Goal: Task Accomplishment & Management: Manage account settings

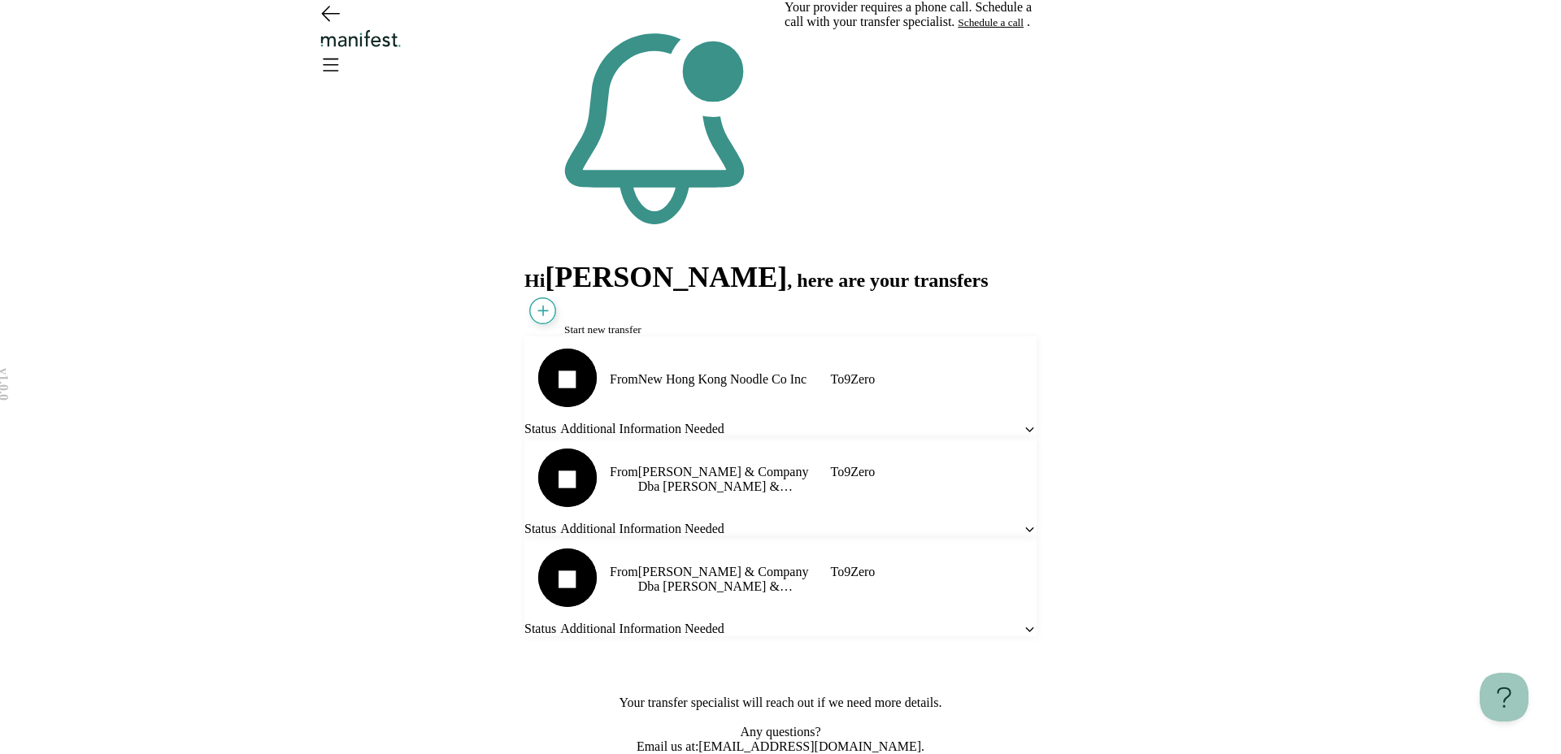
click at [343, 51] on icon "Open menu" at bounding box center [330, 64] width 26 height 26
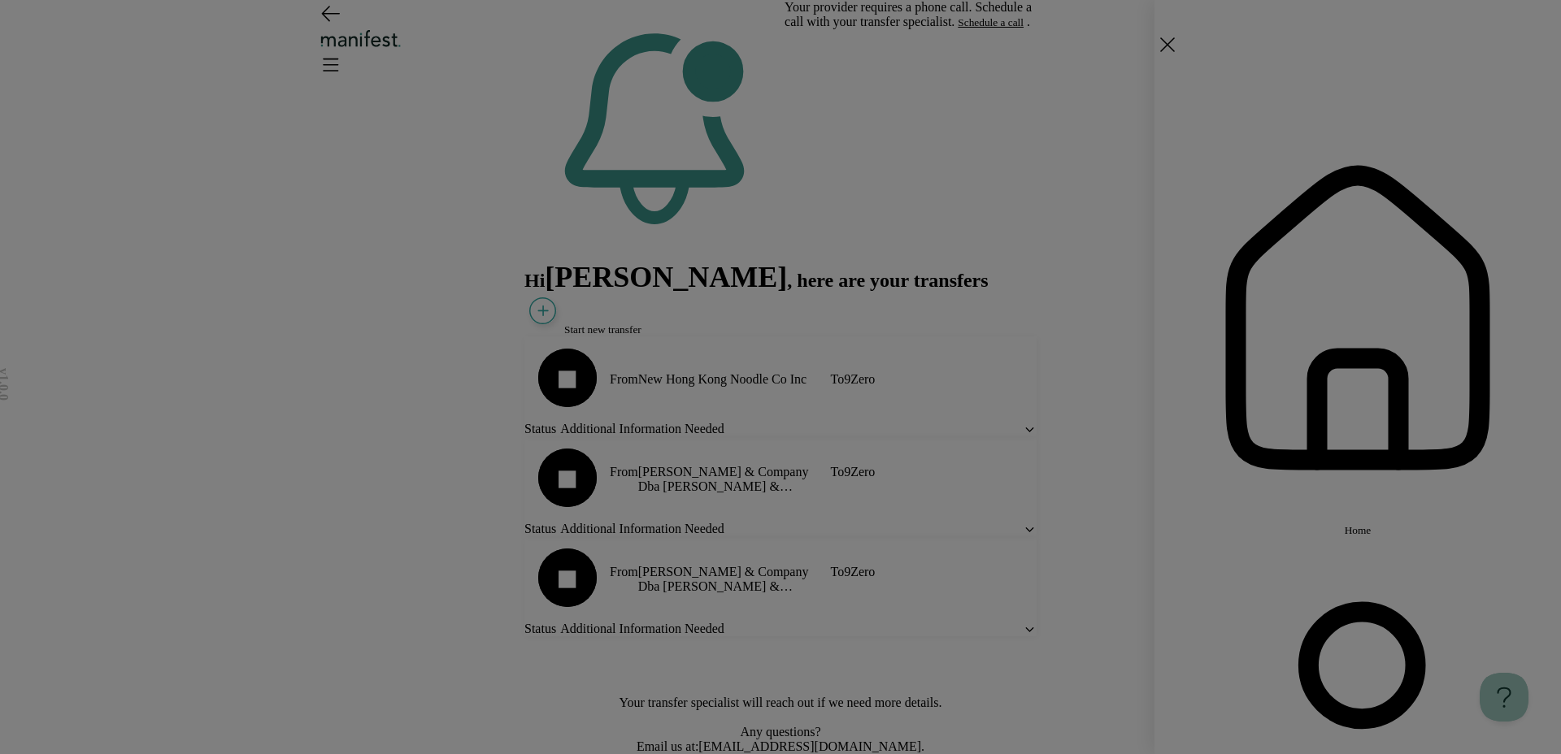
click at [672, 241] on div "Home Settings Sign out" at bounding box center [780, 377] width 1561 height 754
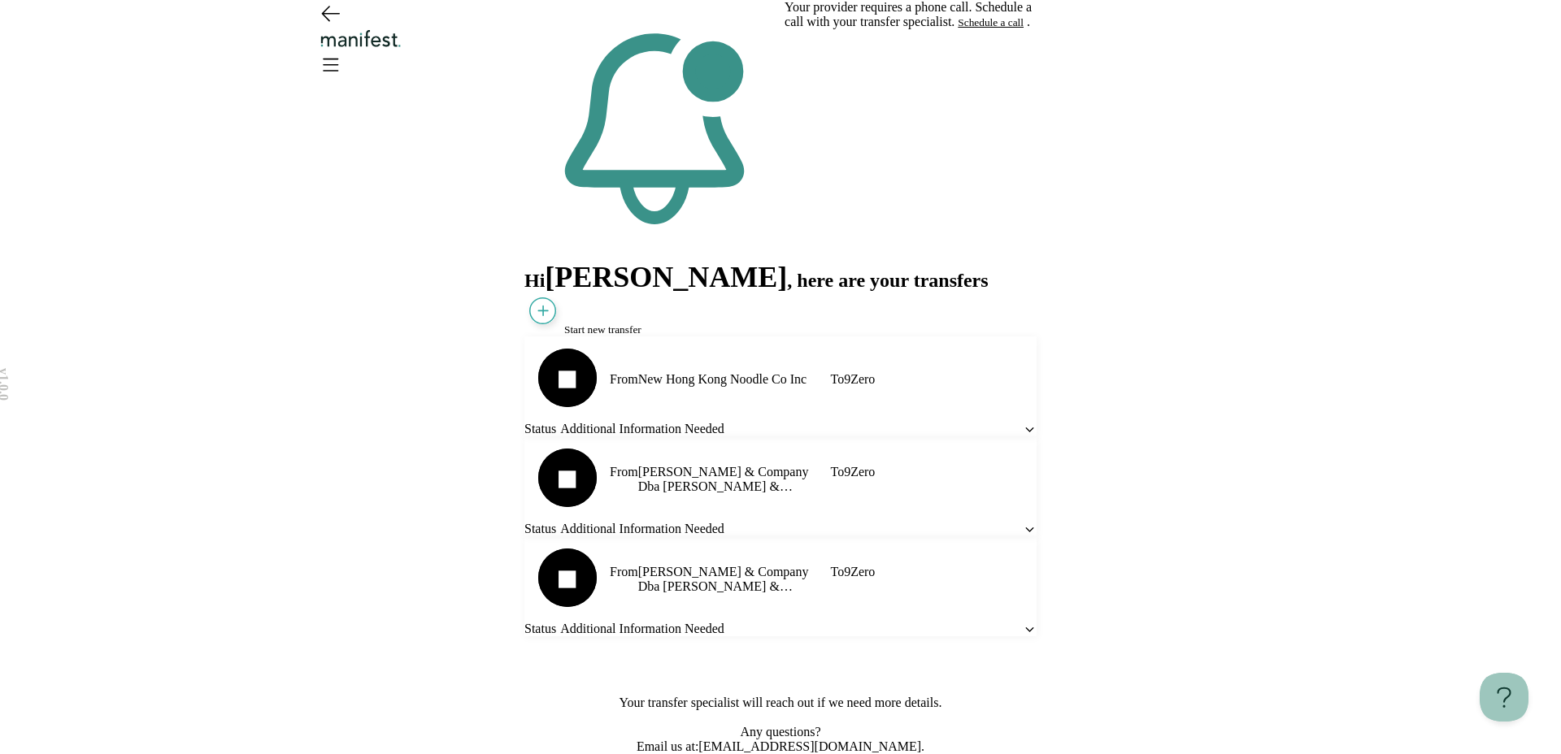
click at [606, 324] on span "Start new transfer" at bounding box center [602, 330] width 77 height 12
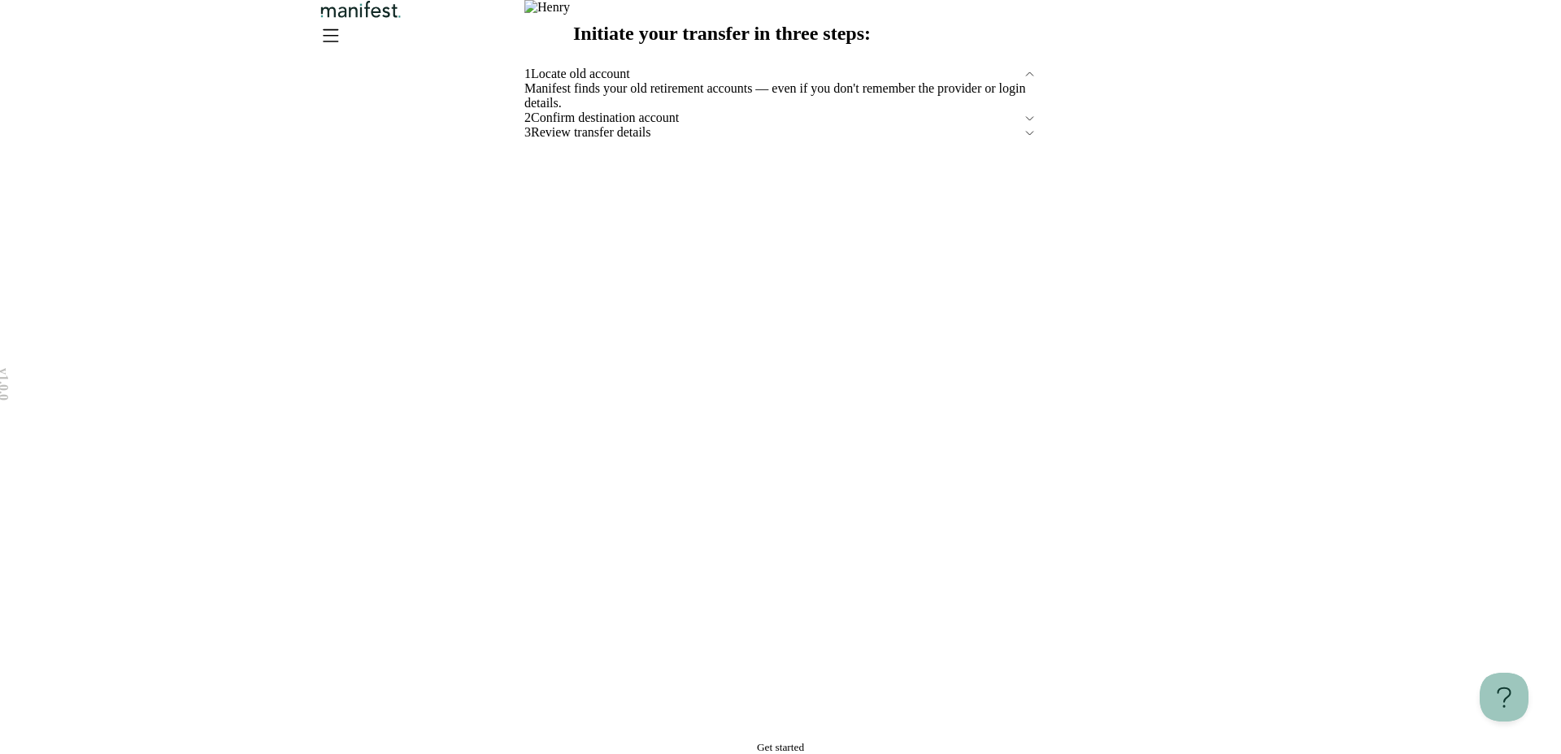
click at [659, 741] on button "Get started" at bounding box center [780, 747] width 512 height 13
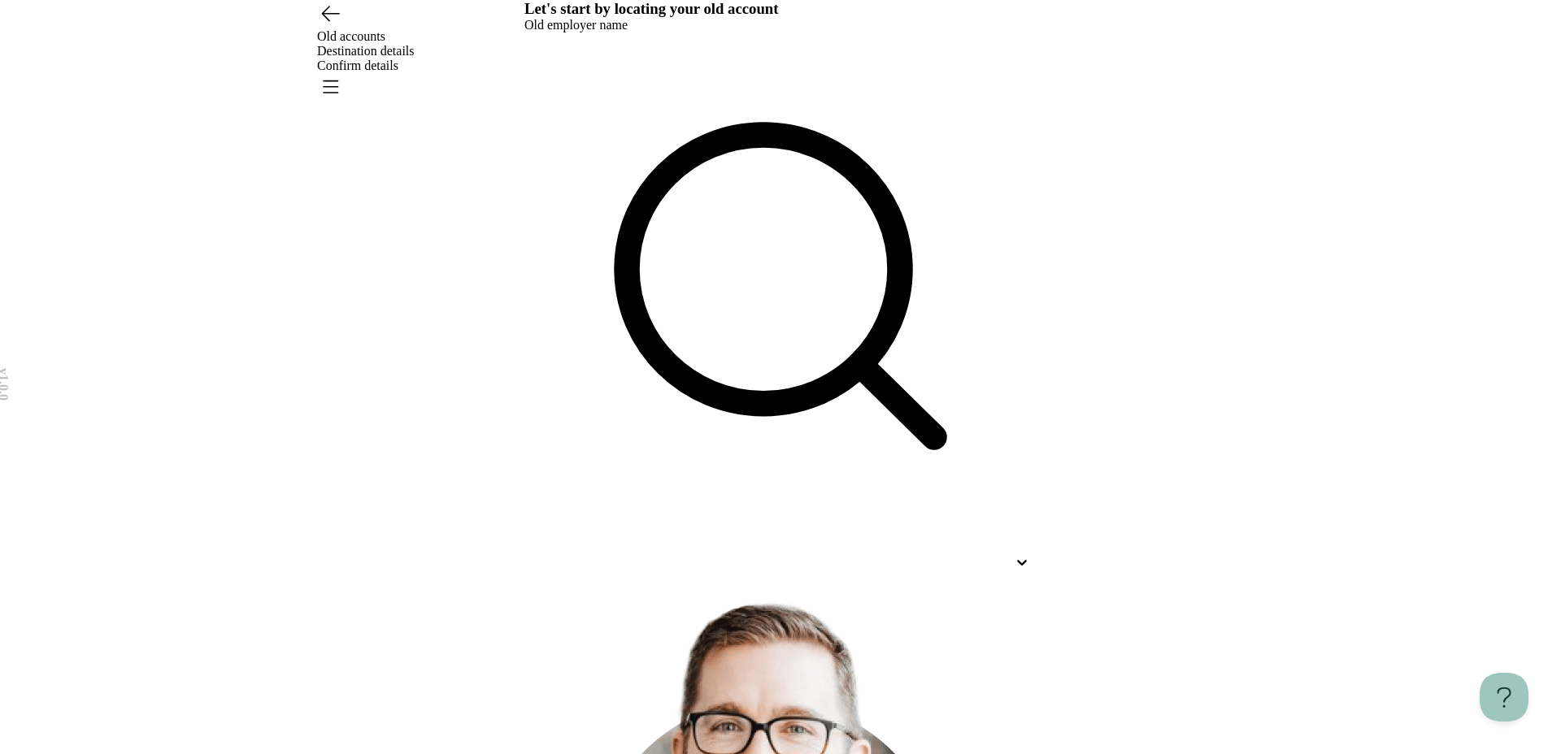
click at [745, 555] on div at bounding box center [765, 562] width 483 height 15
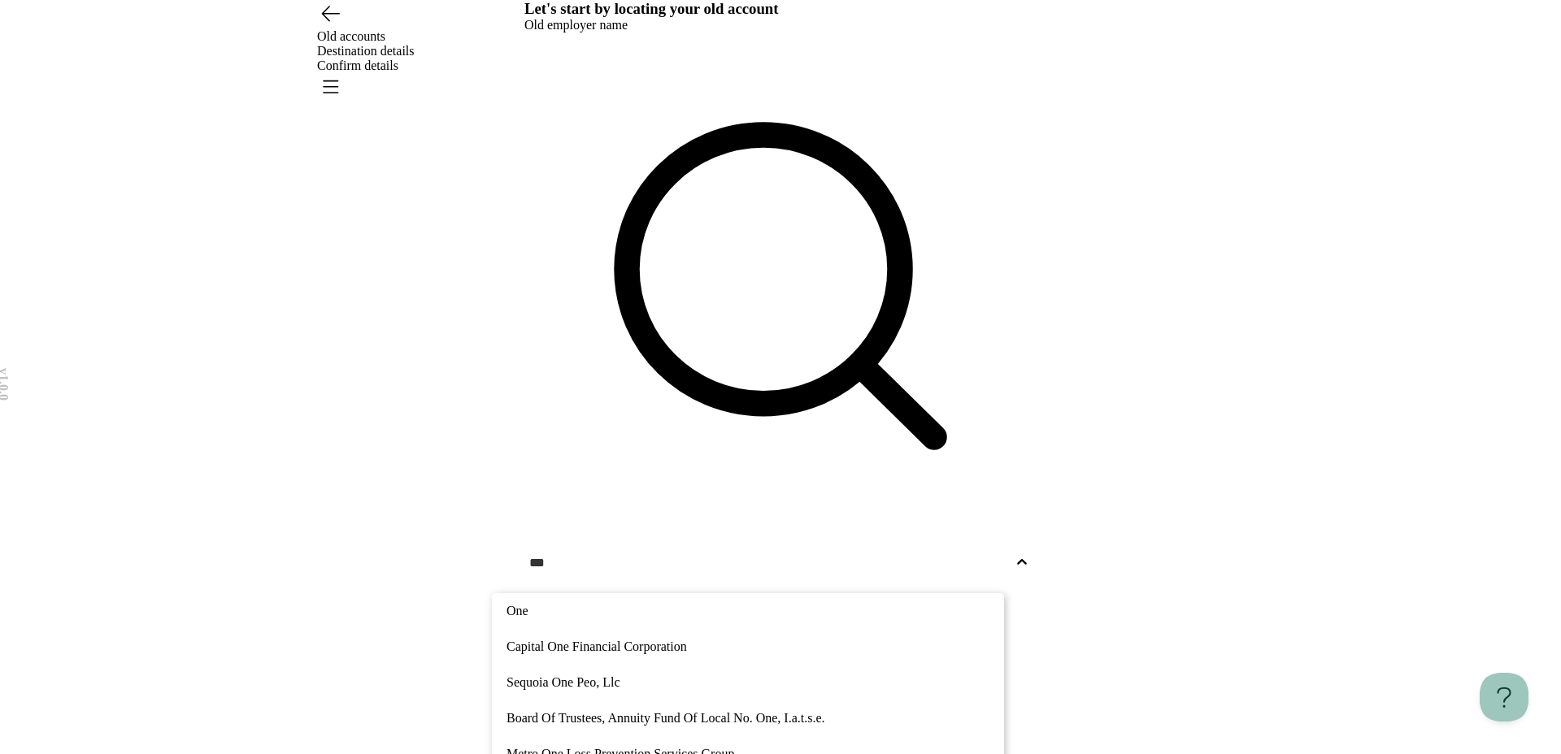
click at [698, 637] on p "Capital One Financial Corporation" at bounding box center [747, 647] width 483 height 20
type input "***"
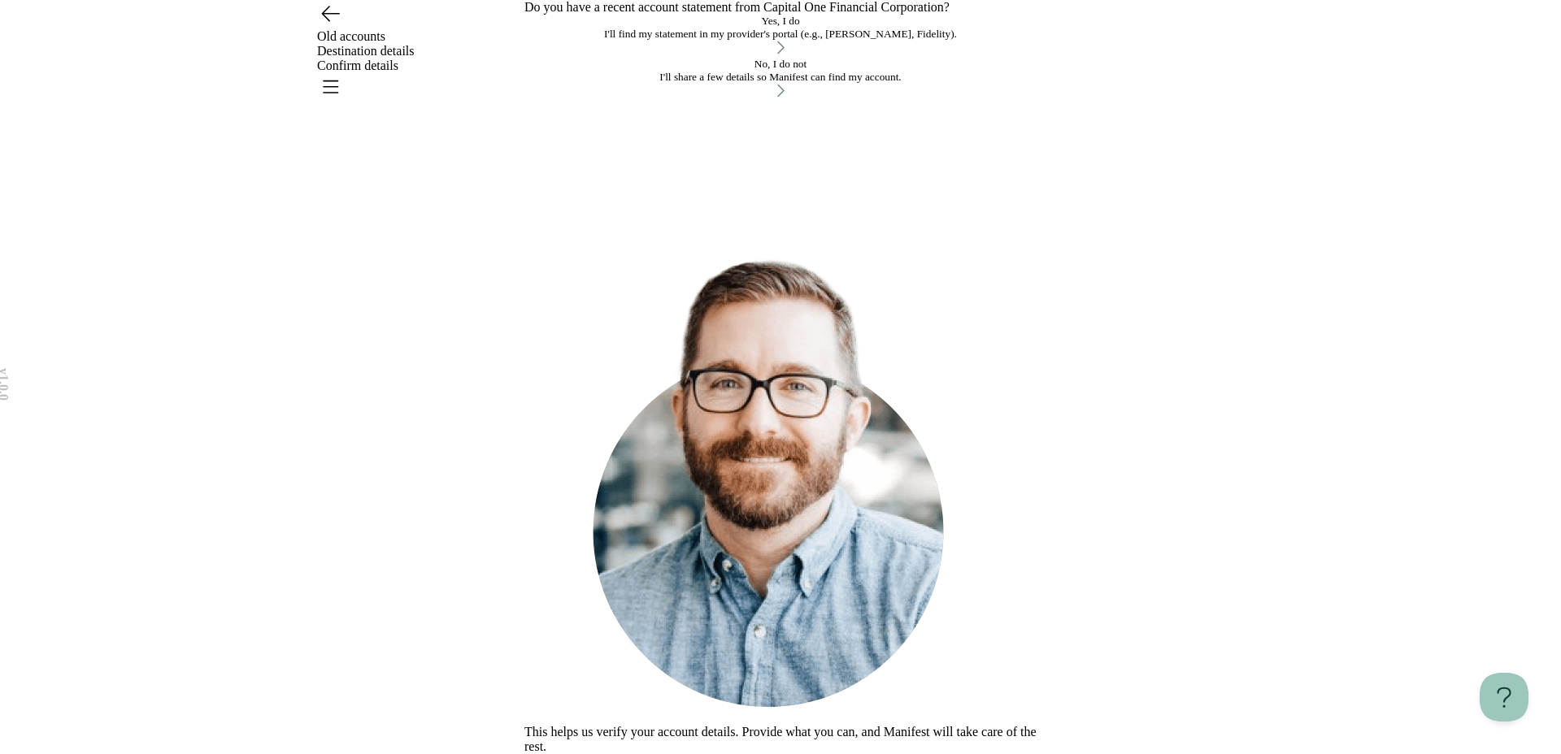
click at [813, 41] on div "I'll find my statement in my provider's portal (e.g., [PERSON_NAME], Fidelity)." at bounding box center [780, 34] width 512 height 13
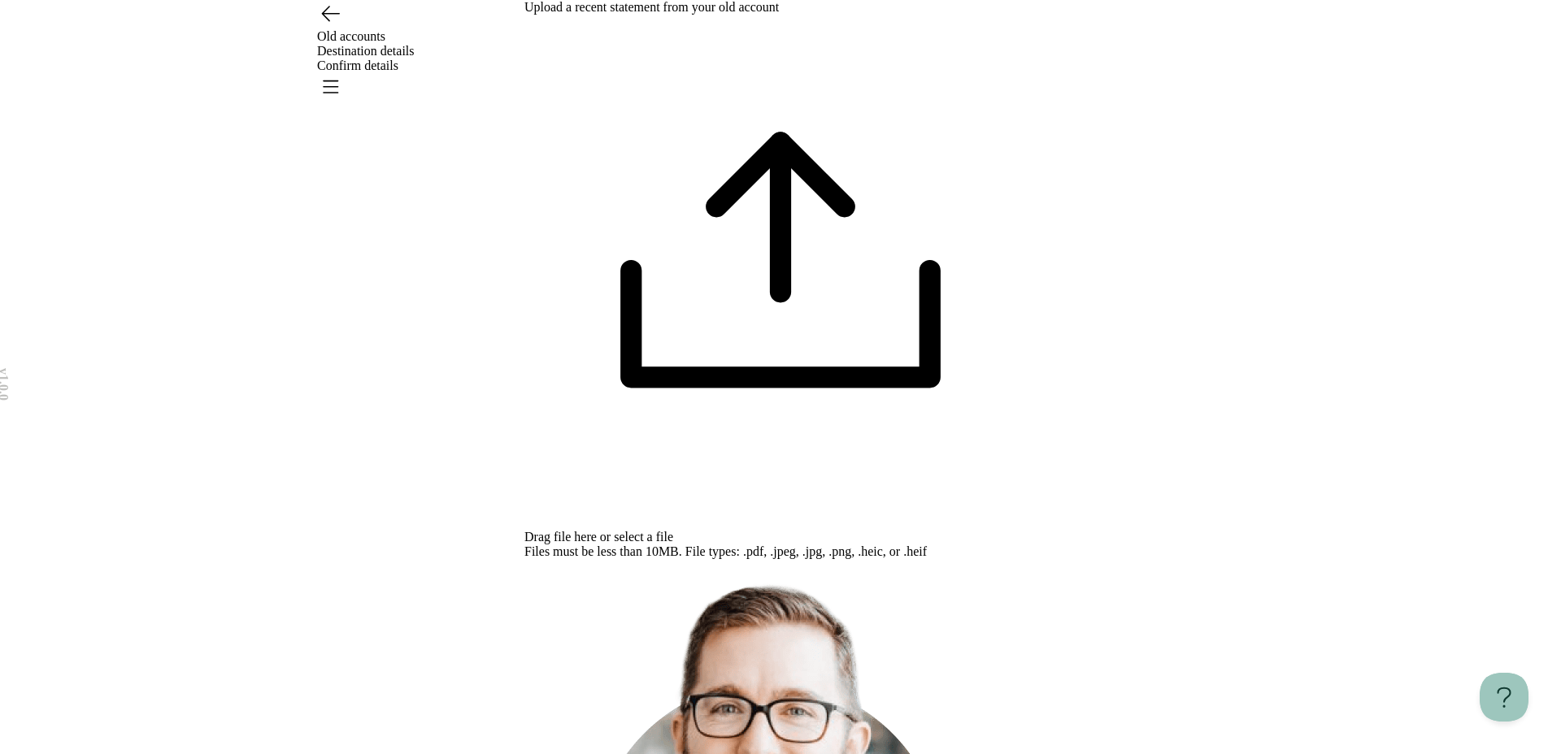
click at [673, 530] on span "select a file" at bounding box center [643, 537] width 59 height 14
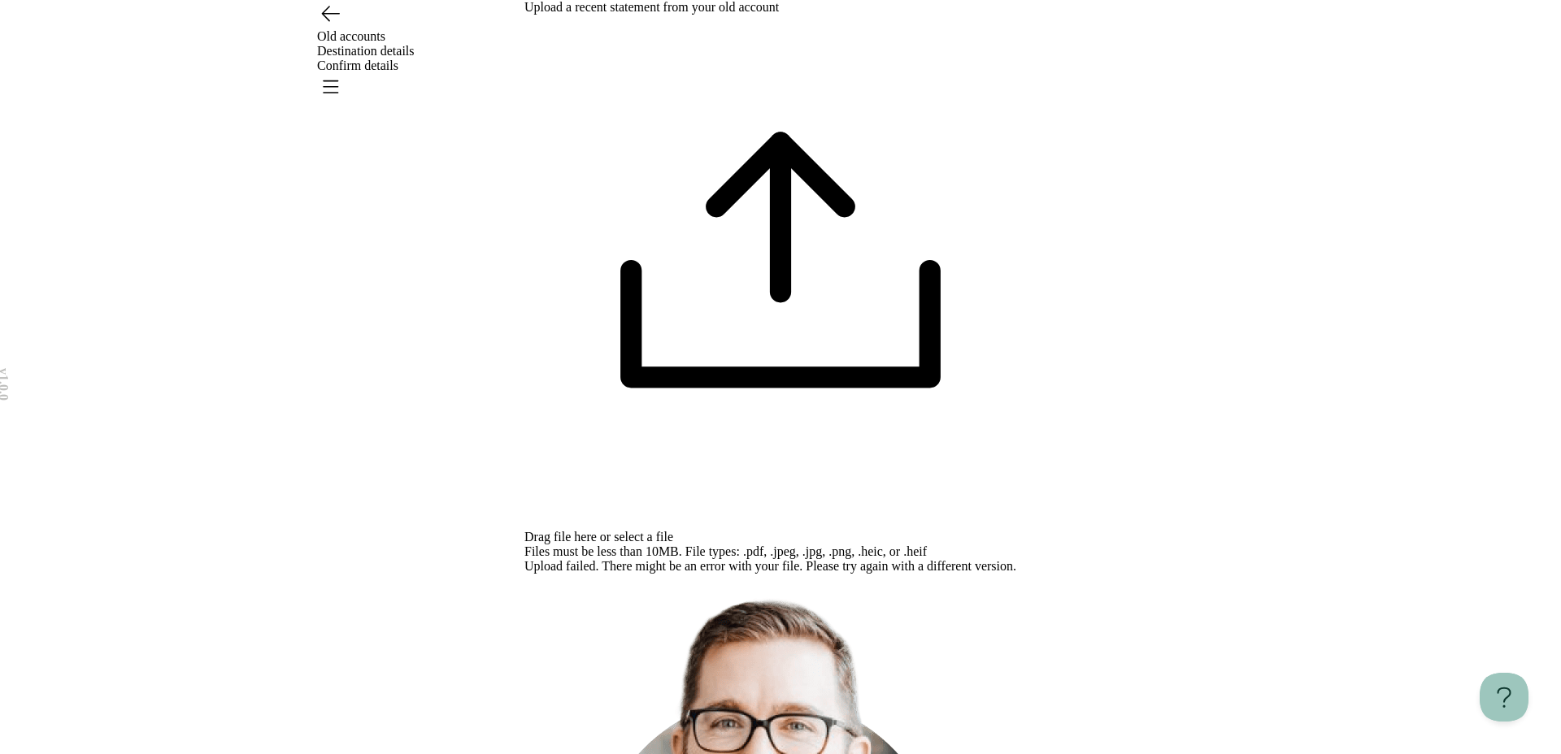
click at [673, 530] on span "select a file" at bounding box center [643, 537] width 59 height 14
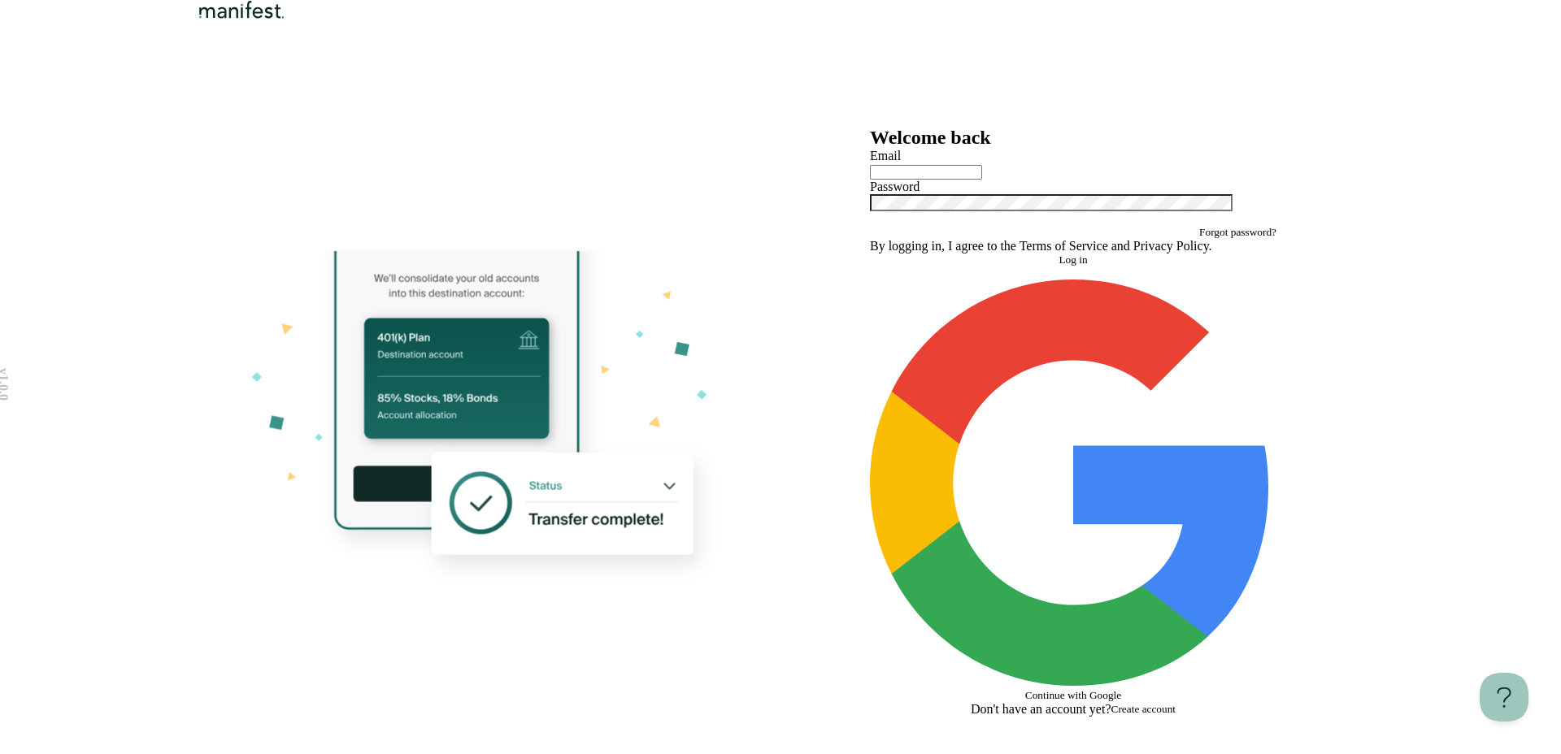
type input "**********"
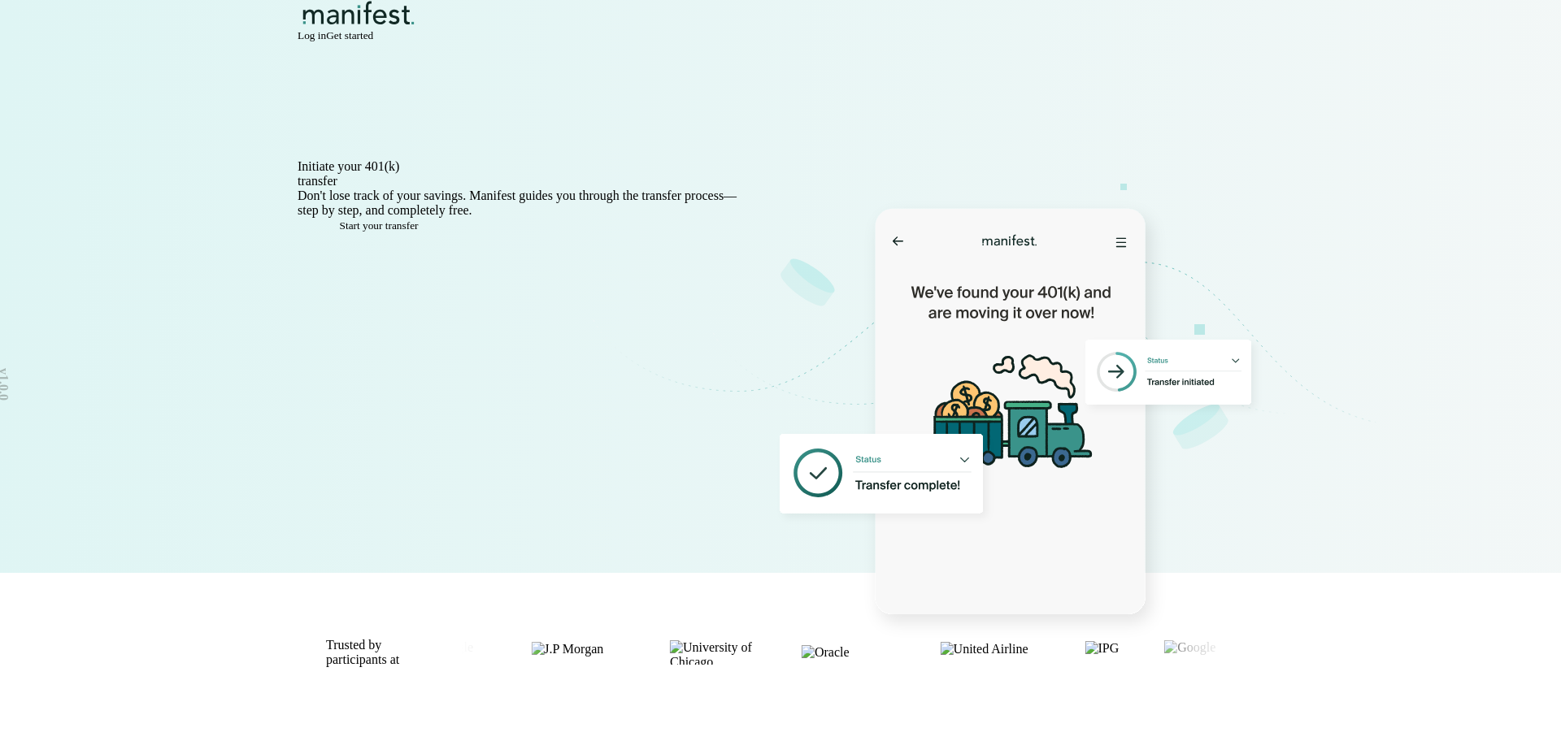
click at [326, 41] on span "Log in" at bounding box center [312, 35] width 28 height 12
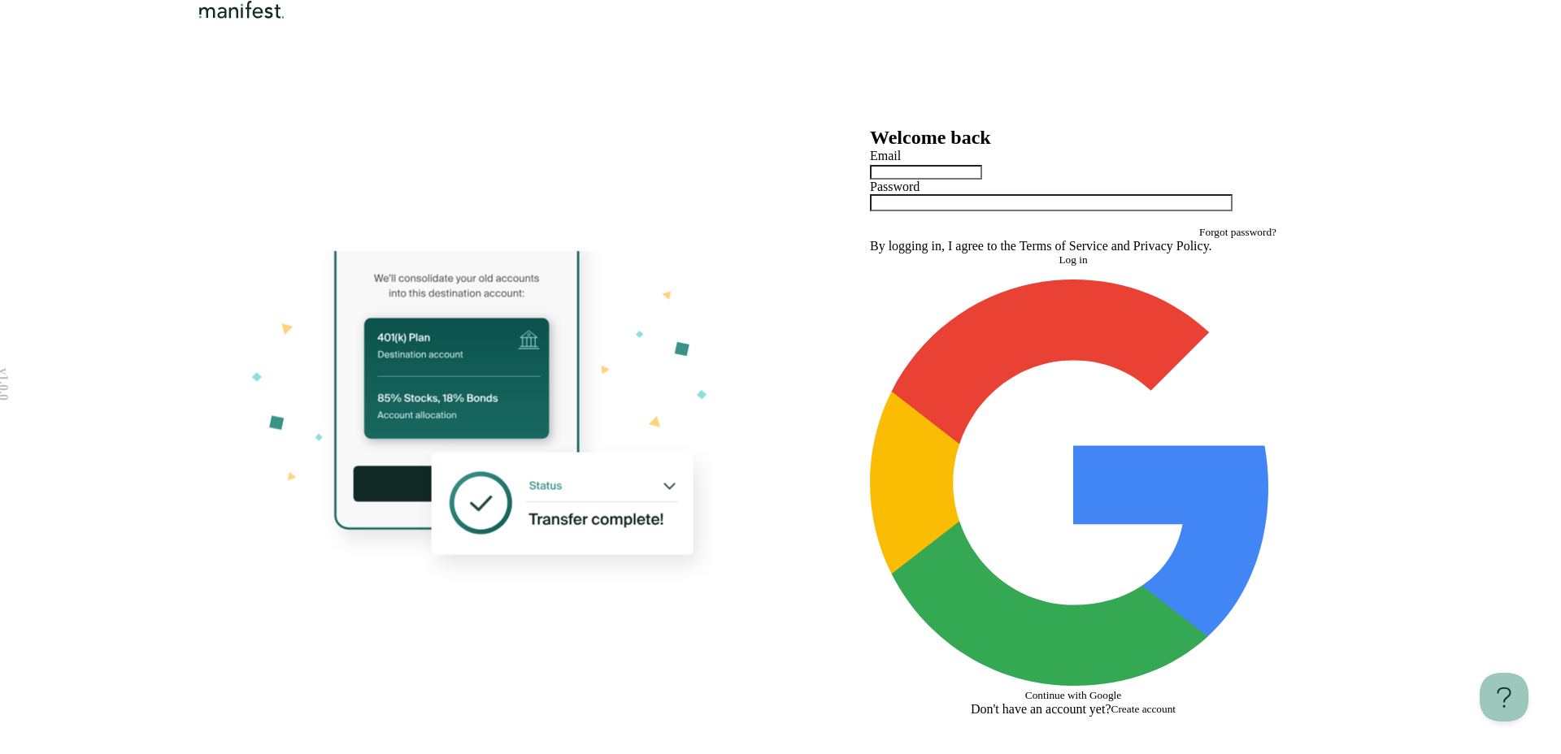
type input "**********"
click at [964, 180] on input "**********" at bounding box center [926, 172] width 112 height 15
click at [1122, 226] on div "**********" at bounding box center [1073, 187] width 406 height 77
click at [1059, 266] on span "Log in" at bounding box center [1072, 260] width 28 height 12
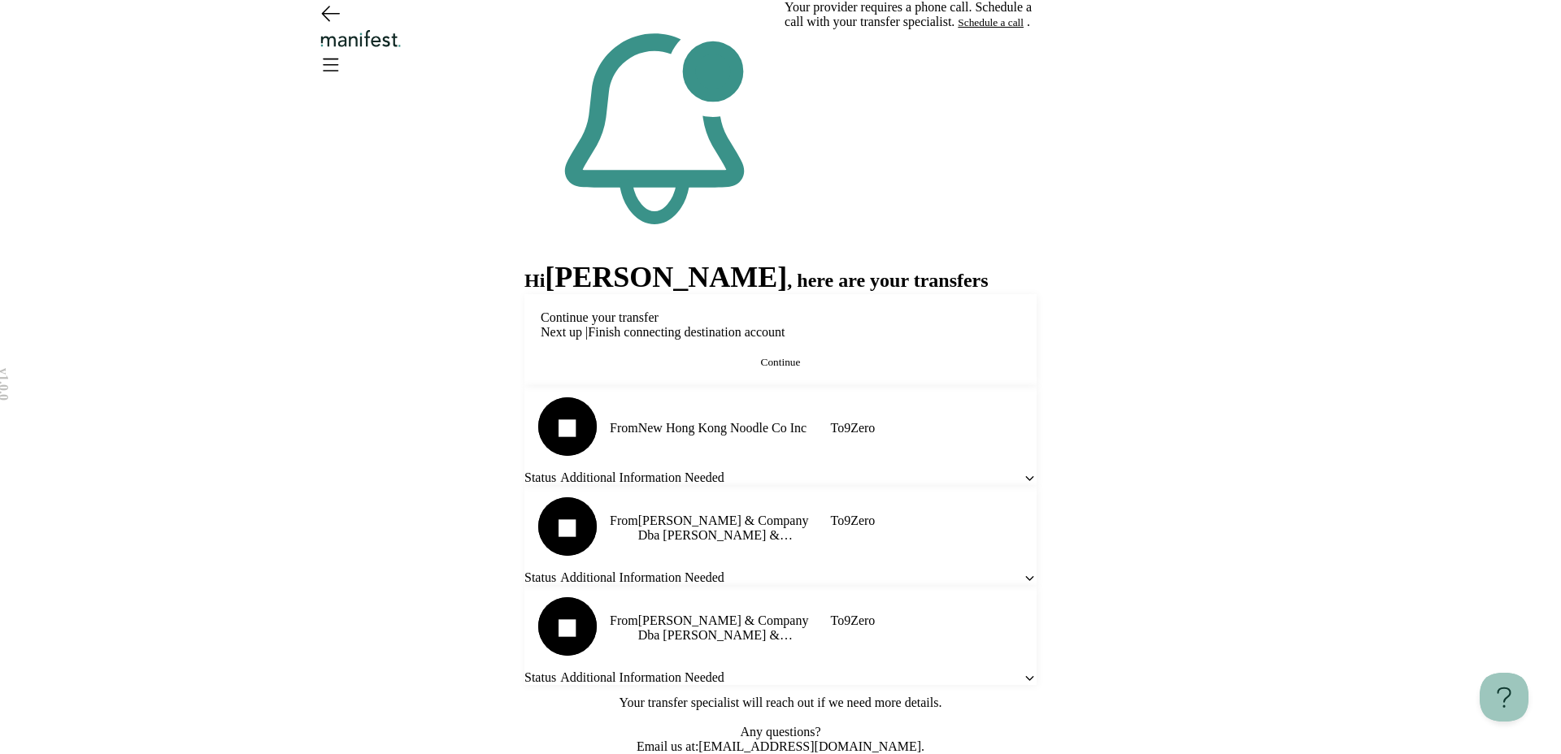
click at [852, 367] on button "Continue" at bounding box center [781, 362] width 480 height 13
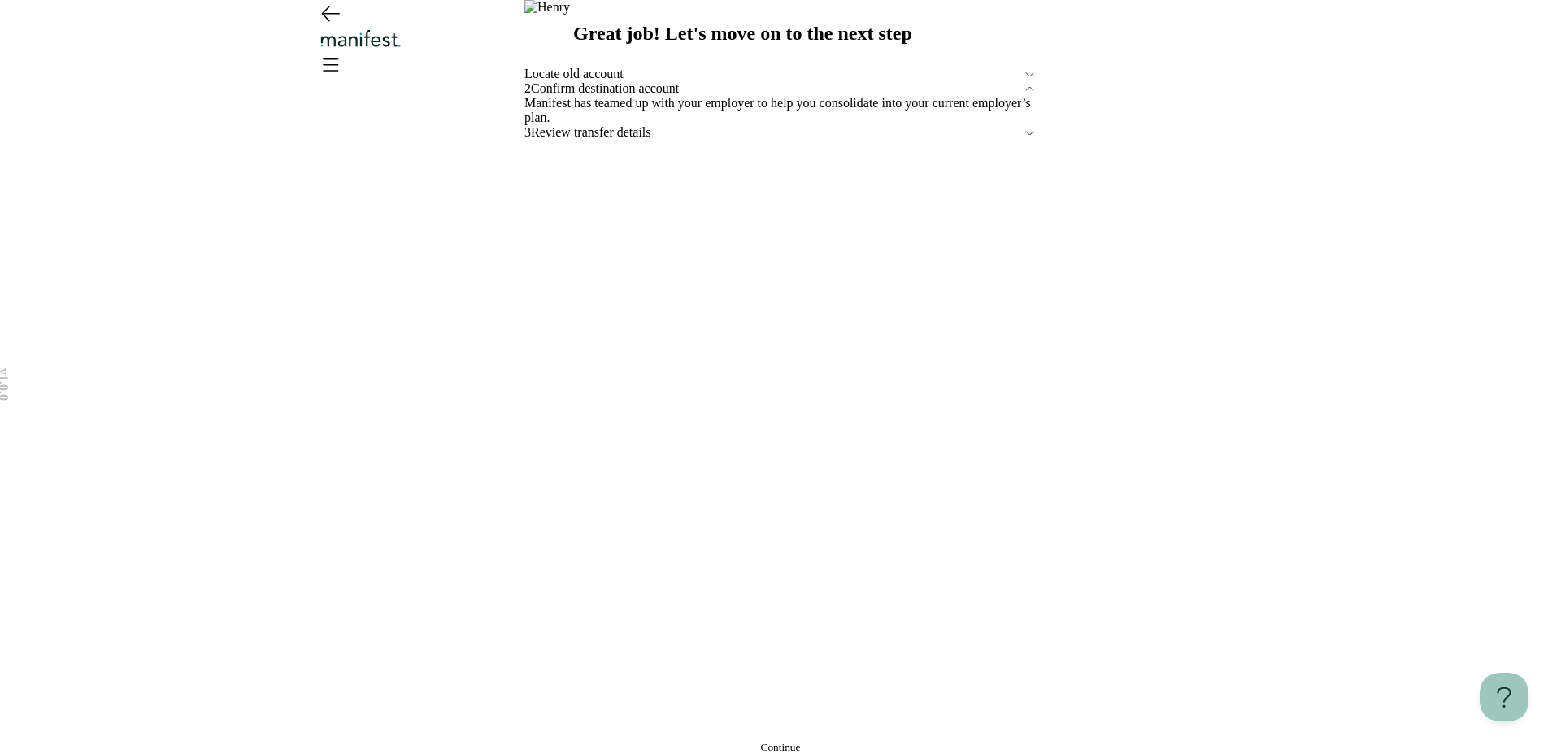
click at [671, 81] on span "Locate old account" at bounding box center [773, 74] width 498 height 15
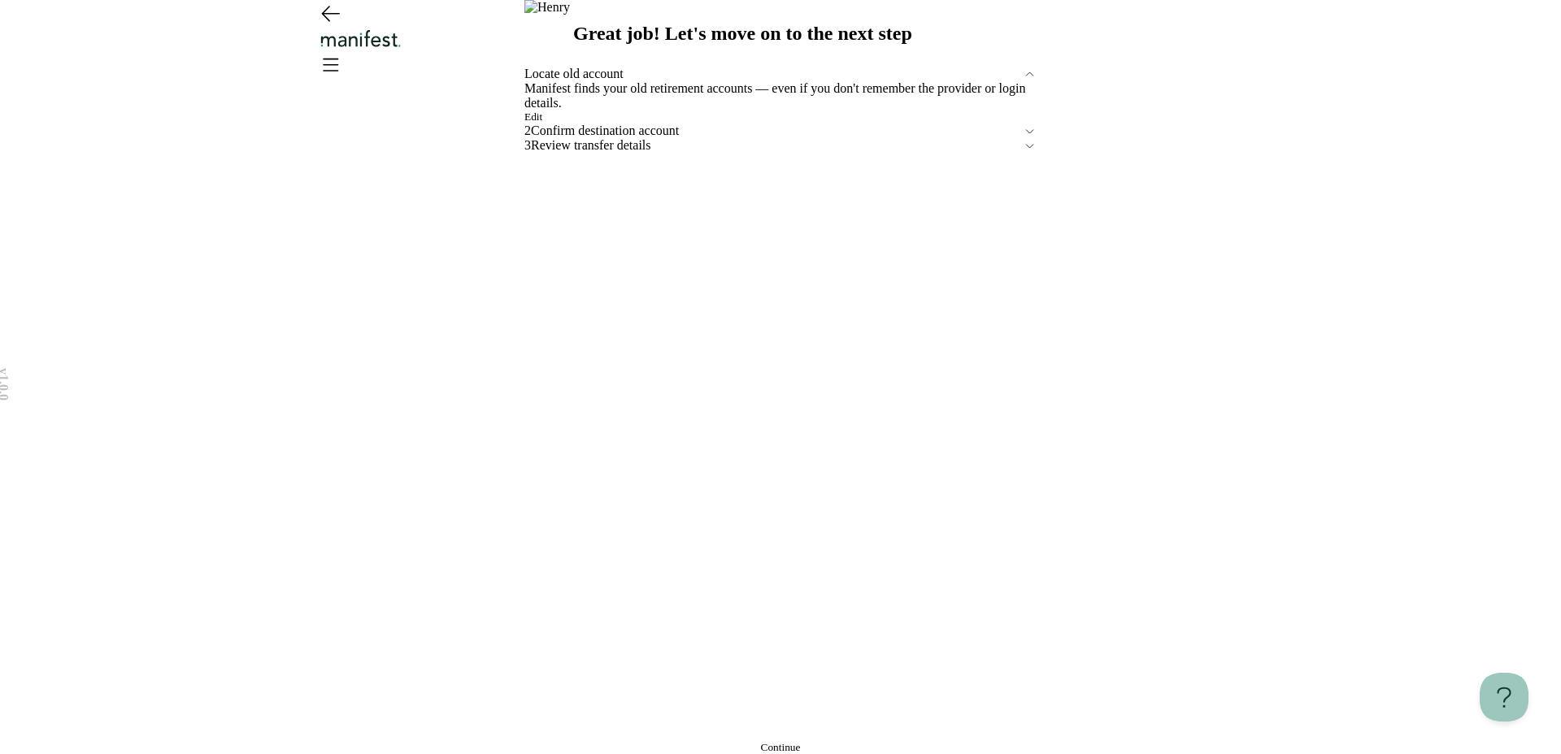
click at [542, 123] on span "Edit" at bounding box center [533, 117] width 18 height 12
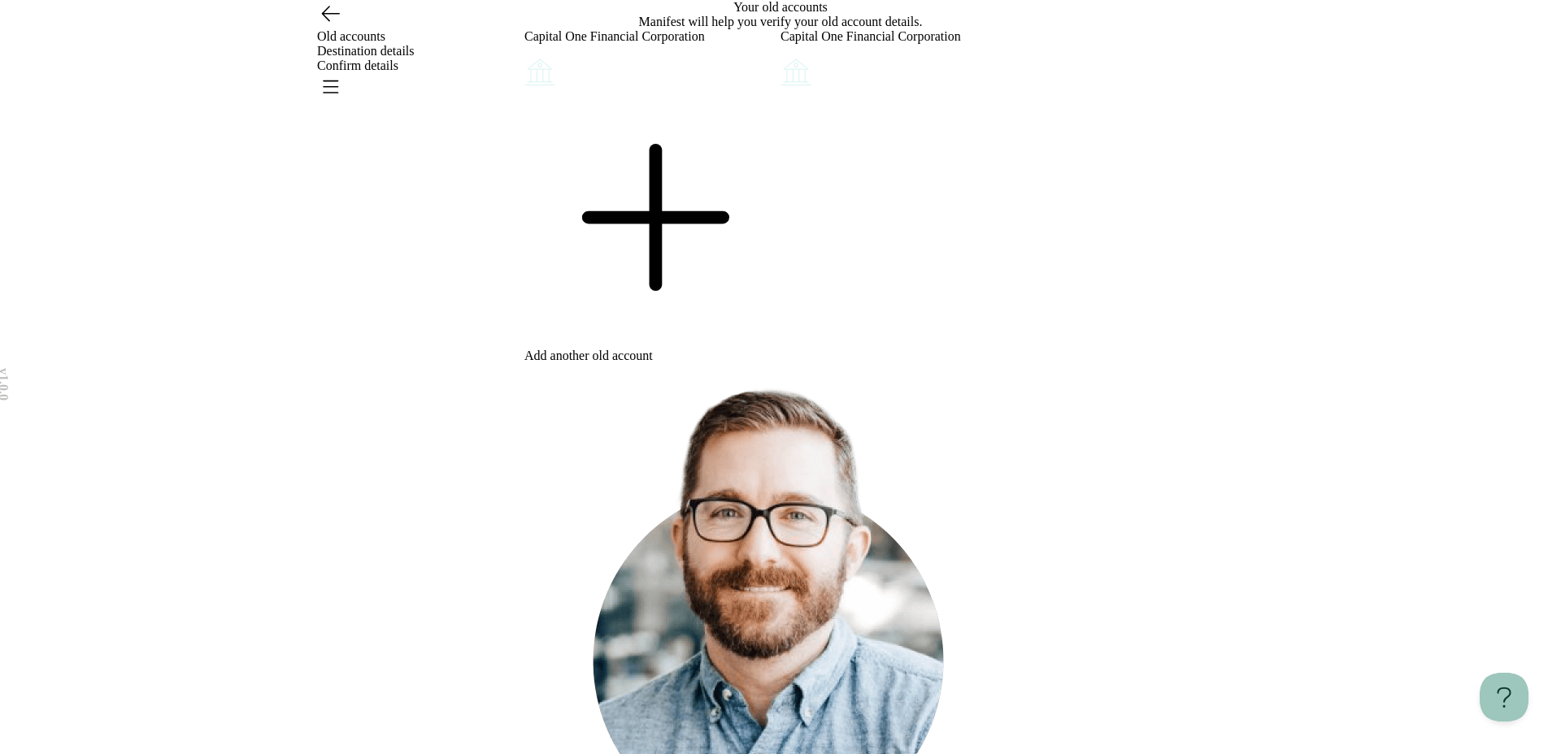
click at [524, 55] on icon "Account options" at bounding box center [524, 55] width 0 height 0
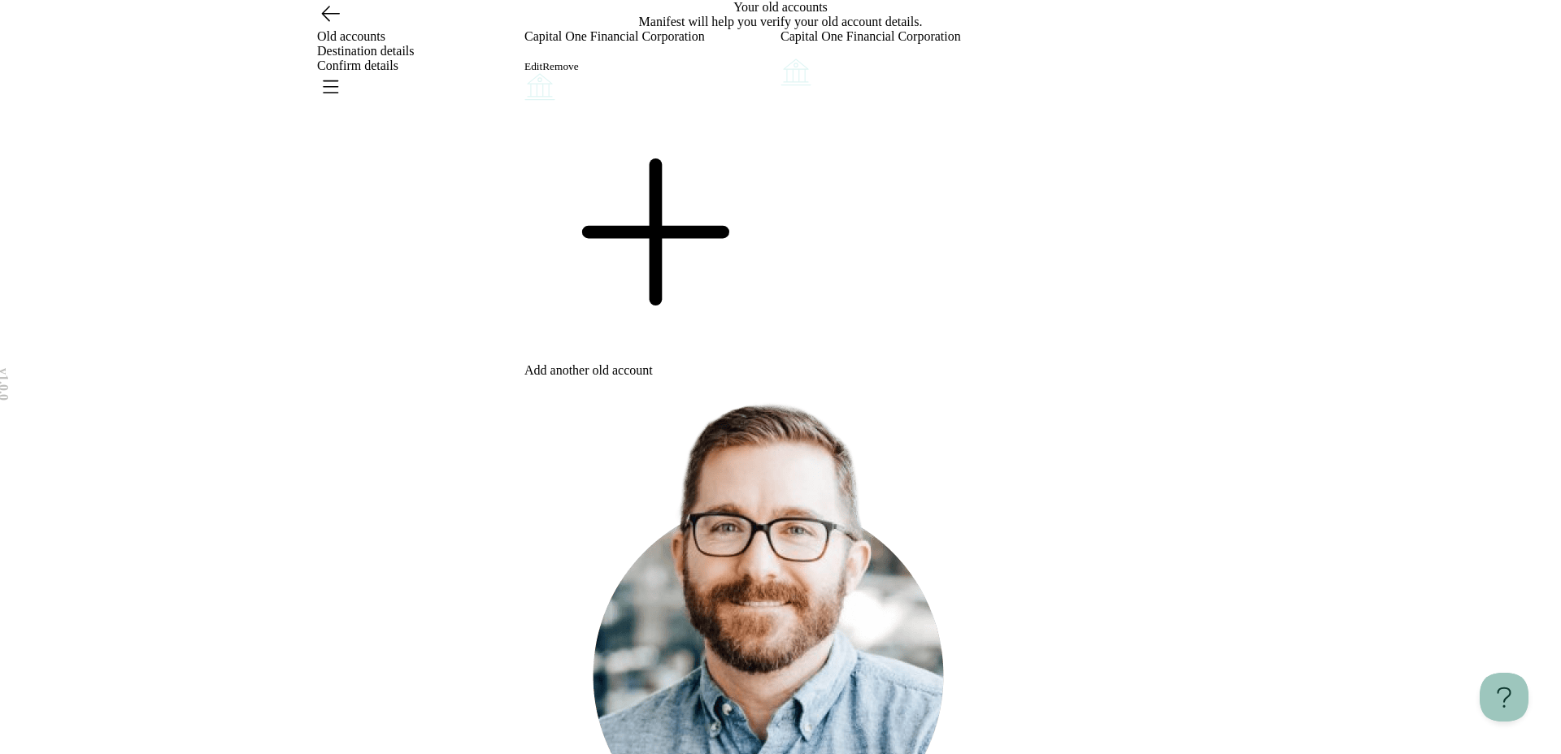
click at [578, 73] on button "Remove" at bounding box center [560, 66] width 36 height 13
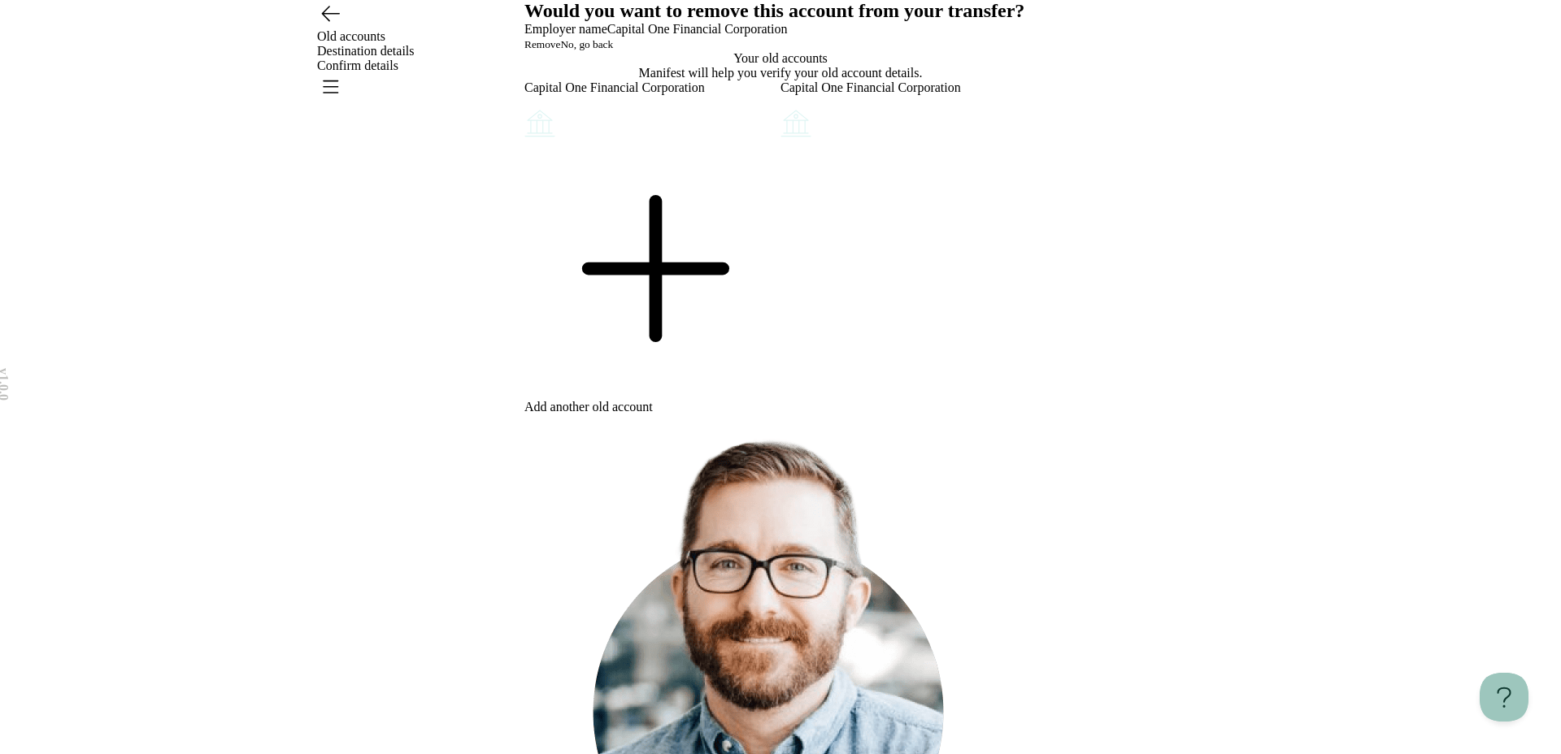
click at [560, 51] on button "Remove" at bounding box center [542, 44] width 36 height 13
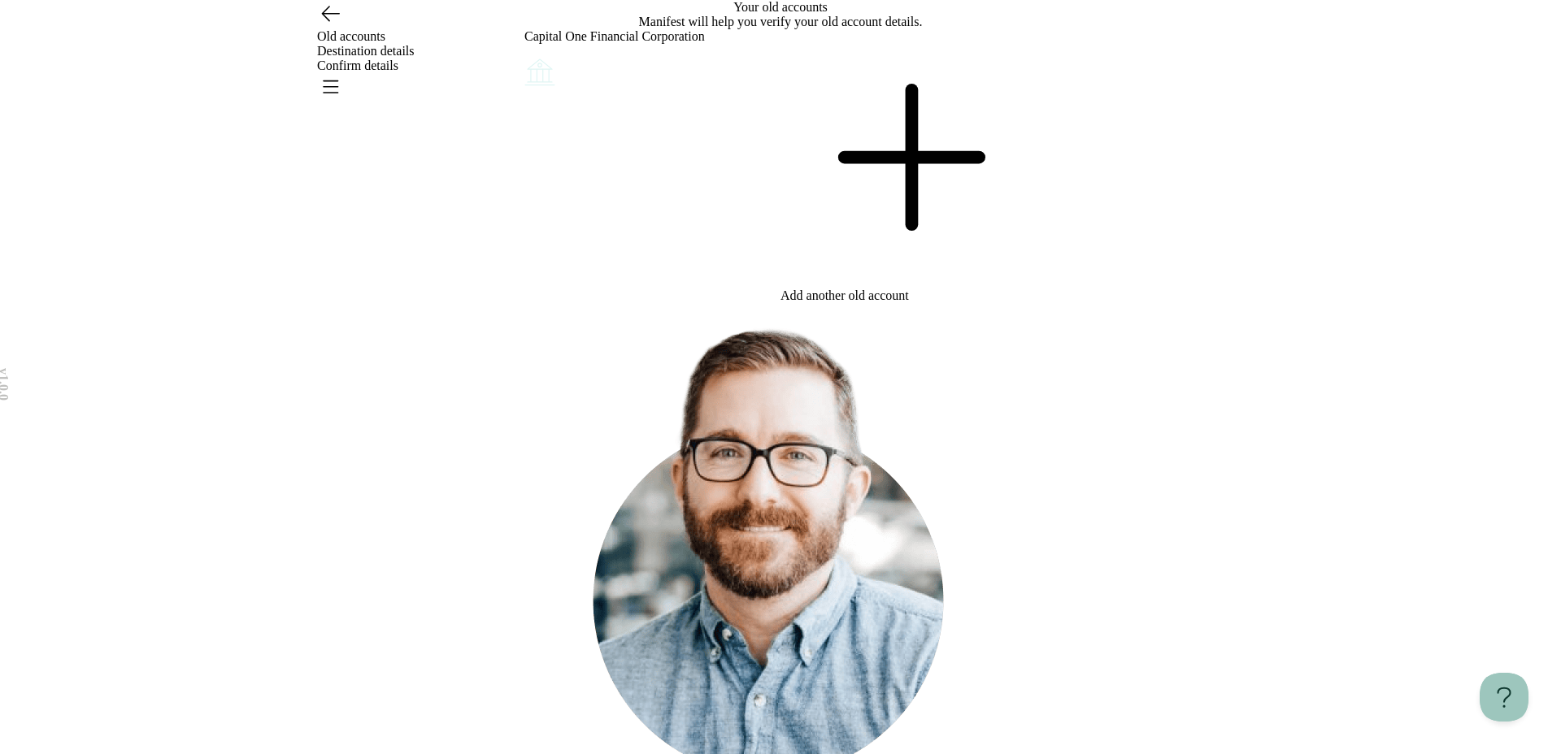
click at [524, 55] on icon "Account options" at bounding box center [524, 55] width 0 height 0
click at [578, 73] on button "Remove" at bounding box center [560, 66] width 36 height 13
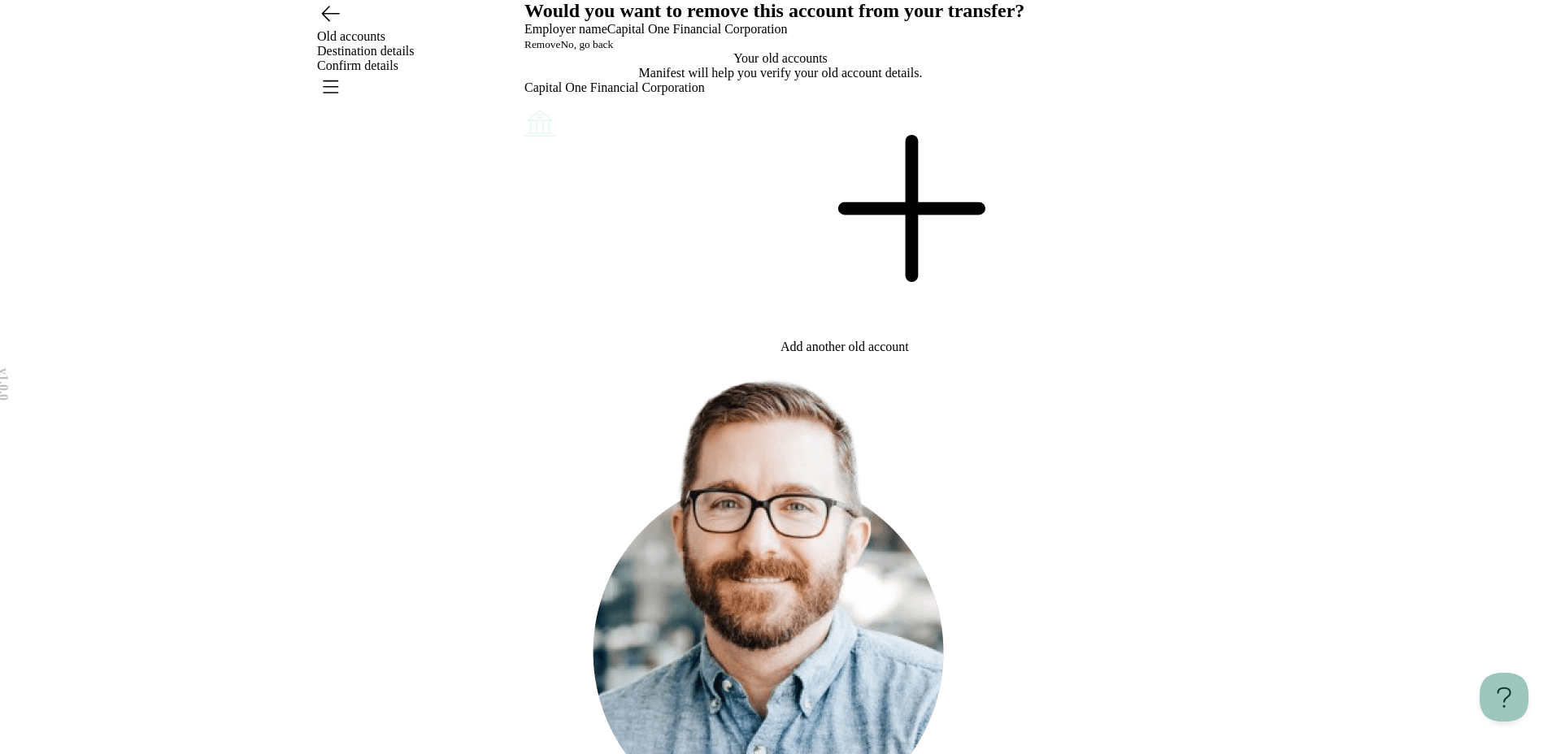
click at [560, 51] on button "Remove" at bounding box center [542, 44] width 36 height 13
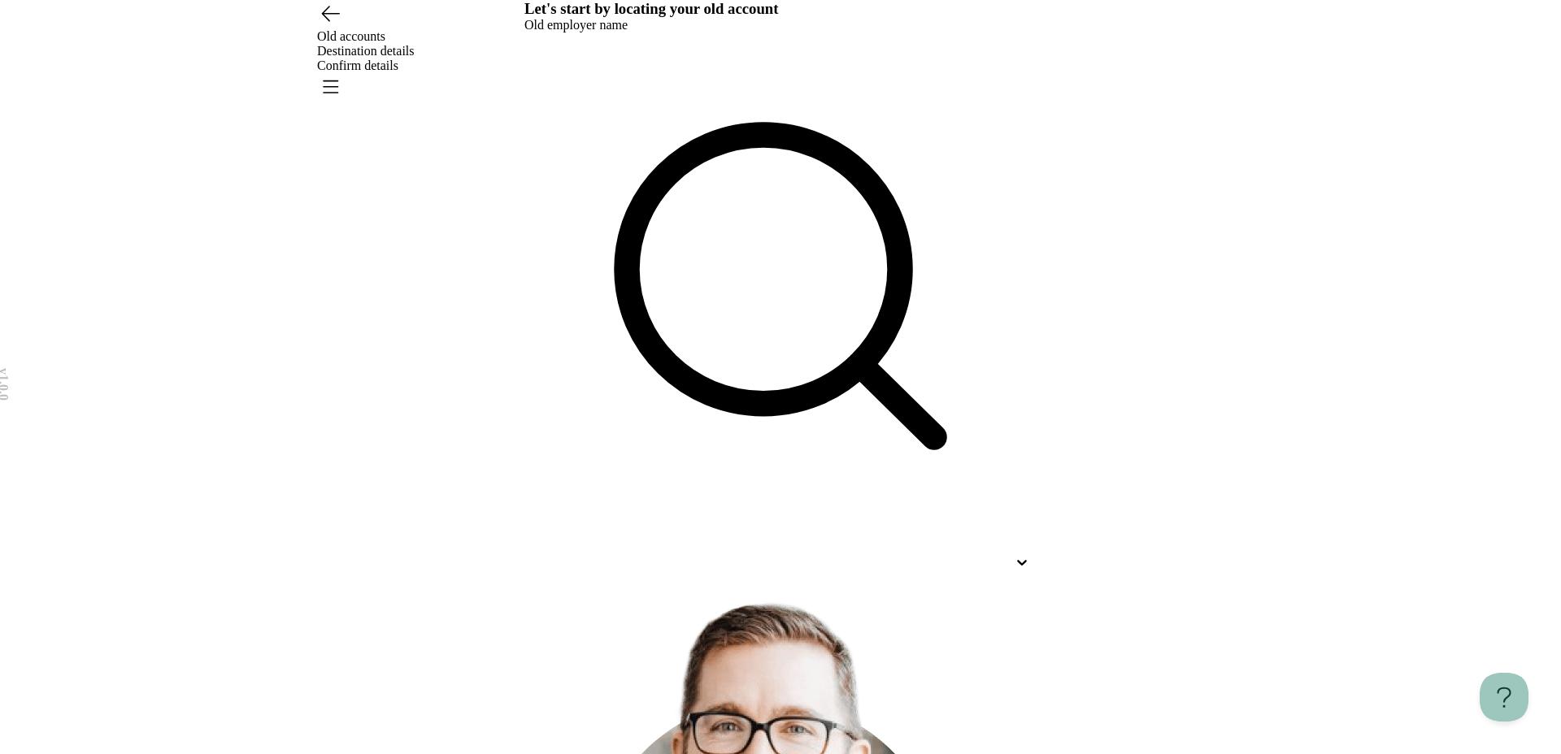
click at [665, 224] on div at bounding box center [780, 305] width 512 height 545
click at [667, 548] on div at bounding box center [780, 562] width 512 height 29
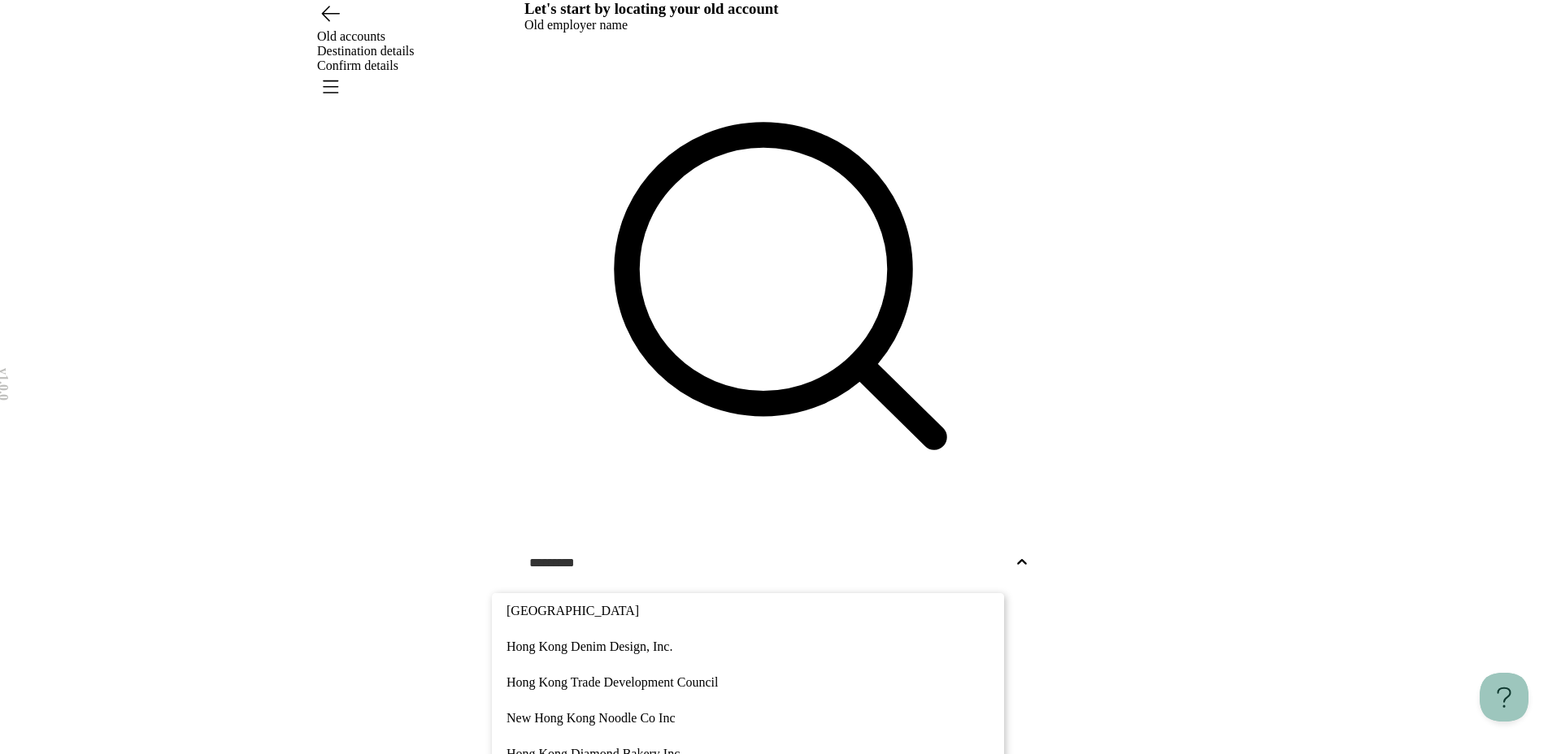
click at [604, 574] on p "Hong Kong Trade Development Council" at bounding box center [747, 683] width 483 height 20
type input "*********"
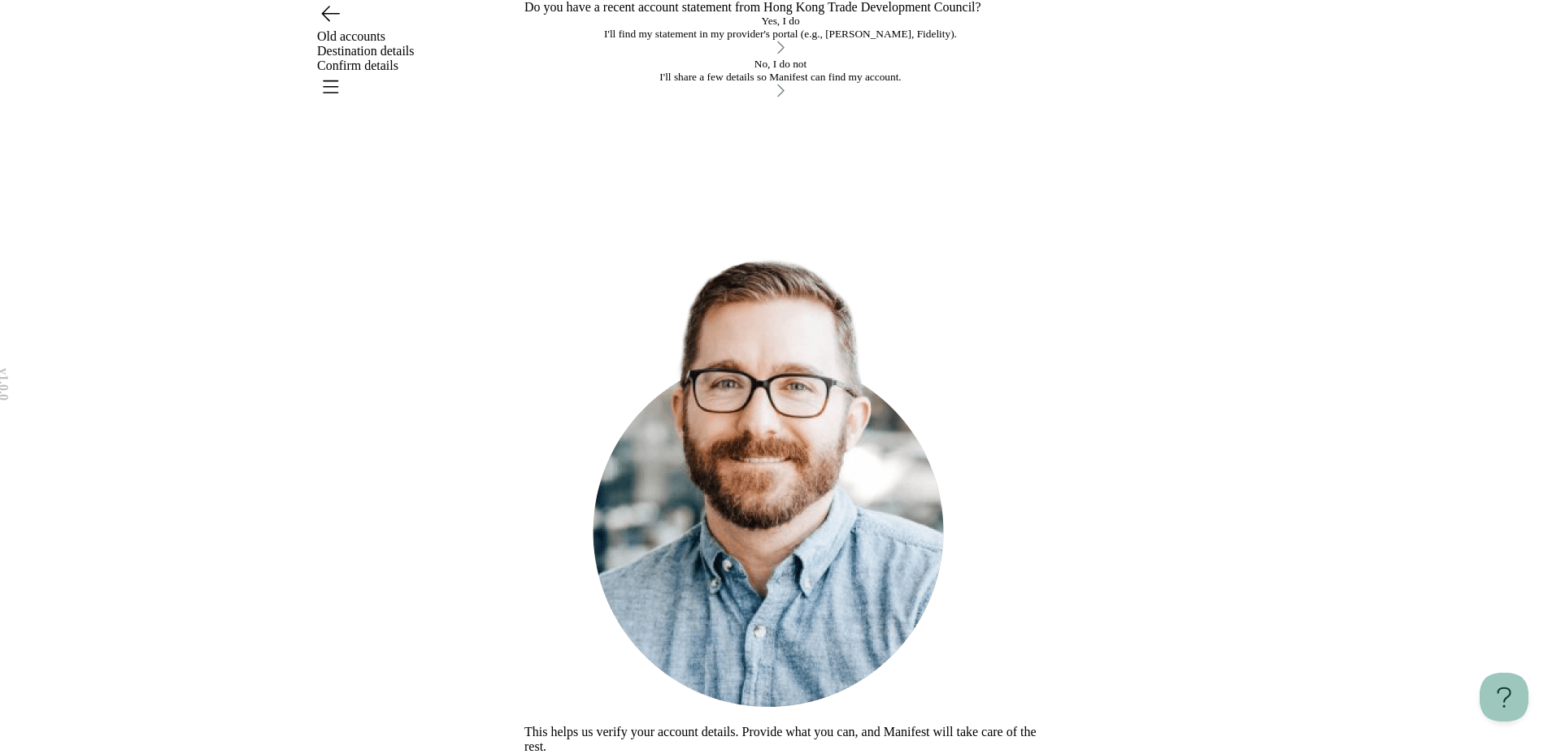
click at [713, 58] on button "Yes, I do I'll find my statement in my provider's portal (e.g., [PERSON_NAME], …" at bounding box center [780, 36] width 512 height 43
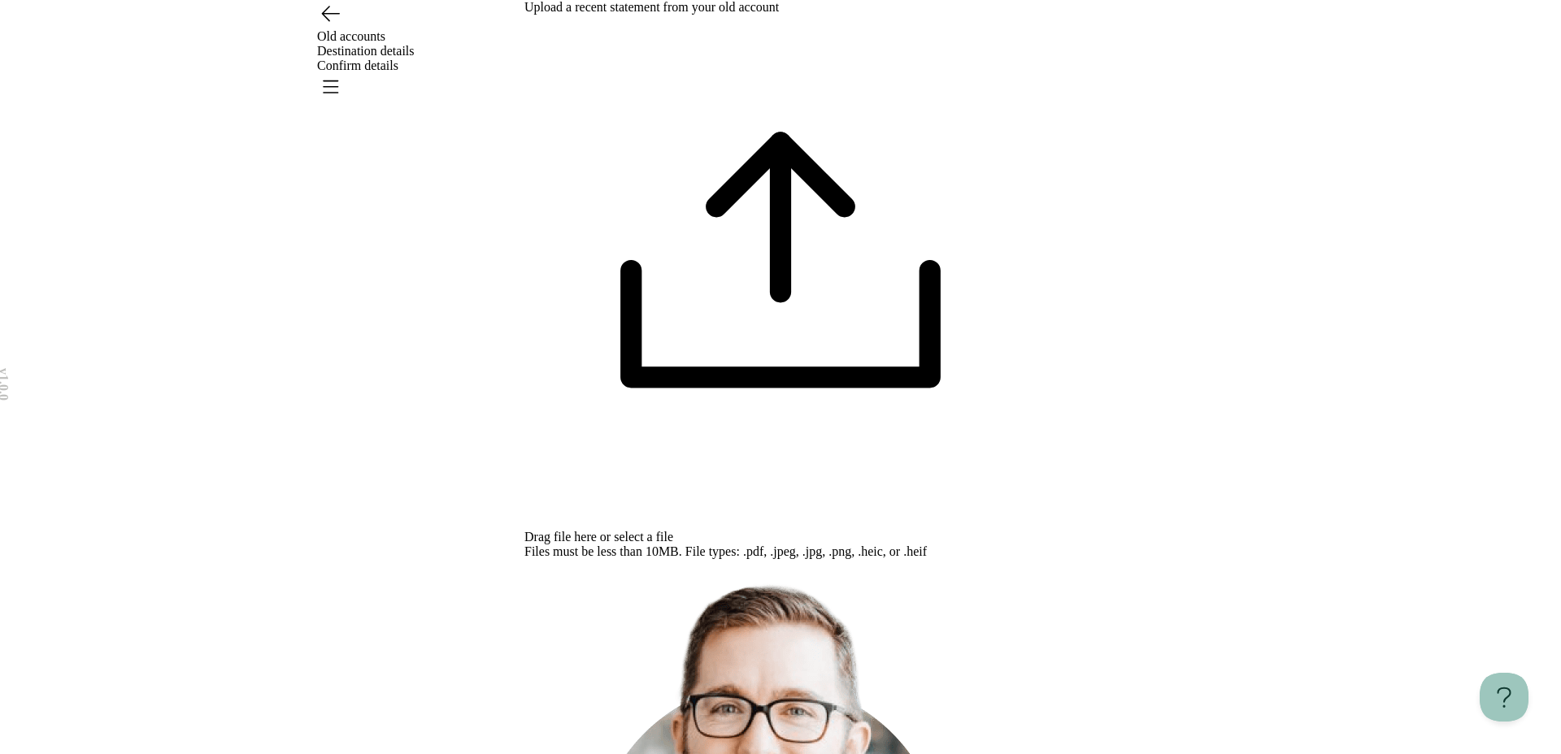
click at [673, 530] on span "select a file" at bounding box center [643, 537] width 59 height 14
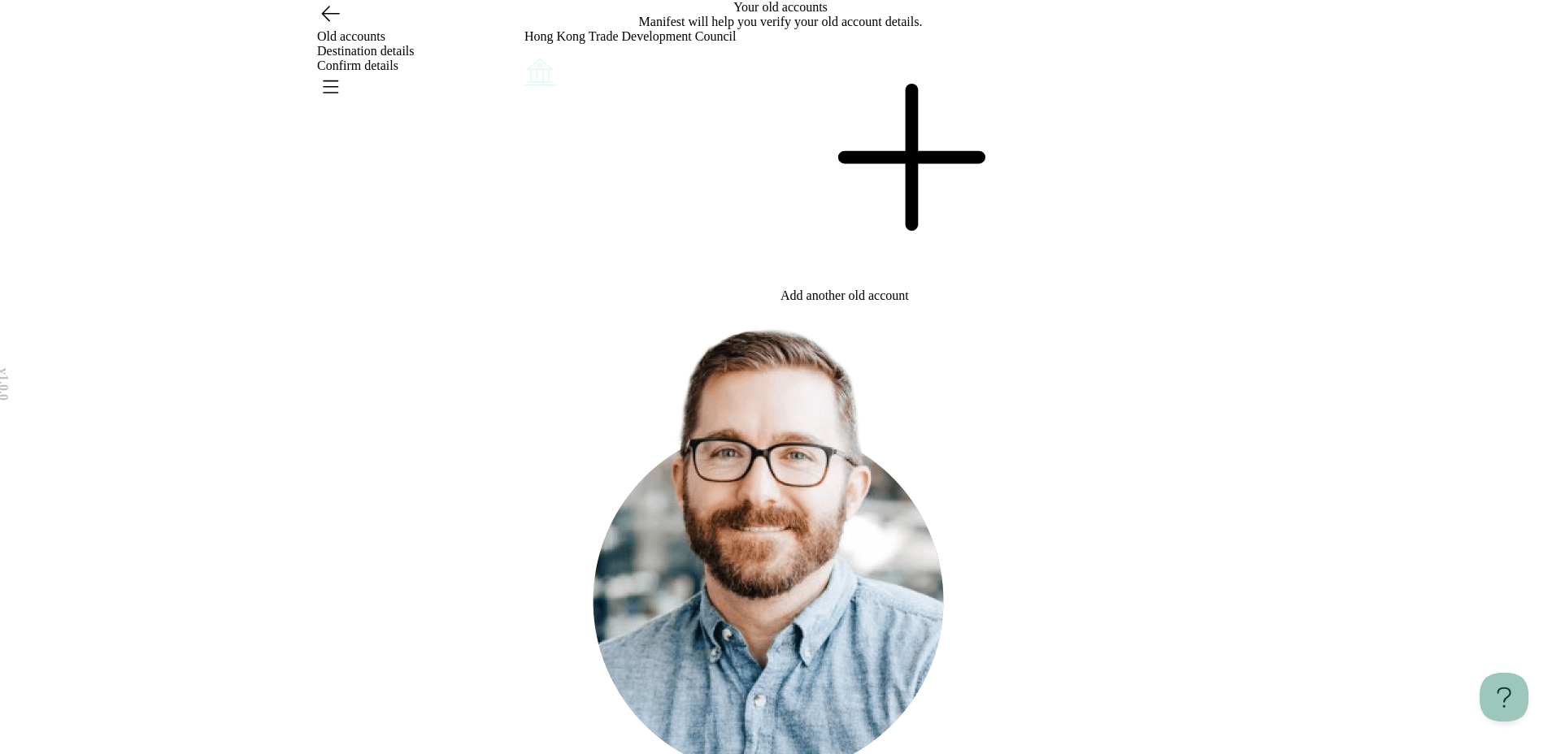
click at [910, 255] on icon at bounding box center [908, 157] width 256 height 256
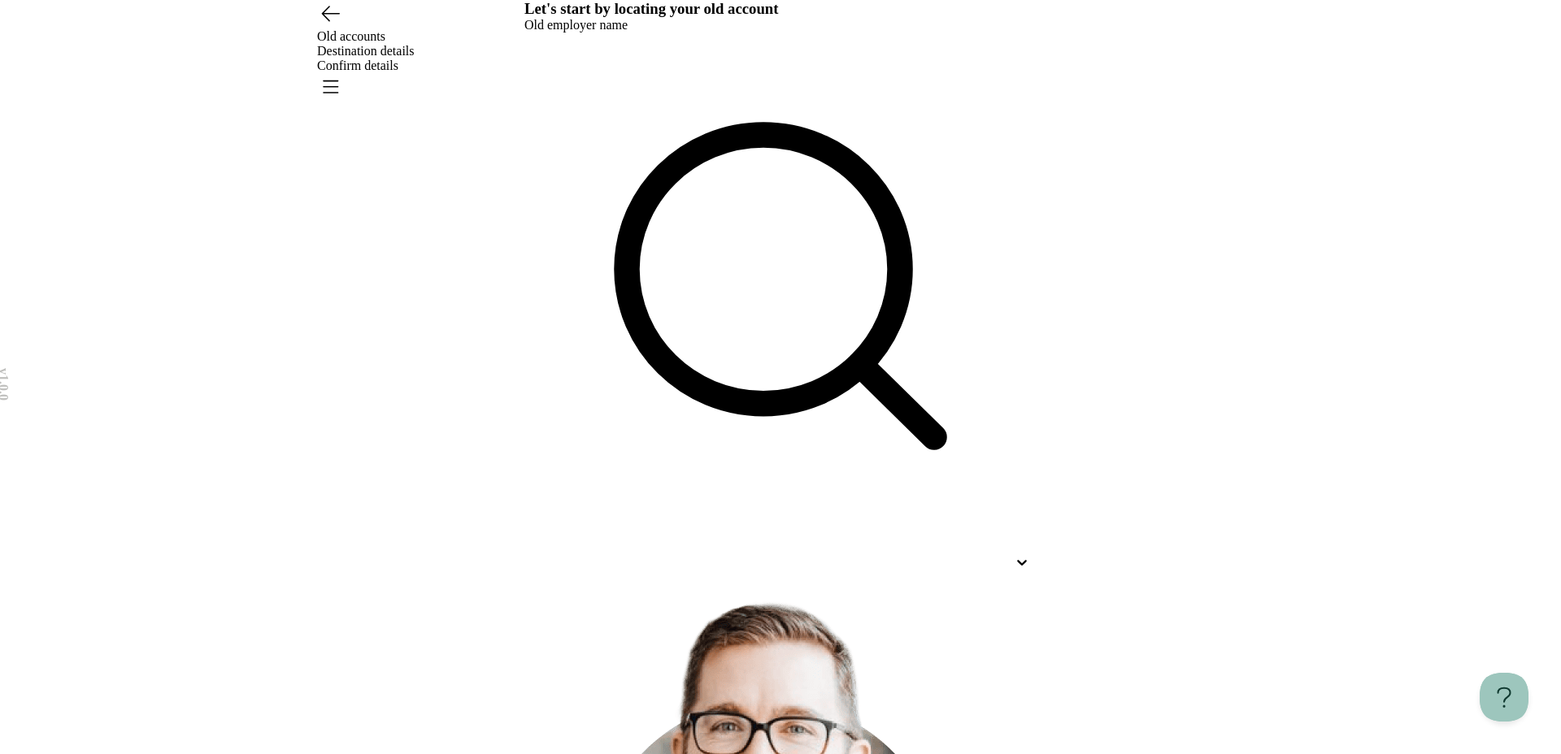
click at [701, 555] on div at bounding box center [765, 562] width 483 height 15
click at [647, 574] on p "Google Llc" at bounding box center [747, 647] width 483 height 20
type input "******"
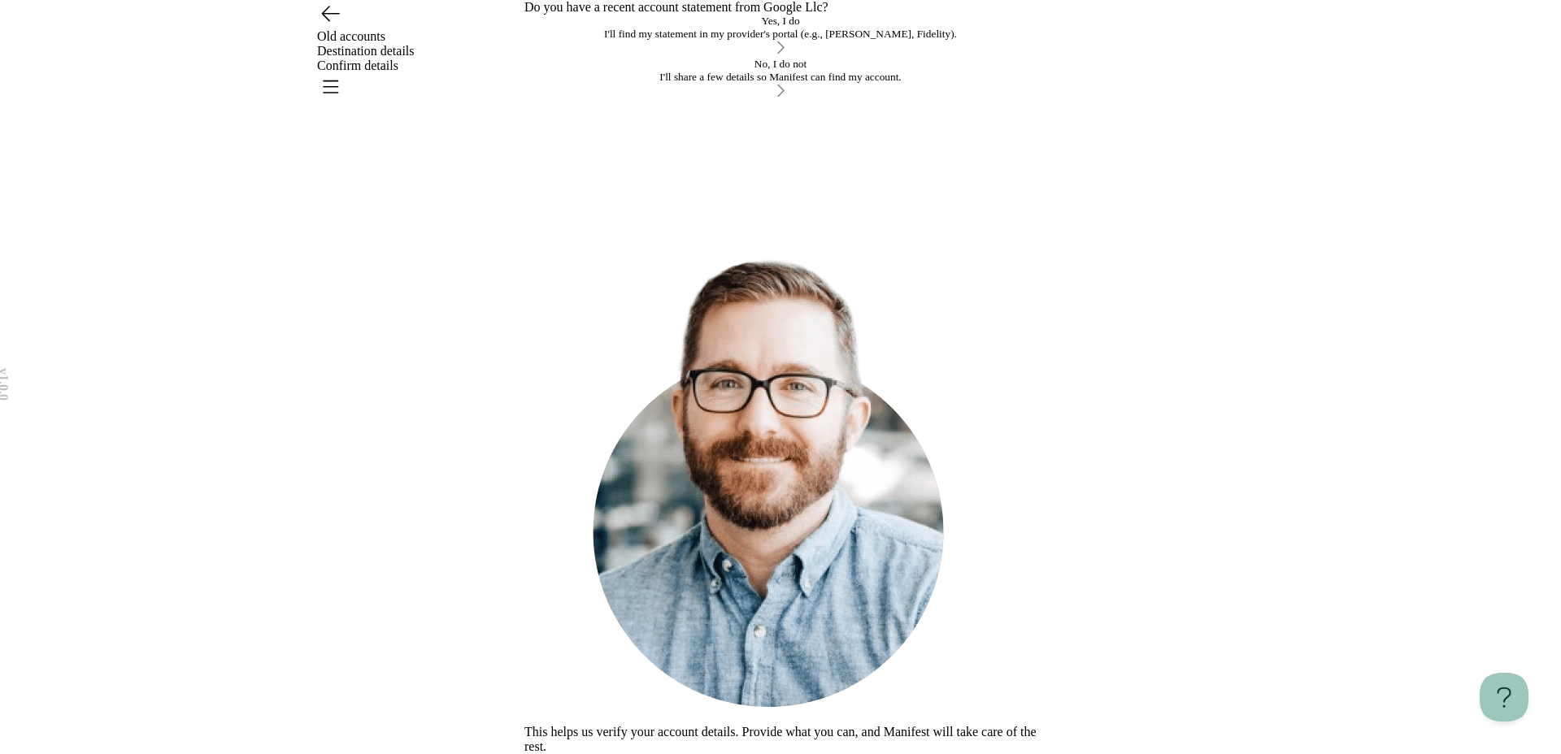
click at [716, 41] on div "I'll find my statement in my provider's portal (e.g., TIAA, Fidelity)." at bounding box center [780, 34] width 512 height 13
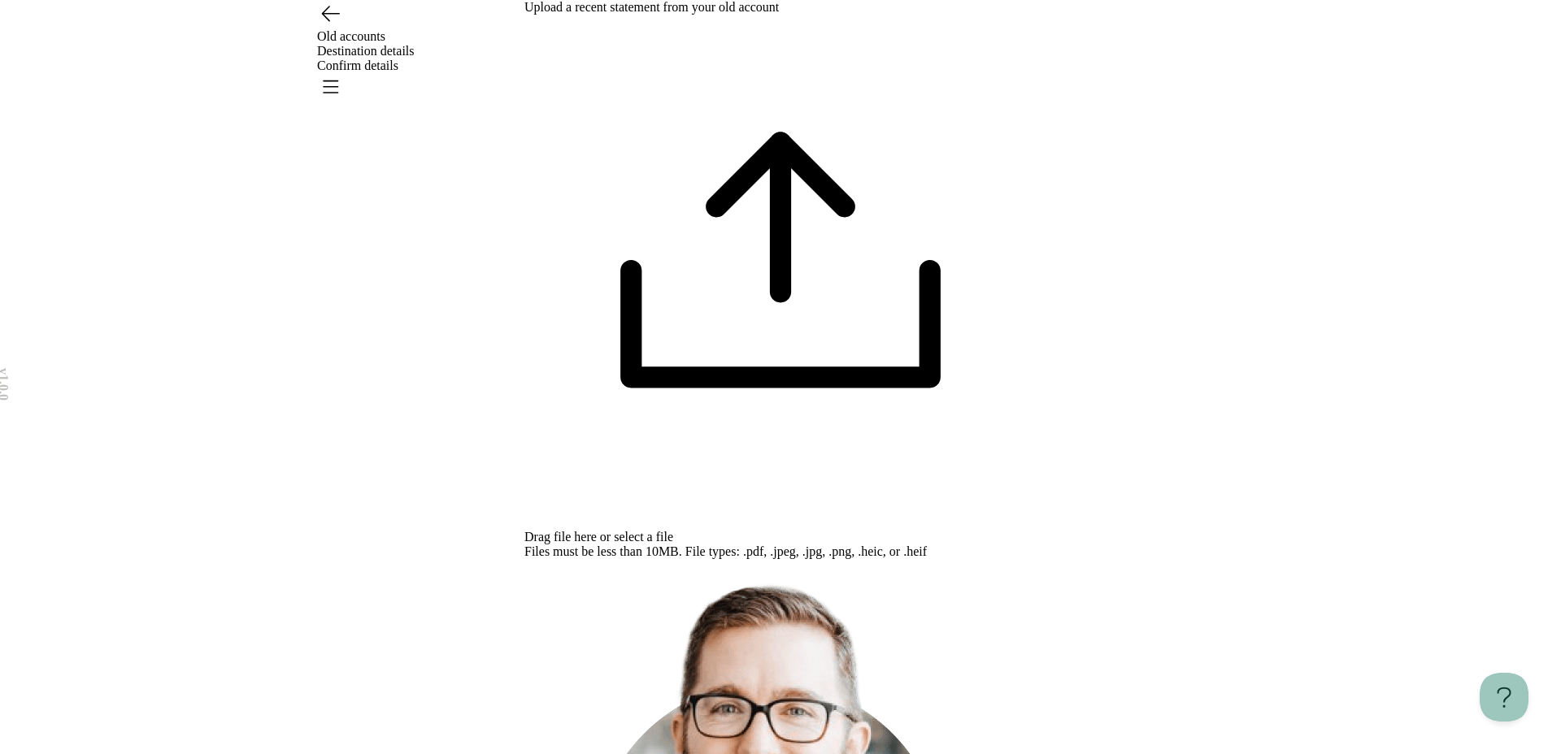
click at [673, 530] on span "select a file" at bounding box center [643, 537] width 59 height 14
type input "**********"
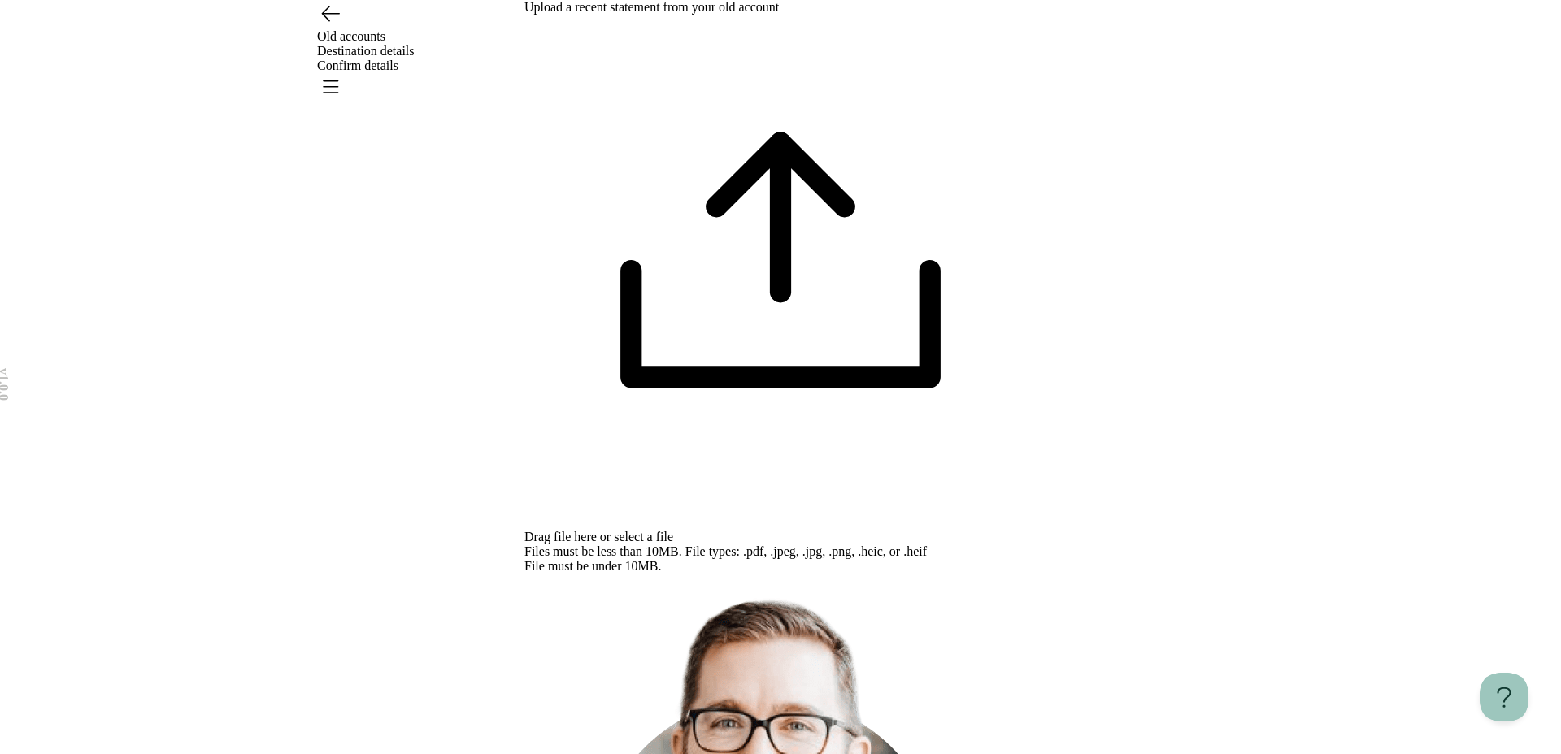
click at [673, 530] on span "select a file" at bounding box center [643, 537] width 59 height 14
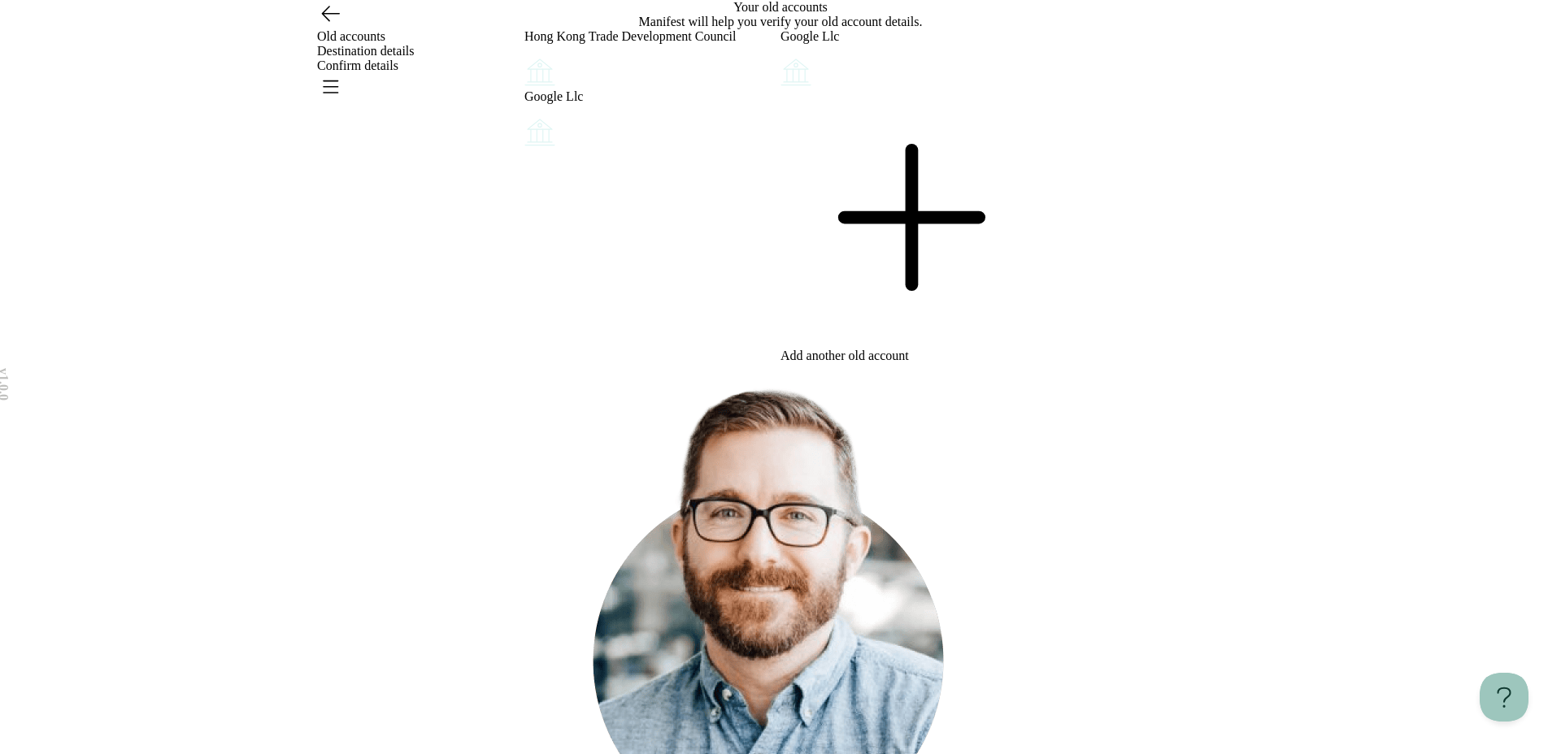
click at [533, 124] on circle "Account options" at bounding box center [532, 124] width 1 height 1
click at [578, 133] on button "Remove" at bounding box center [560, 126] width 36 height 13
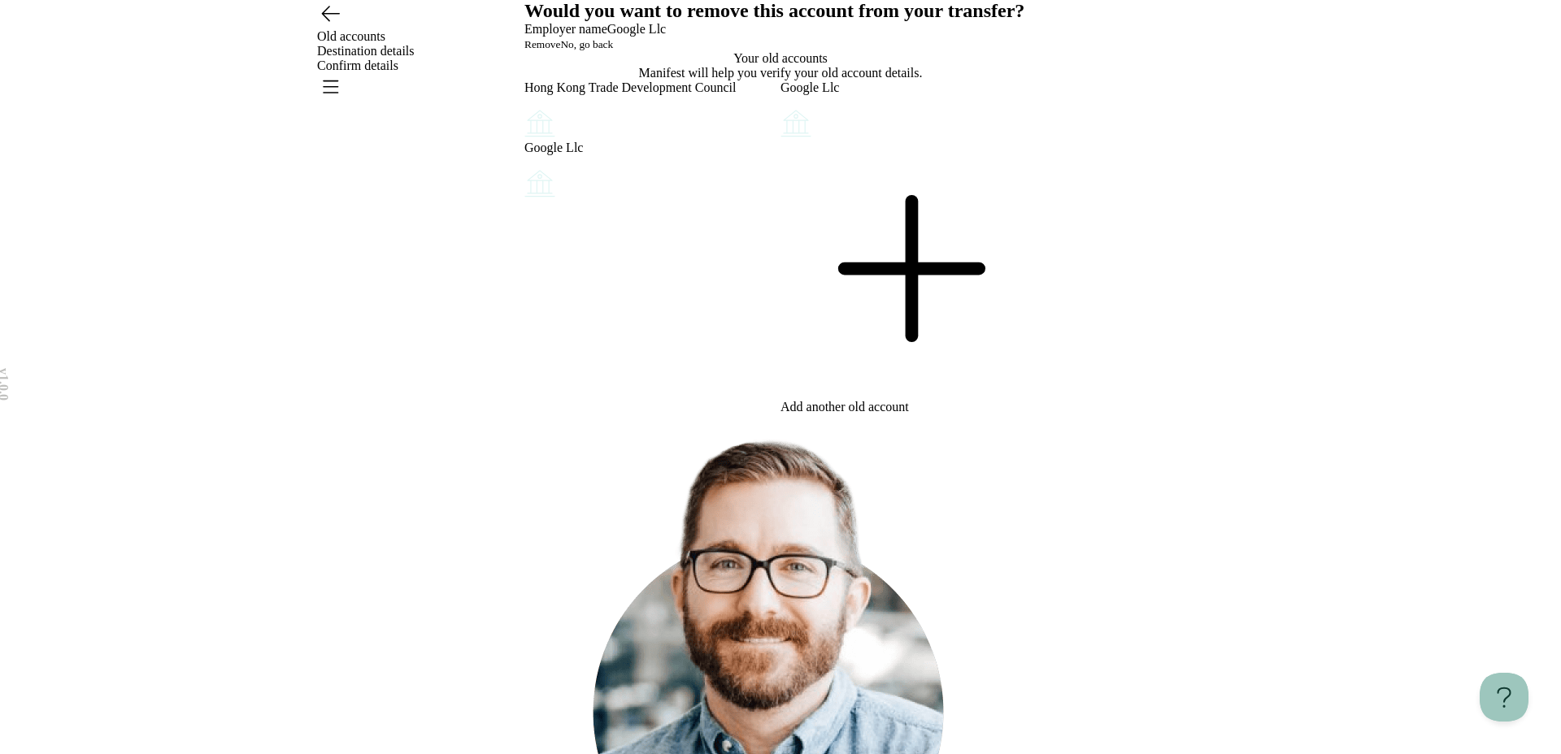
click at [560, 50] on span "Remove" at bounding box center [542, 44] width 36 height 12
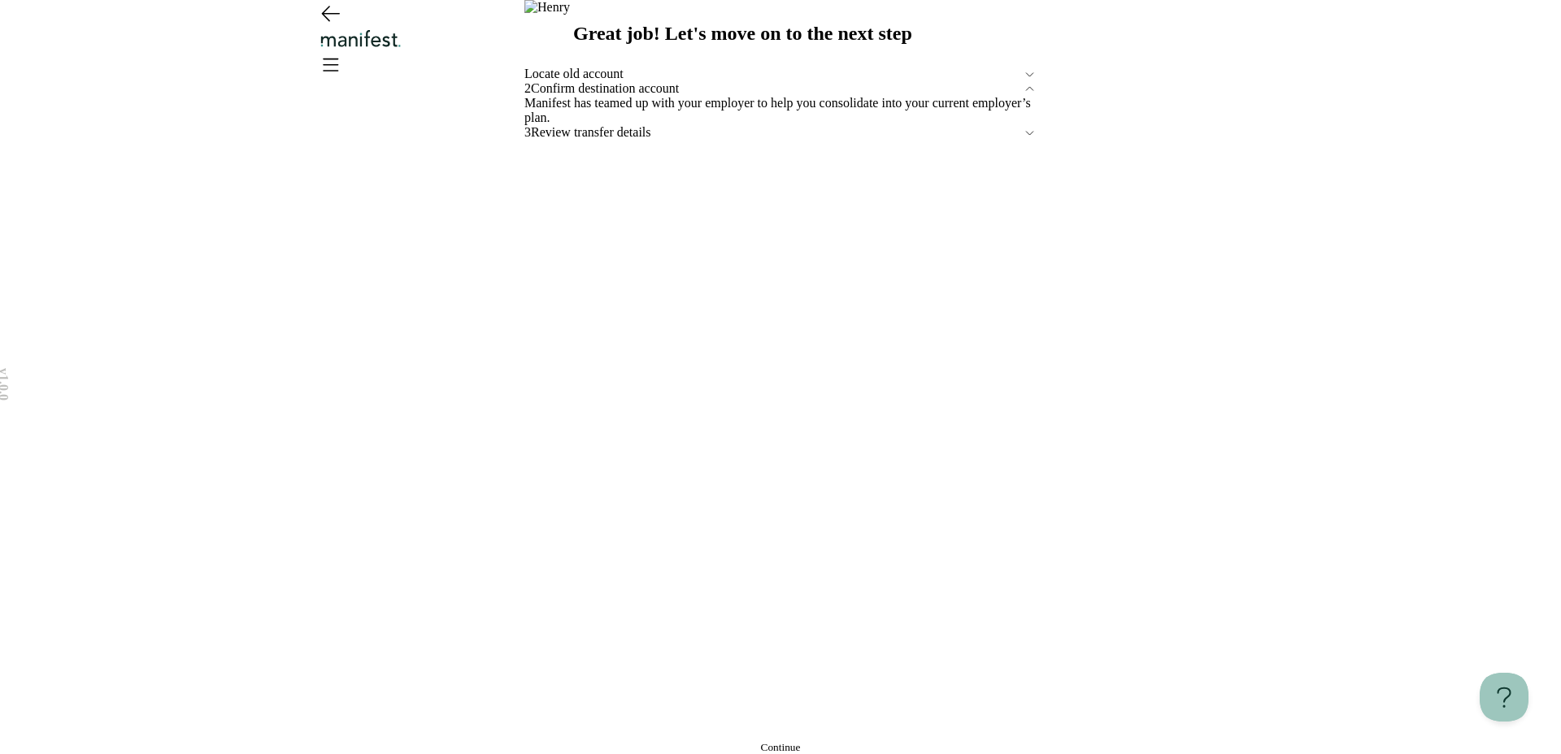
click at [734, 574] on div "Great job! Let's move on to the next step Locate old account 2 Confirm destinat…" at bounding box center [780, 377] width 512 height 754
click at [732, 574] on button "Continue" at bounding box center [780, 747] width 512 height 13
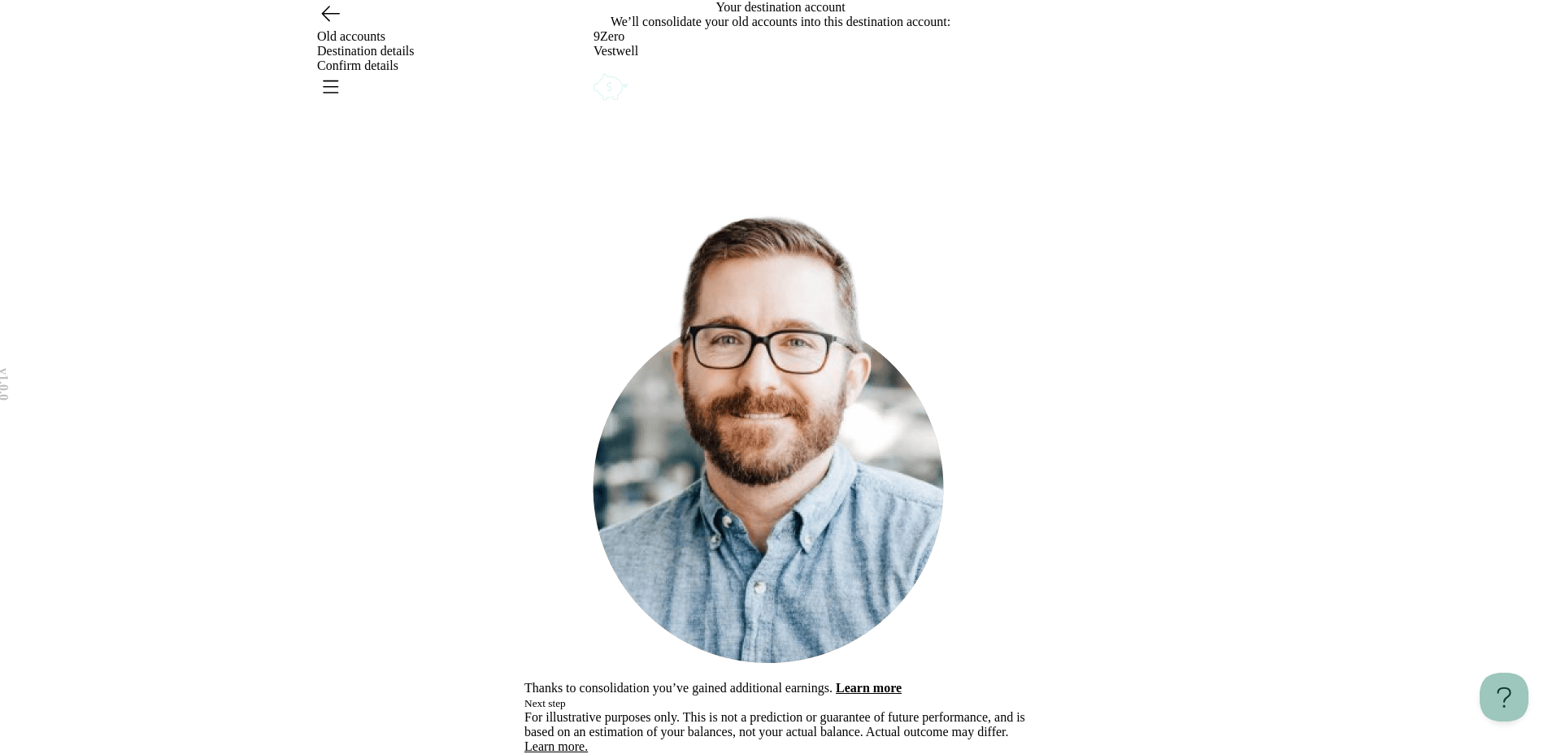
click at [566, 574] on button "Next step" at bounding box center [544, 703] width 41 height 13
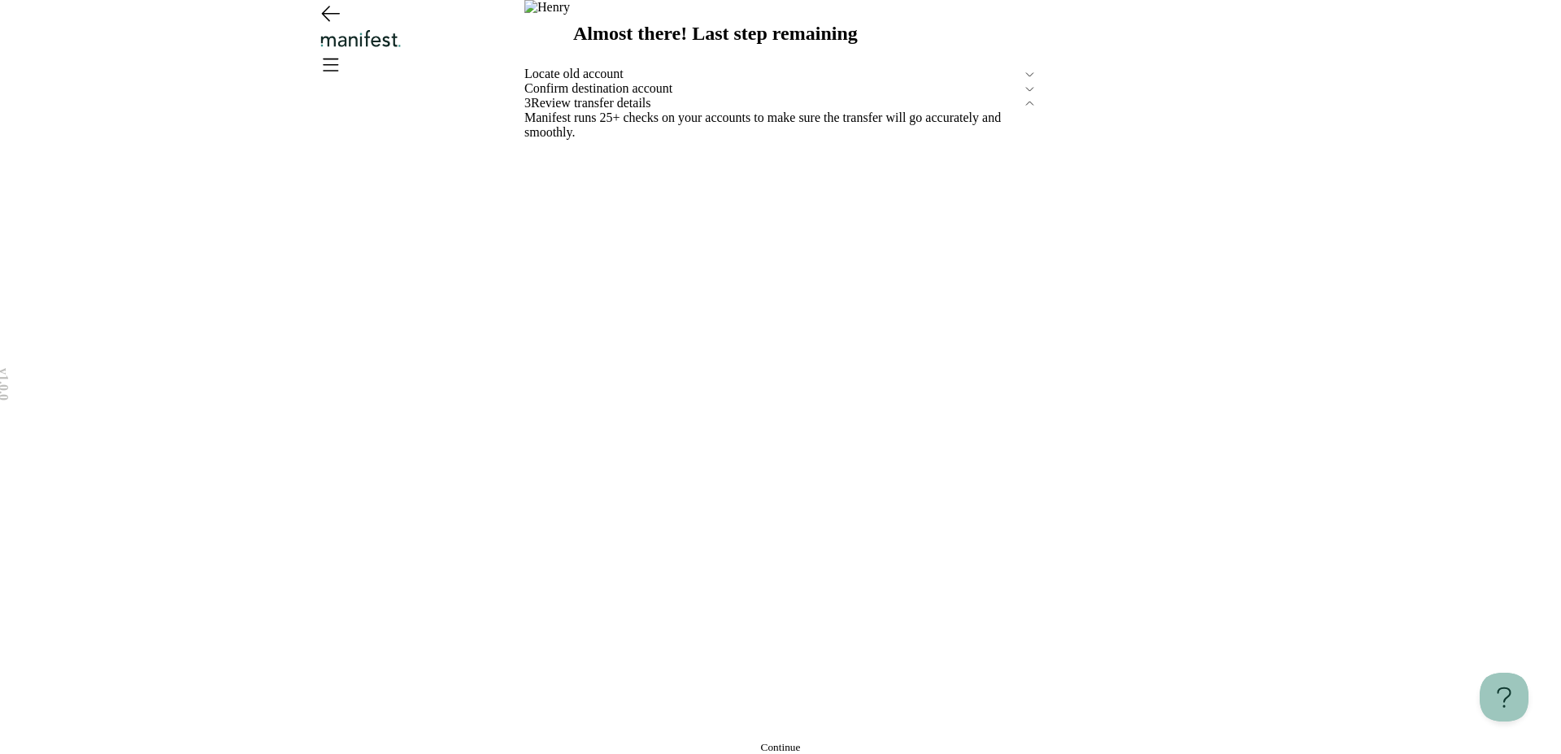
click at [692, 574] on button "Continue" at bounding box center [780, 747] width 512 height 13
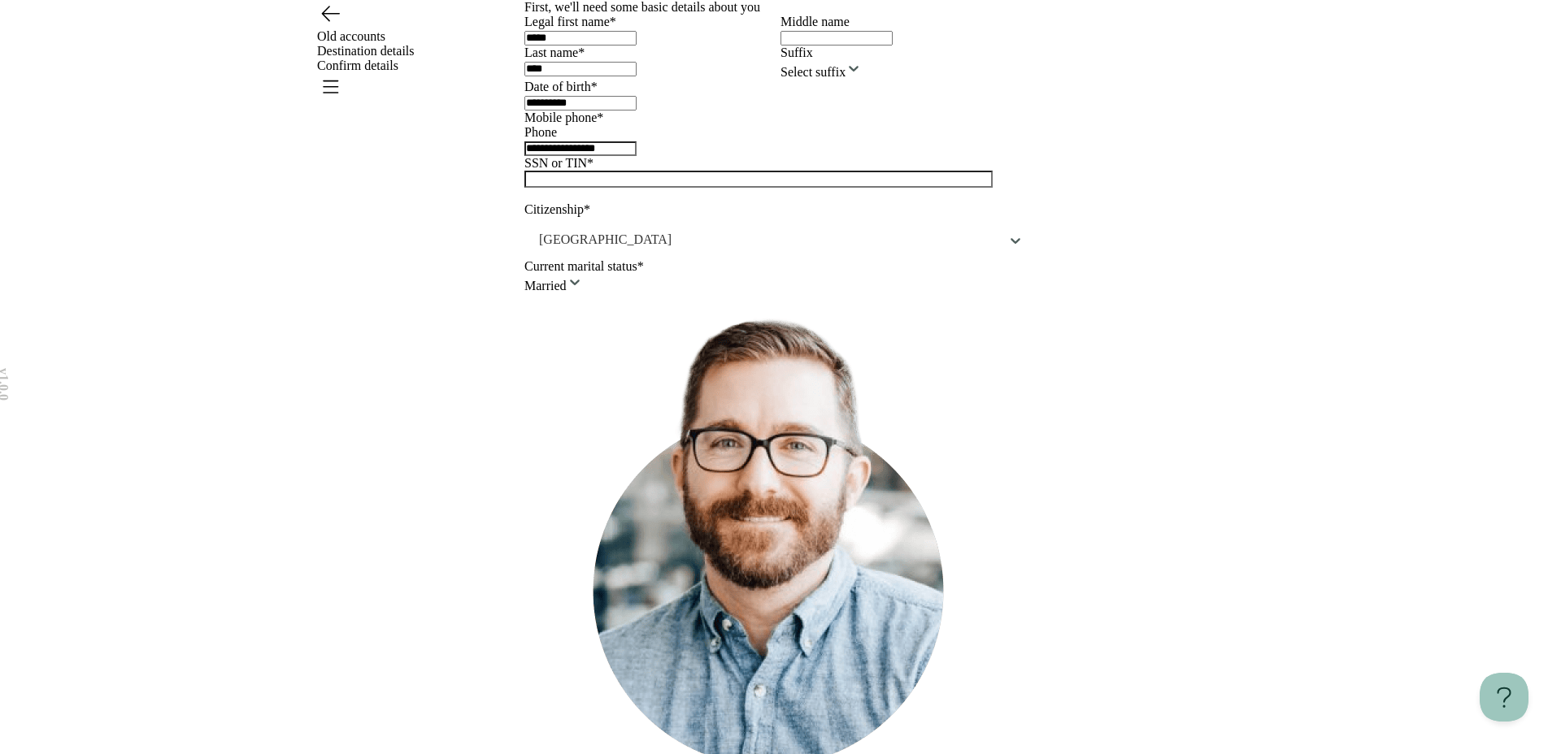
scroll to position [375, 0]
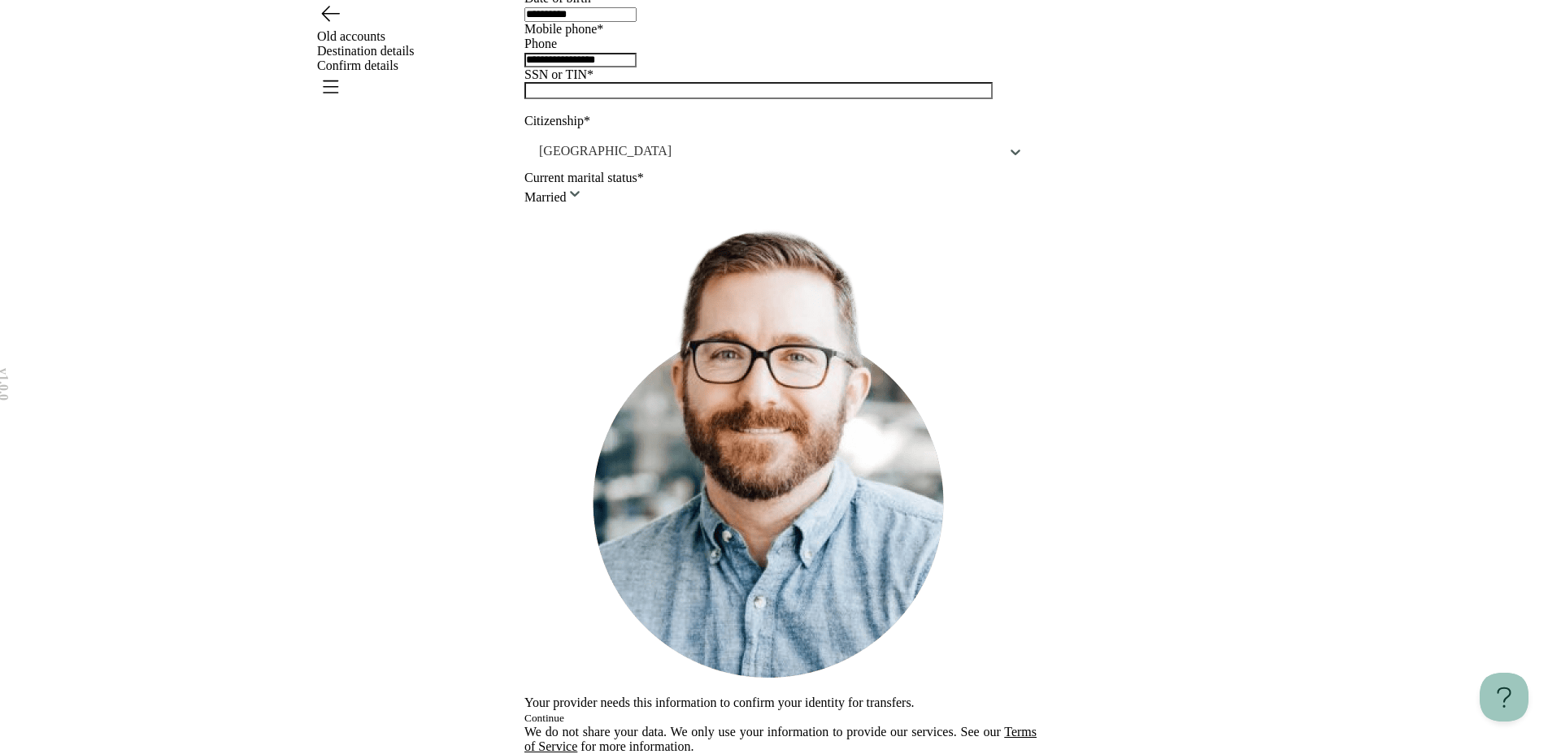
click at [243, 187] on div "**********" at bounding box center [780, 332] width 1561 height 843
click at [337, 26] on icon "Go back" at bounding box center [330, 13] width 26 height 26
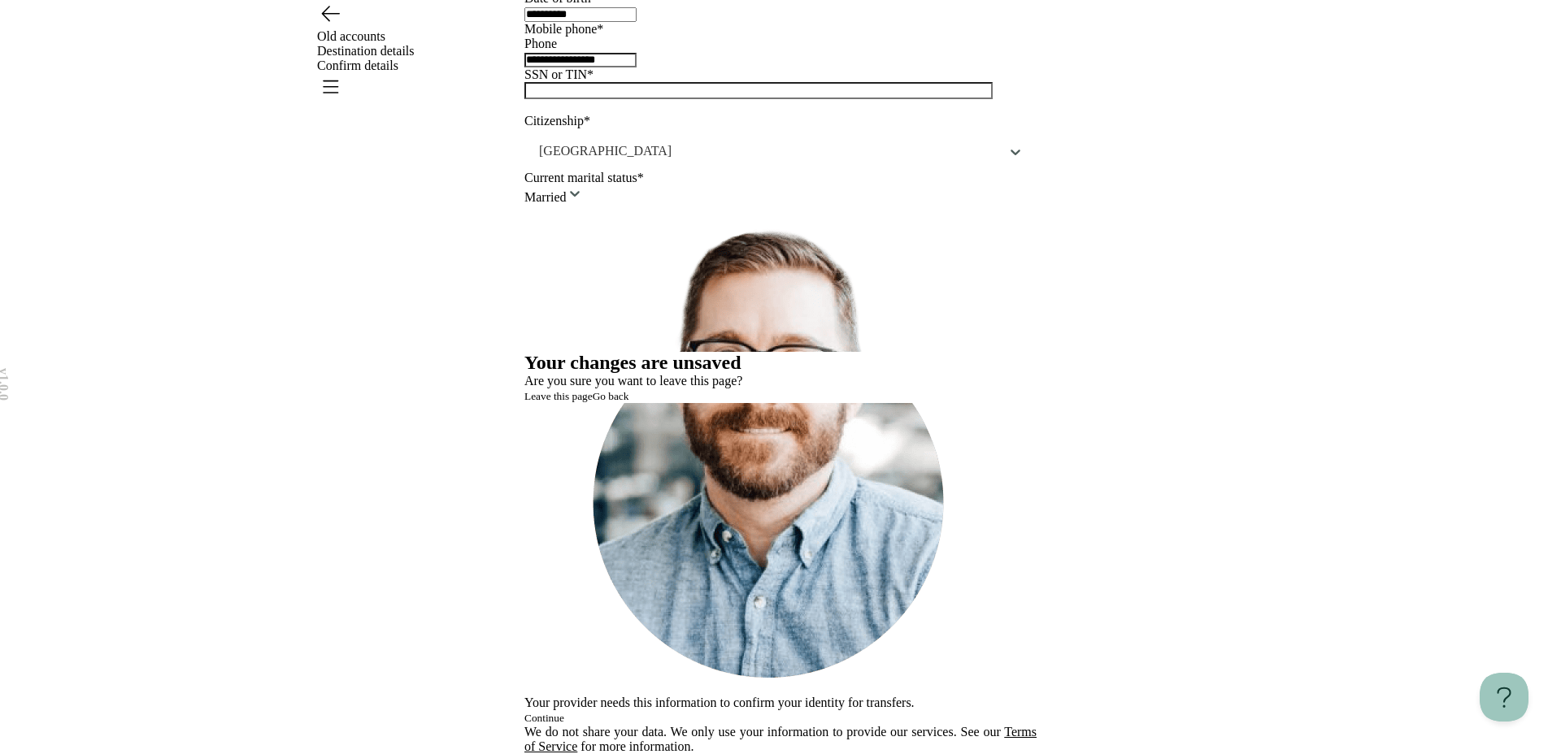
click at [593, 402] on span "Leave this page" at bounding box center [558, 396] width 68 height 12
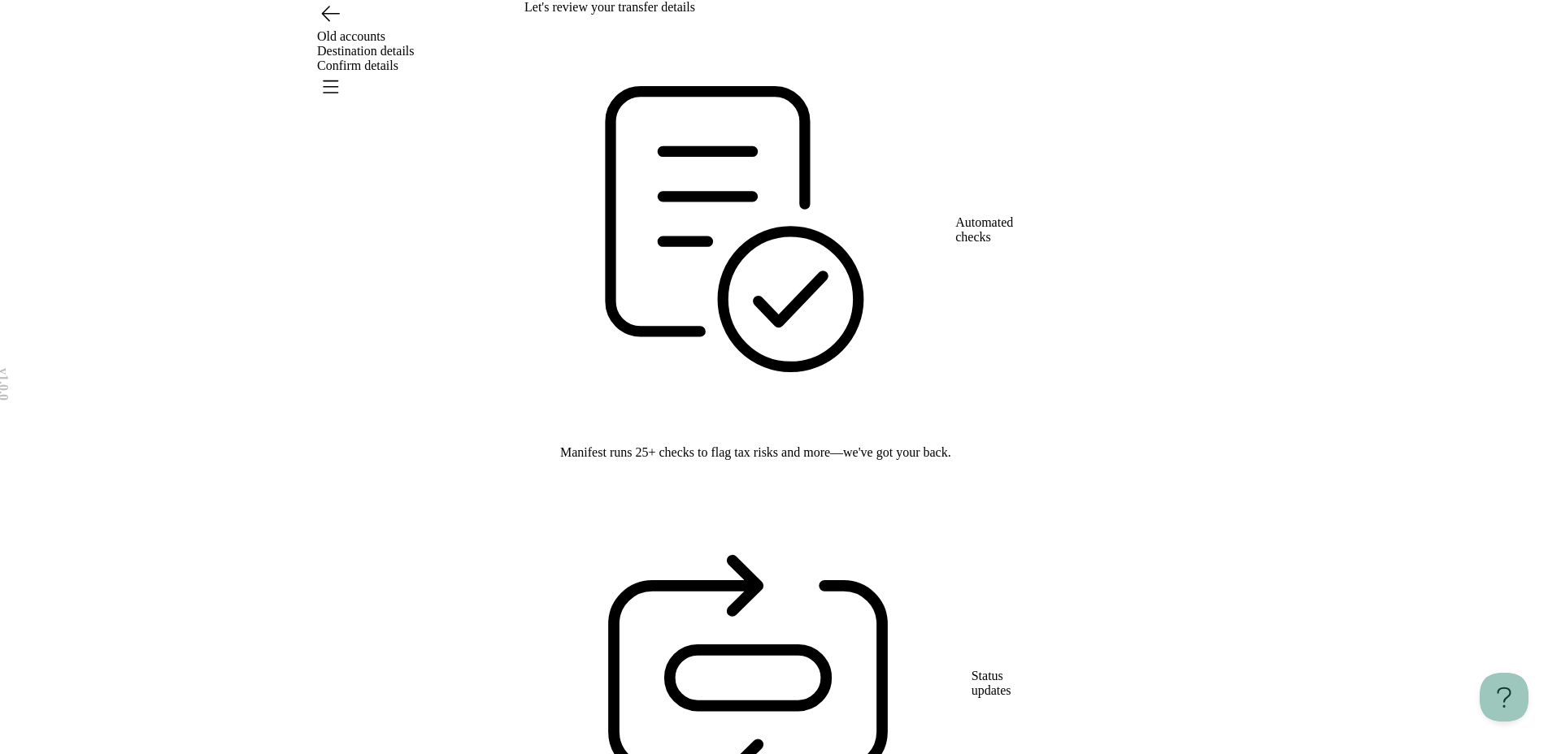
click at [343, 73] on icon "Open menu" at bounding box center [330, 86] width 26 height 26
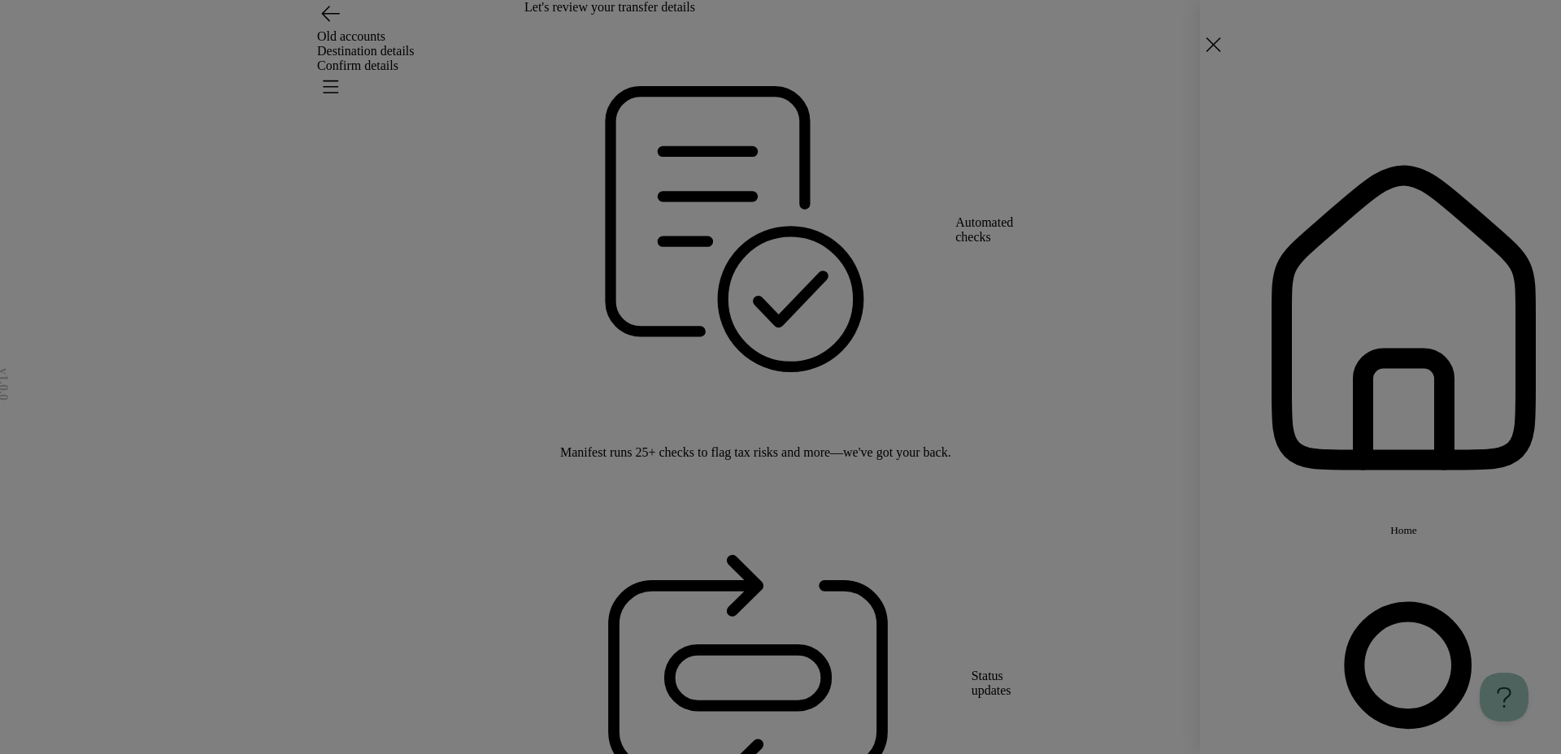
click at [1178, 524] on span "Home" at bounding box center [1358, 530] width 27 height 12
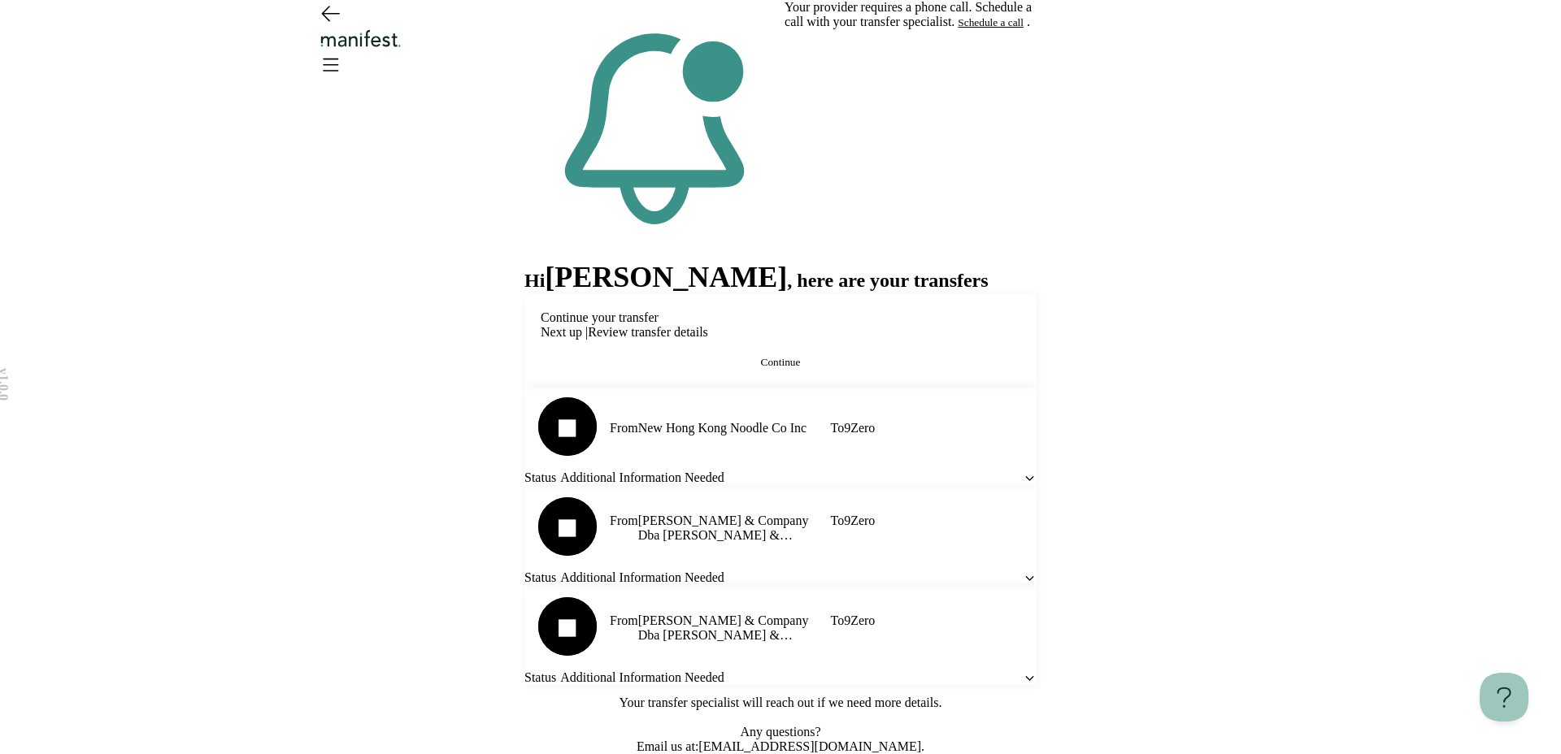
click at [689, 369] on button "Continue" at bounding box center [781, 362] width 480 height 13
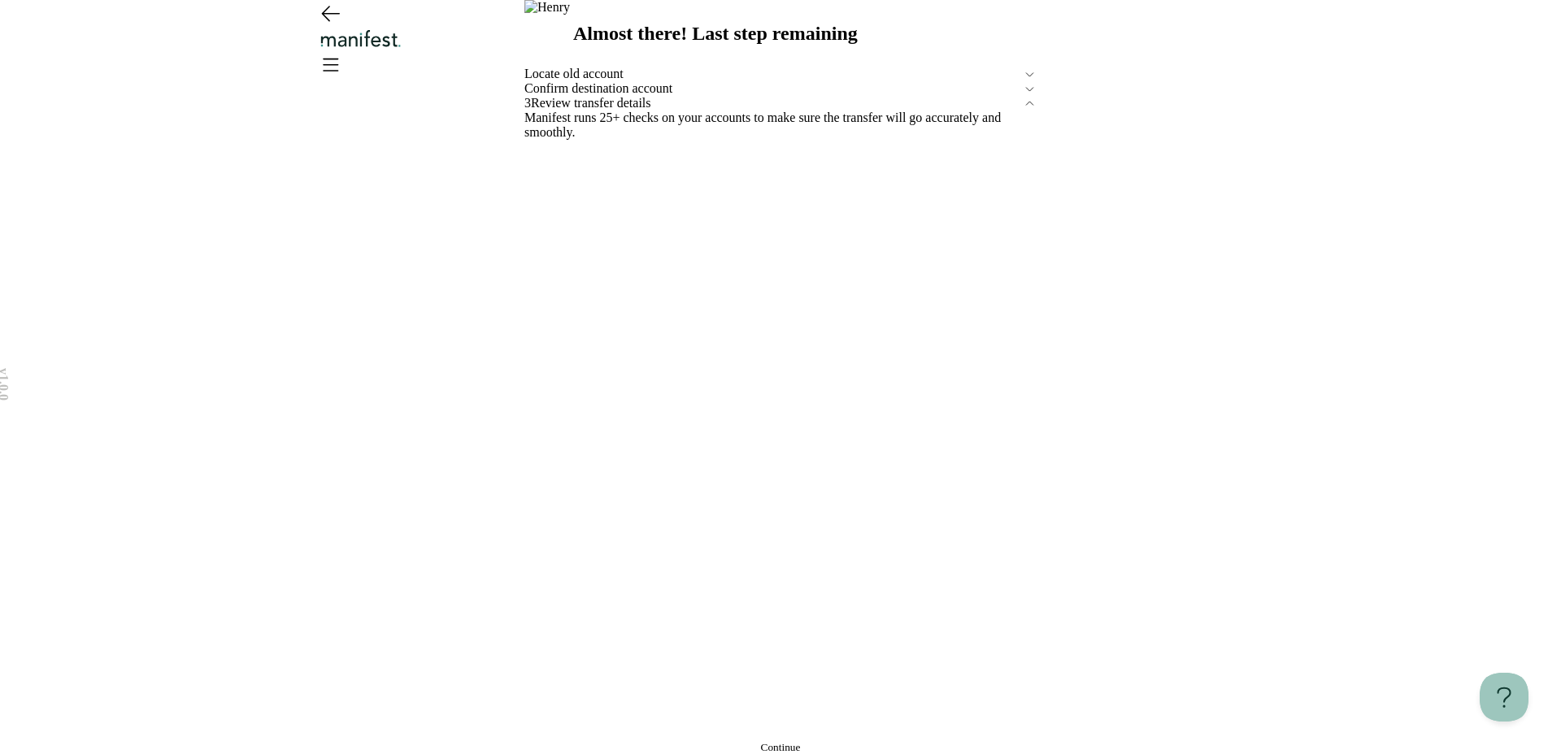
click at [663, 96] on div "Confirm destination account" at bounding box center [780, 88] width 512 height 15
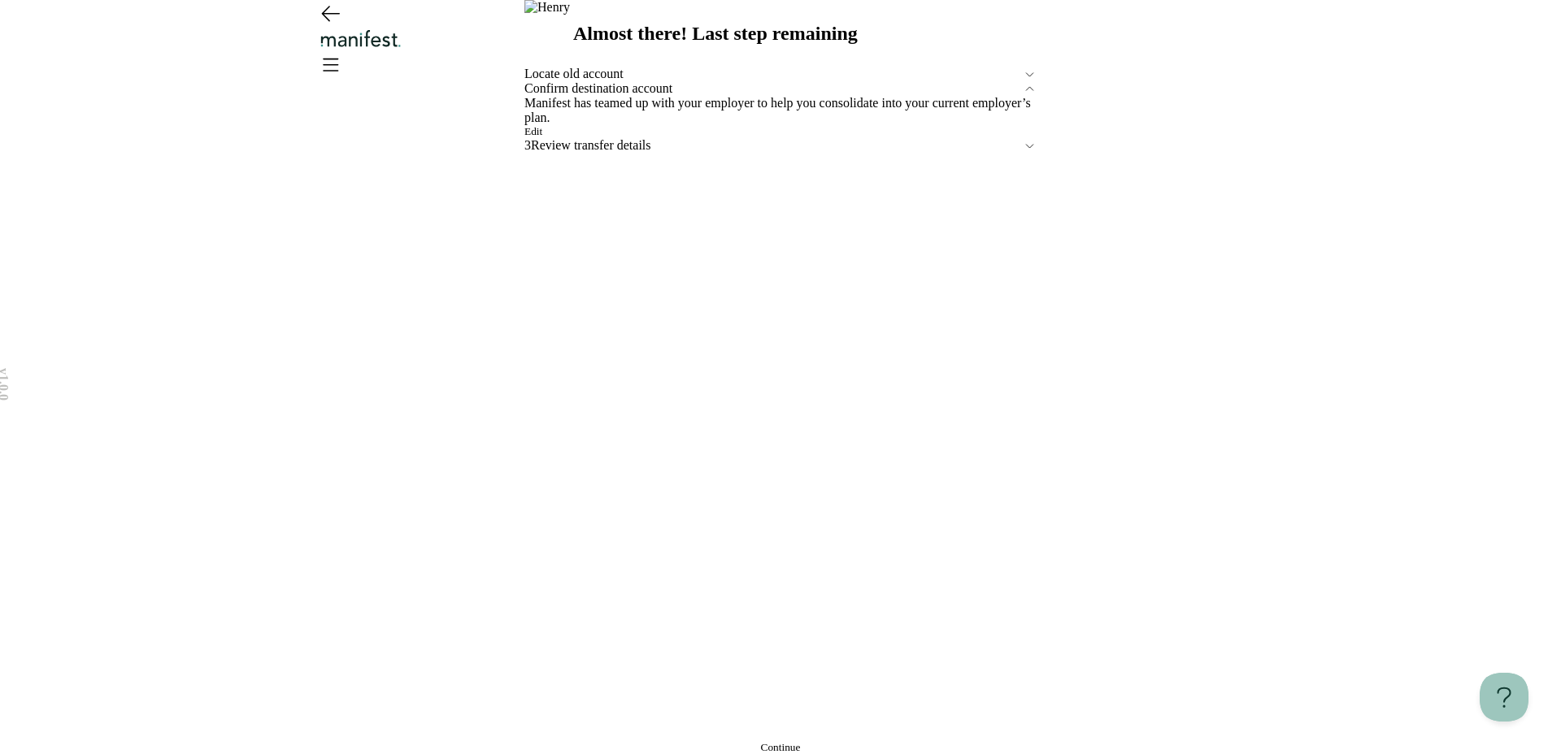
click at [542, 138] on button "Edit" at bounding box center [533, 131] width 18 height 13
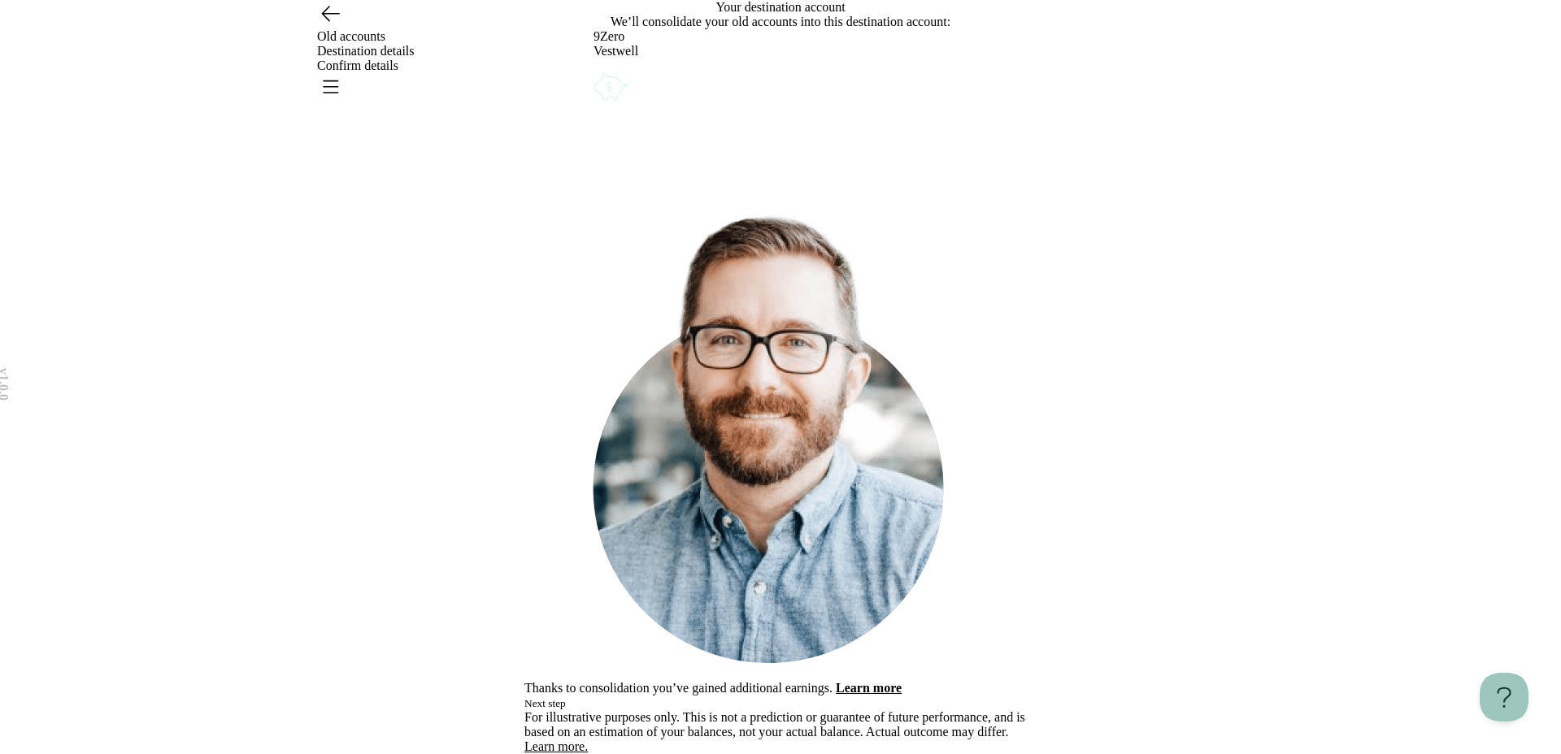
click at [566, 574] on button "Next step" at bounding box center [544, 703] width 41 height 13
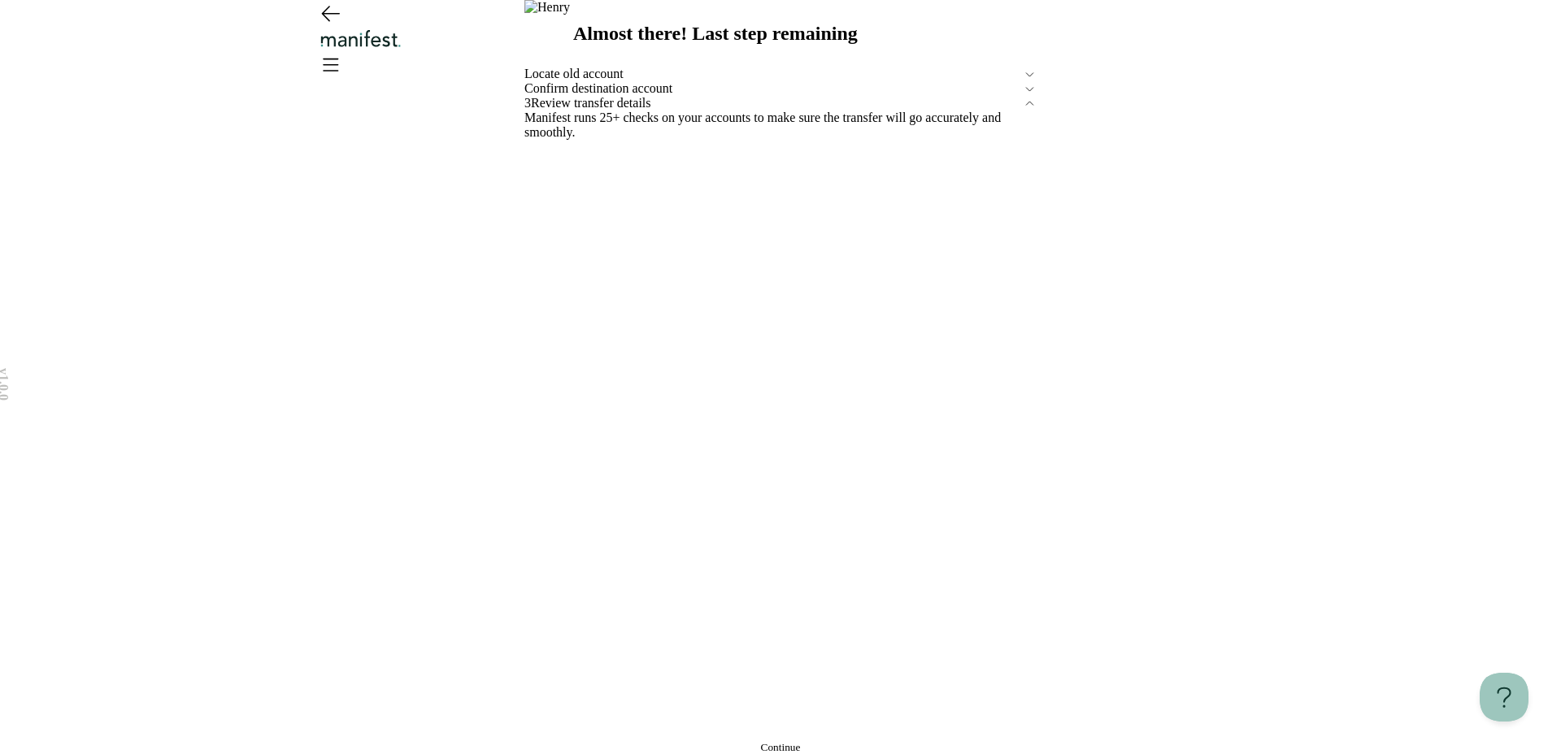
click at [640, 81] on span "Locate old account" at bounding box center [773, 74] width 498 height 15
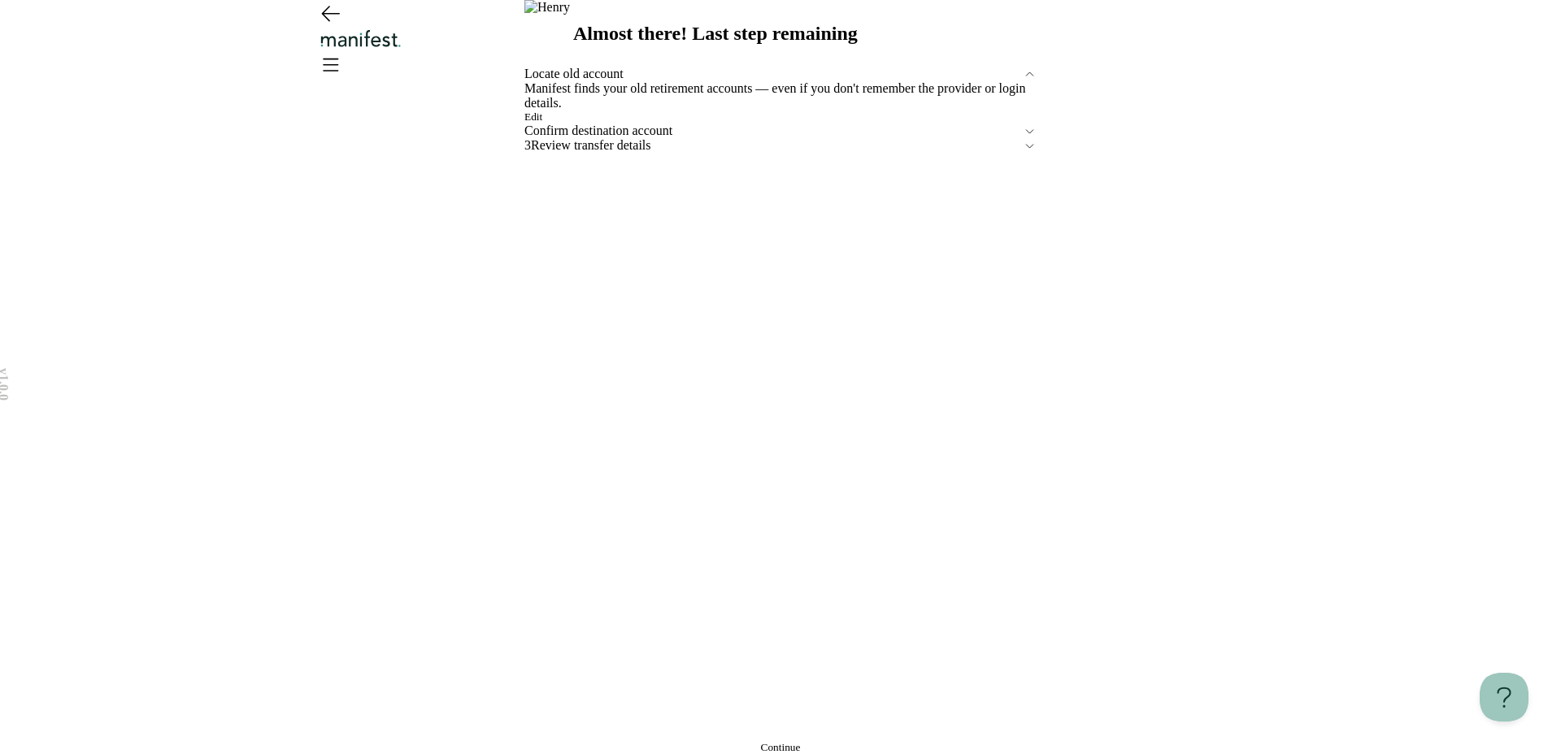
click at [542, 124] on button "Edit" at bounding box center [533, 117] width 18 height 13
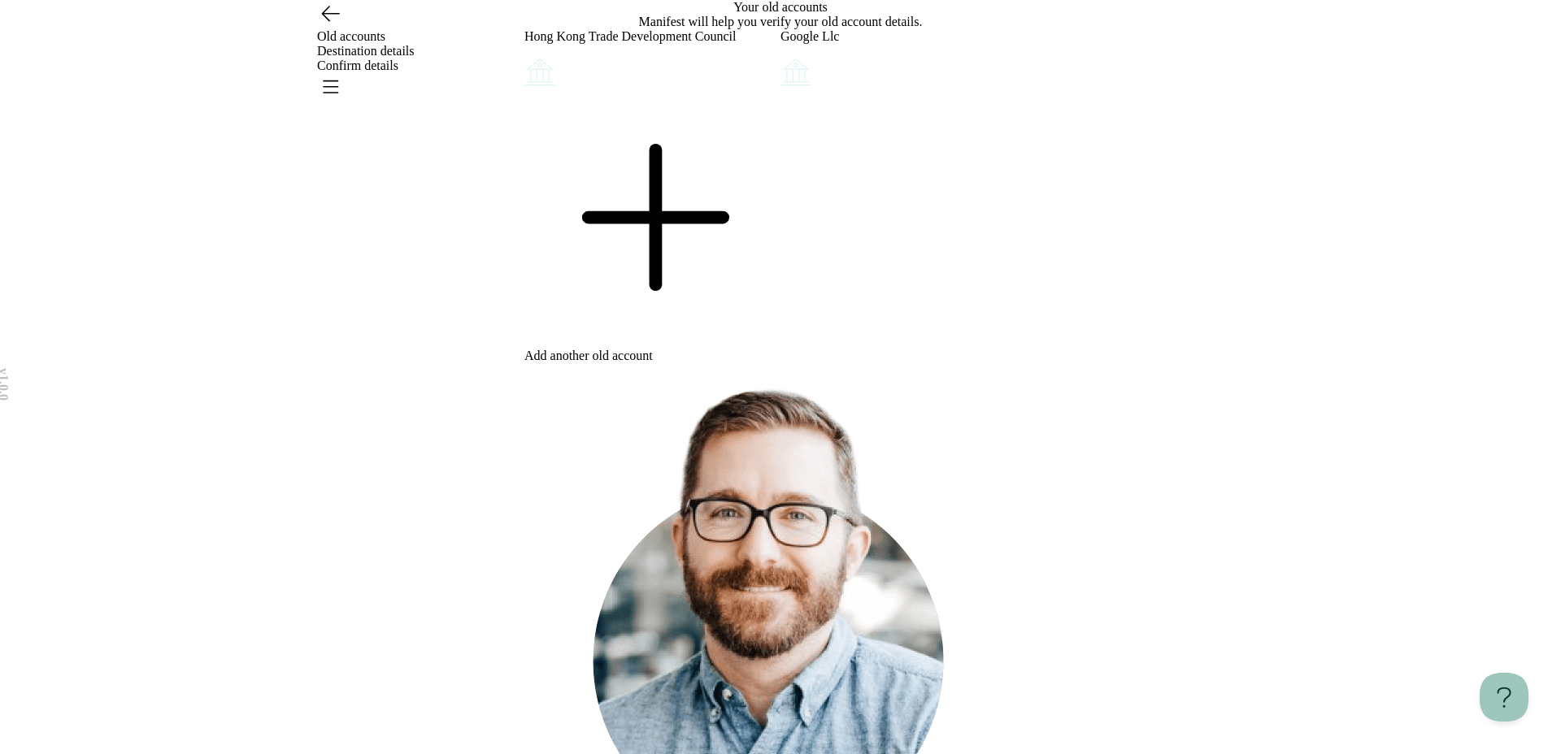
click at [632, 363] on div "Add another old account" at bounding box center [652, 226] width 256 height 274
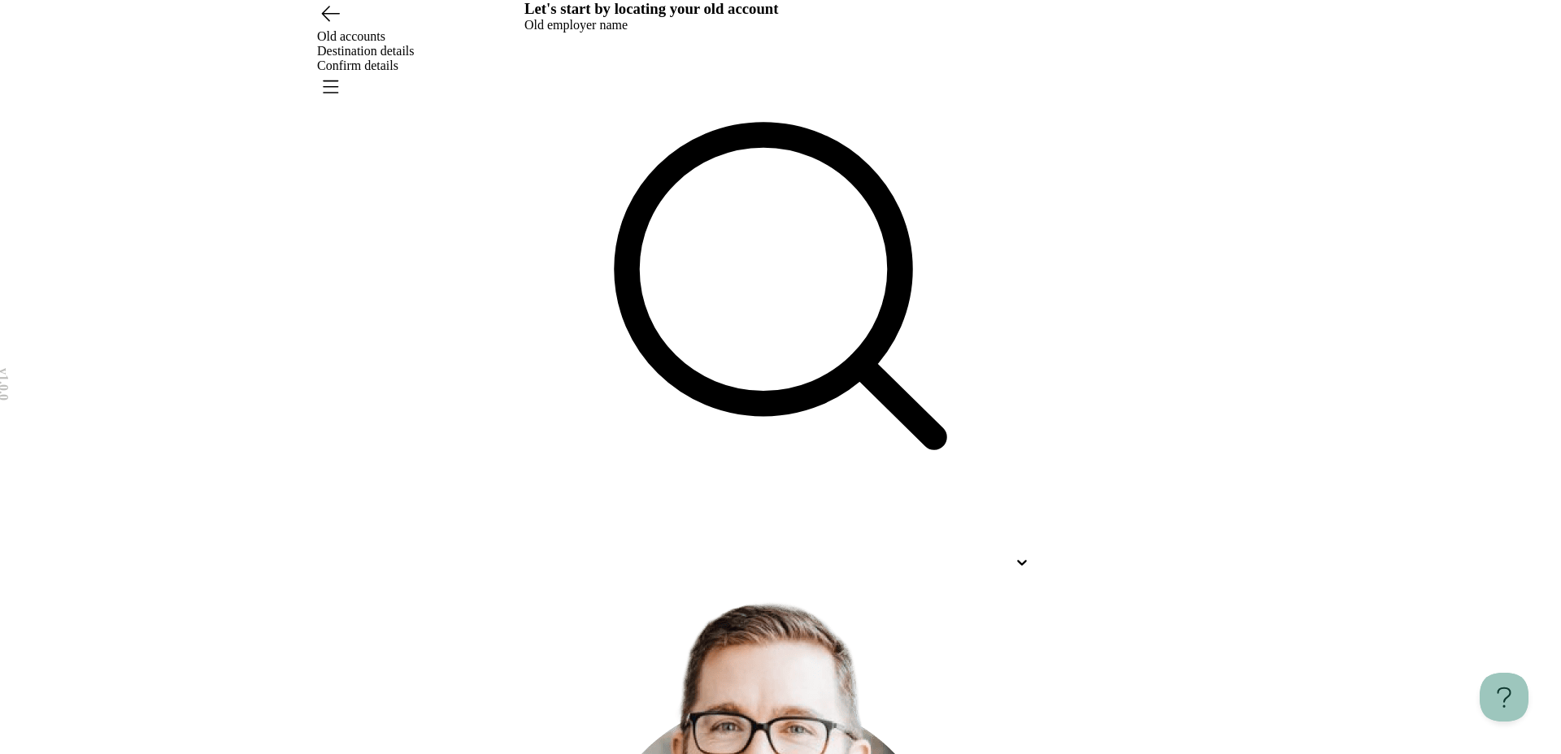
click at [339, 26] on icon "Go back" at bounding box center [330, 13] width 26 height 26
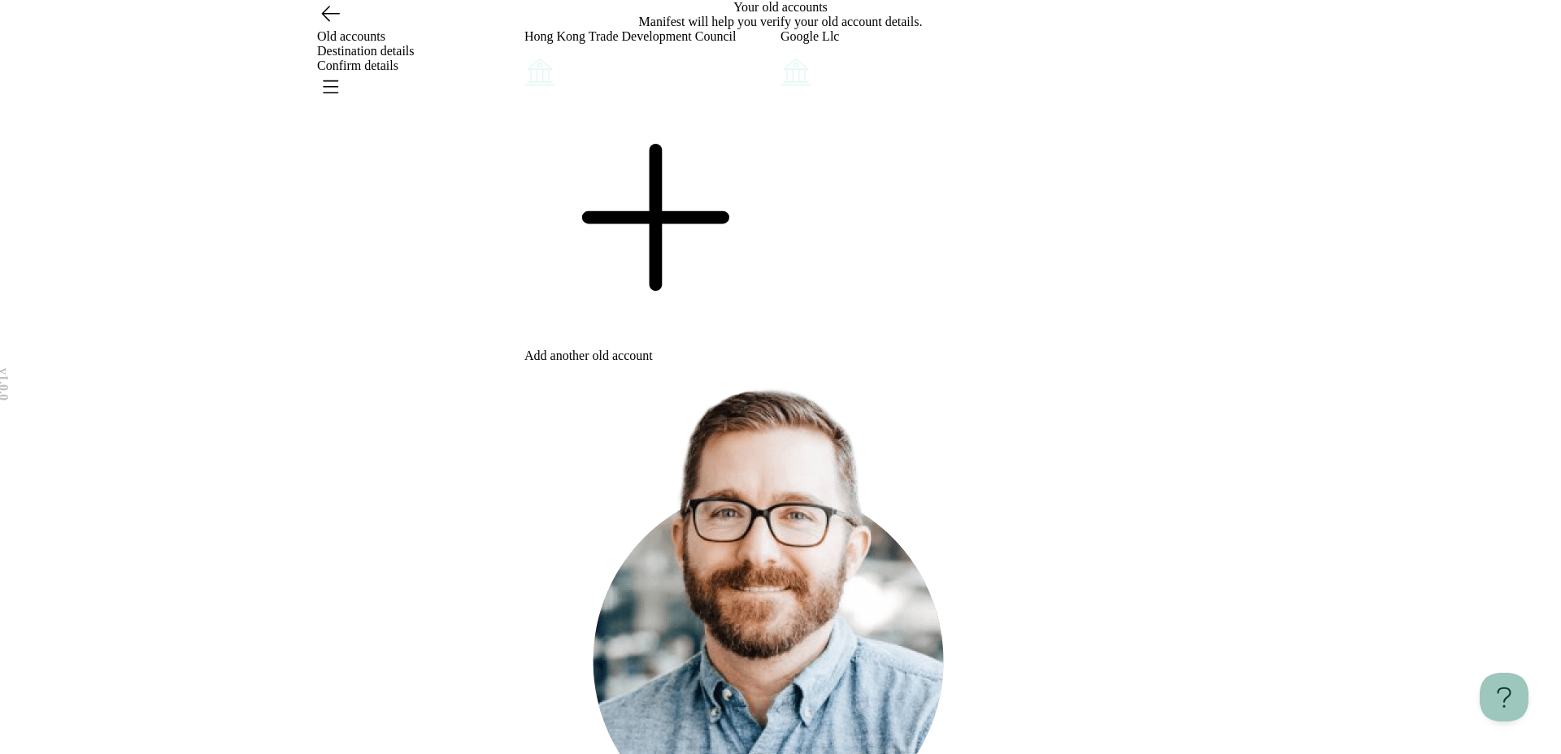
click at [338, 81] on icon "Open menu" at bounding box center [331, 86] width 15 height 11
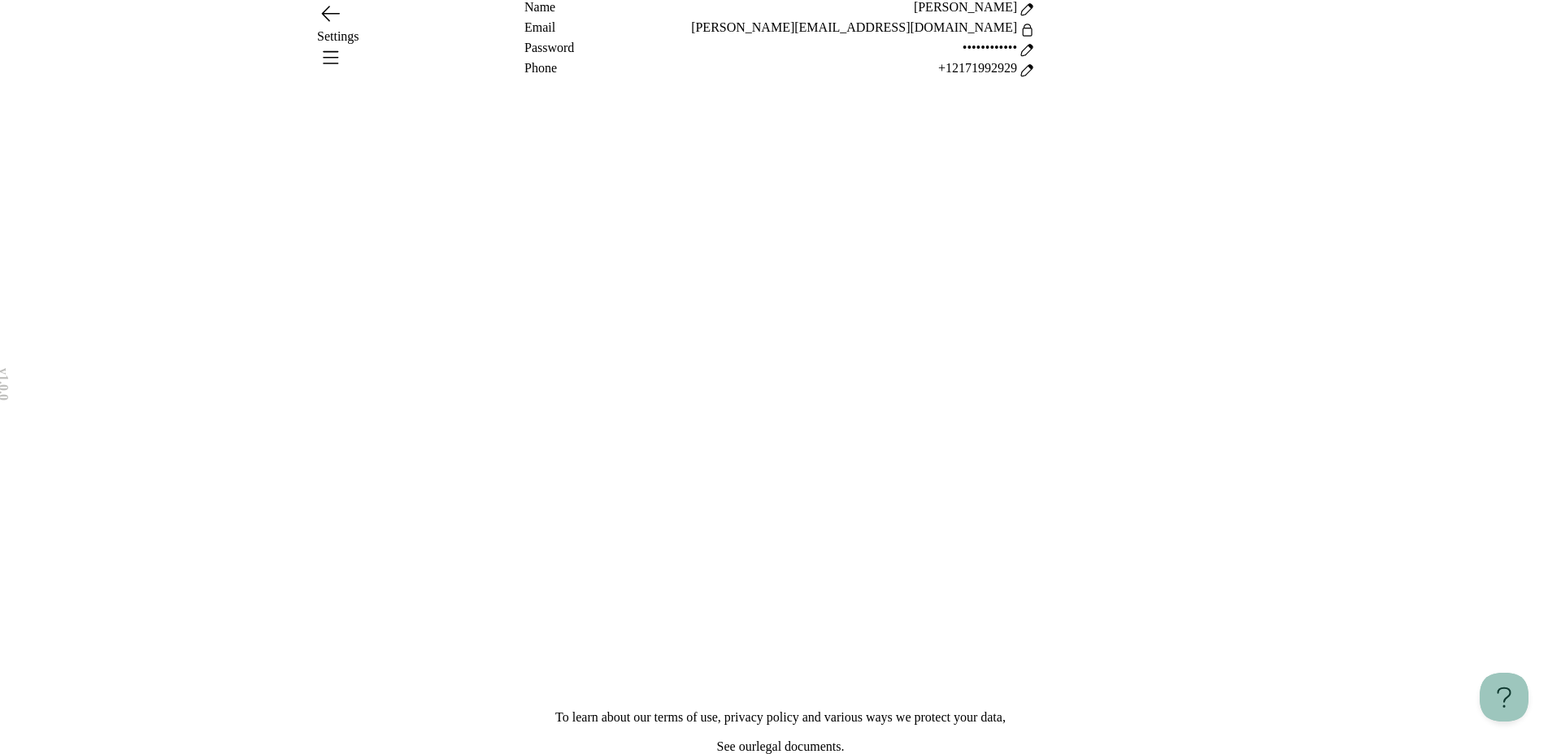
click at [1178, 50] on div "Settings" at bounding box center [780, 36] width 1171 height 73
click at [1178, 63] on header "Settings" at bounding box center [780, 44] width 1561 height 89
click at [343, 47] on icon "Open menu" at bounding box center [330, 57] width 26 height 26
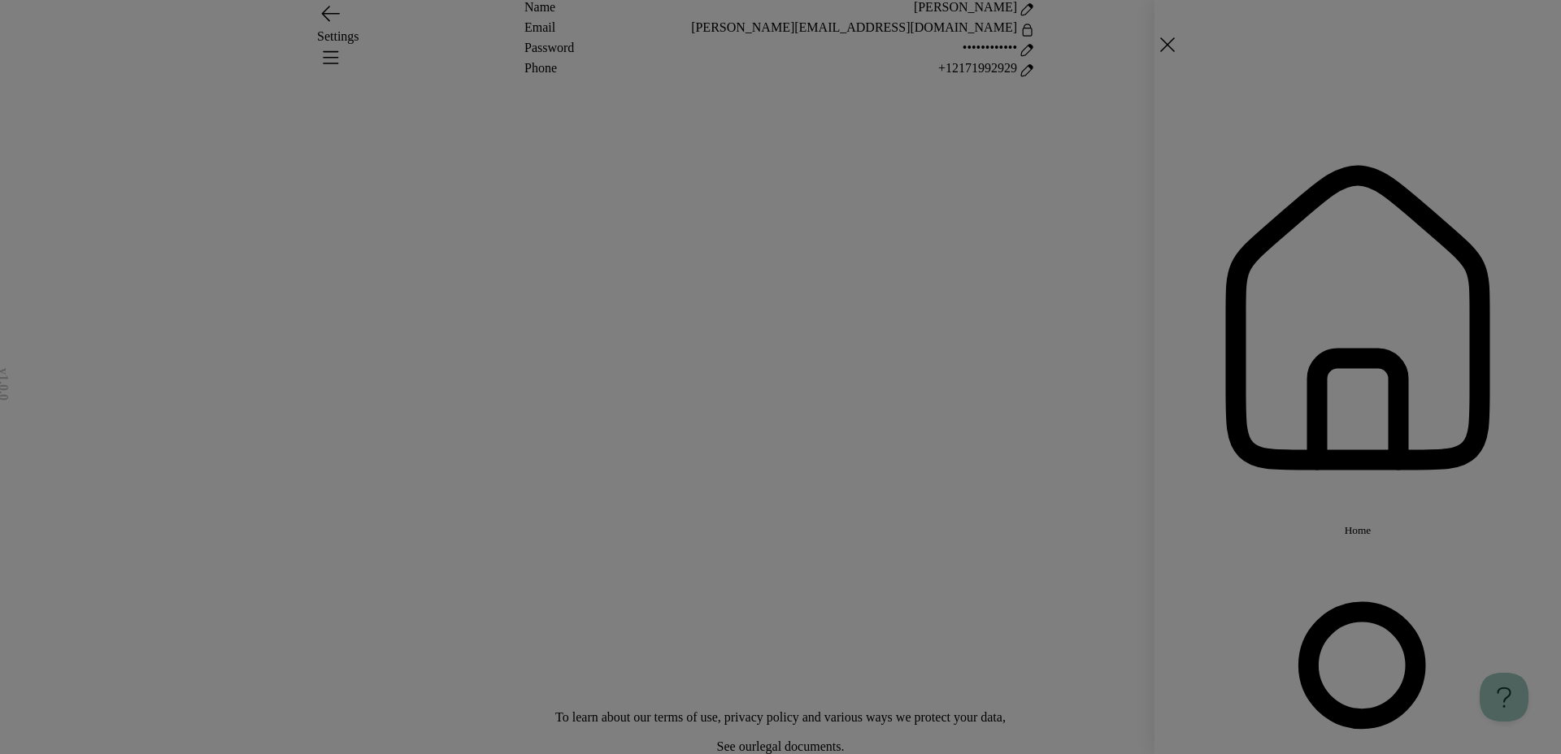
click at [1178, 524] on span "Home" at bounding box center [1358, 530] width 27 height 12
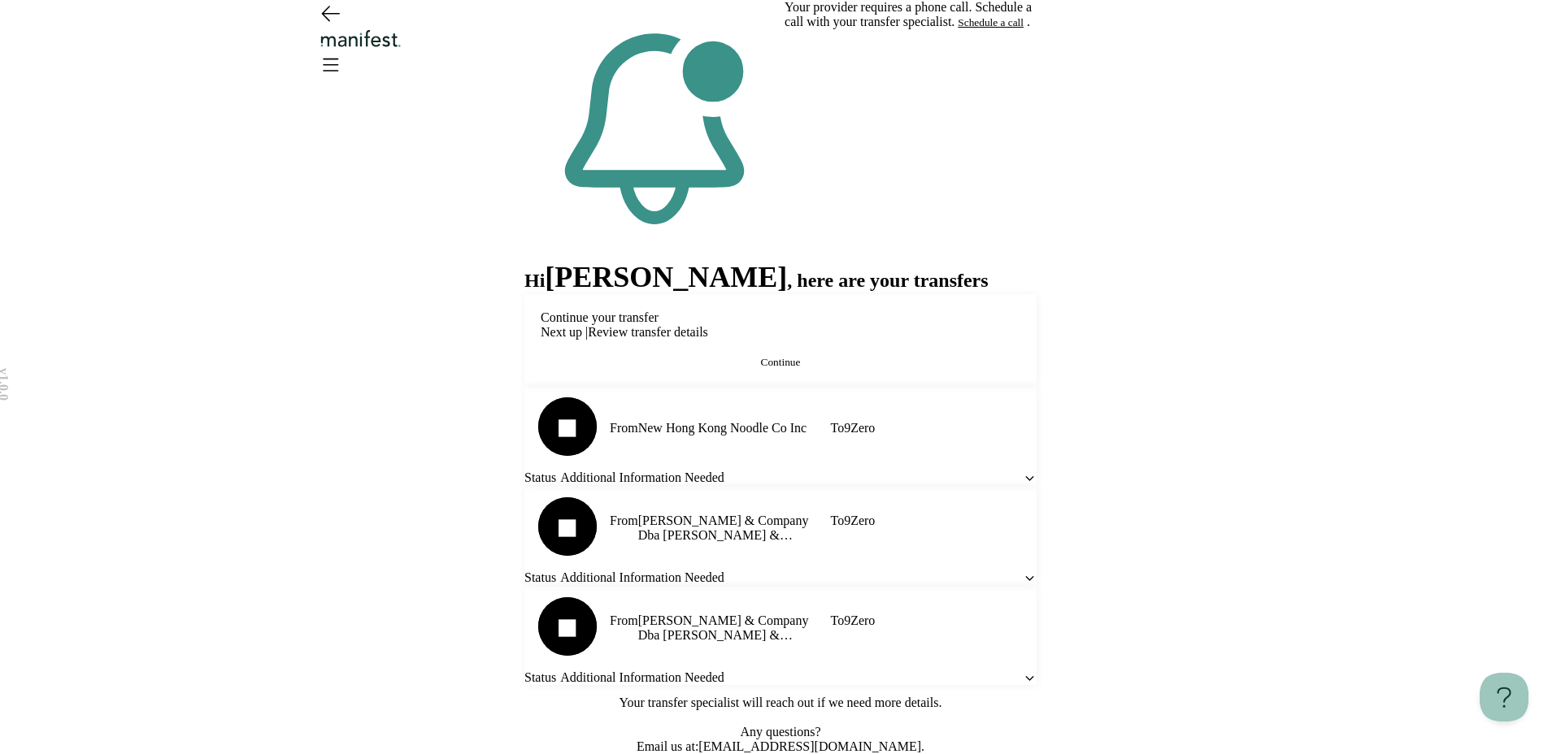
click at [731, 365] on button "Continue" at bounding box center [781, 362] width 480 height 13
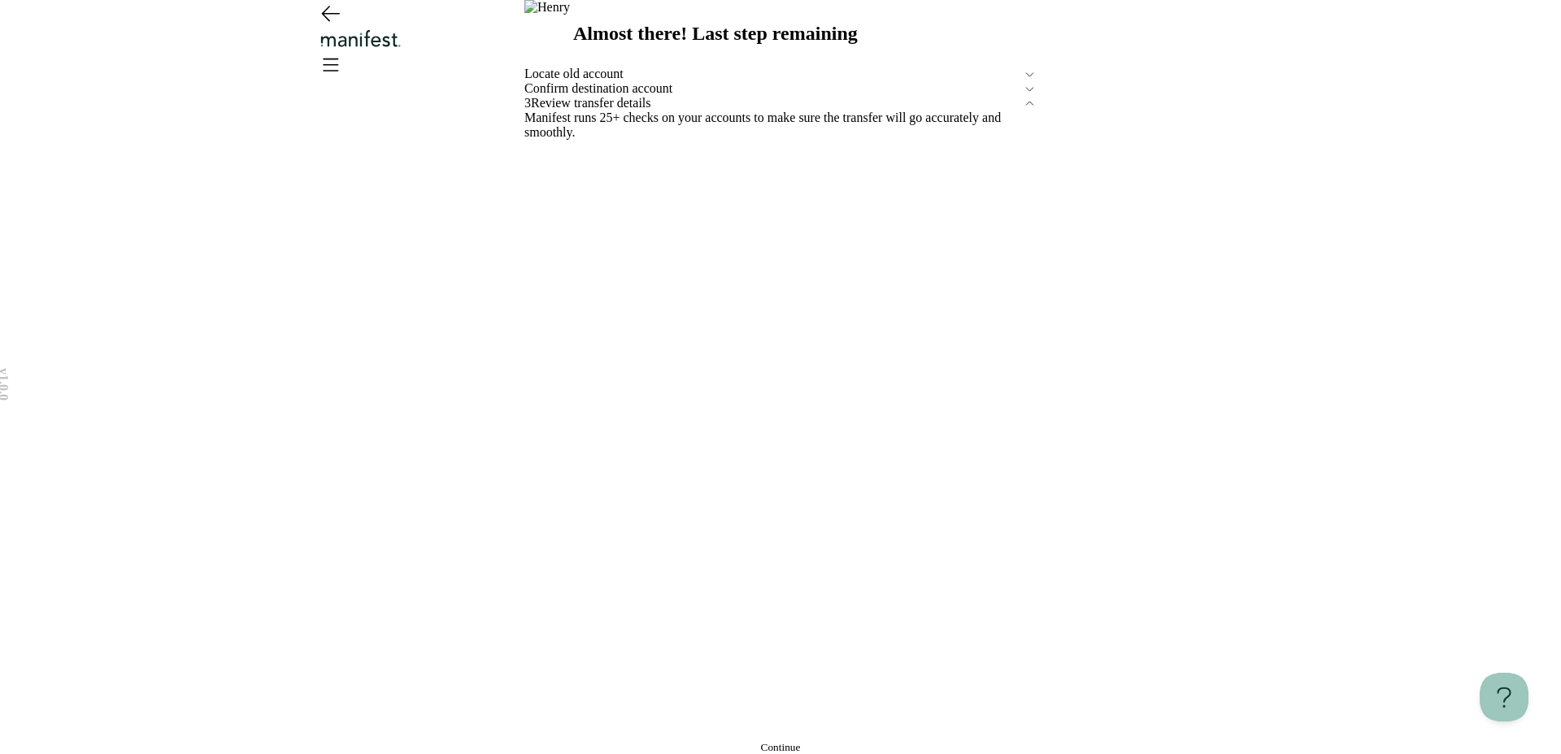
click at [642, 96] on span "Confirm destination account" at bounding box center [773, 88] width 498 height 15
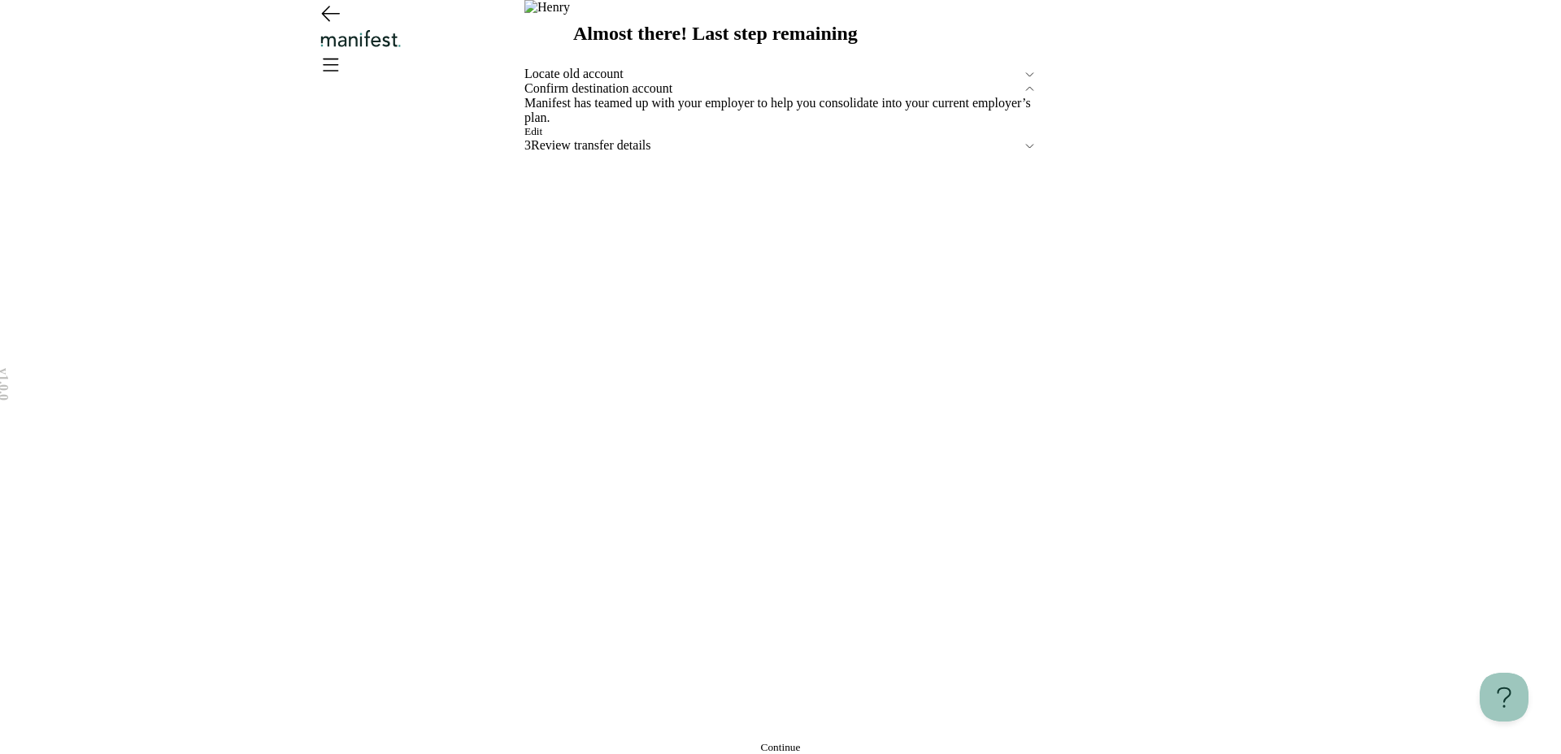
click at [542, 138] on button "Edit" at bounding box center [533, 131] width 18 height 13
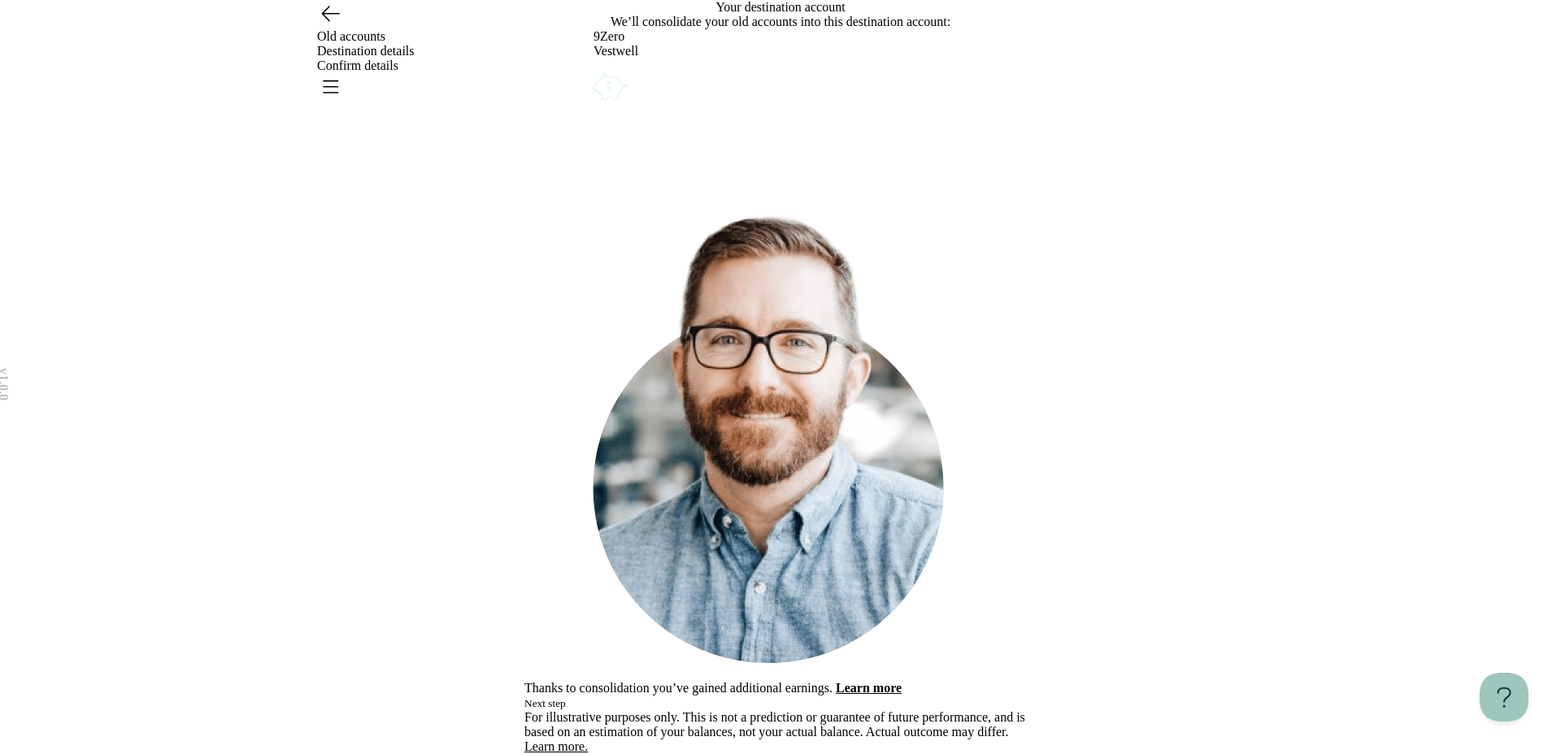
click at [593, 70] on icon "Account options" at bounding box center [593, 70] width 0 height 0
click at [611, 88] on button "Edit" at bounding box center [602, 81] width 18 height 13
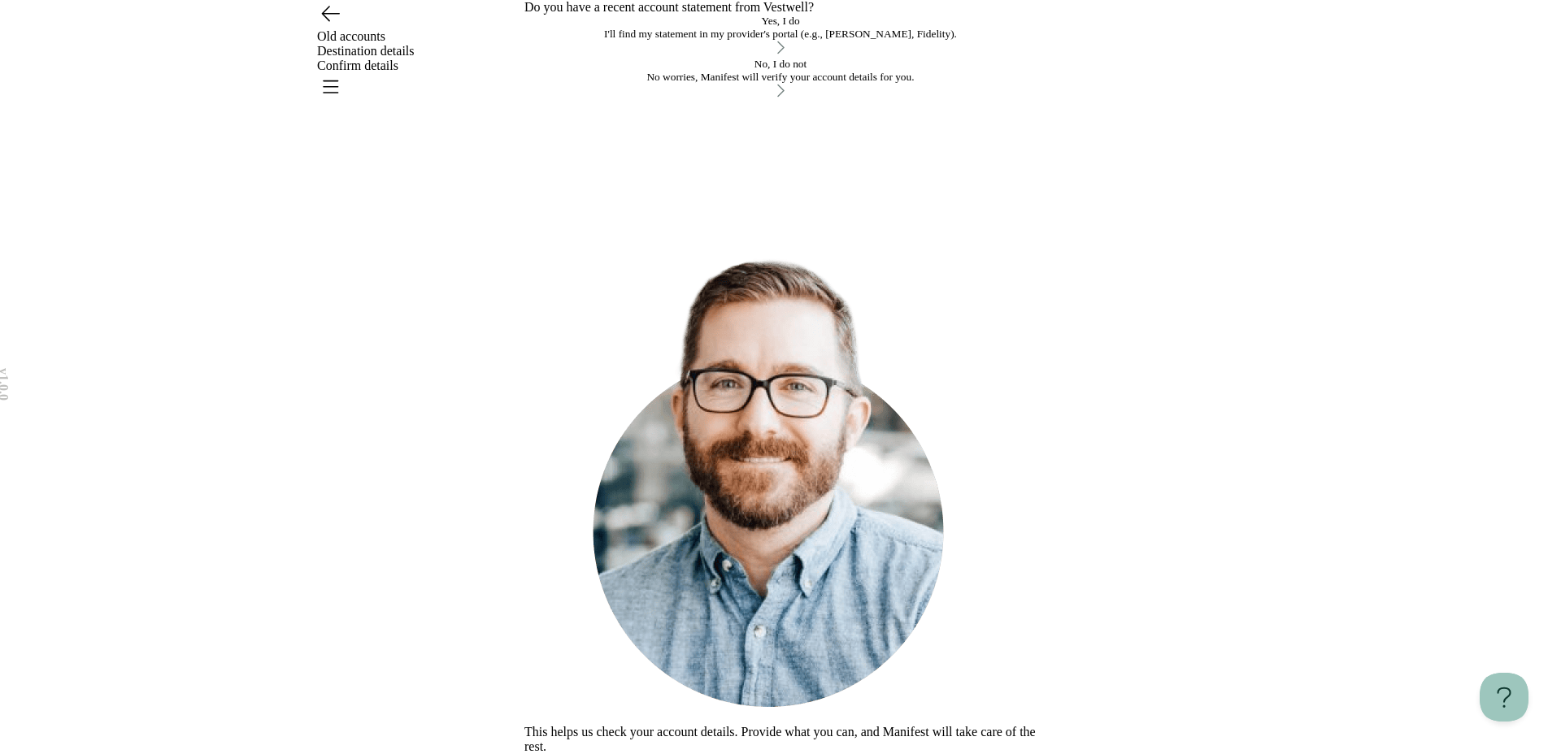
click at [823, 41] on div "I'll find my statement in my provider's portal (e.g., TIAA, Fidelity)." at bounding box center [780, 34] width 512 height 13
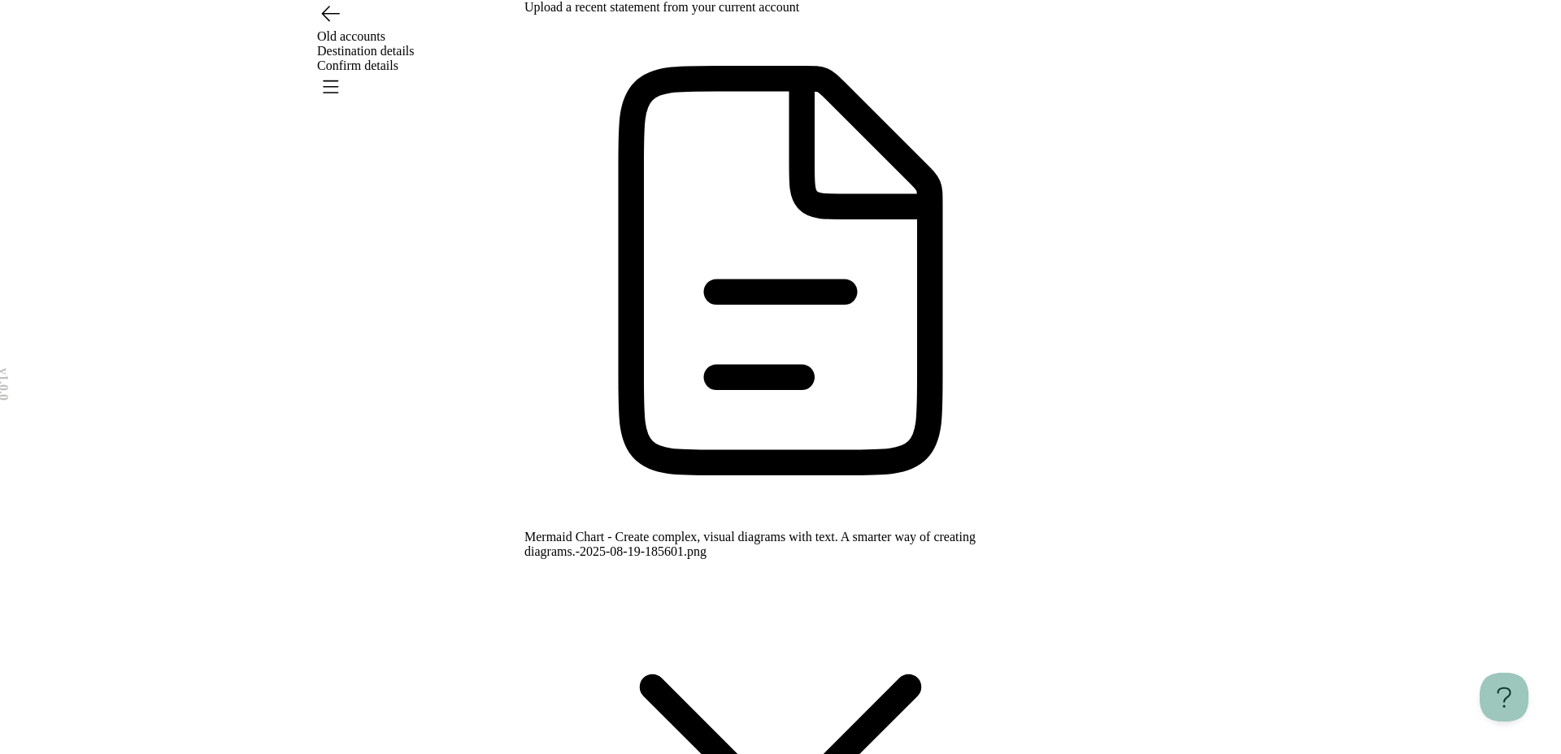
type input "**********"
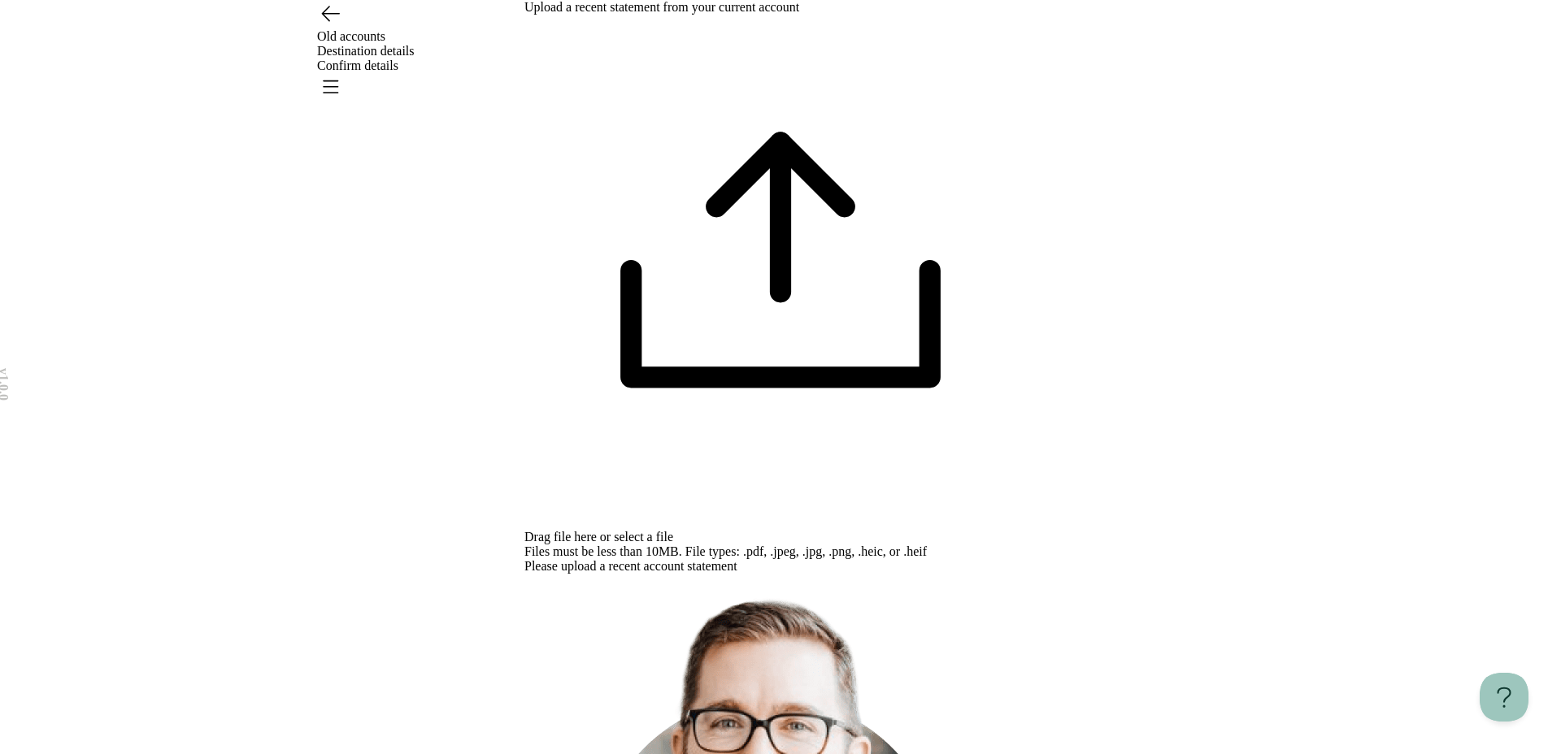
click at [673, 530] on span "select a file" at bounding box center [643, 537] width 59 height 14
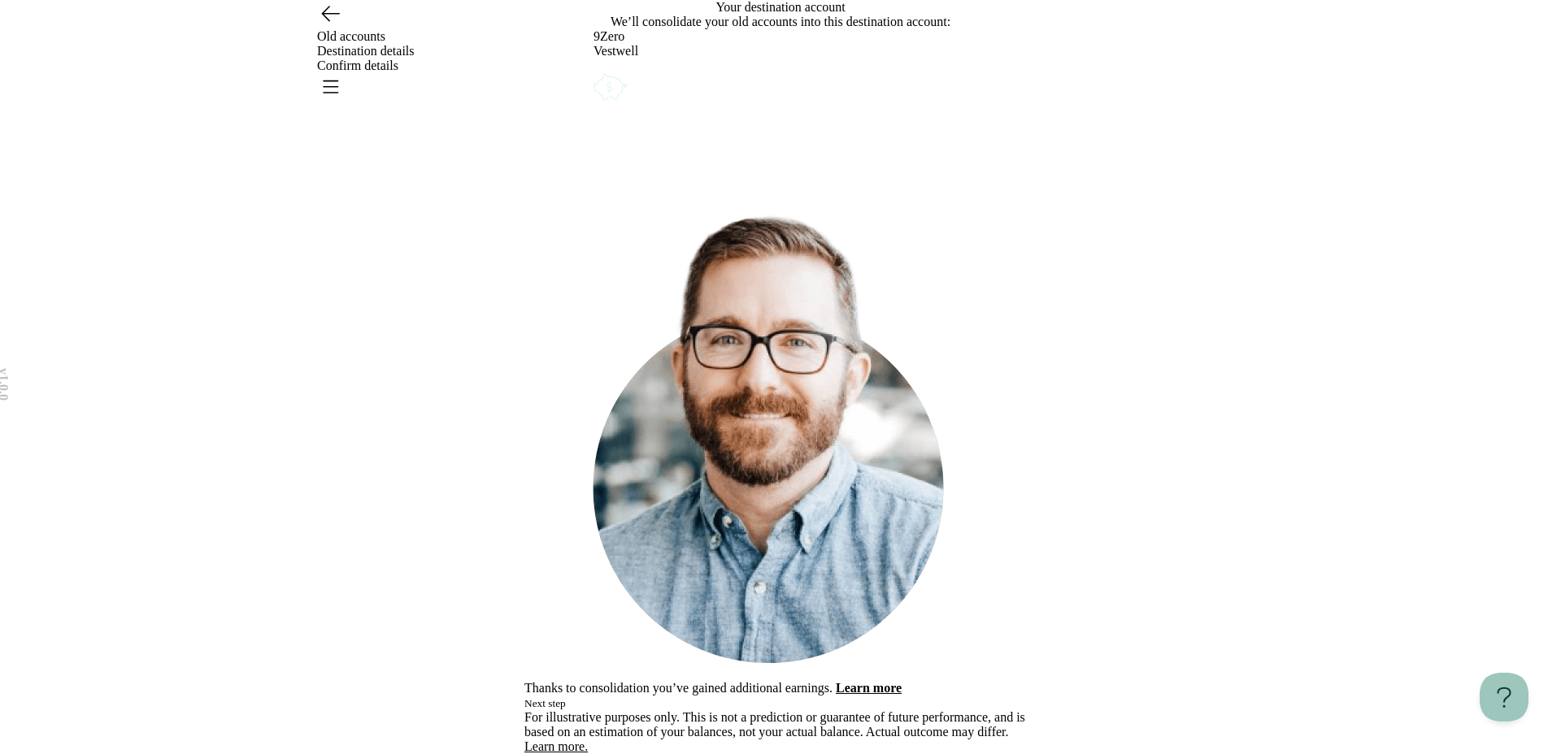
click at [343, 73] on icon "Open menu" at bounding box center [330, 86] width 26 height 26
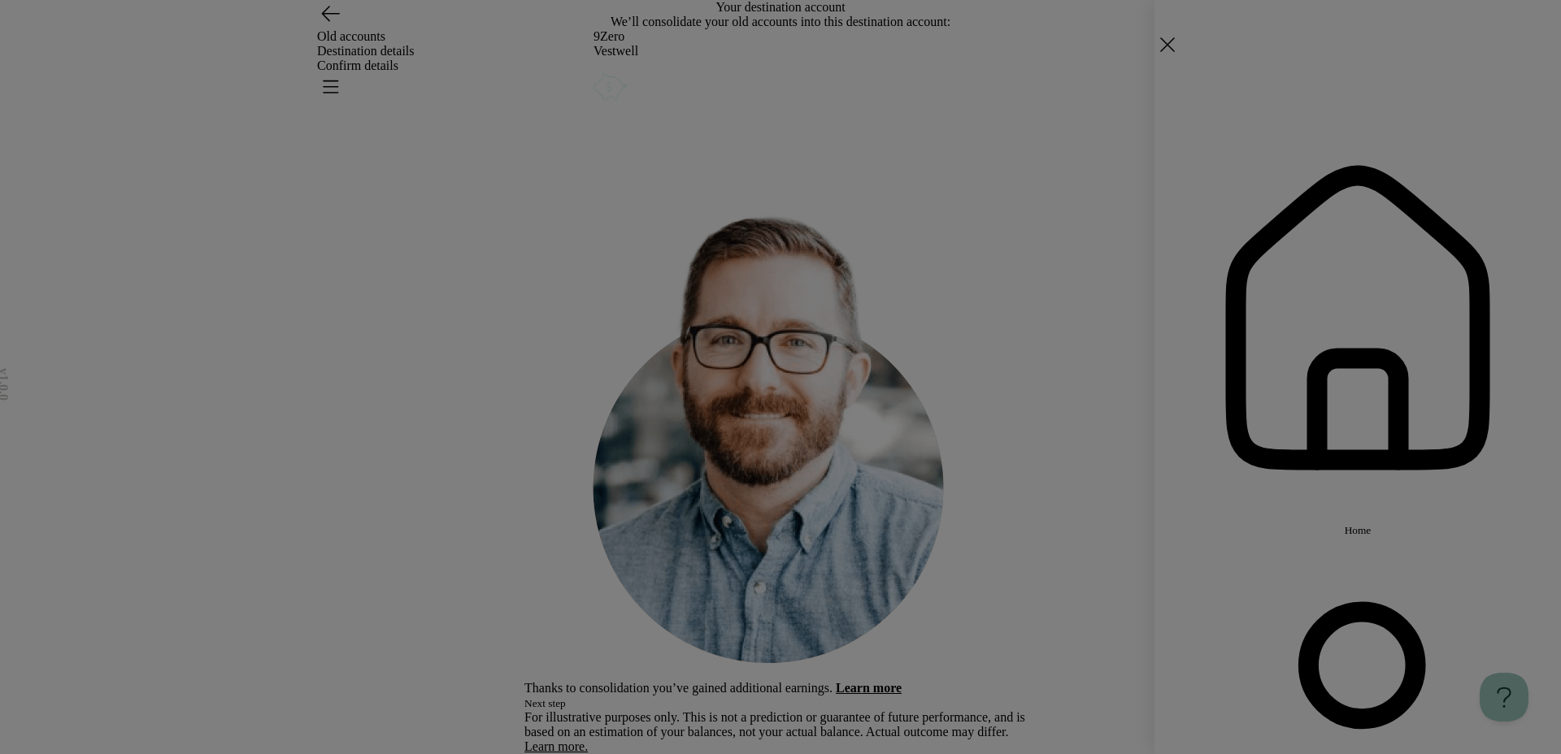
click at [1178, 524] on span "Home" at bounding box center [1358, 530] width 27 height 12
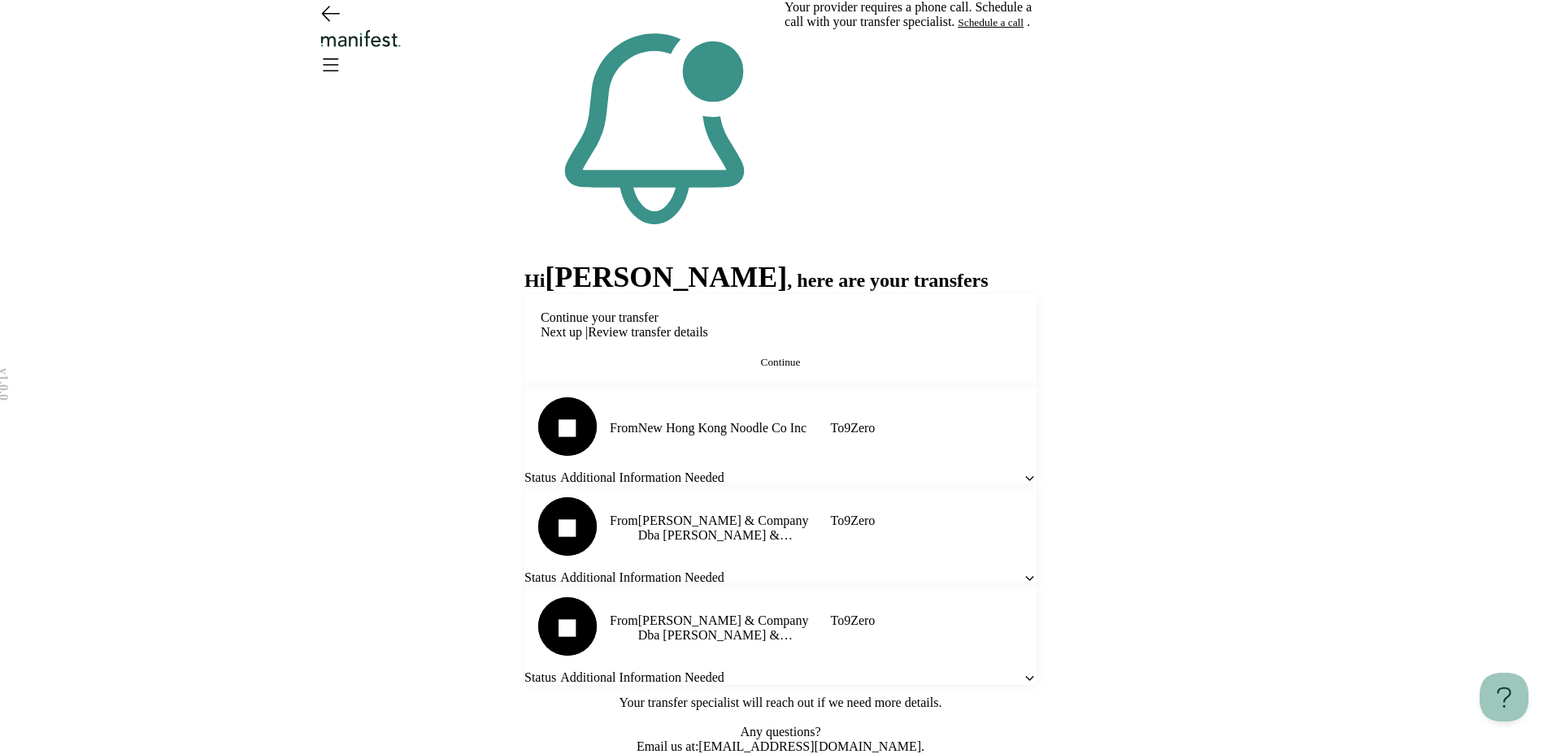
click at [715, 369] on button "Continue" at bounding box center [781, 362] width 480 height 13
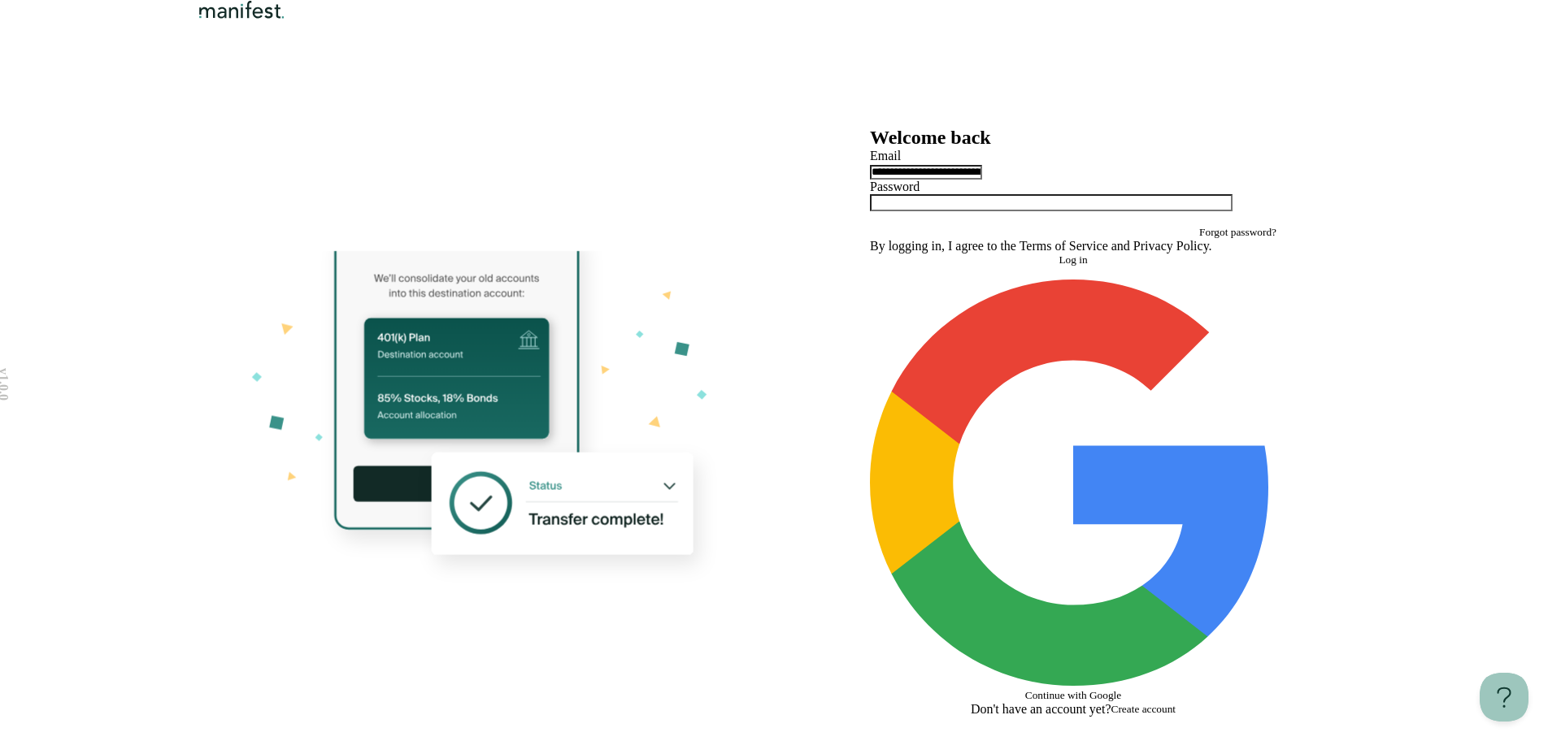
click at [737, 415] on div at bounding box center [487, 422] width 585 height 666
click at [947, 267] on button "Log in" at bounding box center [1073, 260] width 406 height 13
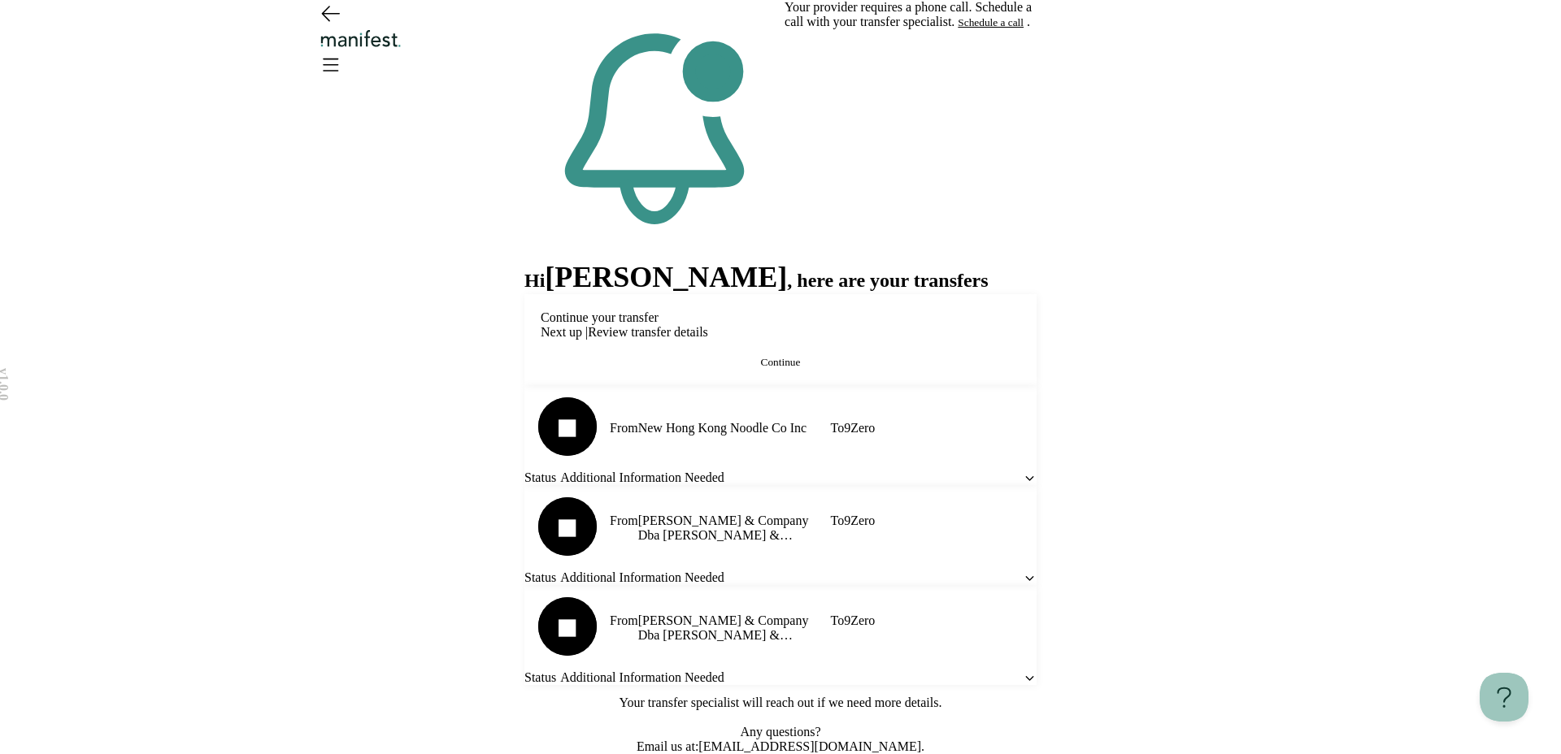
click at [710, 369] on button "Continue" at bounding box center [781, 362] width 480 height 13
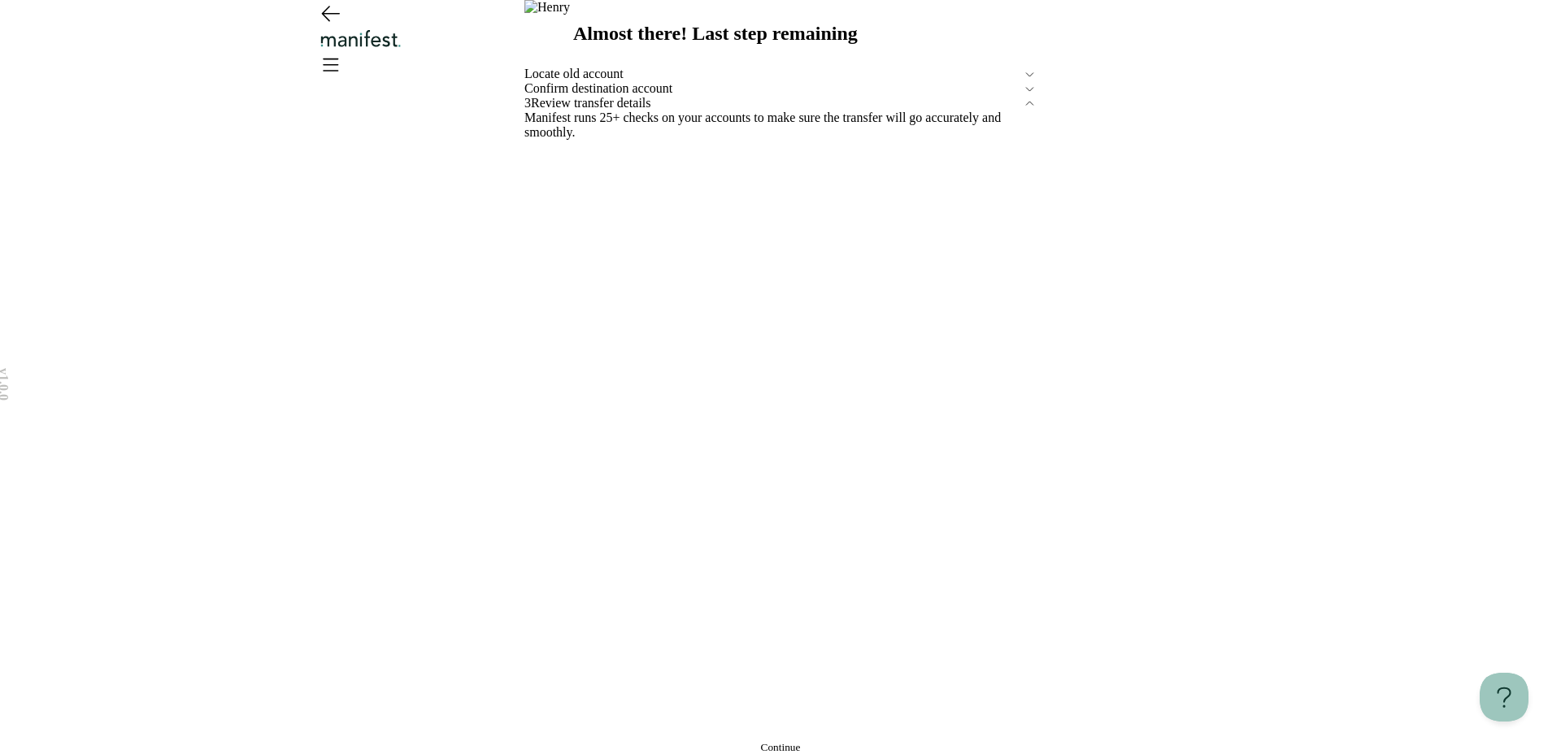
click at [695, 96] on span "Confirm destination account" at bounding box center [773, 88] width 498 height 15
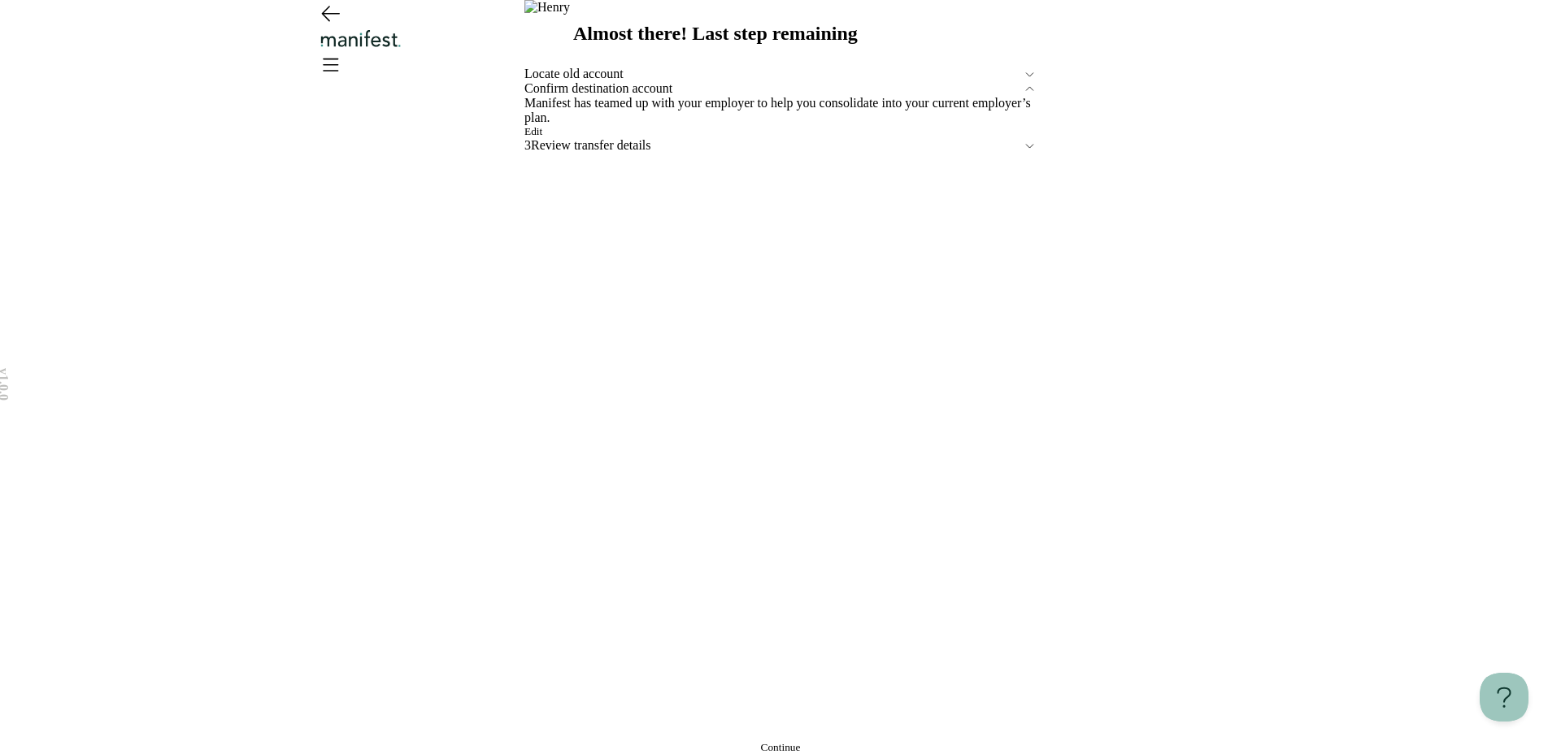
click at [590, 138] on div "Confirm destination account Manifest has teamed up with your employer to help y…" at bounding box center [780, 109] width 512 height 57
click at [542, 138] on button "Edit" at bounding box center [533, 131] width 18 height 13
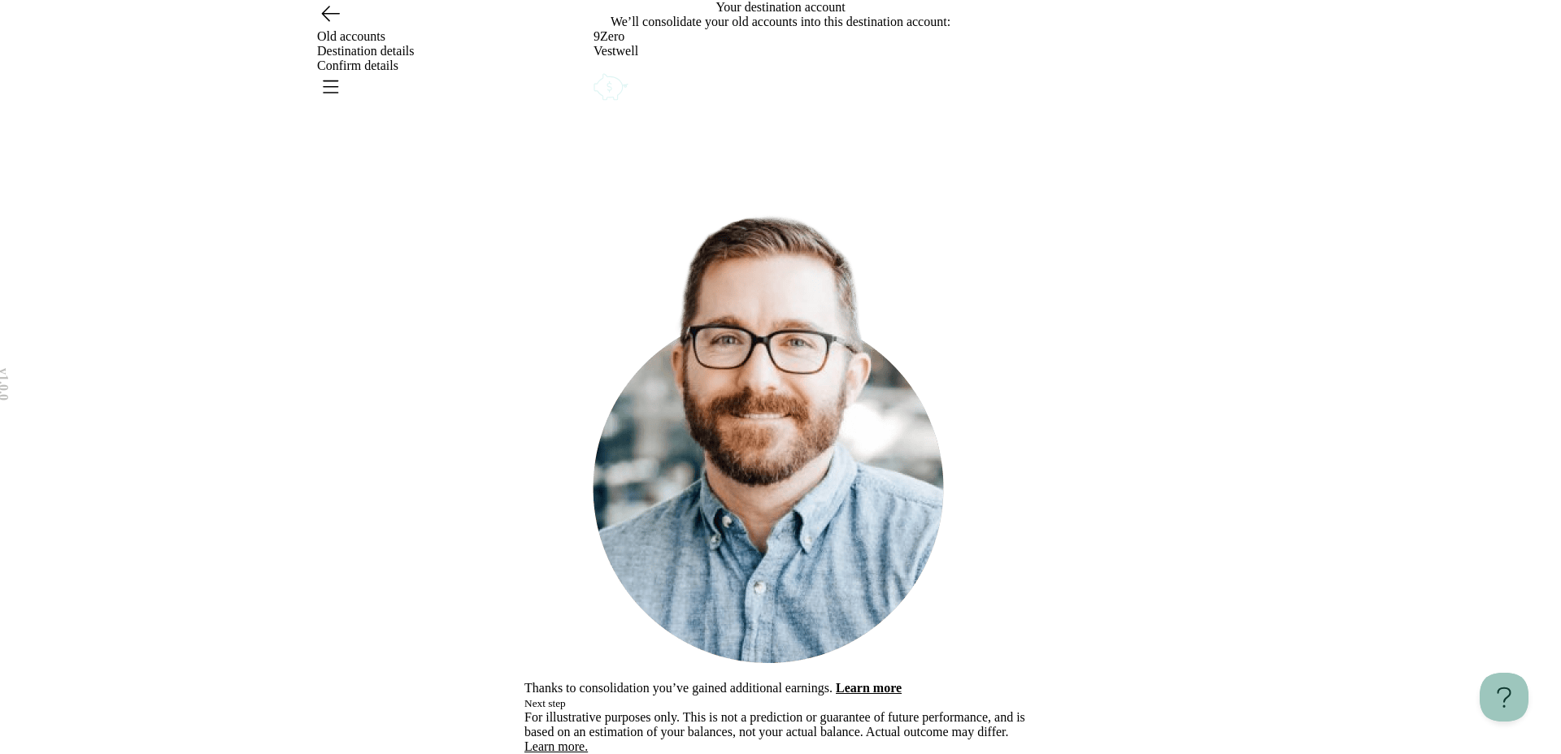
click at [566, 697] on button "Next step" at bounding box center [544, 703] width 41 height 13
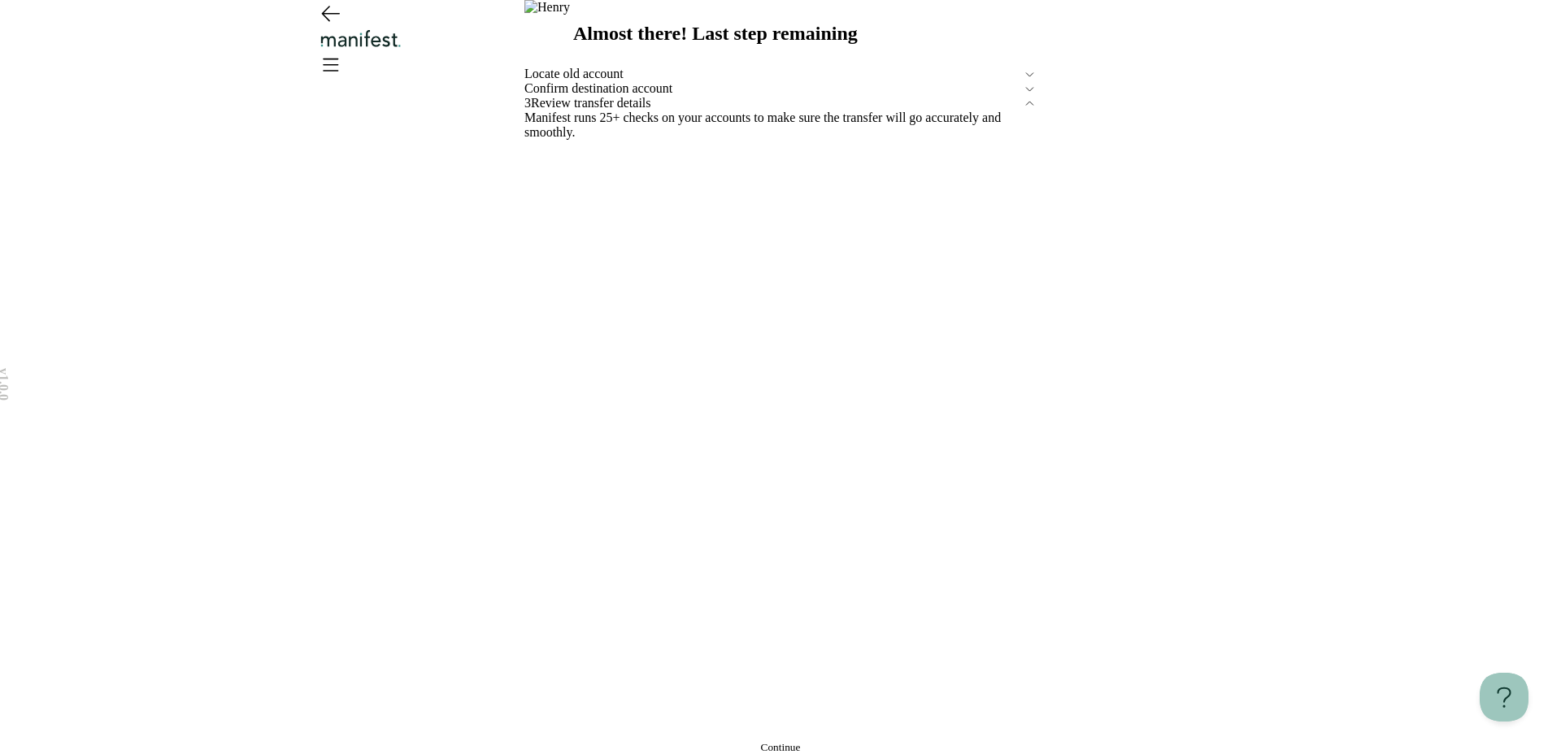
click at [665, 140] on div "Manifest runs 25+ checks on your accounts to make sure the transfer will go acc…" at bounding box center [780, 125] width 512 height 29
click at [684, 741] on button "Continue" at bounding box center [780, 747] width 512 height 13
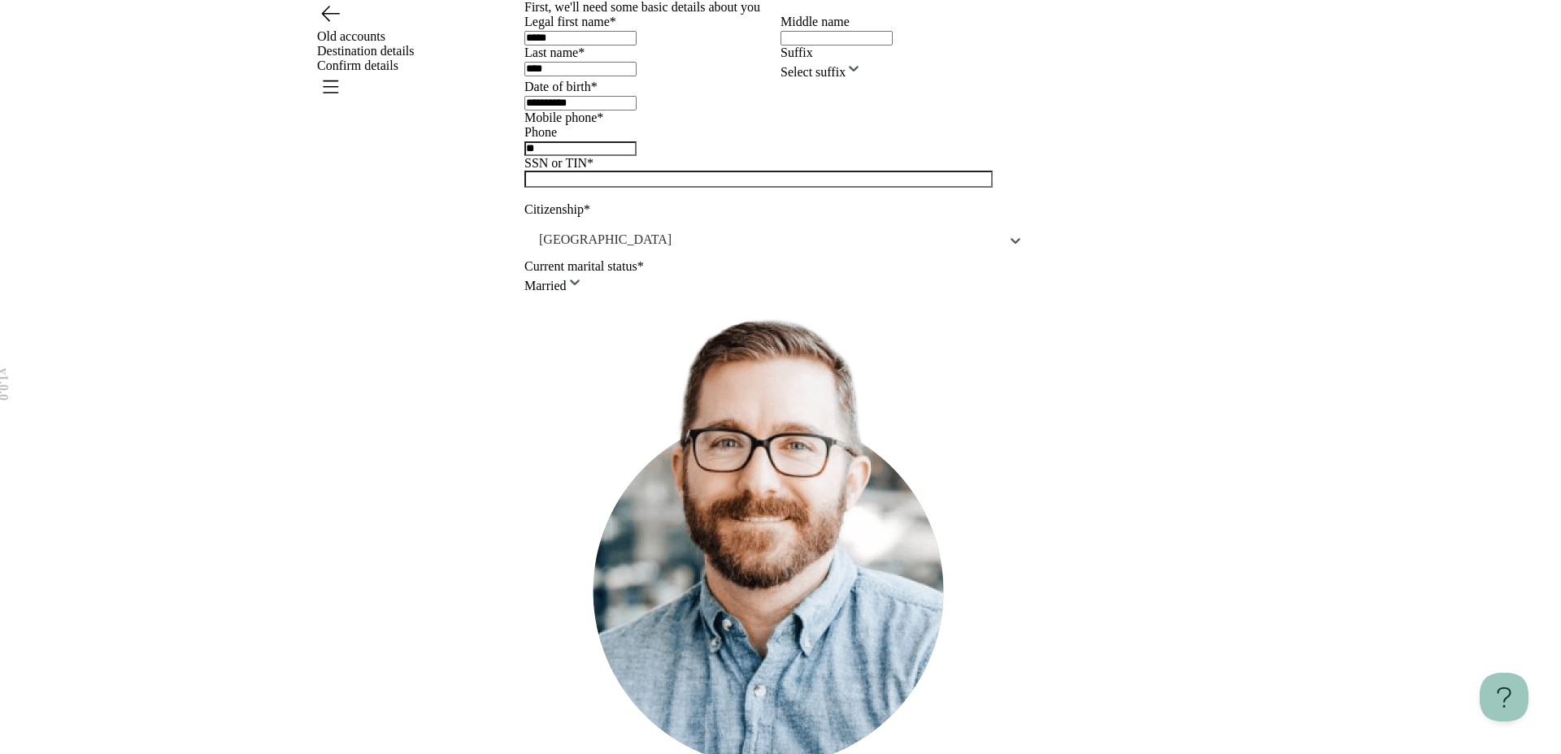
type input "**********"
click at [343, 73] on icon "Open menu" at bounding box center [330, 86] width 26 height 26
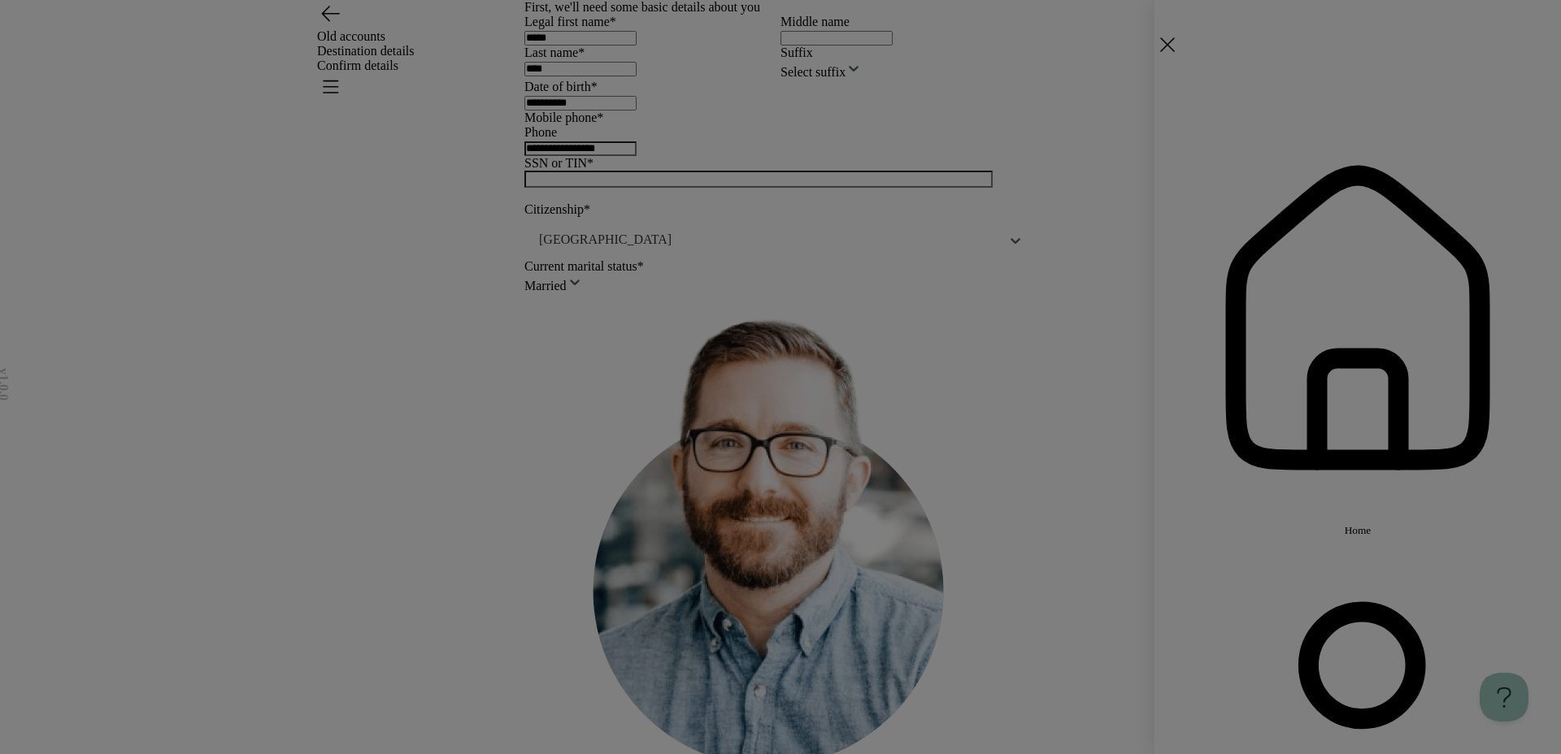
click at [1253, 168] on button "Home" at bounding box center [1357, 326] width 406 height 423
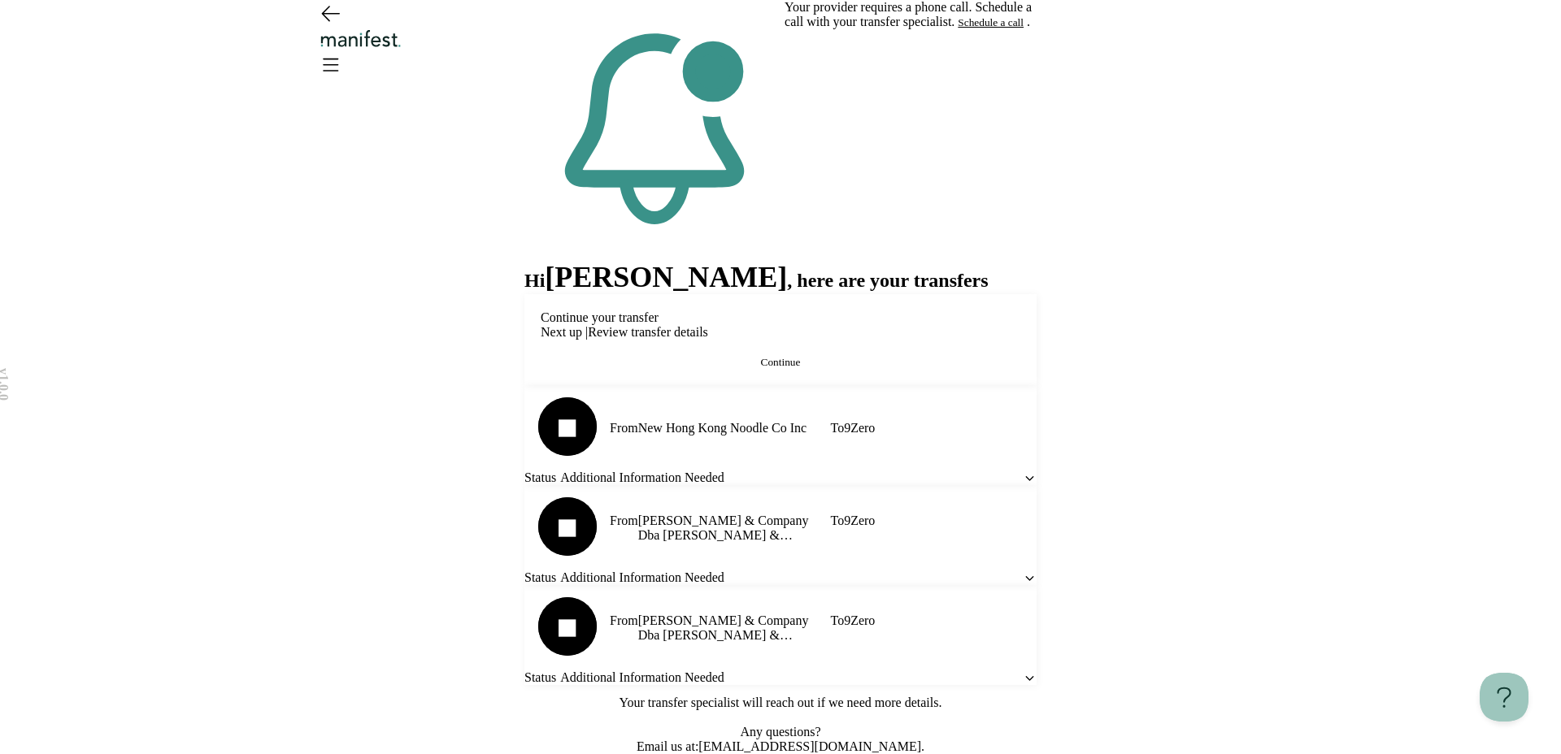
click at [789, 368] on span "Continue" at bounding box center [781, 362] width 40 height 12
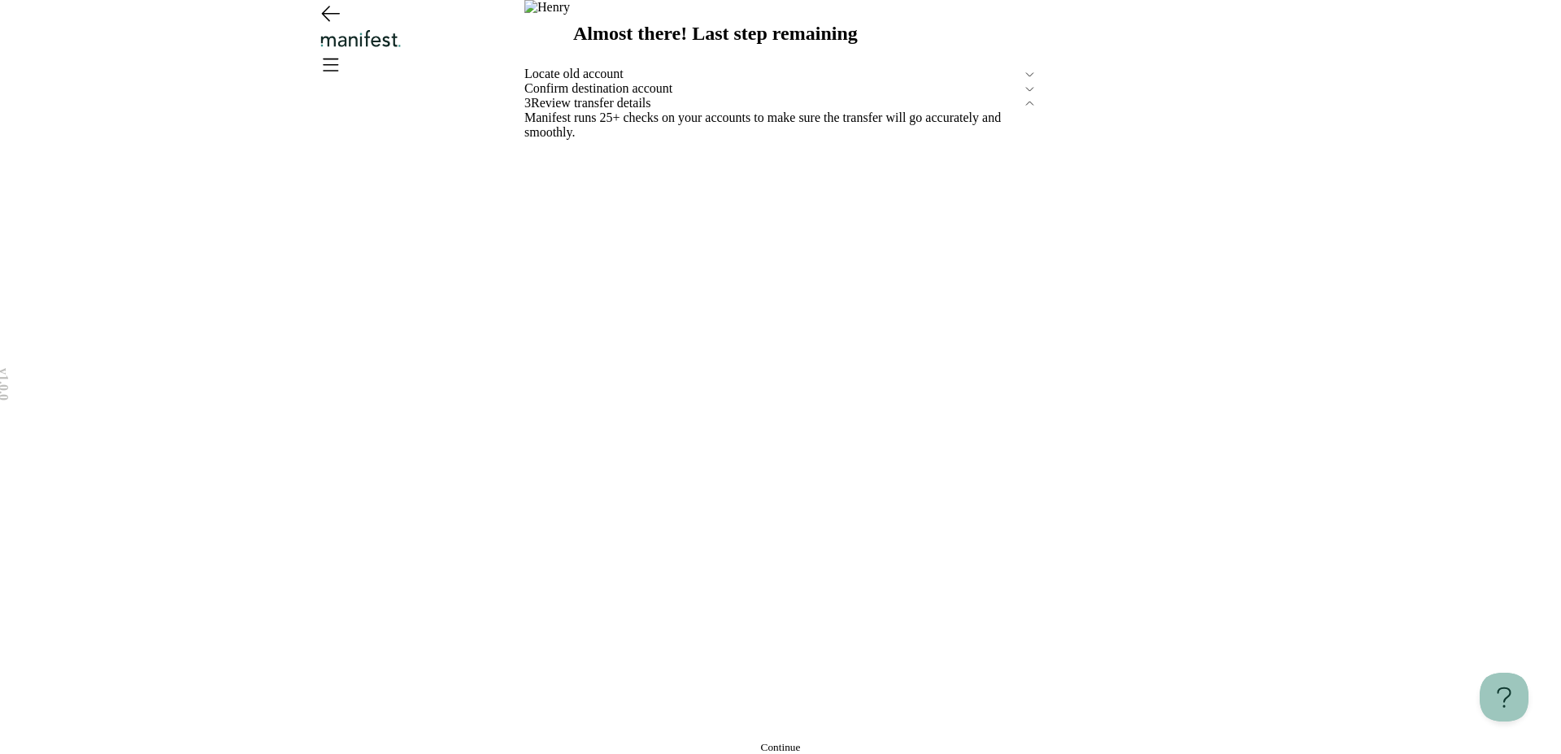
click at [666, 81] on span "Locate old account" at bounding box center [773, 74] width 498 height 15
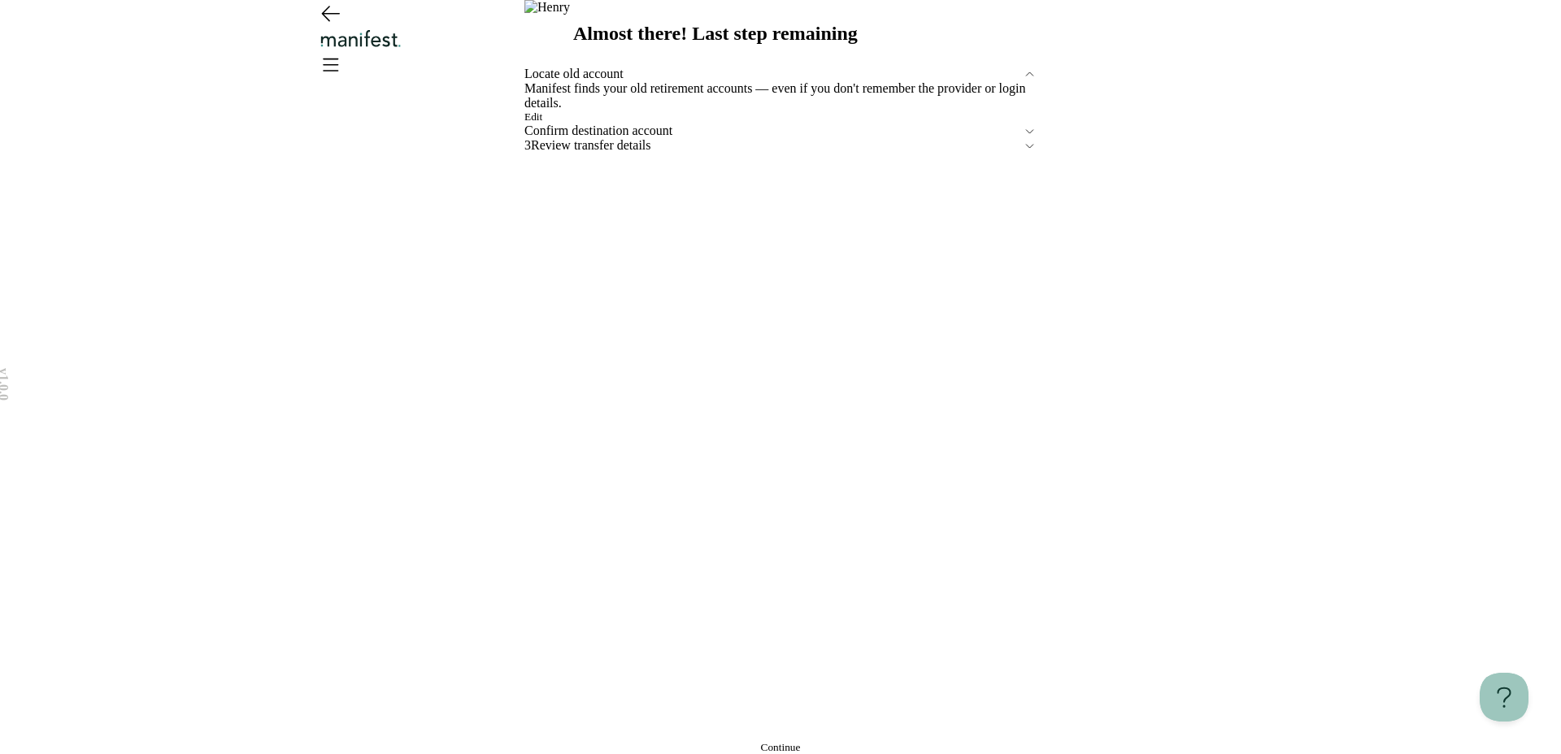
click at [542, 124] on button "Edit" at bounding box center [533, 117] width 18 height 13
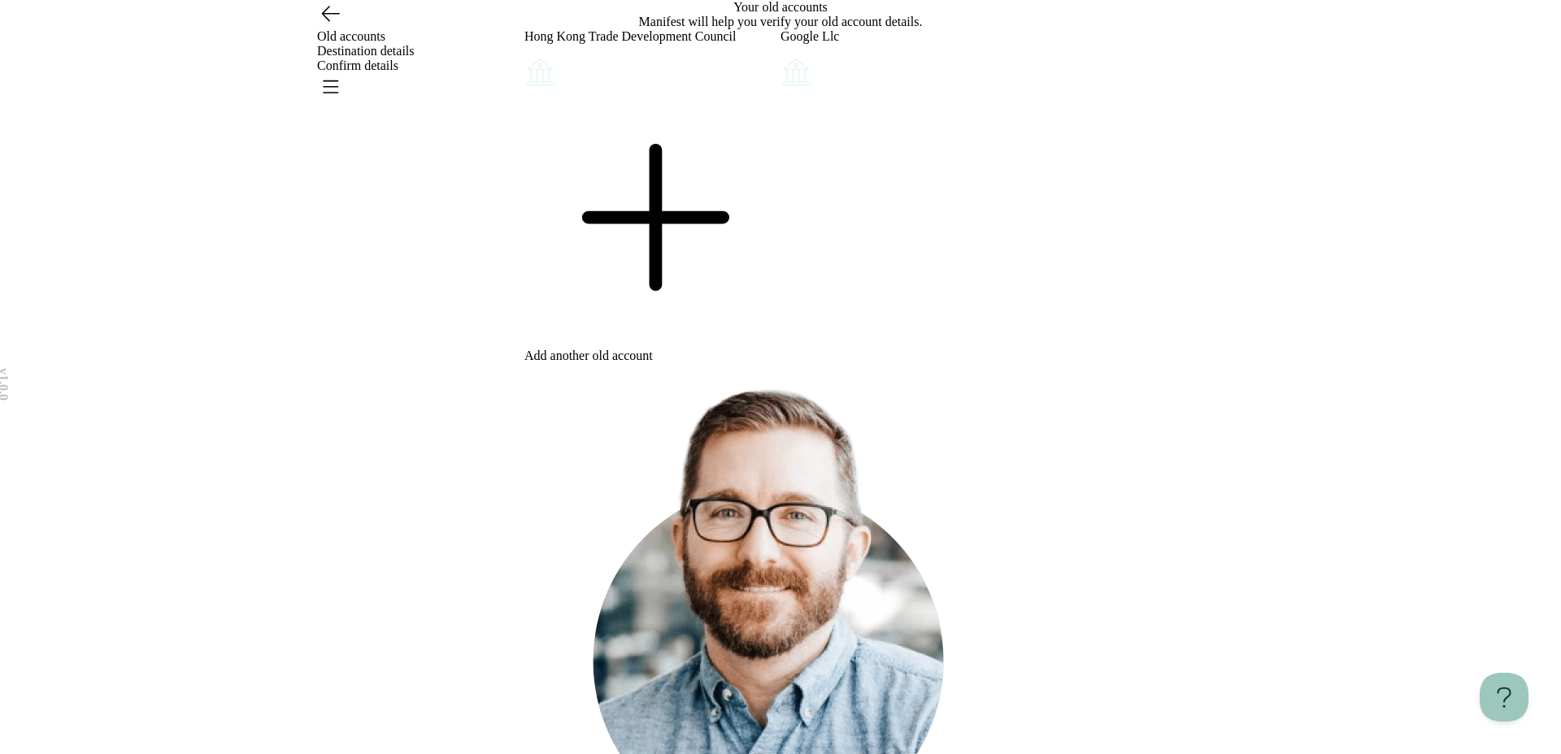
click at [634, 345] on icon at bounding box center [652, 217] width 256 height 256
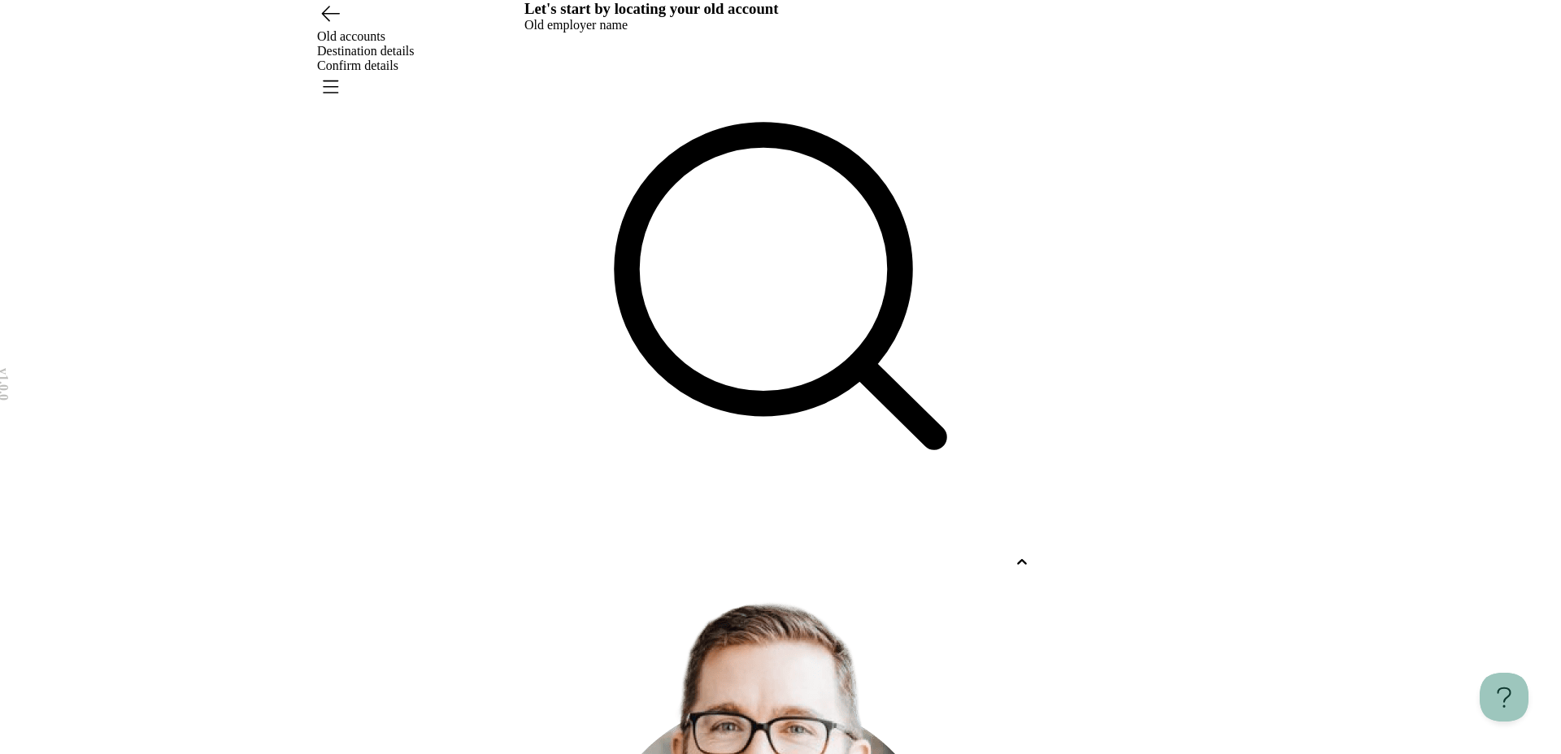
click at [611, 555] on div at bounding box center [765, 562] width 483 height 15
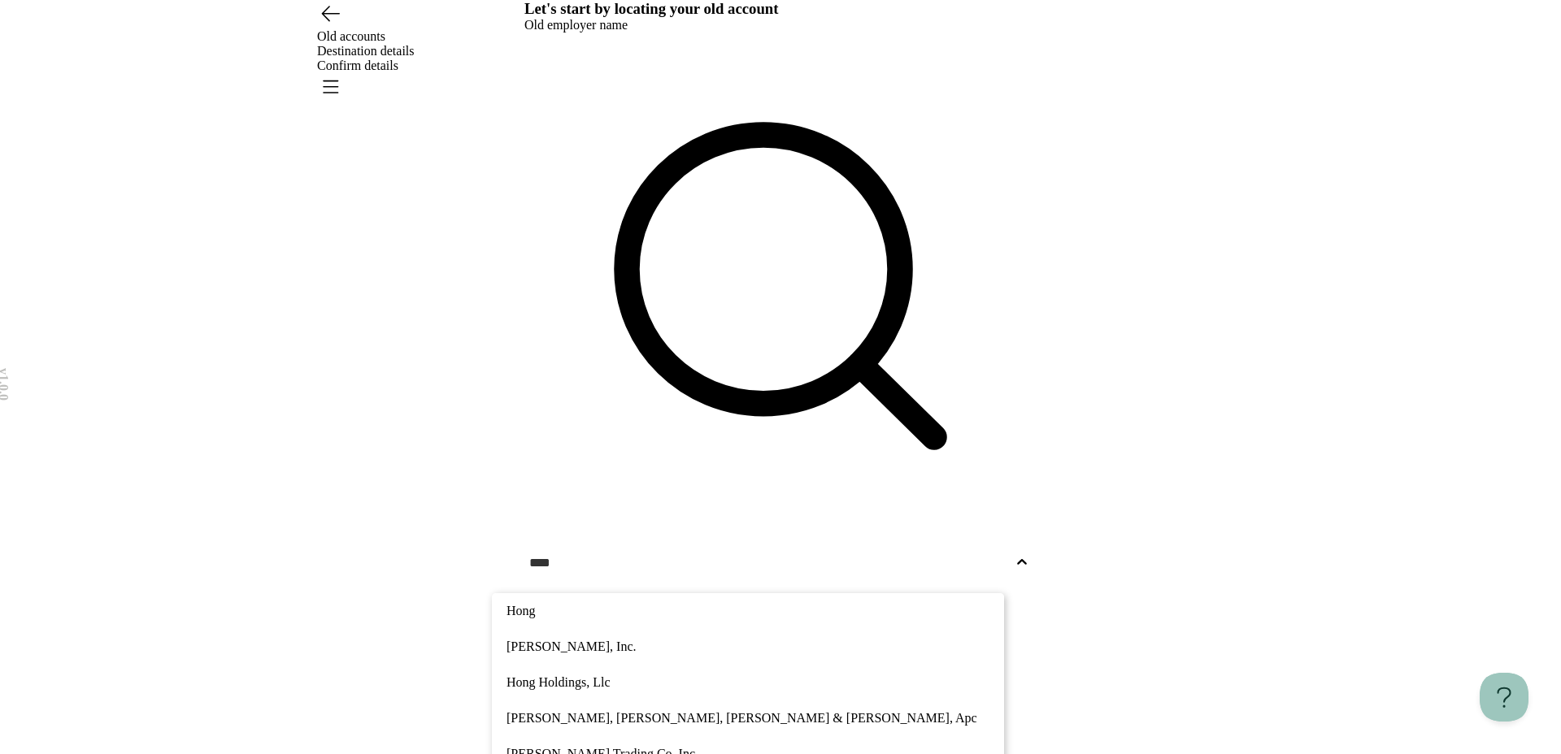
click at [686, 709] on p "[PERSON_NAME], [PERSON_NAME], [PERSON_NAME] & [PERSON_NAME], Apc" at bounding box center [747, 719] width 483 height 20
type input "****"
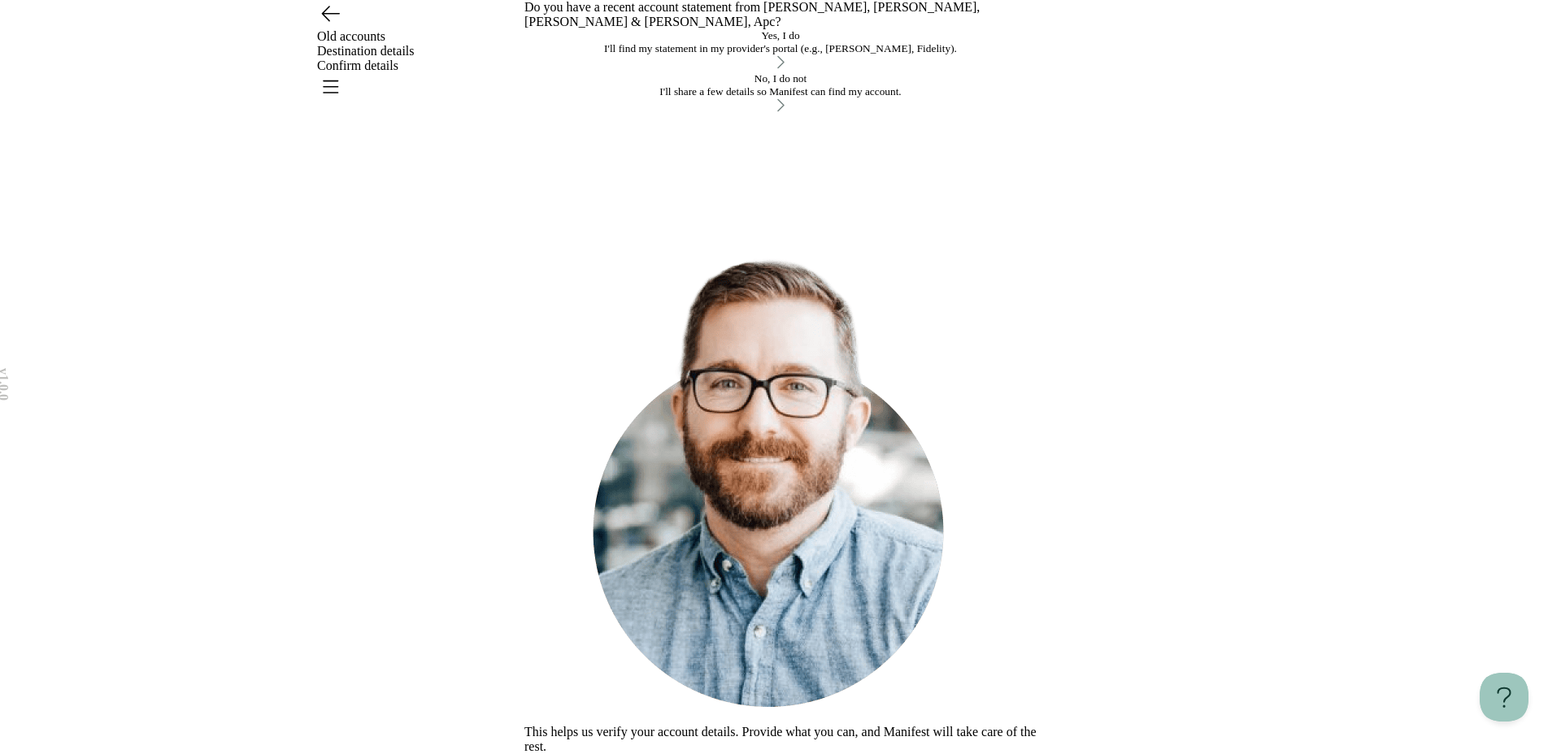
click at [787, 72] on button "Yes, I do I'll find my statement in my provider's portal (e.g., [PERSON_NAME], …" at bounding box center [780, 50] width 512 height 43
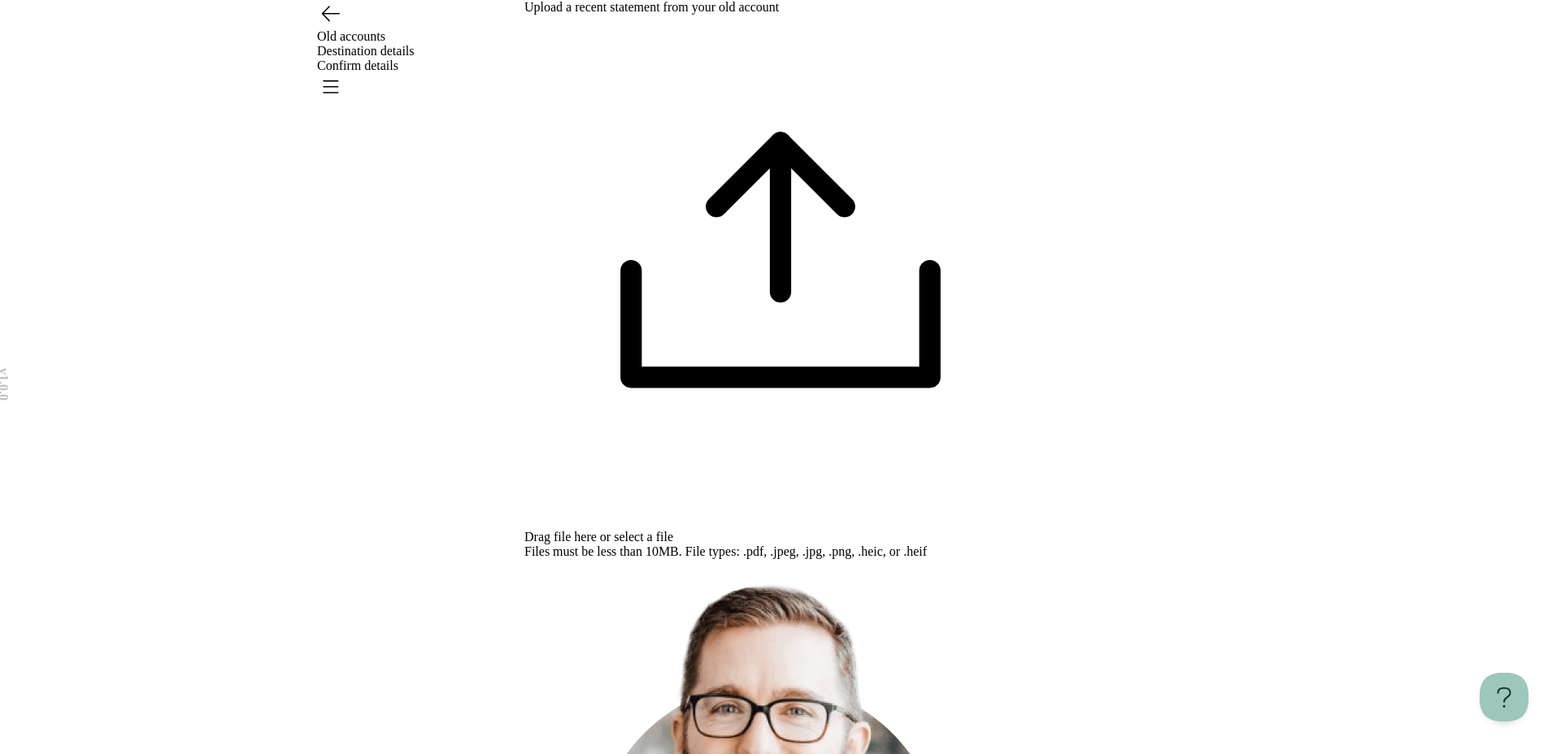
click at [673, 530] on span "select a file" at bounding box center [643, 537] width 59 height 14
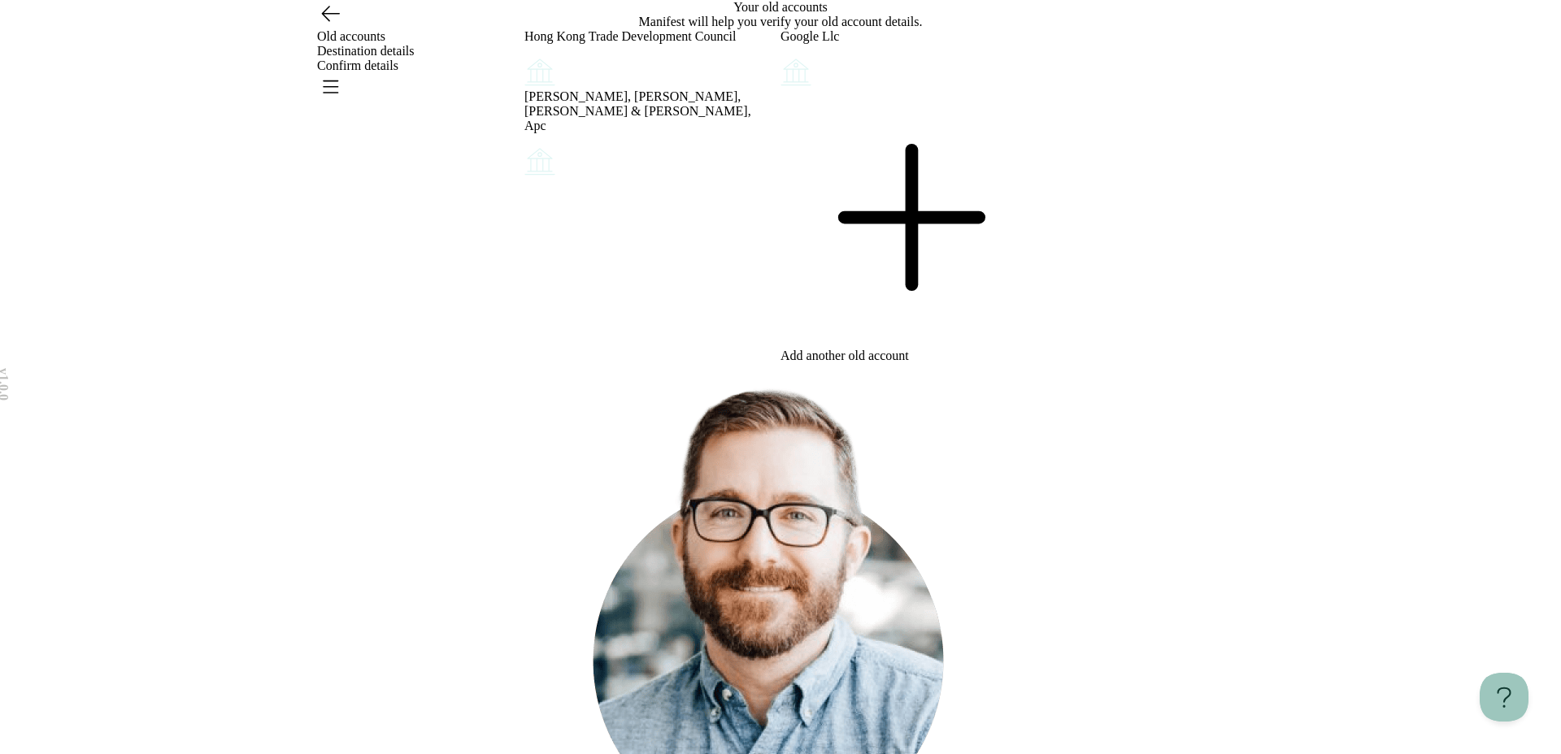
click at [921, 345] on icon at bounding box center [908, 217] width 256 height 256
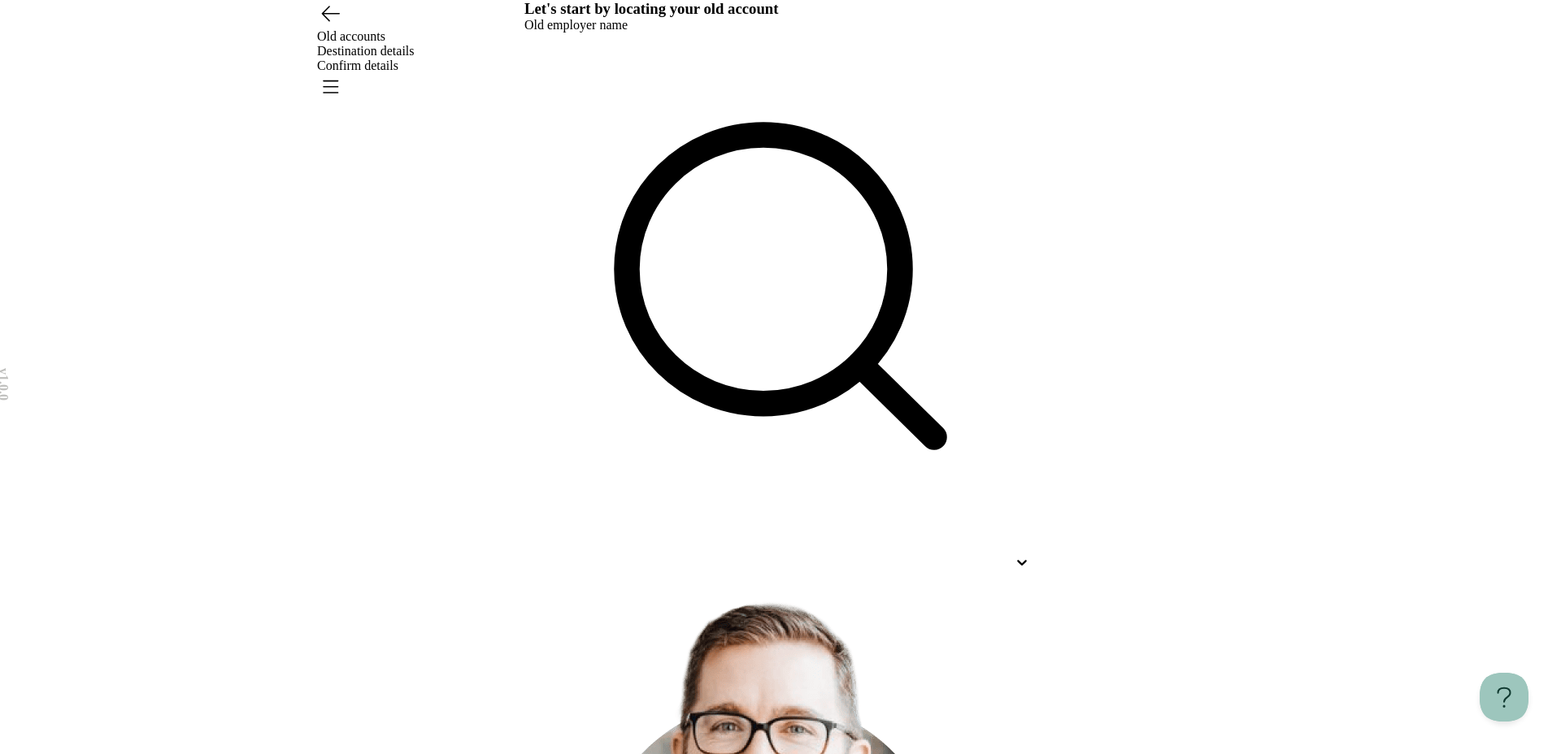
click at [816, 555] on div at bounding box center [765, 562] width 483 height 15
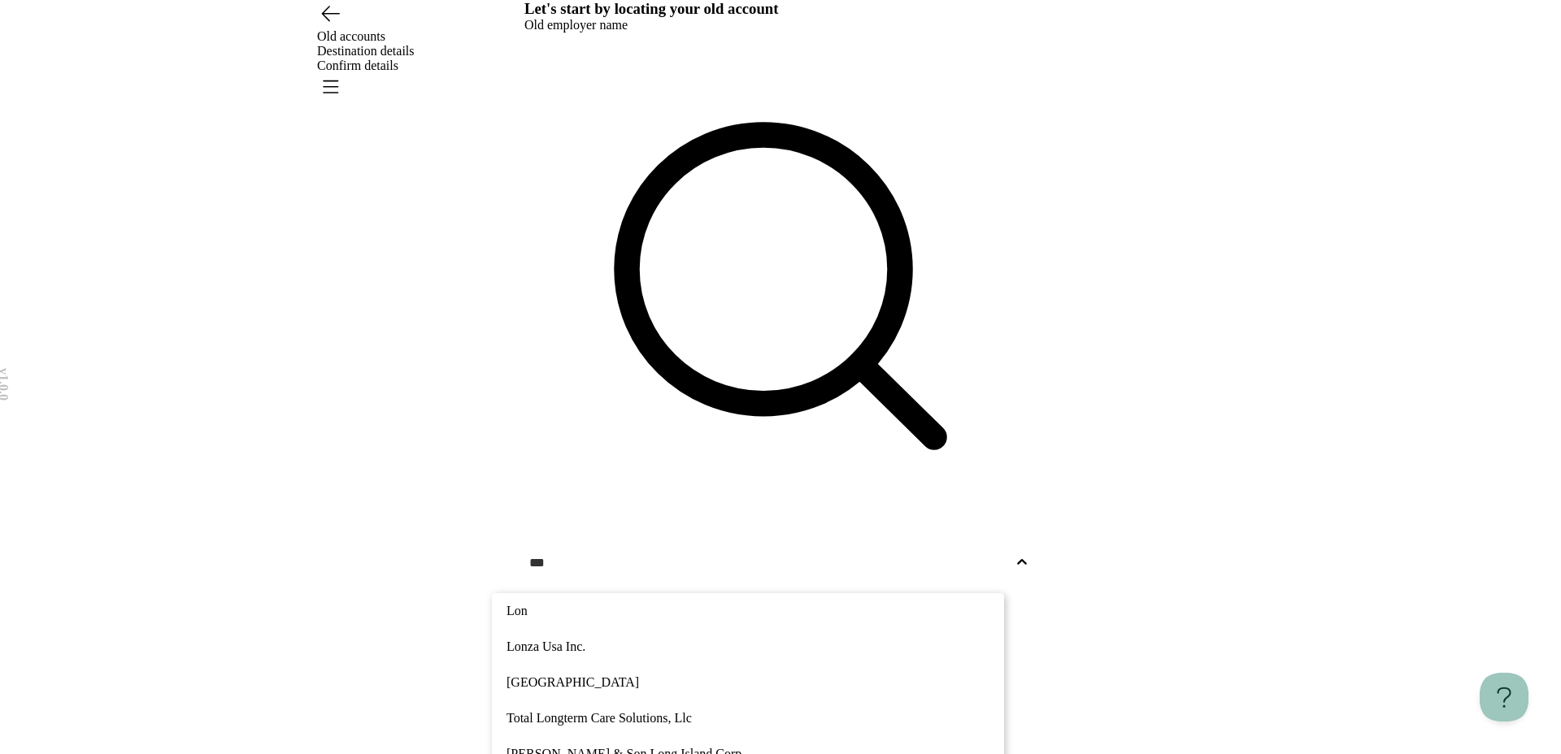
click at [720, 709] on p "Total Longterm Care Solutions, Llc" at bounding box center [747, 719] width 483 height 20
type input "***"
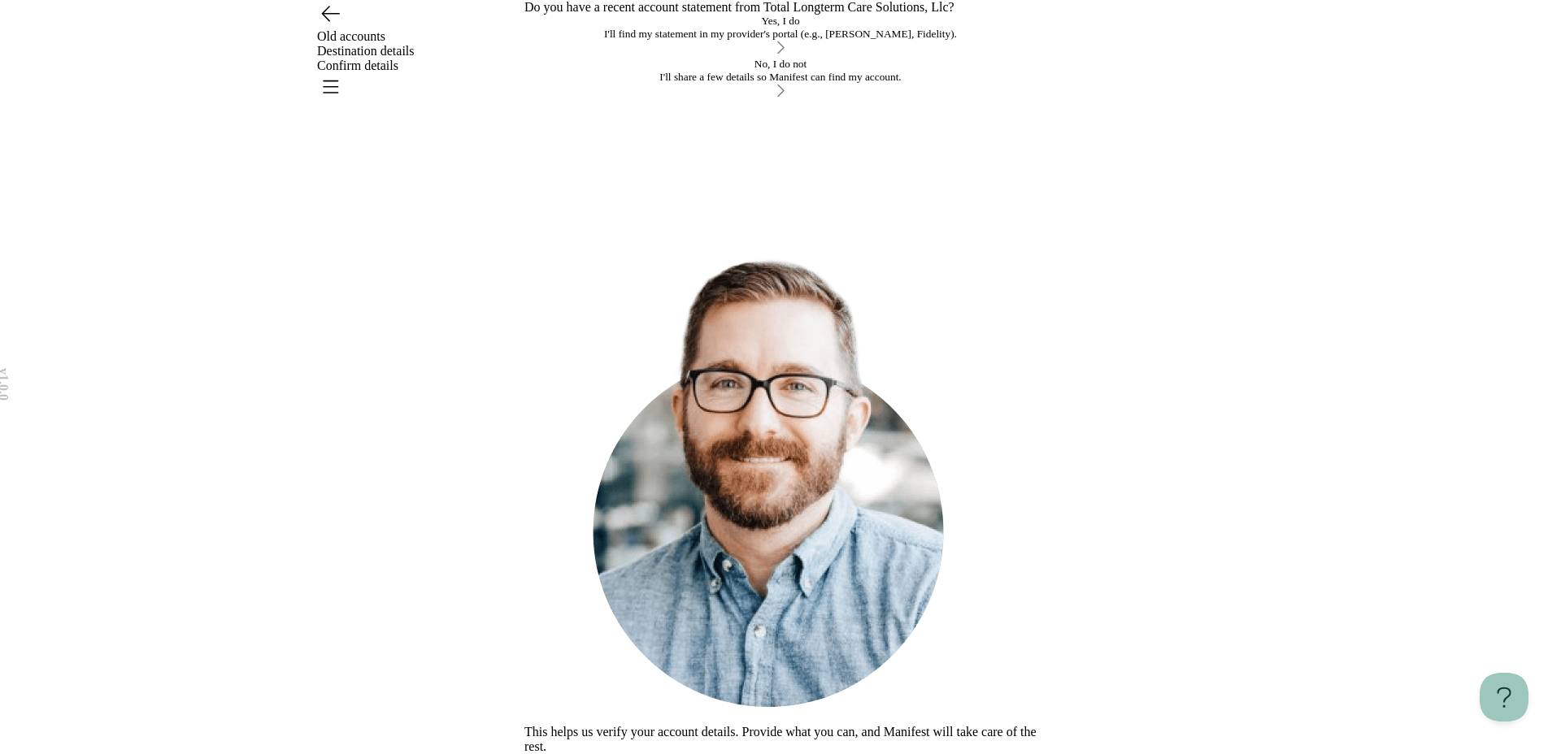
click at [781, 41] on div "I'll find my statement in my provider's portal (e.g., [PERSON_NAME], Fidelity)." at bounding box center [780, 34] width 512 height 13
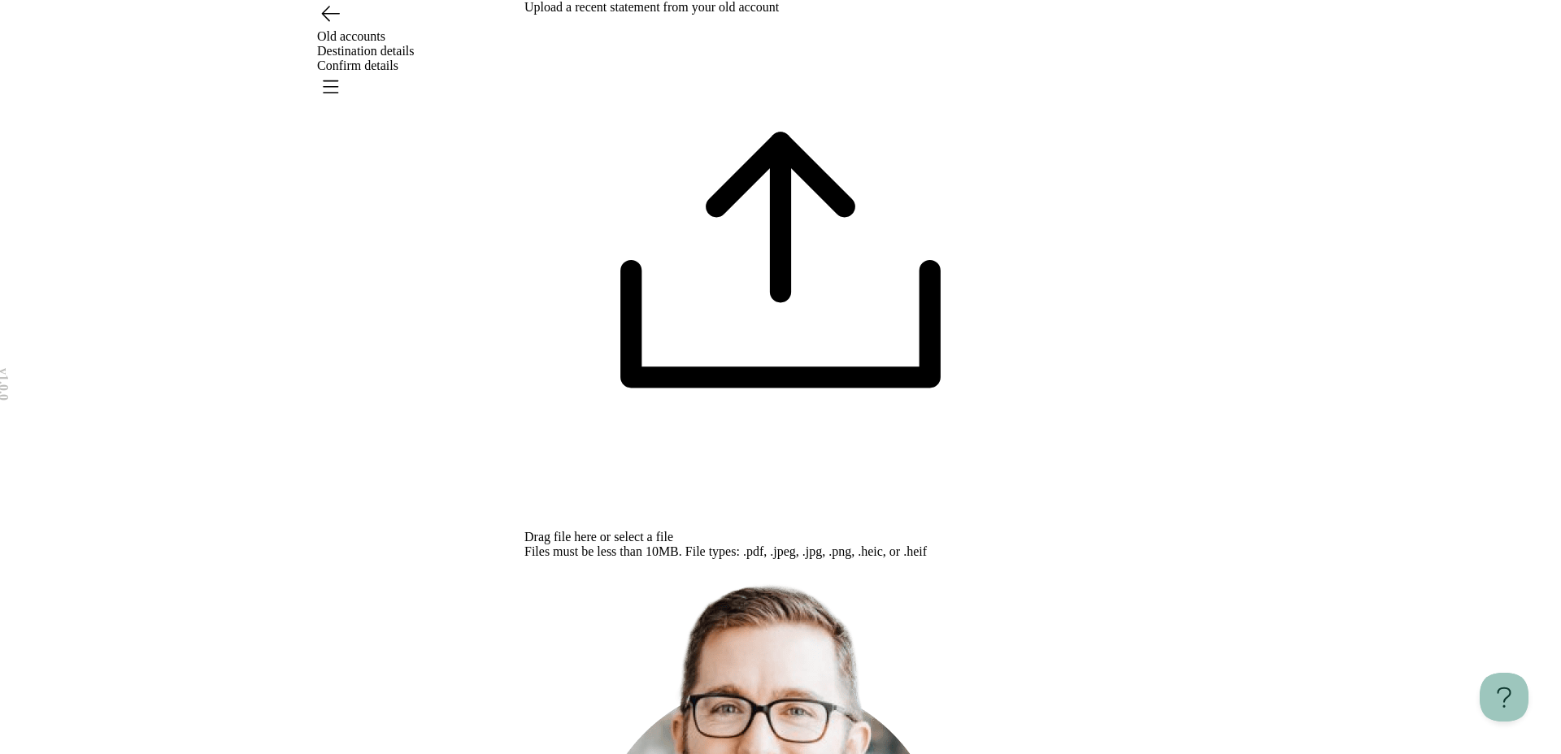
click at [673, 530] on span "select a file" at bounding box center [643, 537] width 59 height 14
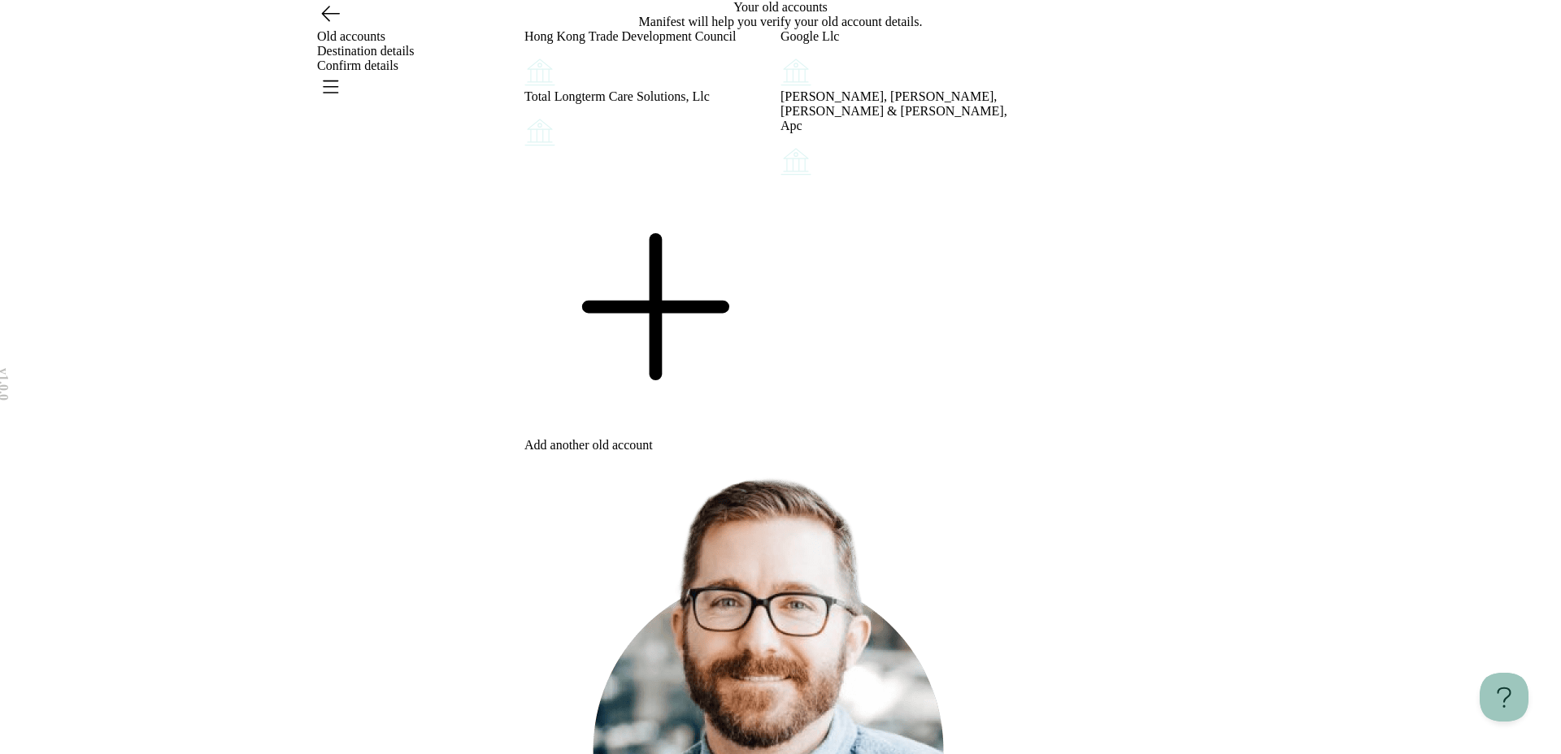
click at [657, 435] on icon at bounding box center [652, 307] width 256 height 256
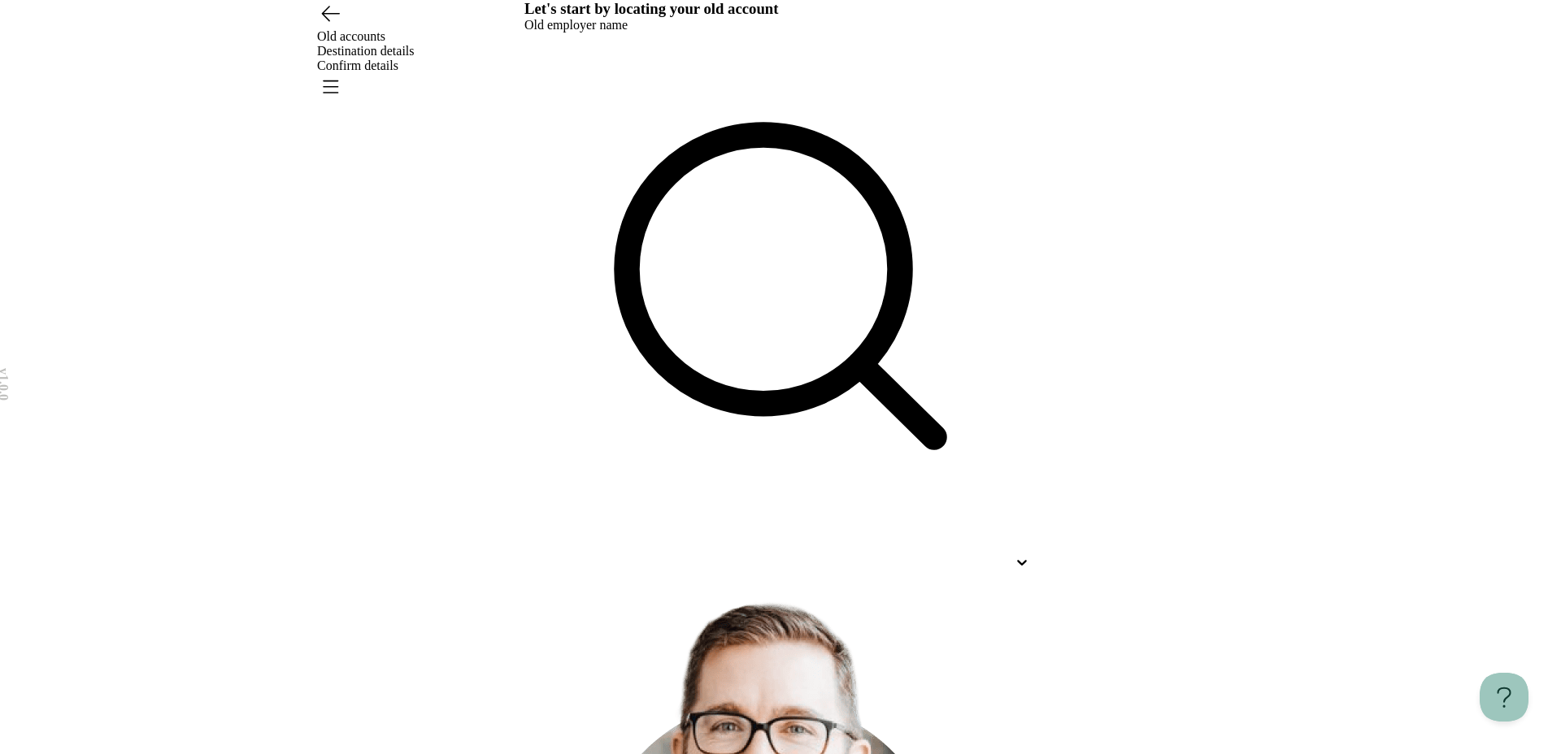
click at [799, 224] on div at bounding box center [780, 305] width 512 height 545
click at [796, 555] on div at bounding box center [765, 562] width 483 height 15
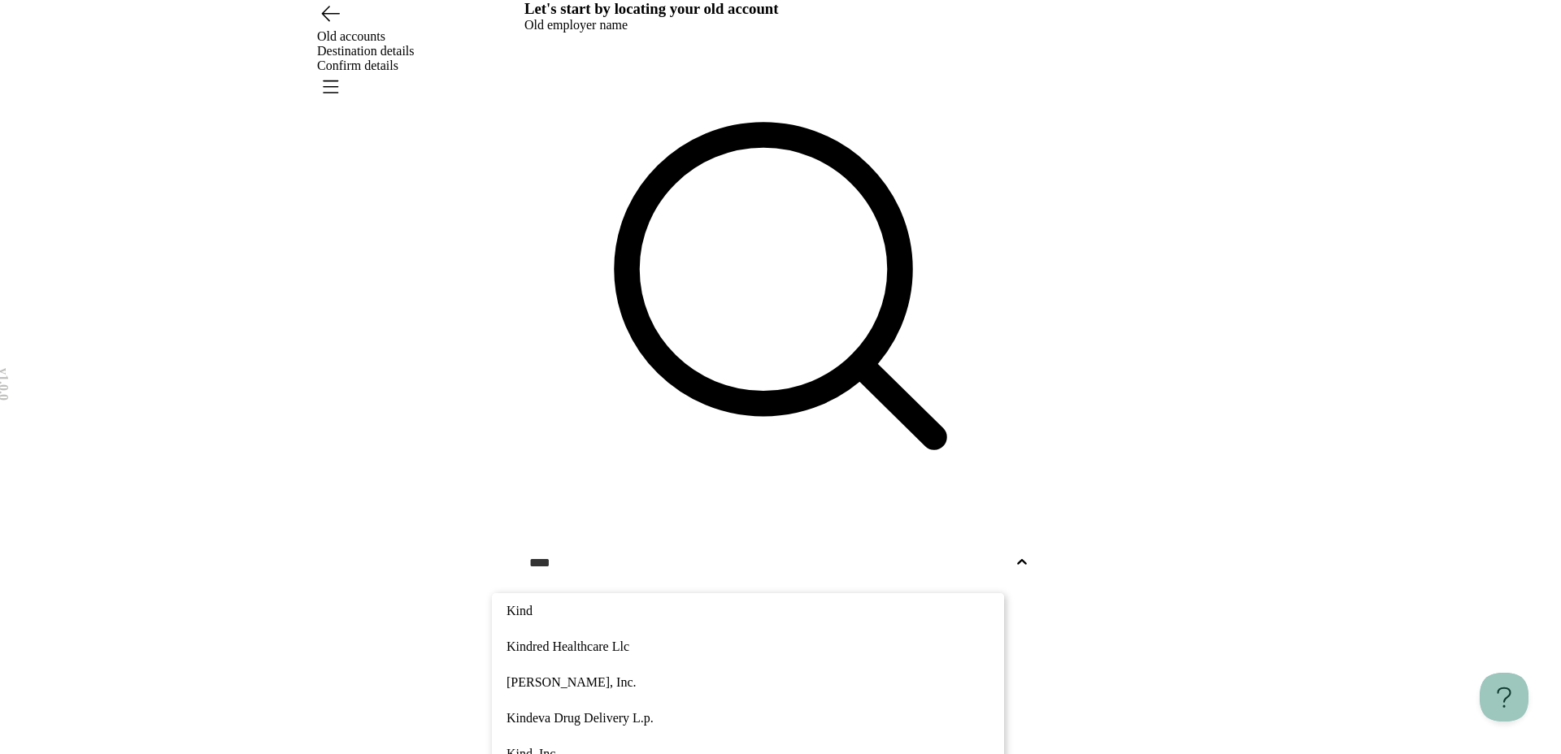
click at [576, 665] on div "[PERSON_NAME], Inc." at bounding box center [748, 683] width 512 height 36
type input "****"
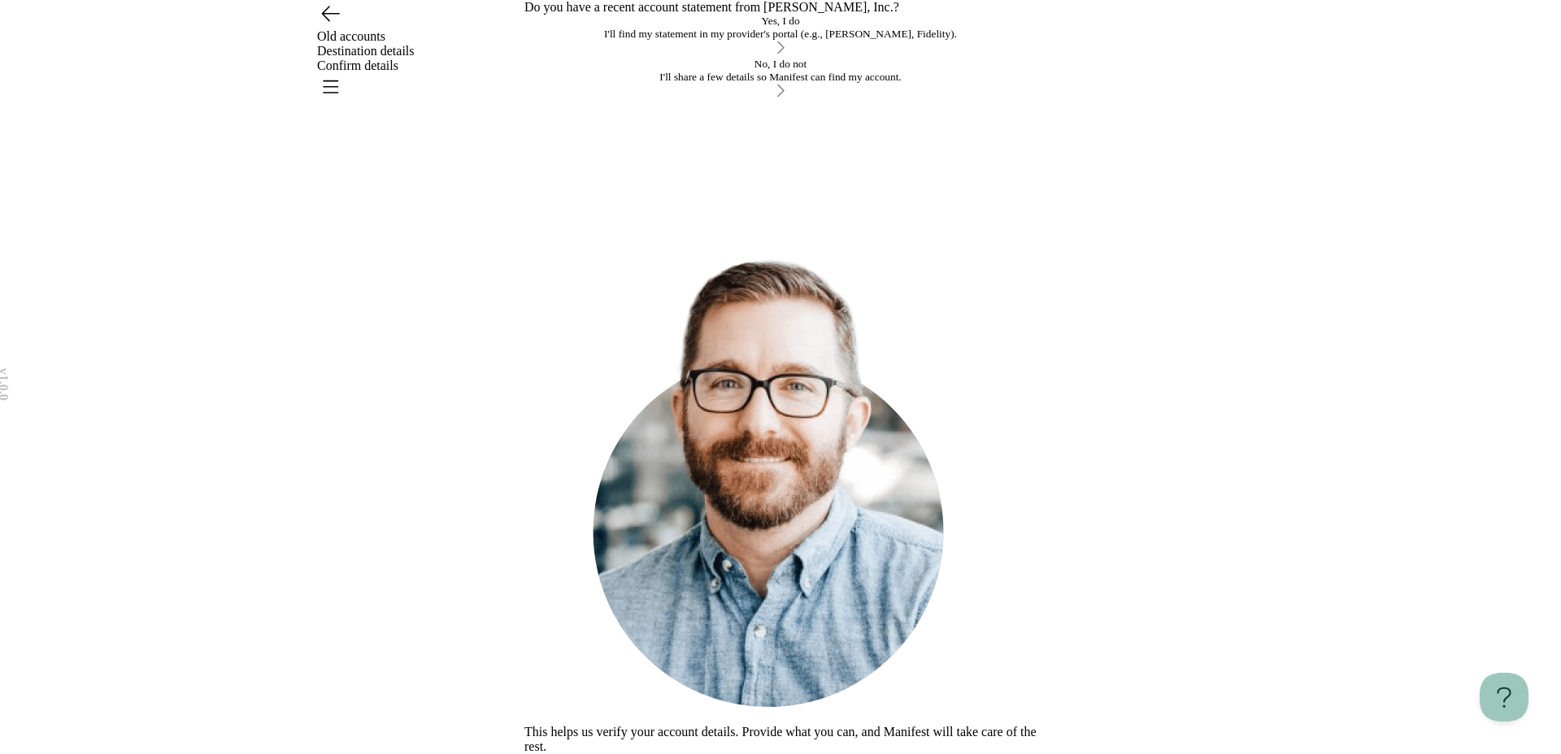
click at [899, 41] on div "I'll find my statement in my provider's portal (e.g., TIAA, Fidelity)." at bounding box center [780, 34] width 512 height 13
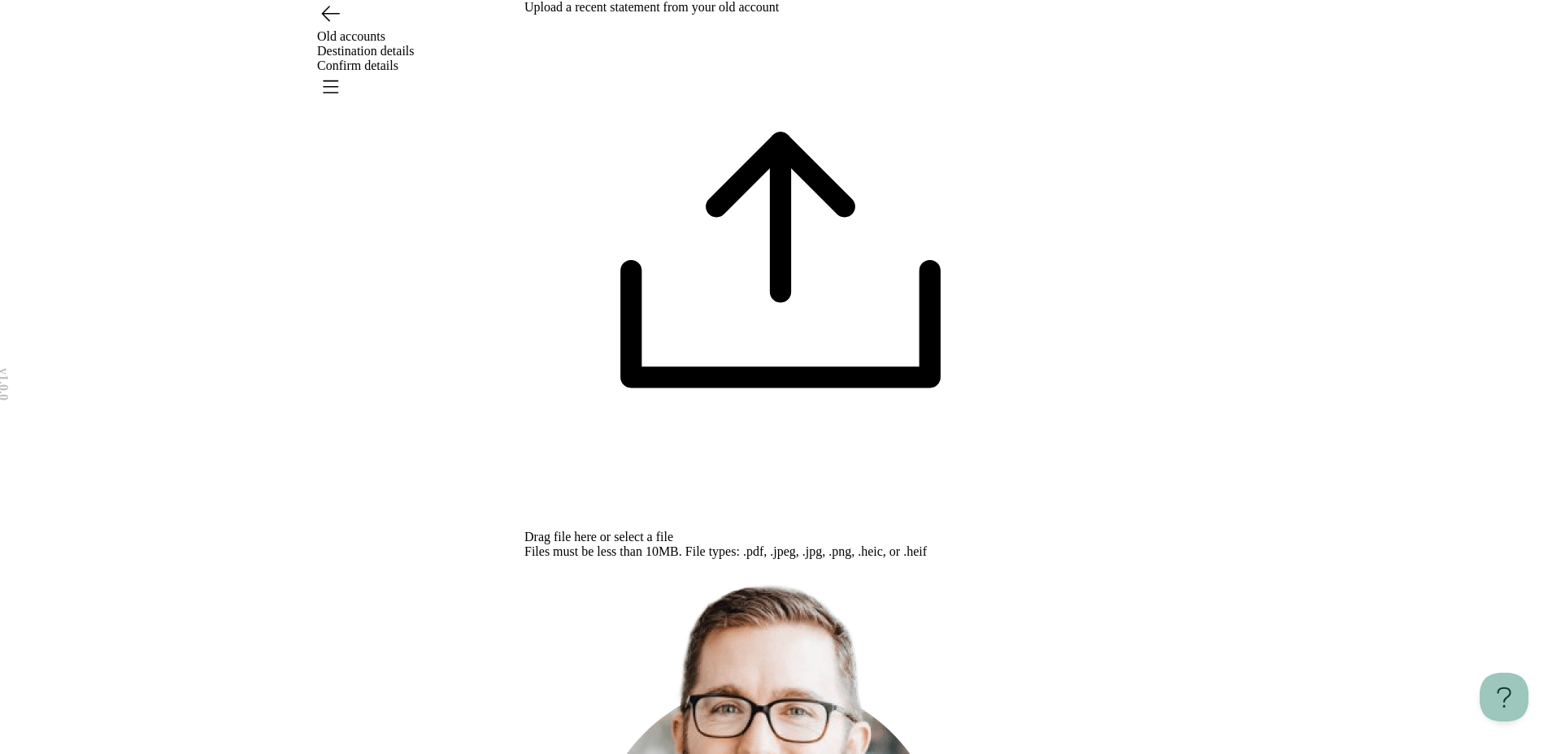
click at [850, 530] on div "Drag file here or select a file" at bounding box center [780, 537] width 512 height 15
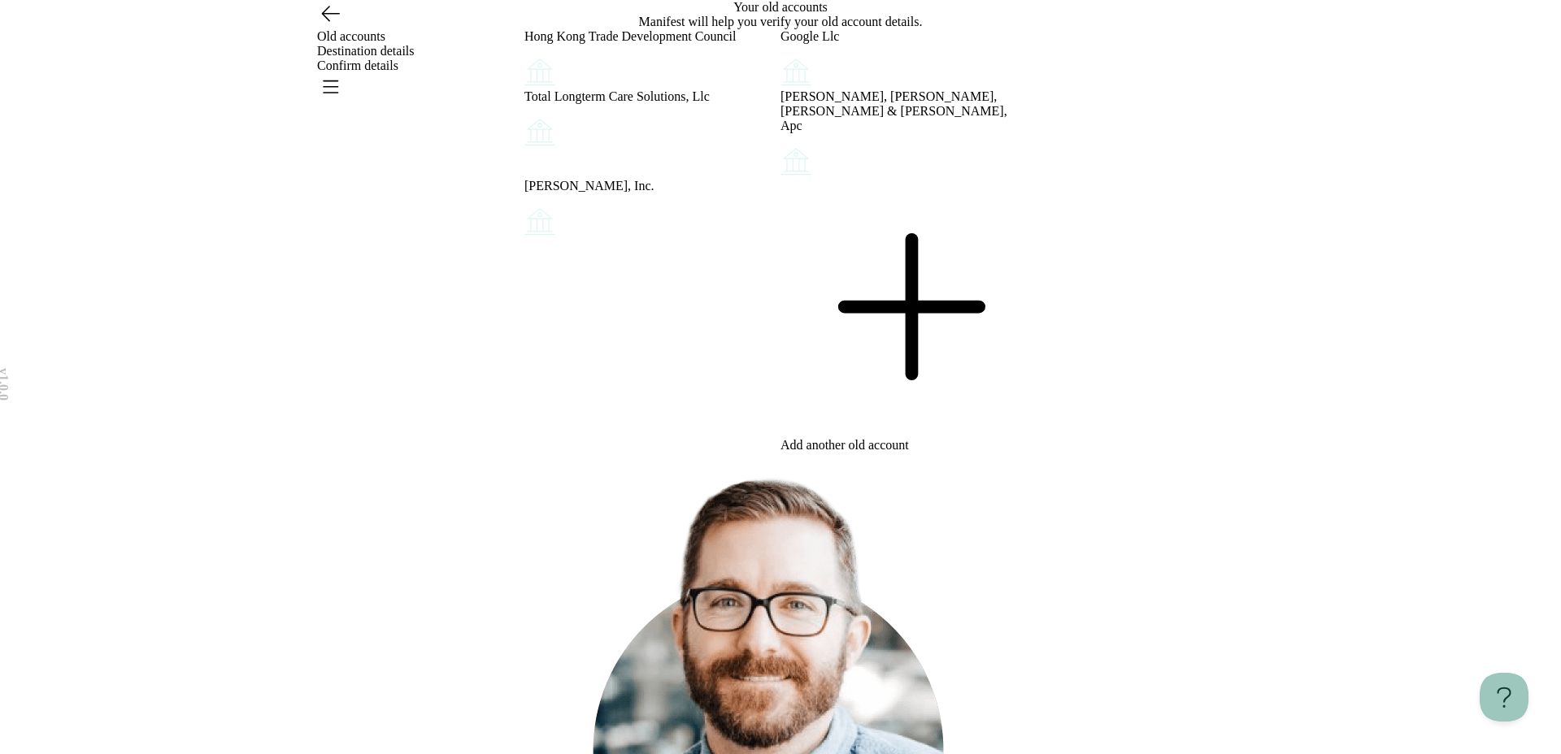
click at [911, 438] on div at bounding box center [908, 308] width 256 height 259
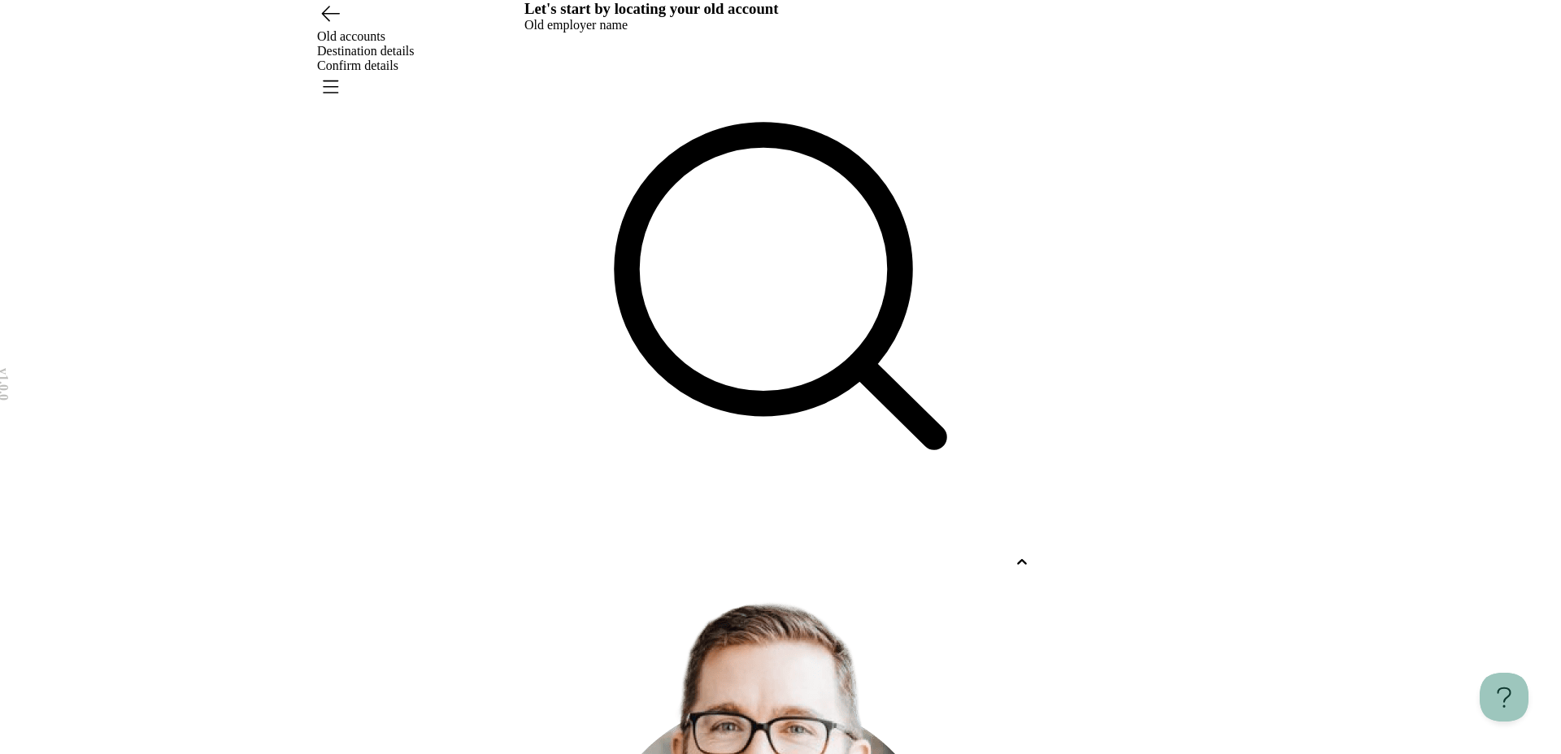
click at [894, 555] on div at bounding box center [765, 562] width 483 height 15
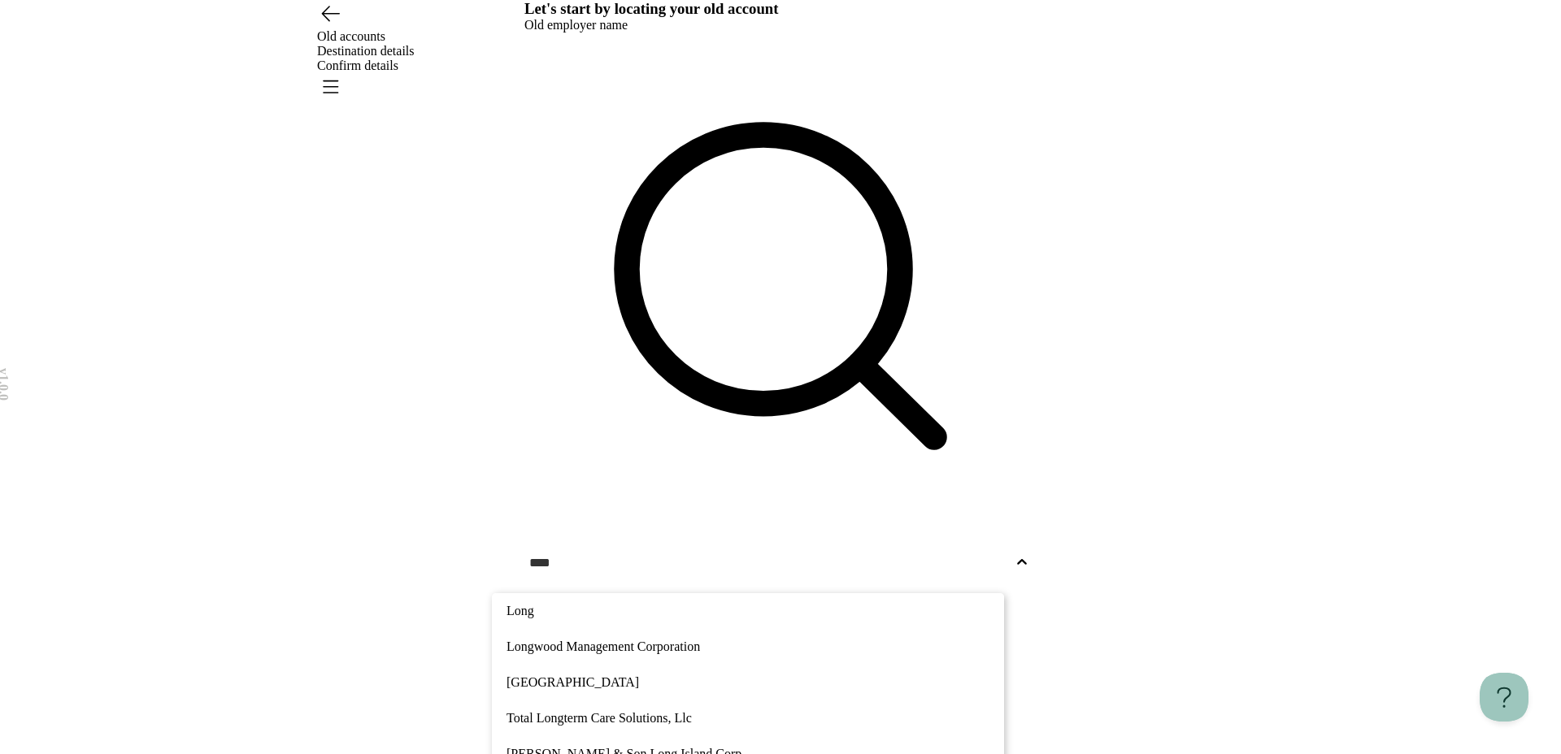
click at [728, 745] on p "P.c. Richard & Son Long Island Corp" at bounding box center [747, 755] width 483 height 20
type input "****"
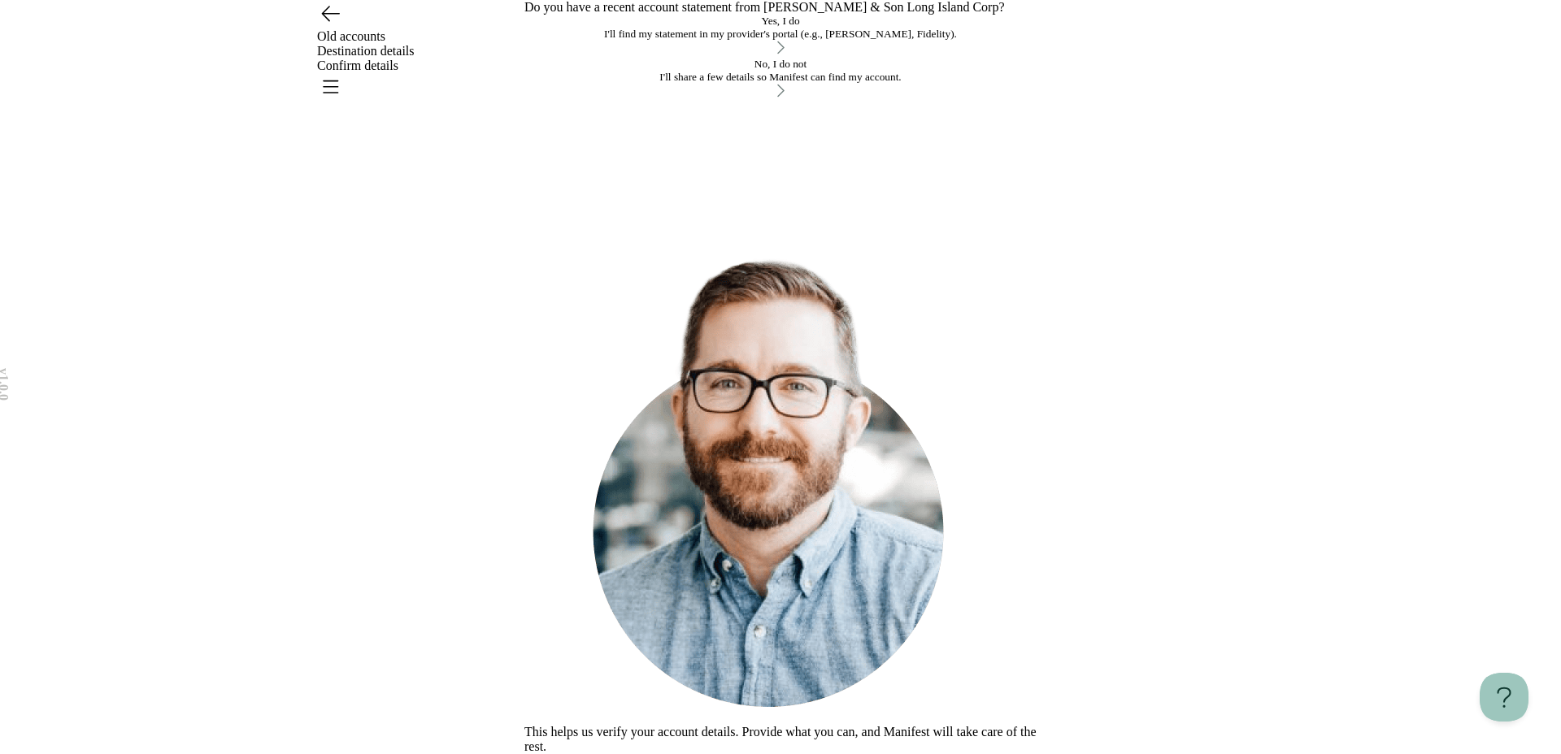
click at [728, 28] on div "Yes, I do" at bounding box center [780, 21] width 512 height 13
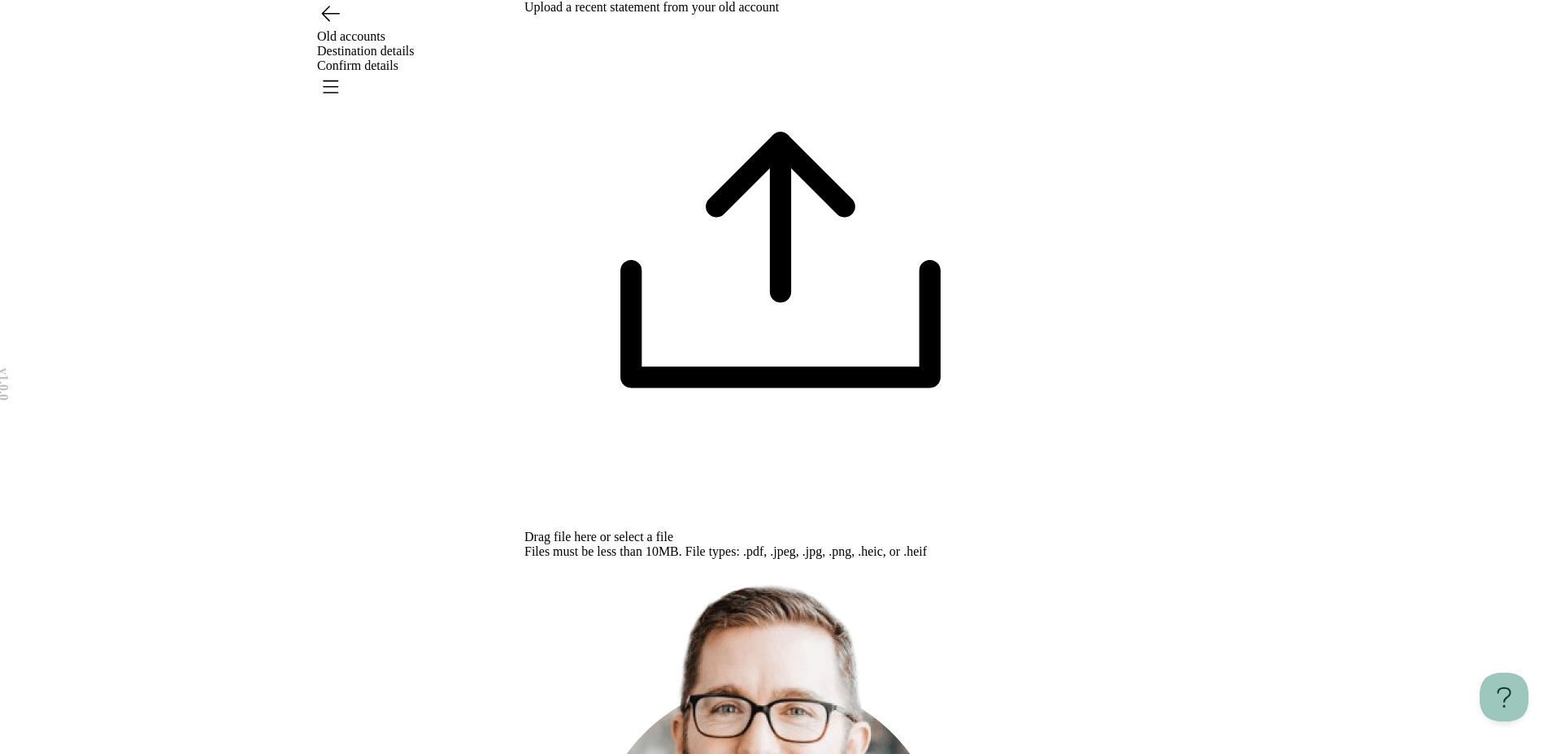
click at [673, 530] on span "select a file" at bounding box center [643, 537] width 59 height 14
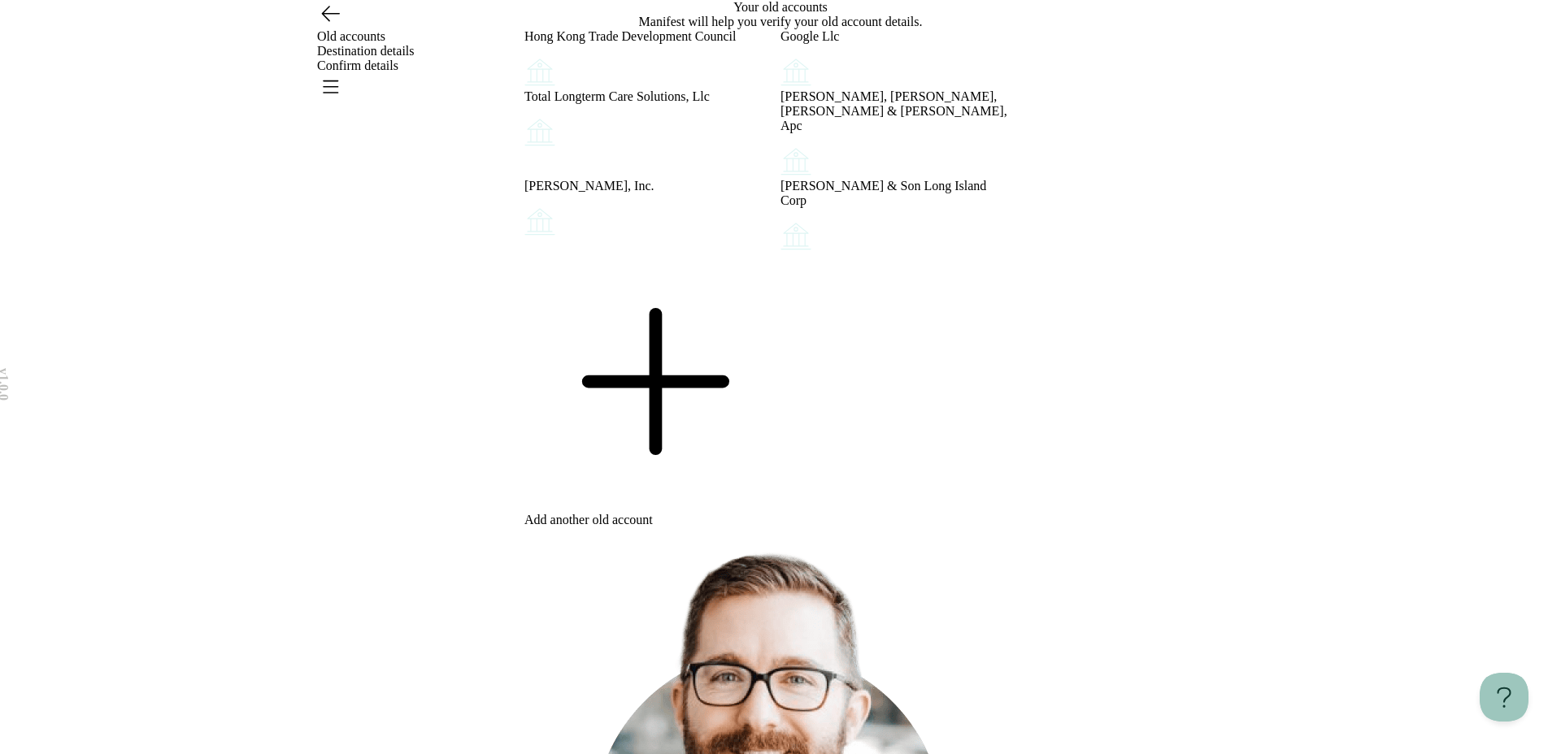
click at [641, 510] on icon at bounding box center [652, 382] width 256 height 256
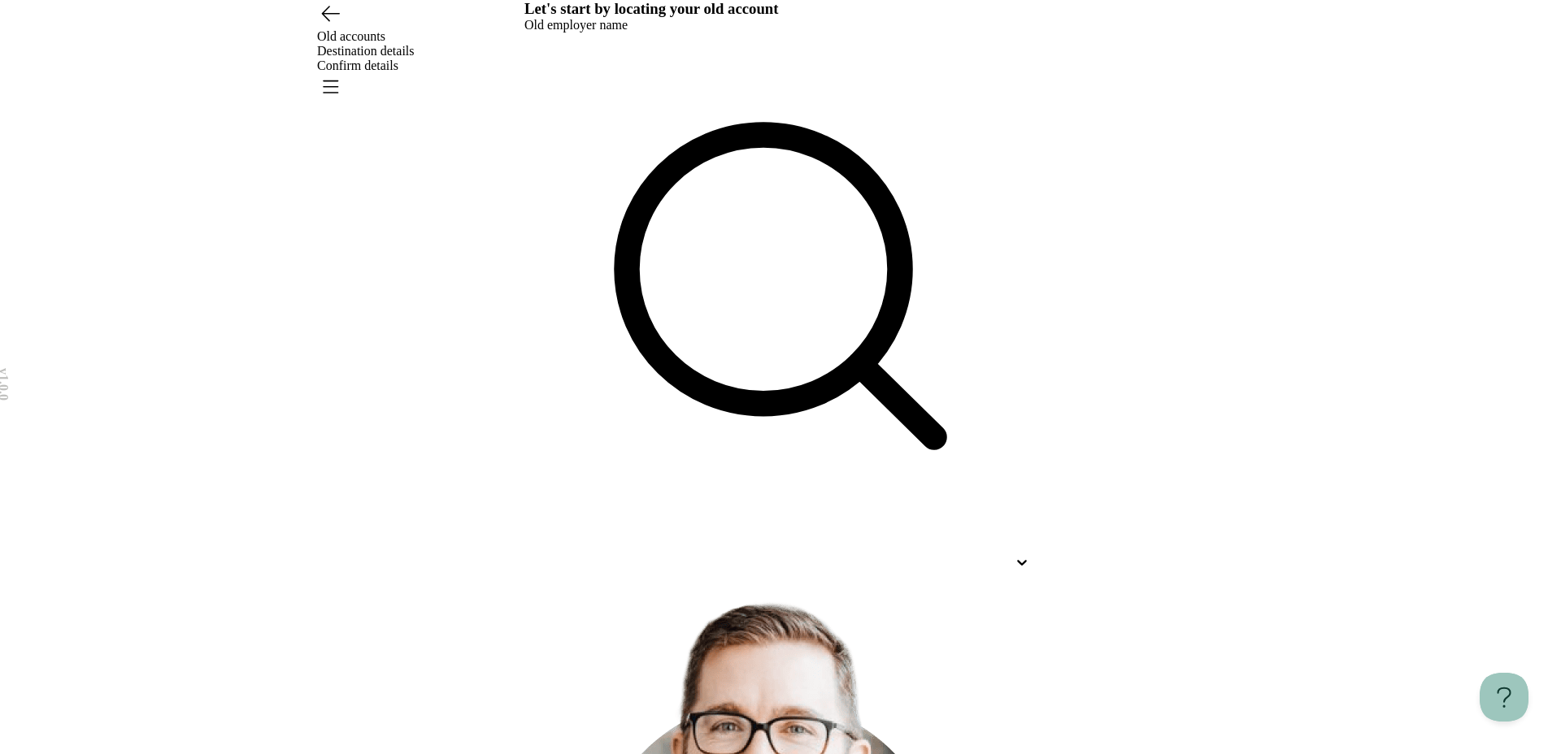
click at [744, 555] on div at bounding box center [765, 562] width 483 height 15
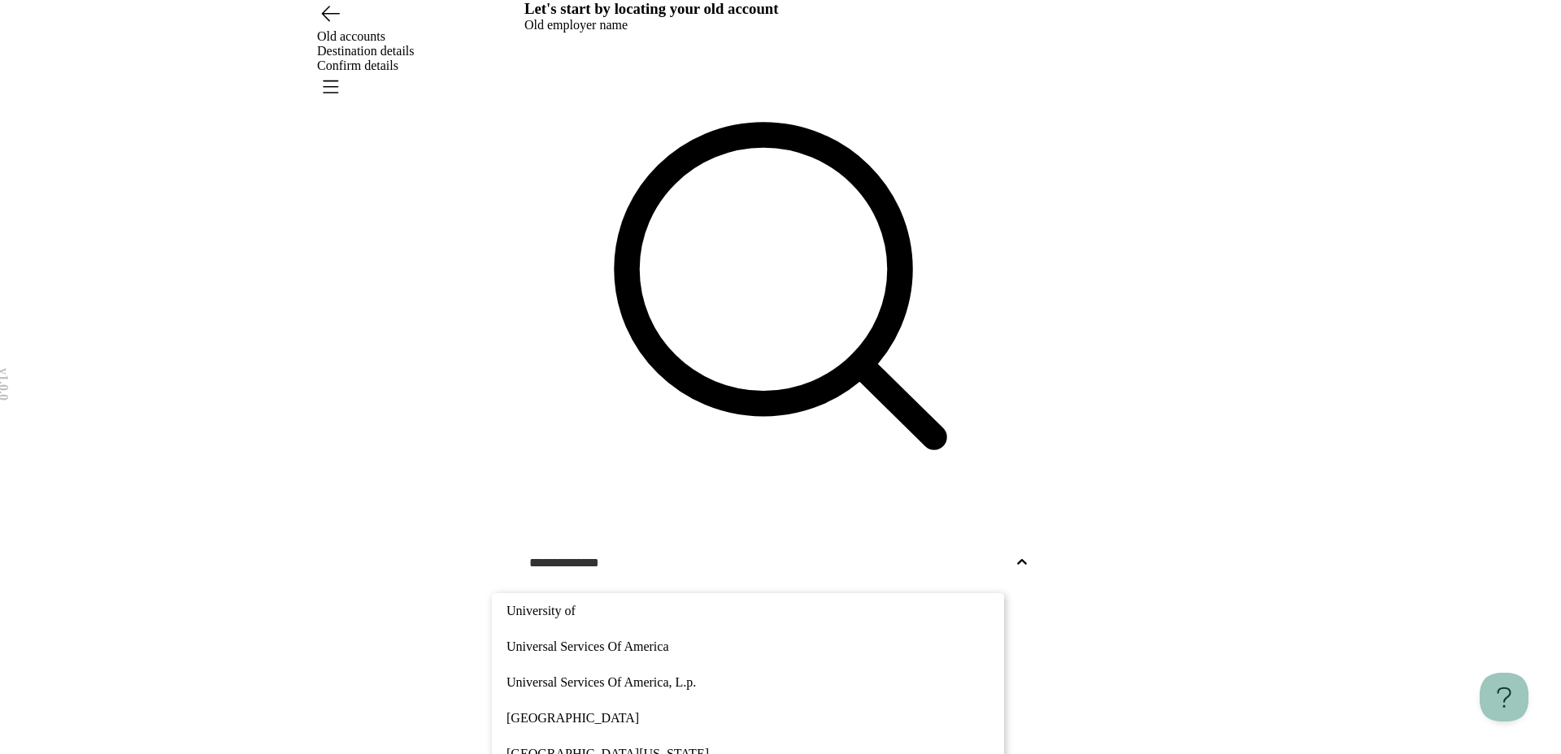
type input "**********"
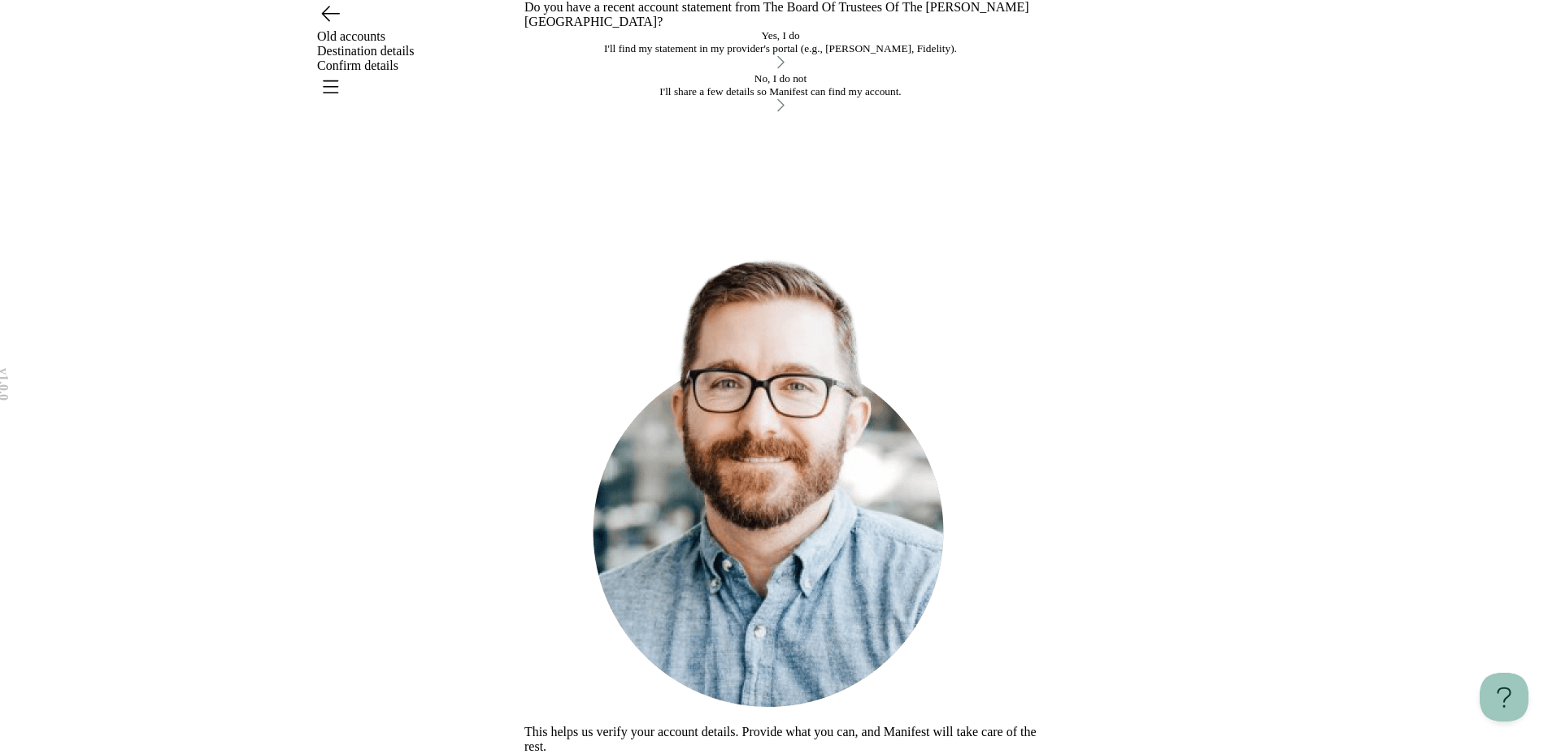
click at [768, 42] on div "Yes, I do" at bounding box center [780, 35] width 512 height 13
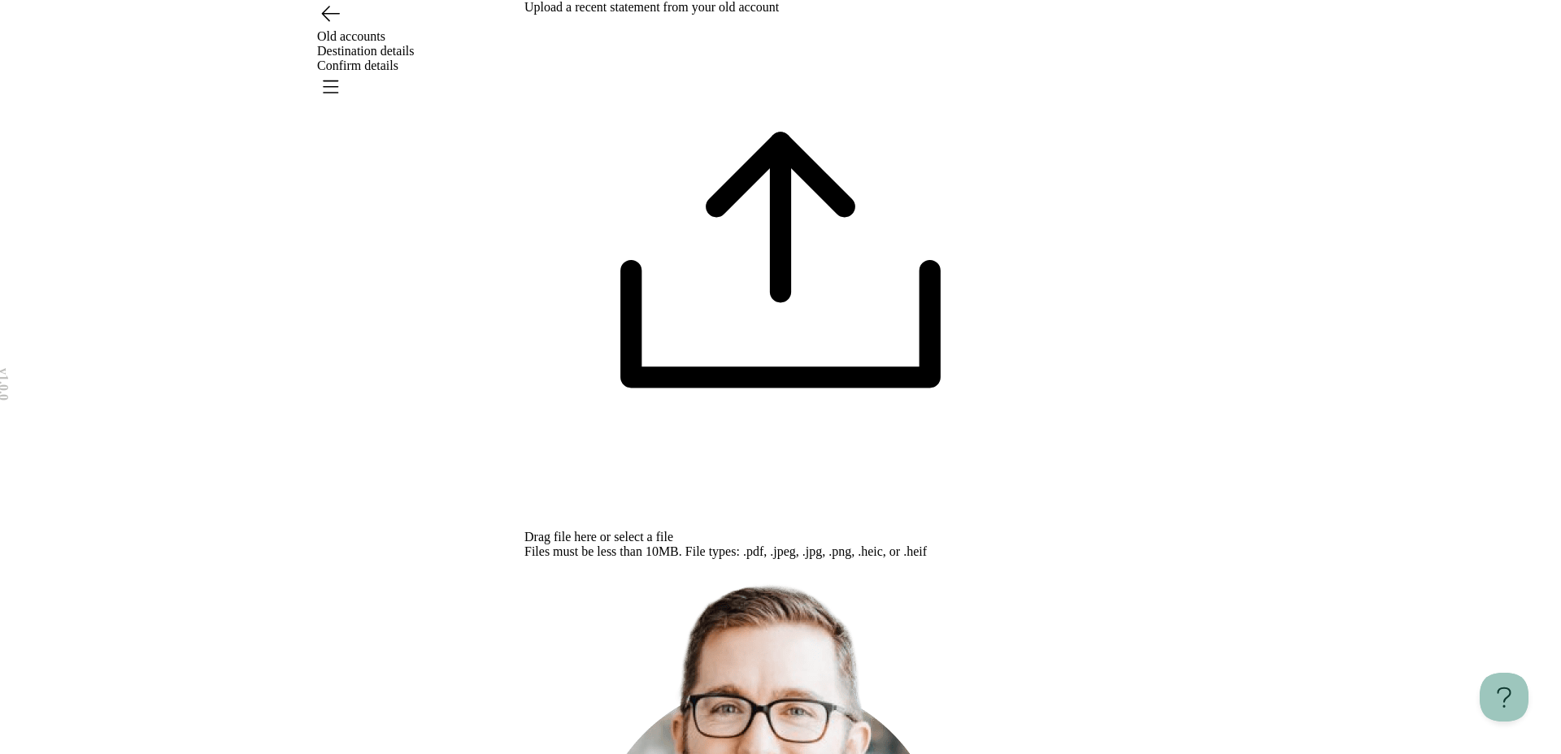
click at [673, 530] on span "select a file" at bounding box center [643, 537] width 59 height 14
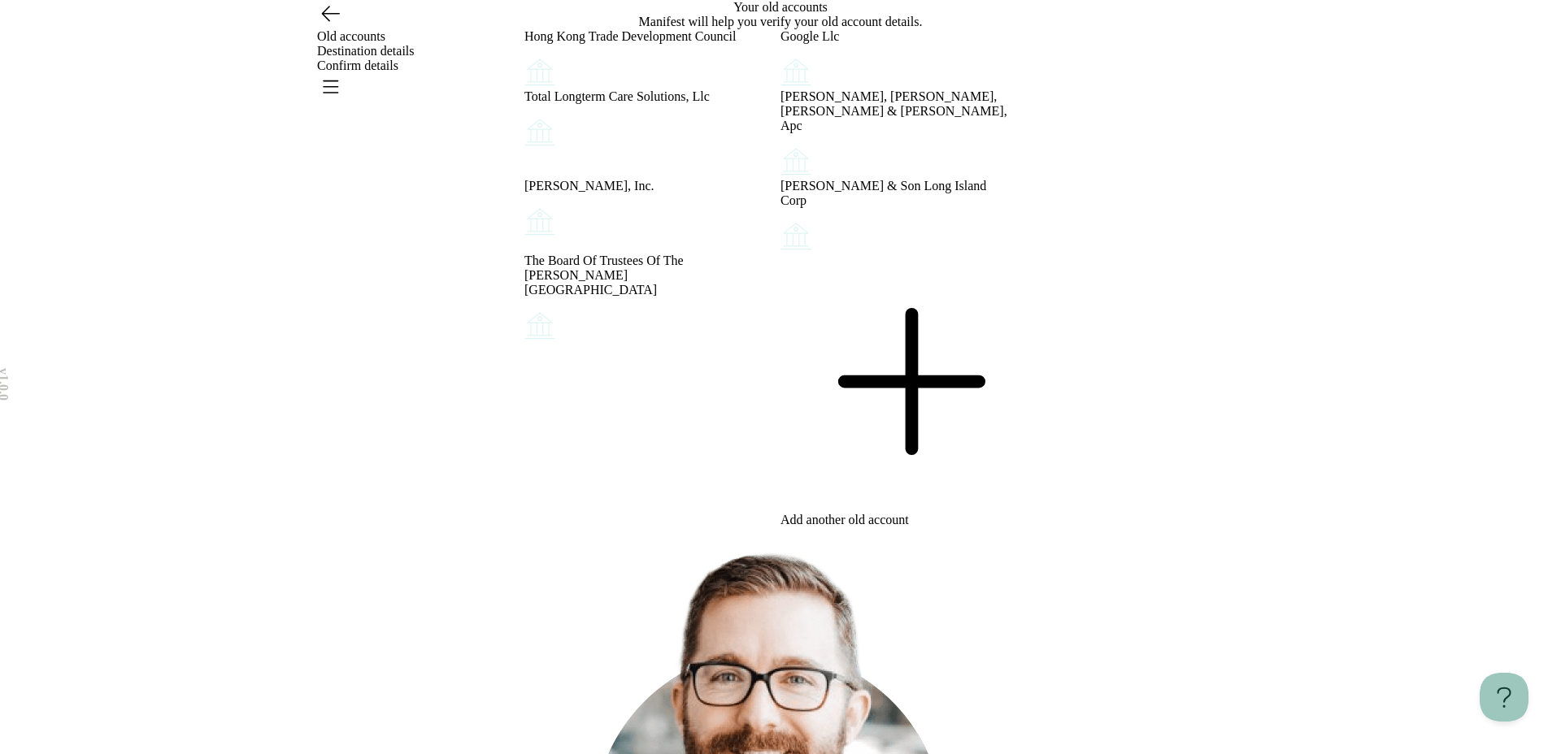
scroll to position [222, 0]
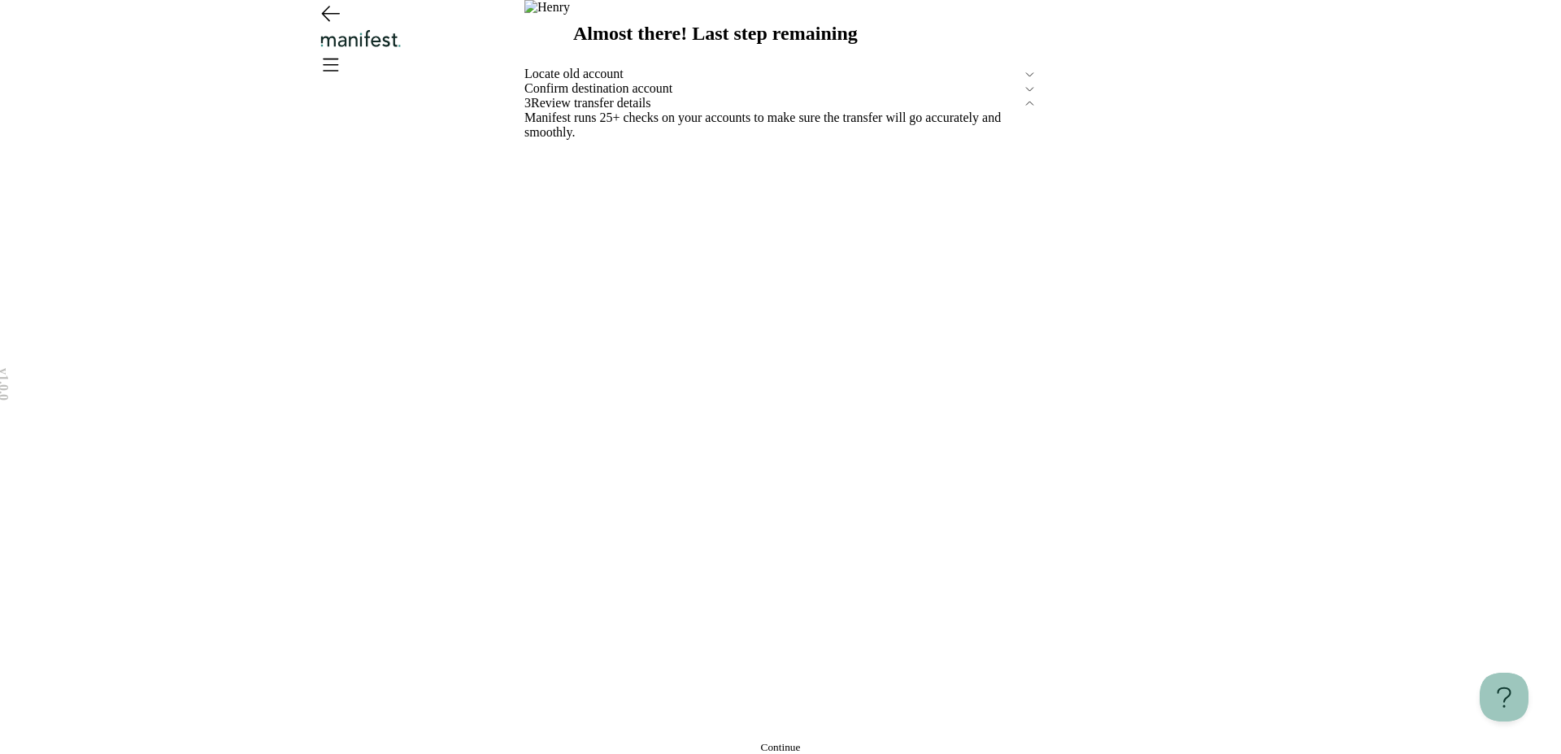
click at [728, 96] on div "Confirm destination account" at bounding box center [780, 88] width 512 height 15
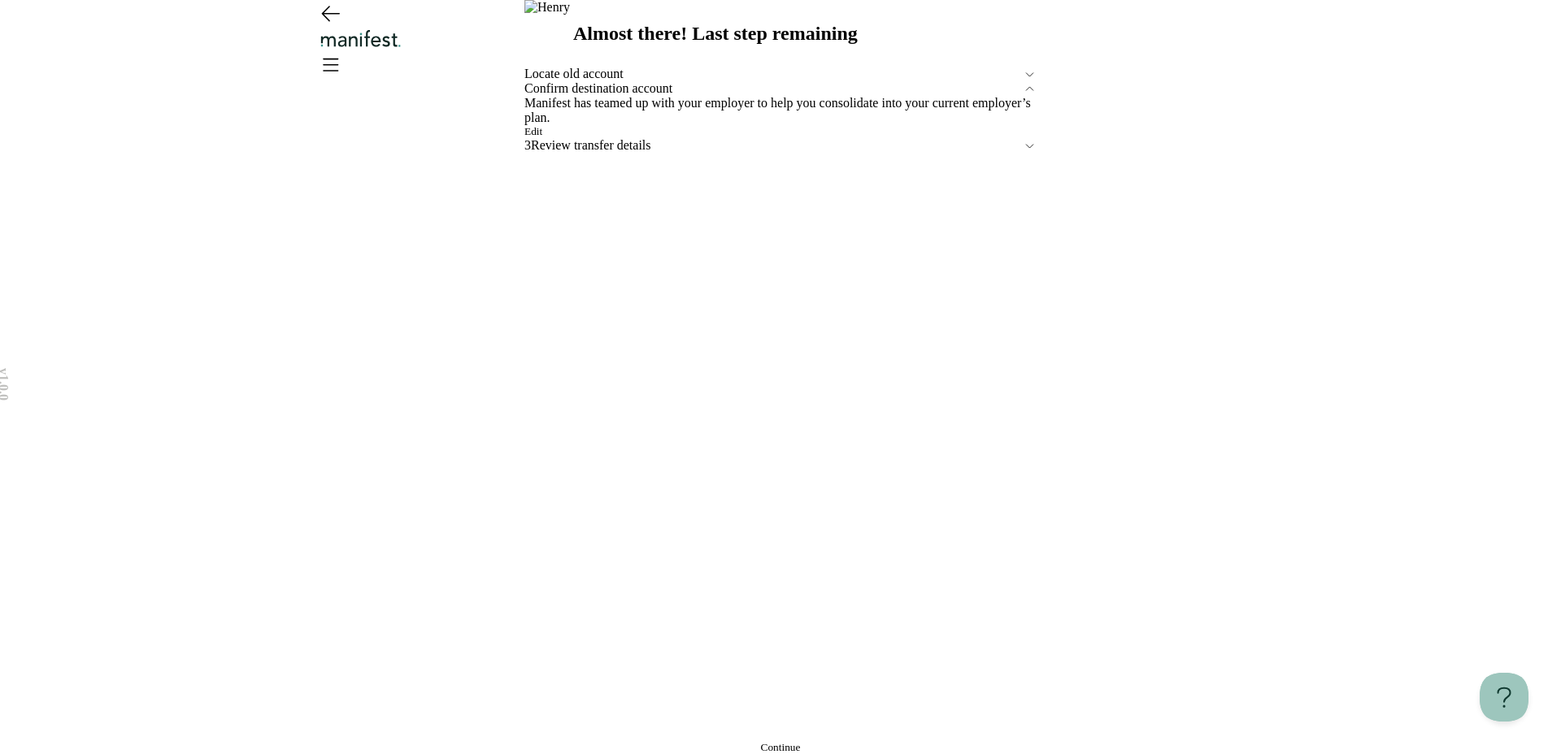
click at [542, 138] on button "Edit" at bounding box center [533, 131] width 18 height 13
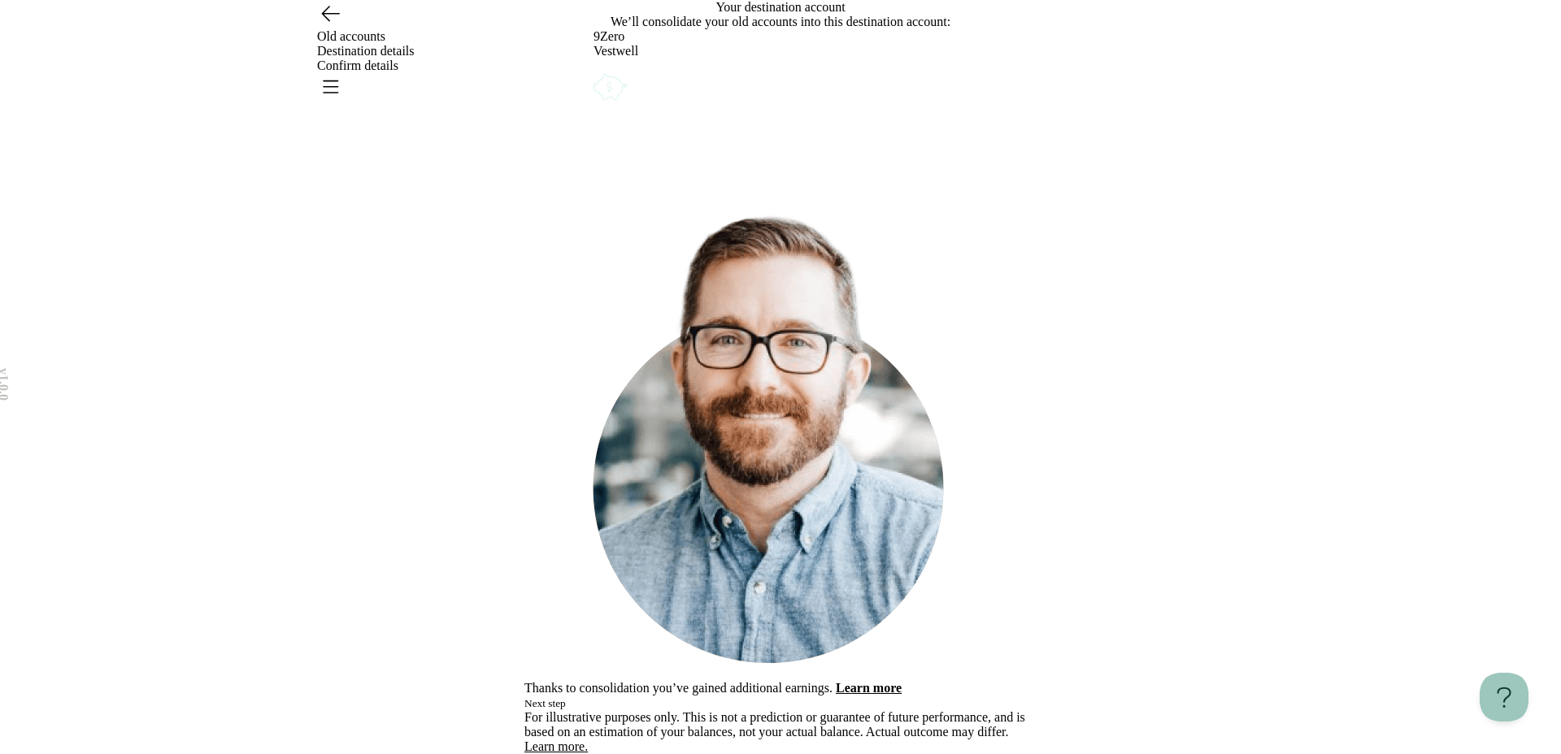
click at [593, 70] on icon "Account options" at bounding box center [593, 70] width 0 height 0
click at [611, 88] on button "Edit" at bounding box center [602, 81] width 18 height 13
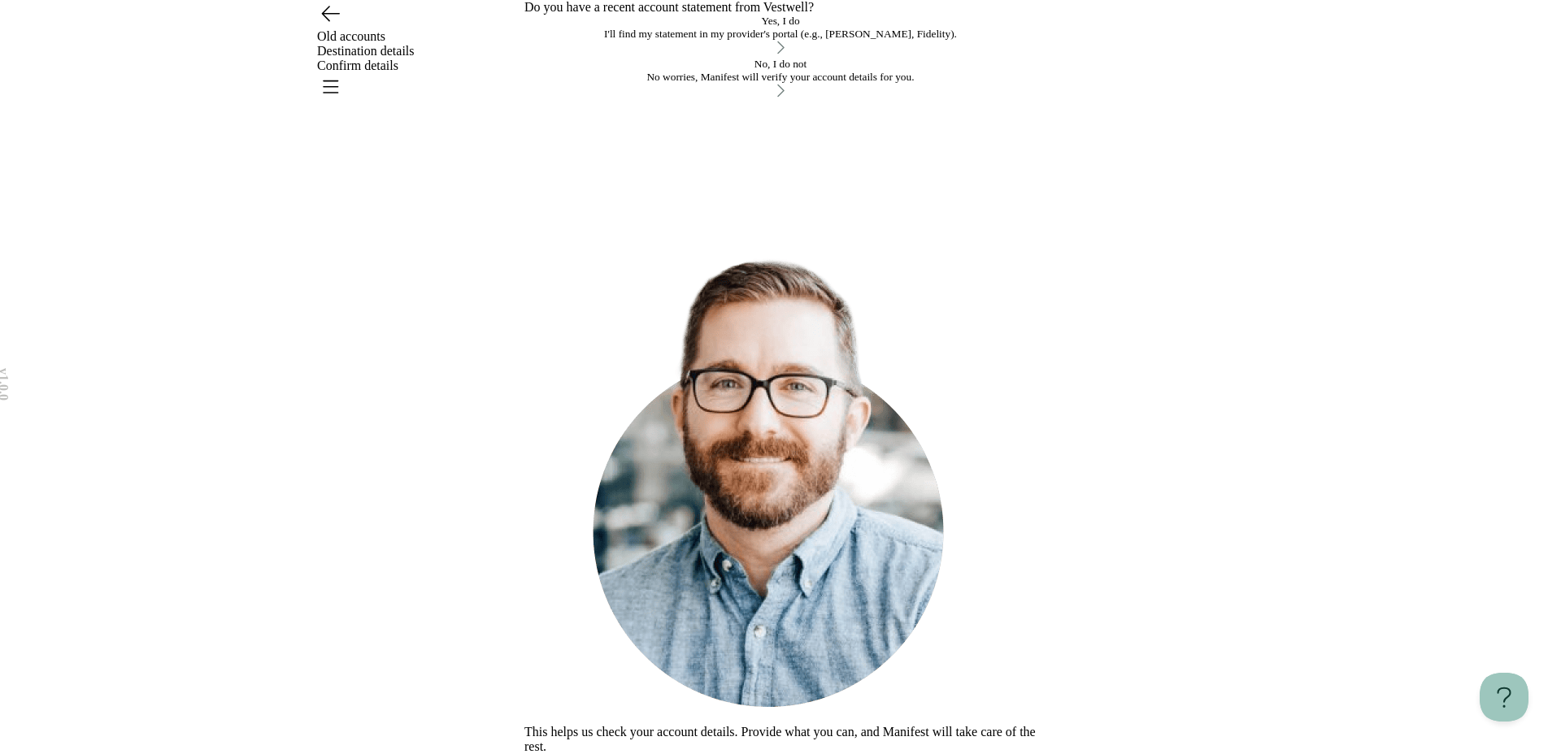
click at [776, 84] on div "No worries, Manifest will verify your account details for you." at bounding box center [780, 77] width 512 height 13
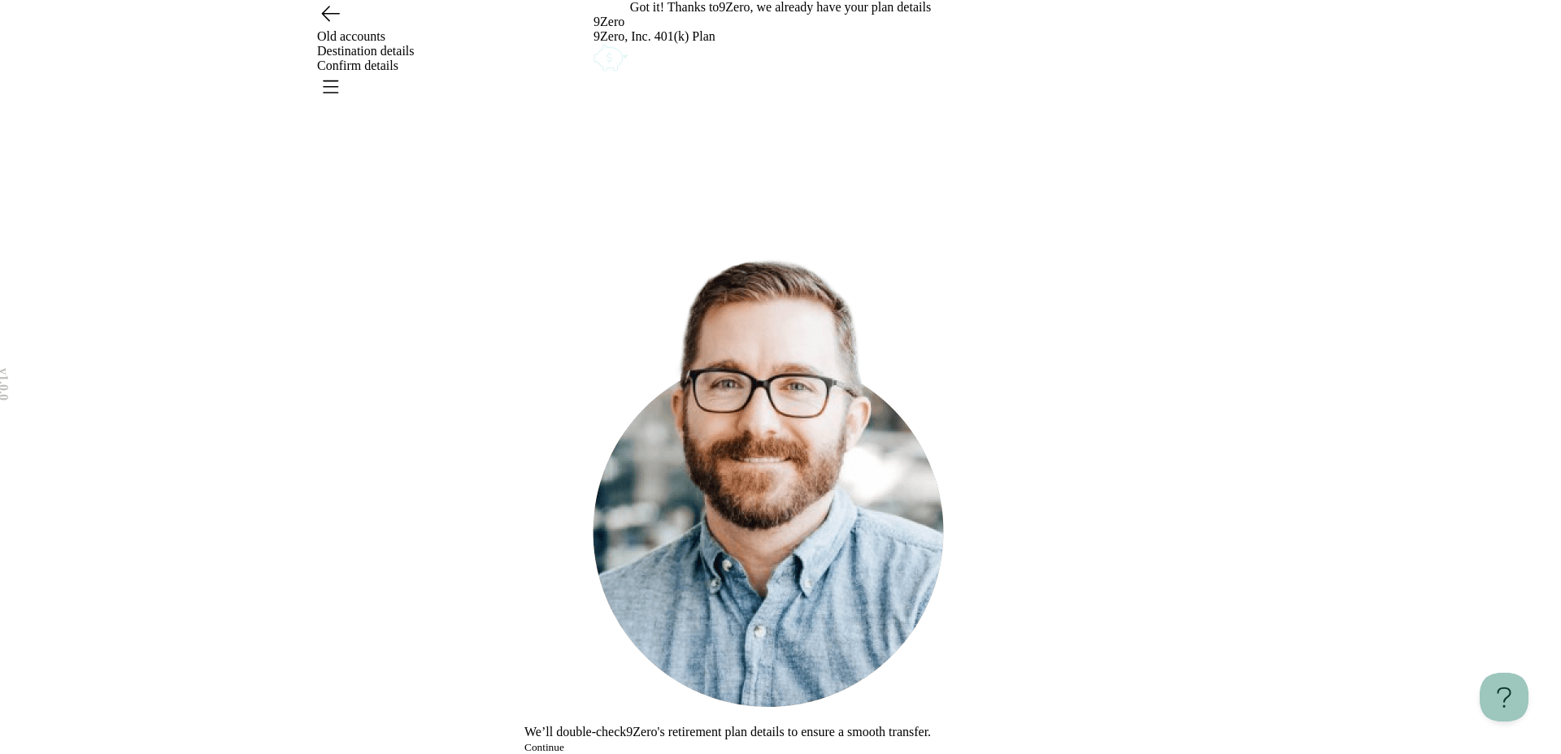
click at [564, 741] on button "Continue" at bounding box center [544, 747] width 40 height 13
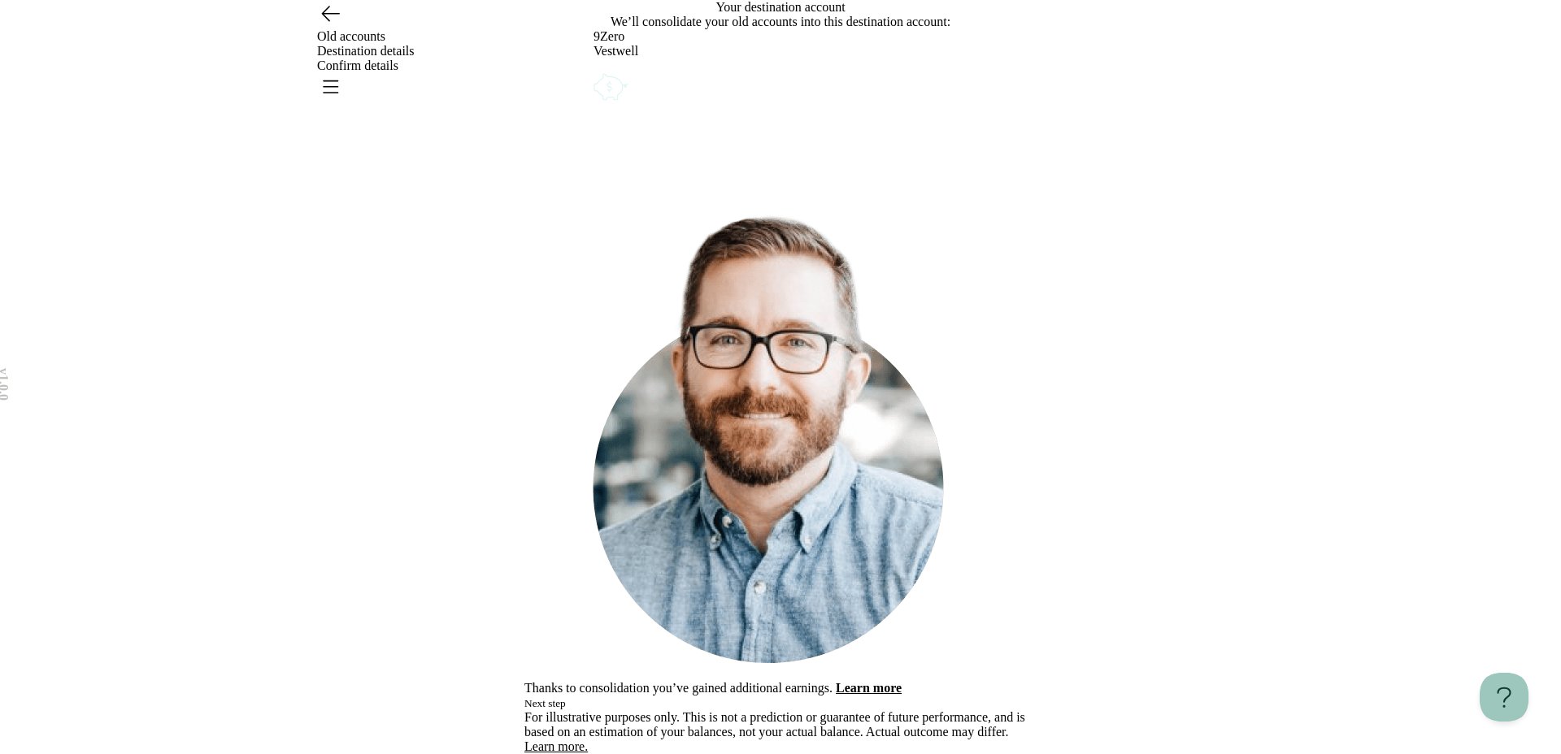
click at [593, 70] on icon "Account options" at bounding box center [593, 70] width 0 height 0
click at [647, 88] on button "Remove" at bounding box center [629, 81] width 36 height 13
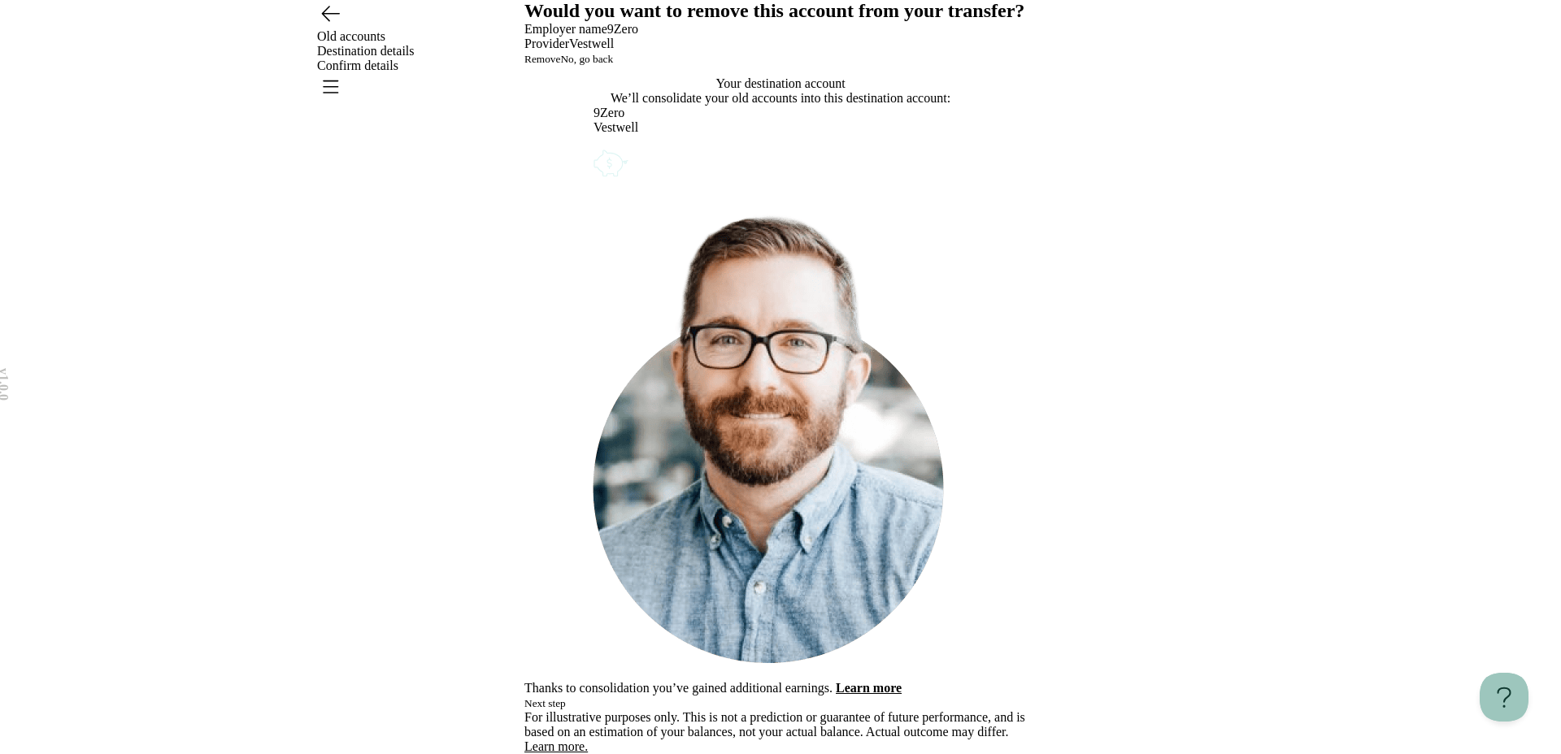
click at [560, 66] on button "Remove" at bounding box center [542, 59] width 36 height 13
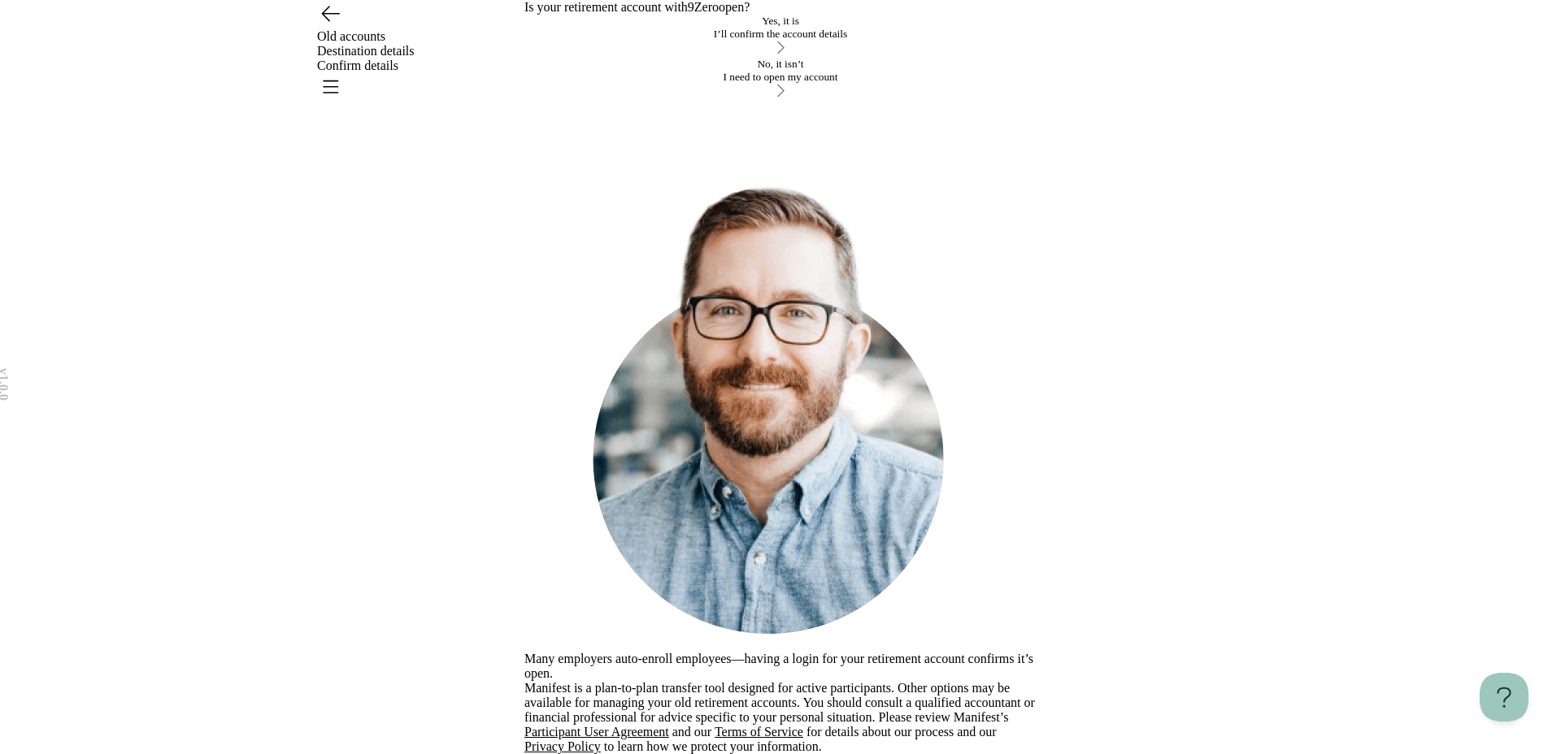
click at [795, 41] on div "I’ll confirm the account details" at bounding box center [780, 34] width 512 height 13
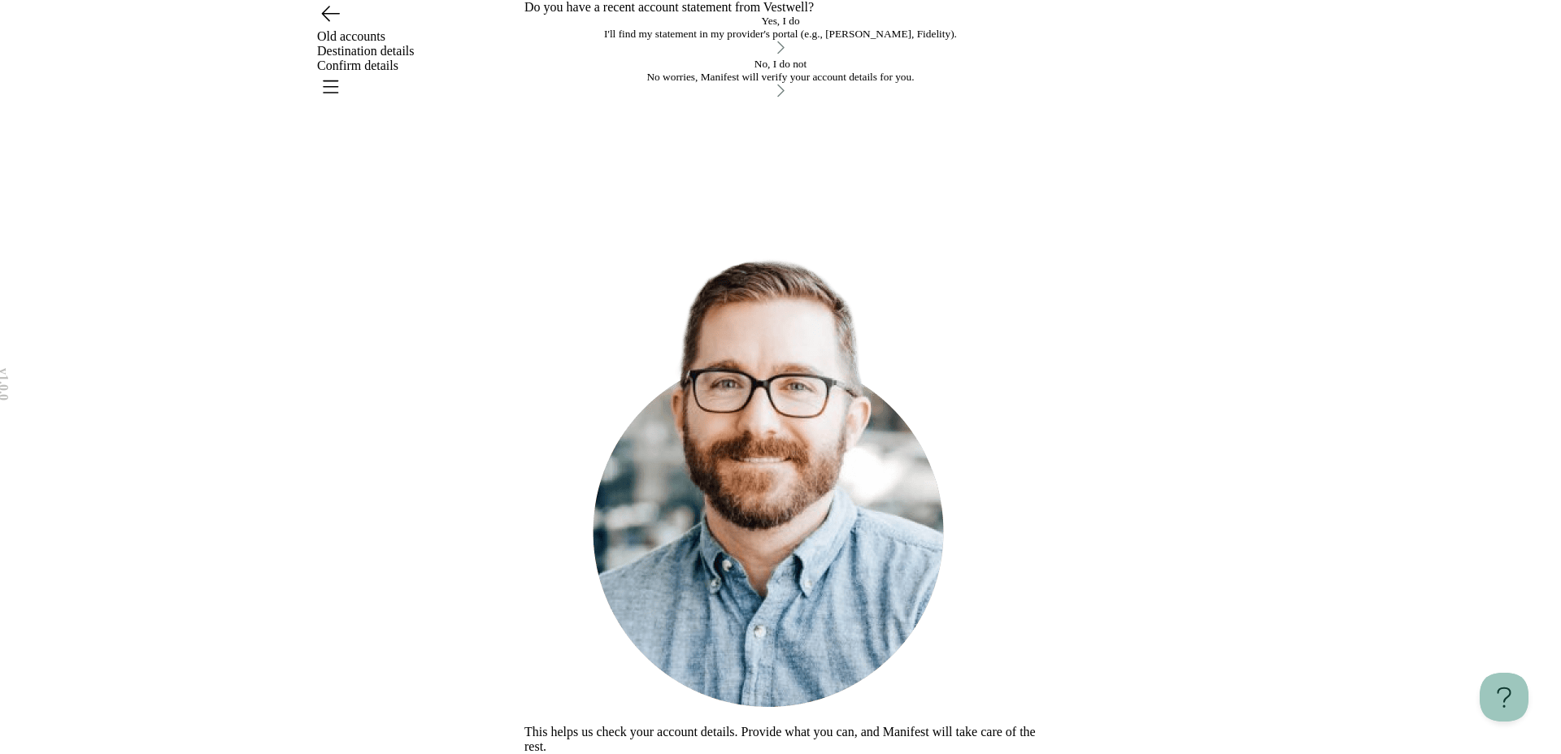
click at [343, 73] on icon "Open menu" at bounding box center [330, 86] width 26 height 26
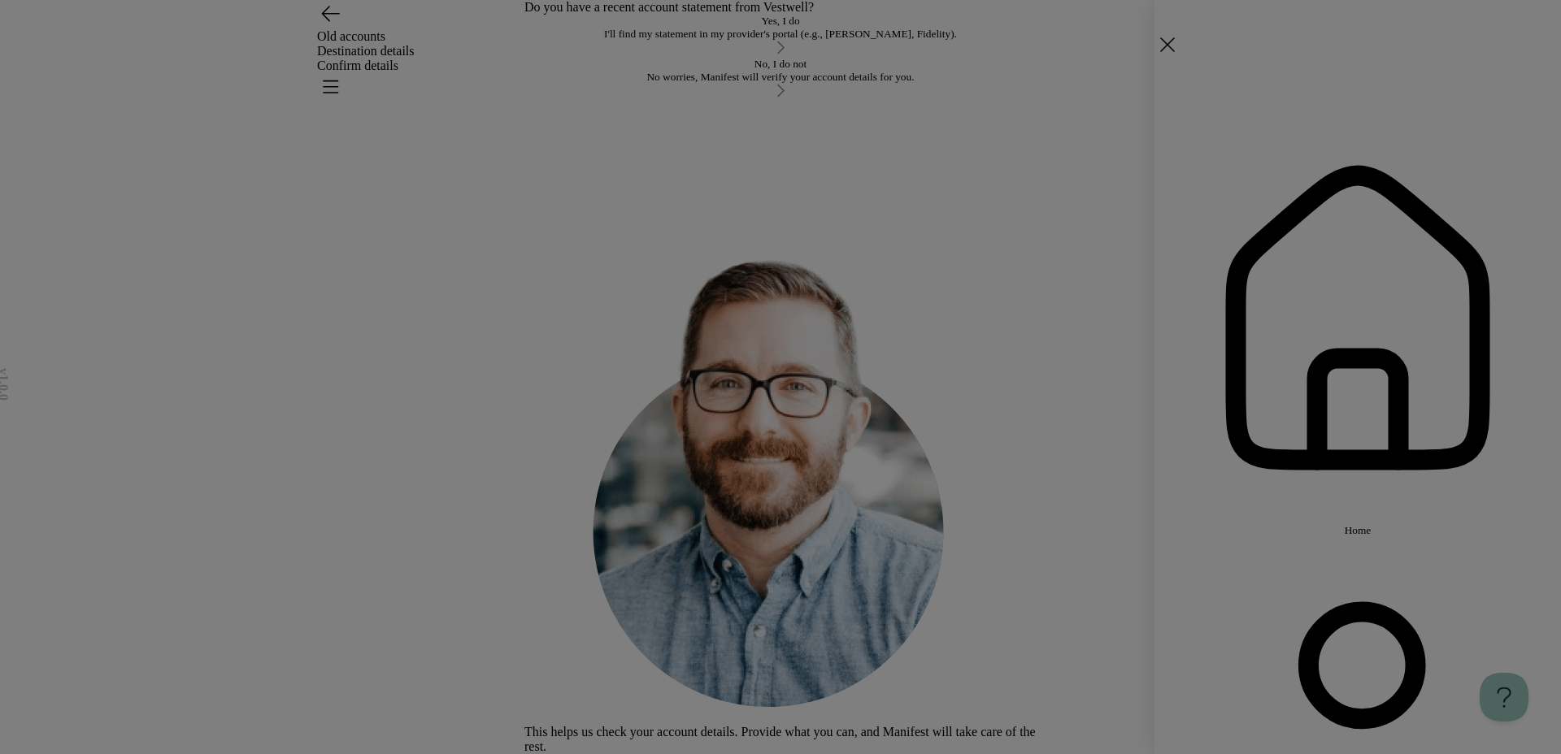
click at [1077, 416] on div "Home Settings Sign out" at bounding box center [780, 377] width 1561 height 754
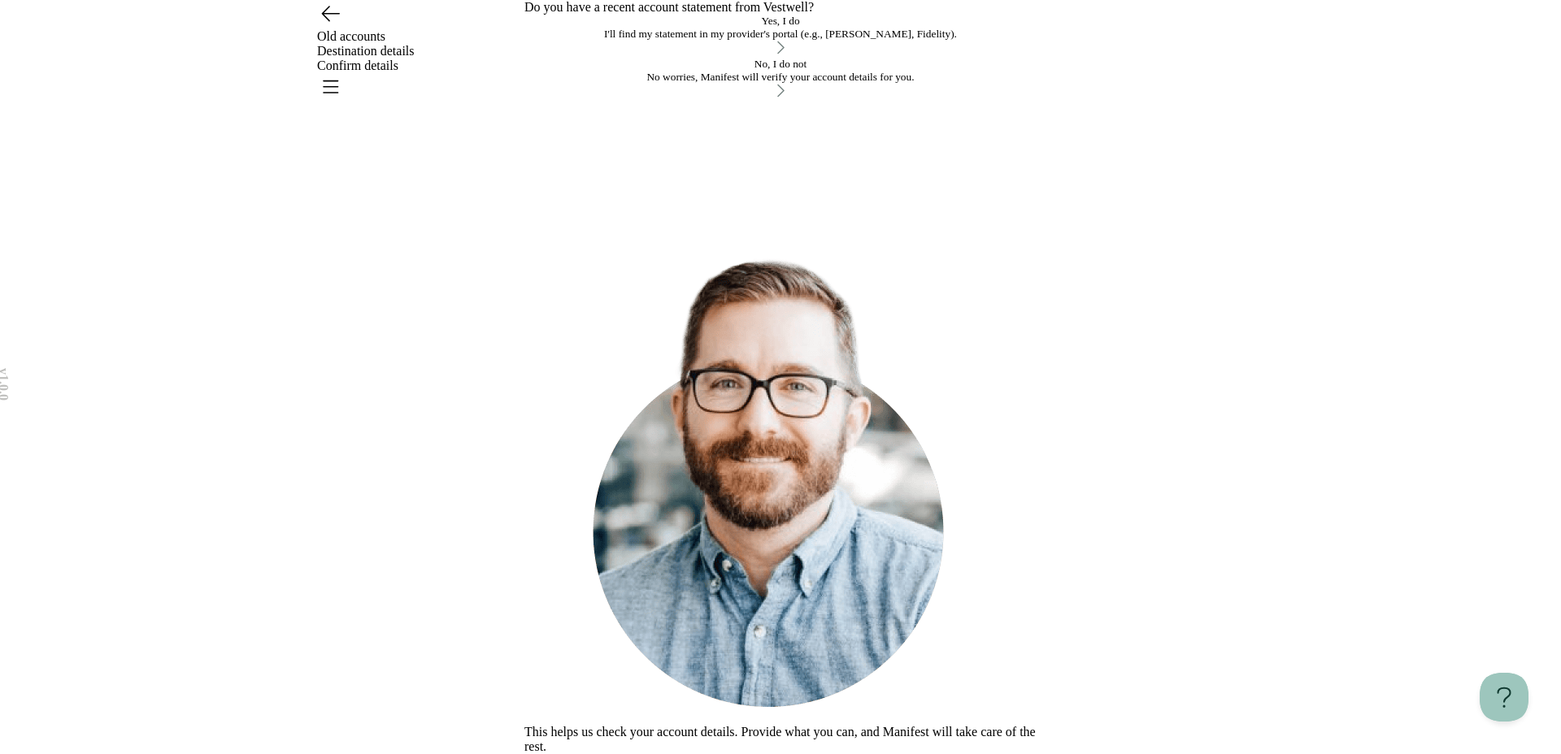
click at [338, 81] on icon "Open menu" at bounding box center [331, 86] width 15 height 11
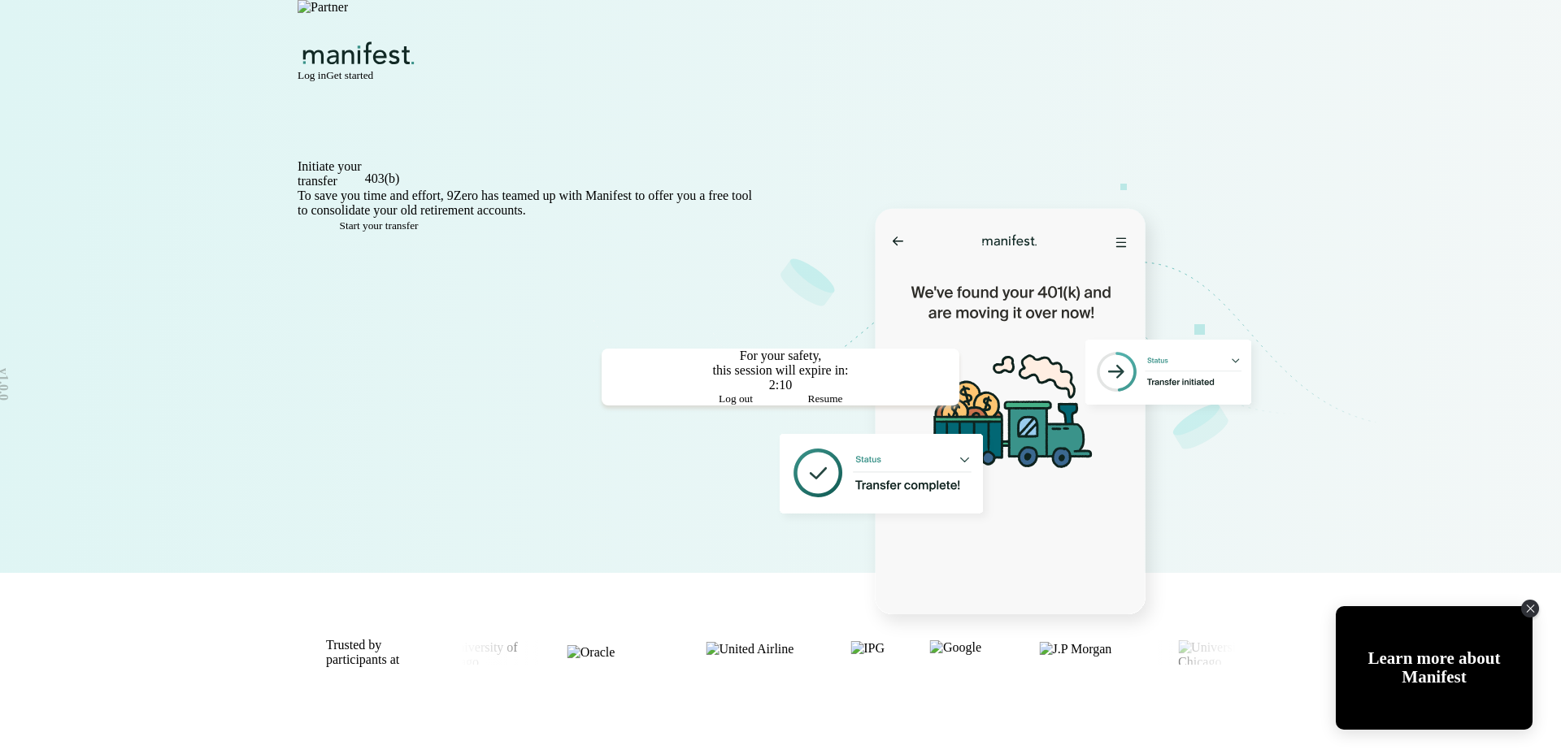
click at [724, 405] on span "Log out" at bounding box center [736, 399] width 34 height 12
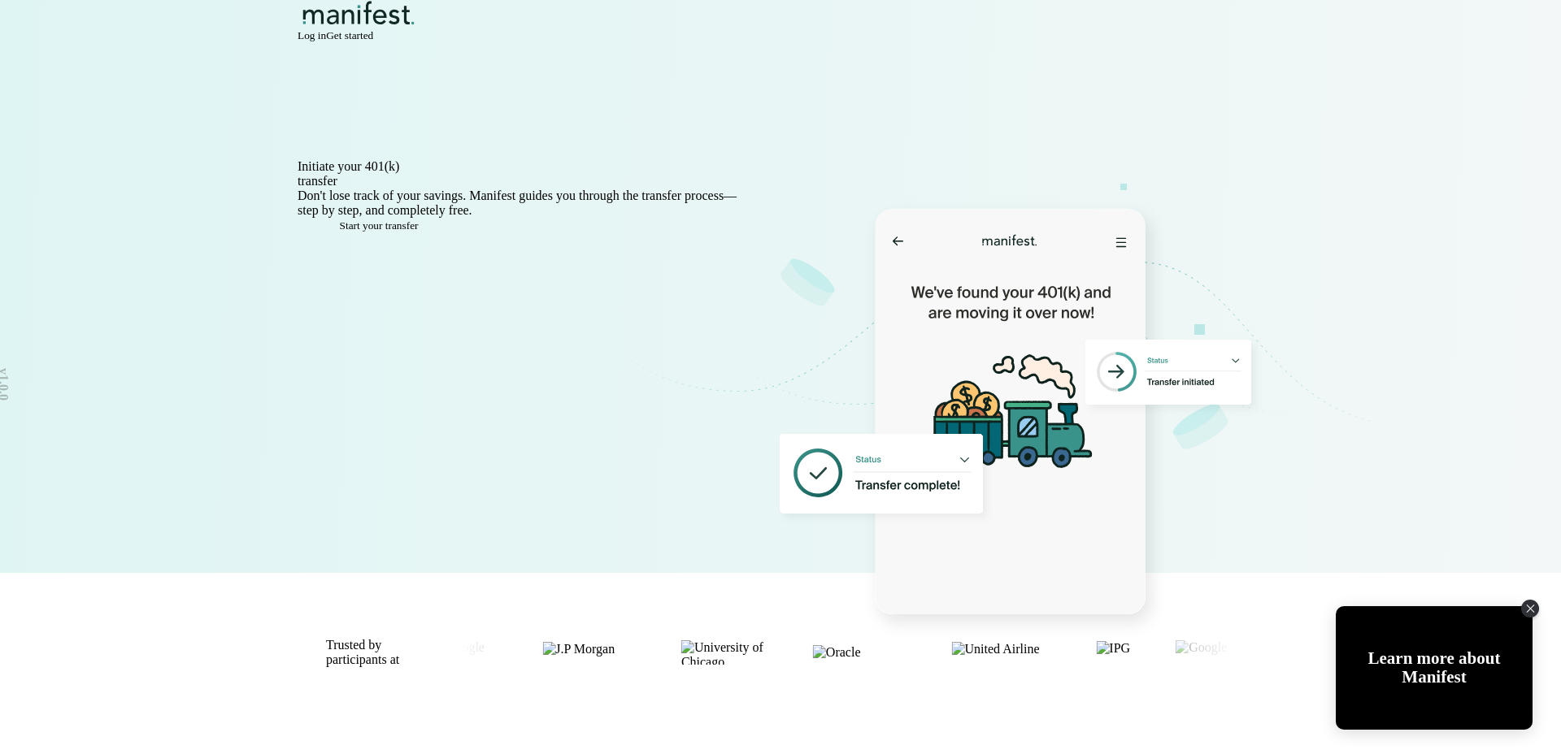
click at [326, 38] on span "Log in" at bounding box center [312, 35] width 28 height 12
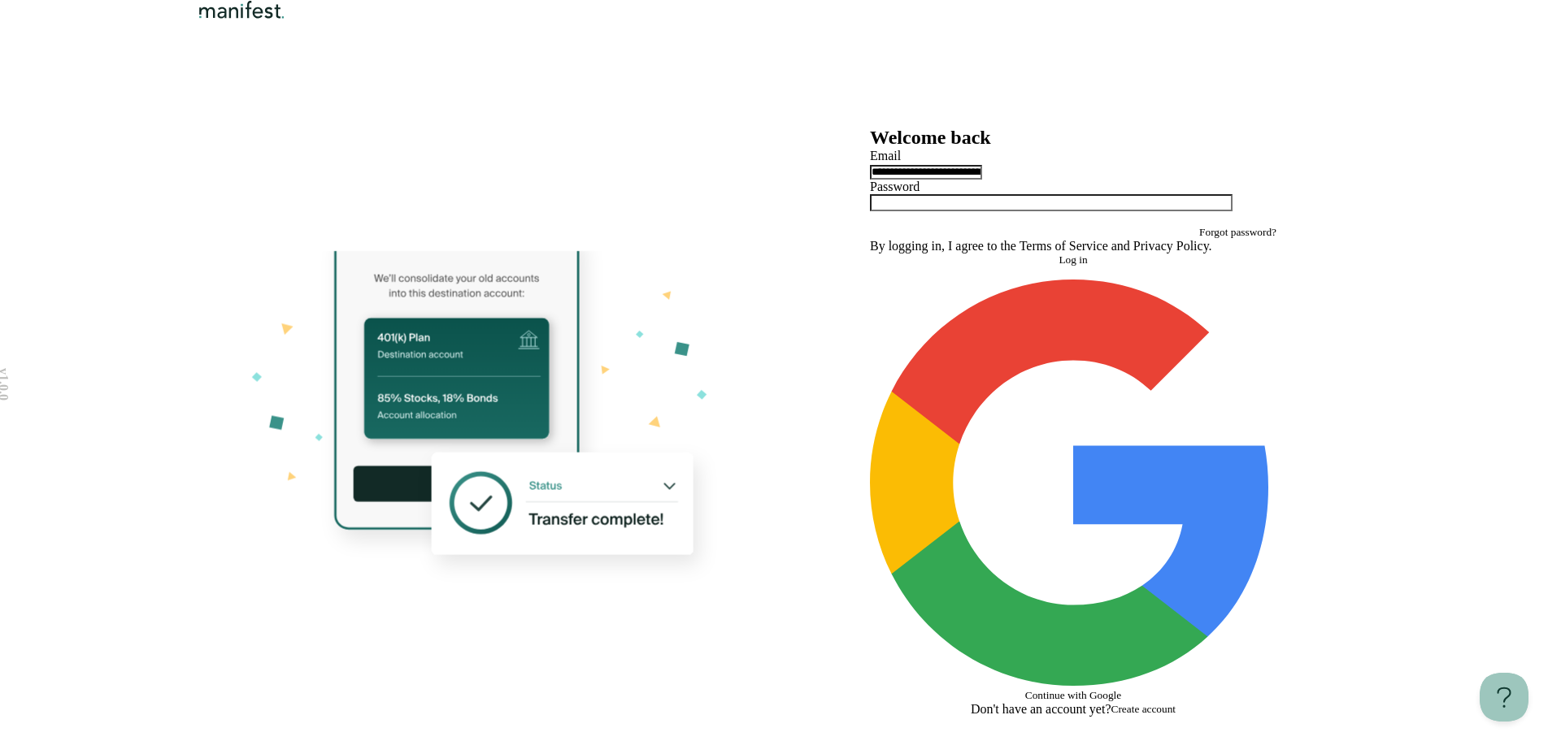
click at [1004, 267] on button "Log in" at bounding box center [1073, 260] width 406 height 13
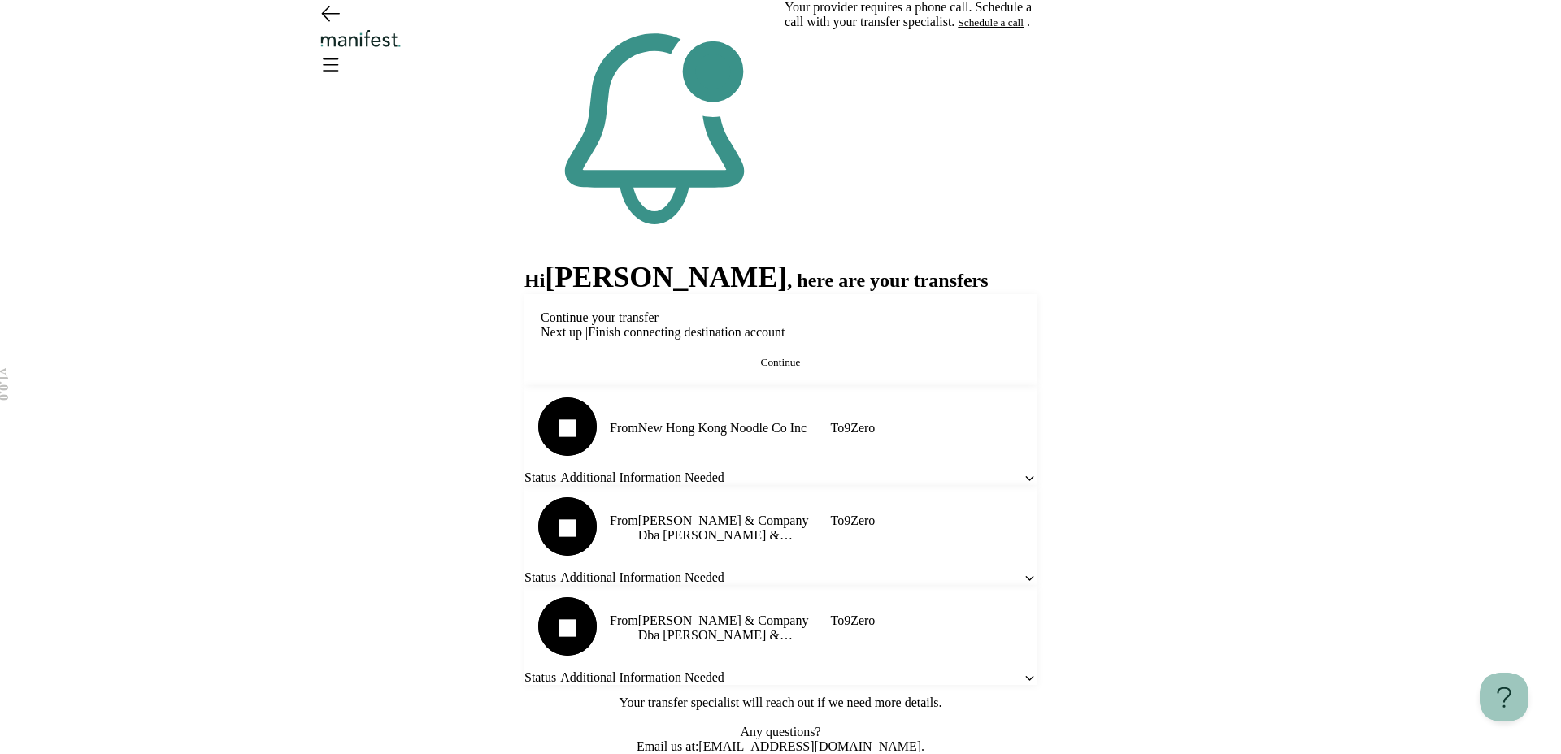
click at [698, 367] on button "Continue" at bounding box center [781, 362] width 480 height 13
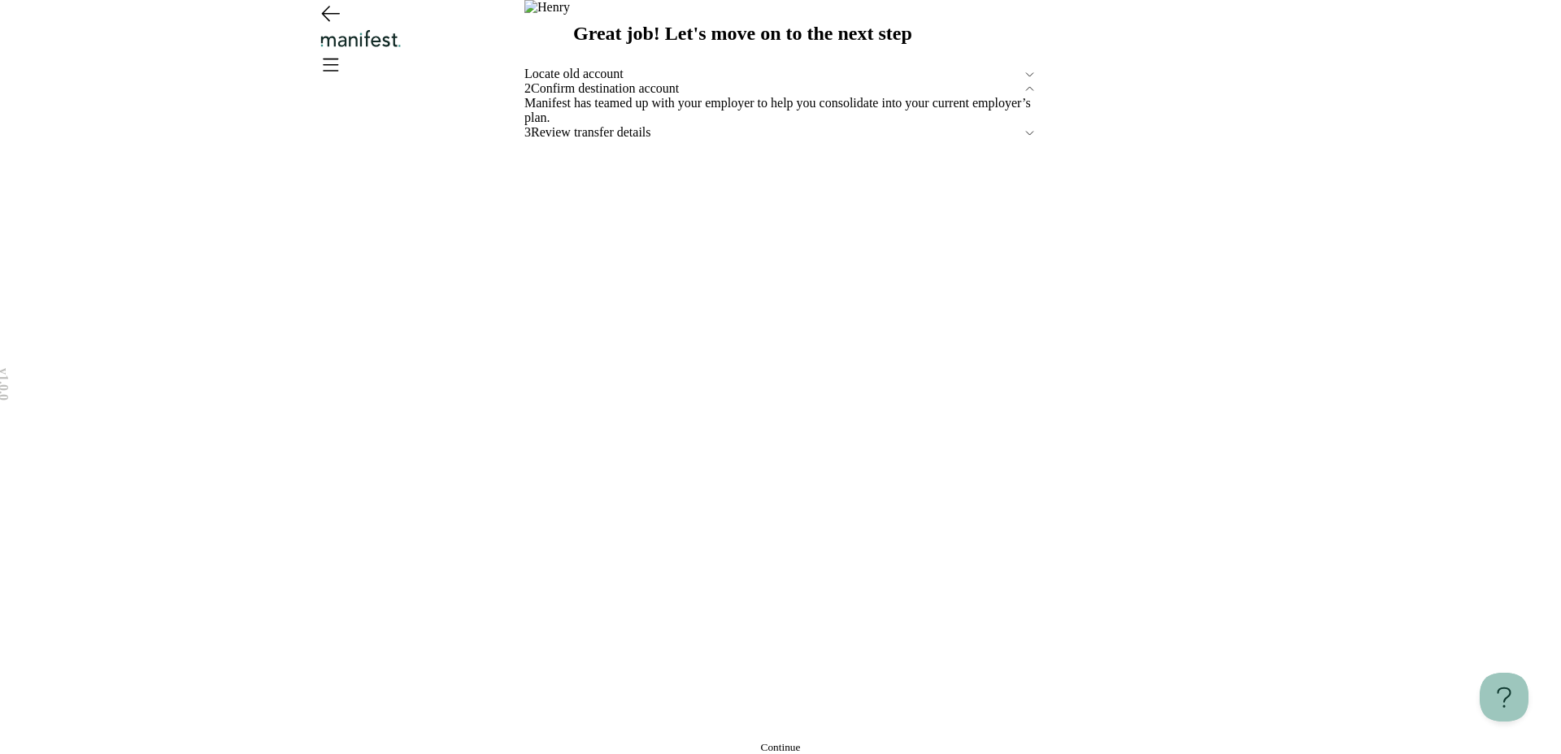
click at [692, 741] on button "Continue" at bounding box center [780, 747] width 512 height 13
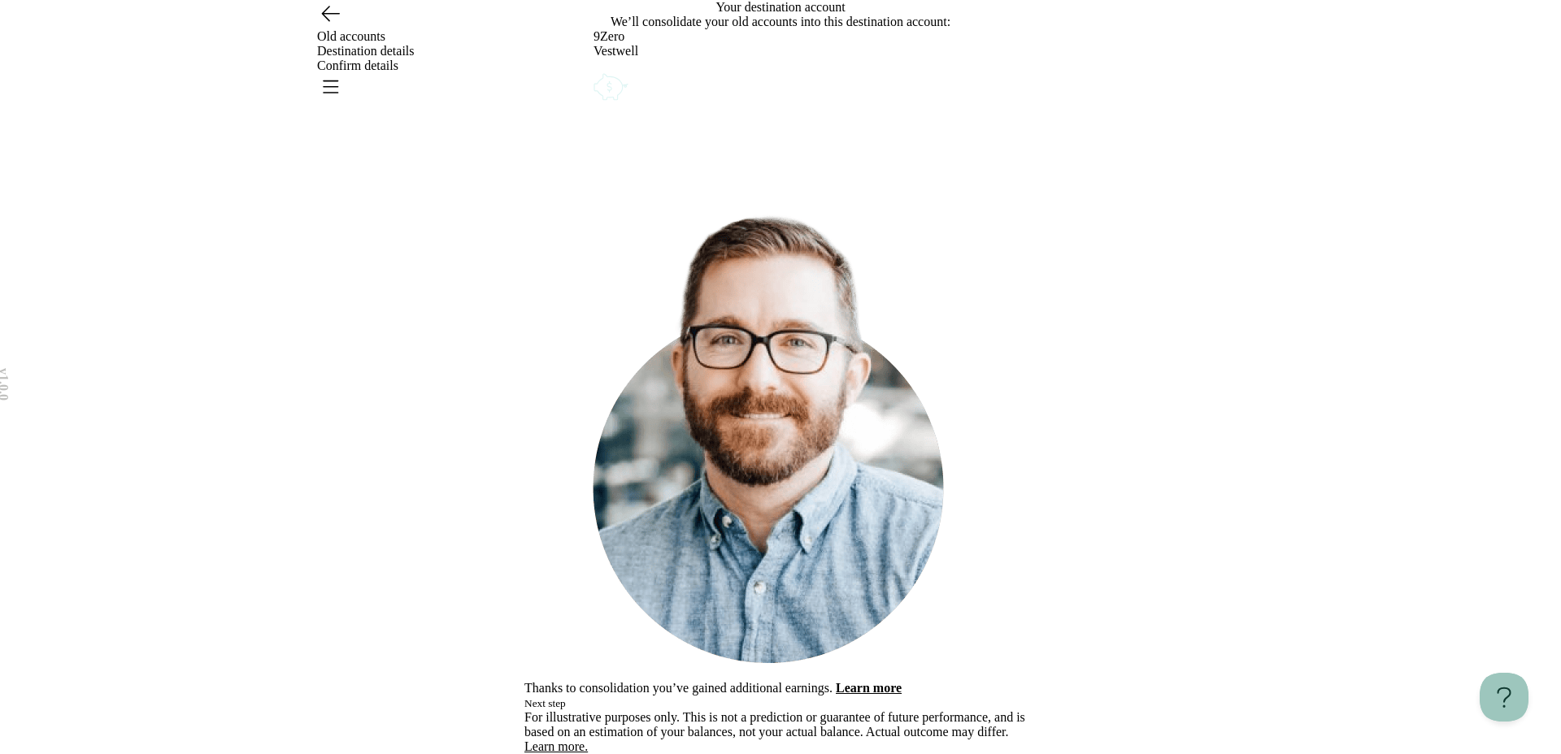
click at [853, 387] on div "What would you like to do? Remove Edit Go back Consolidate [DATE], retire happy…" at bounding box center [780, 377] width 512 height 754
click at [566, 697] on button "Next step" at bounding box center [544, 703] width 41 height 13
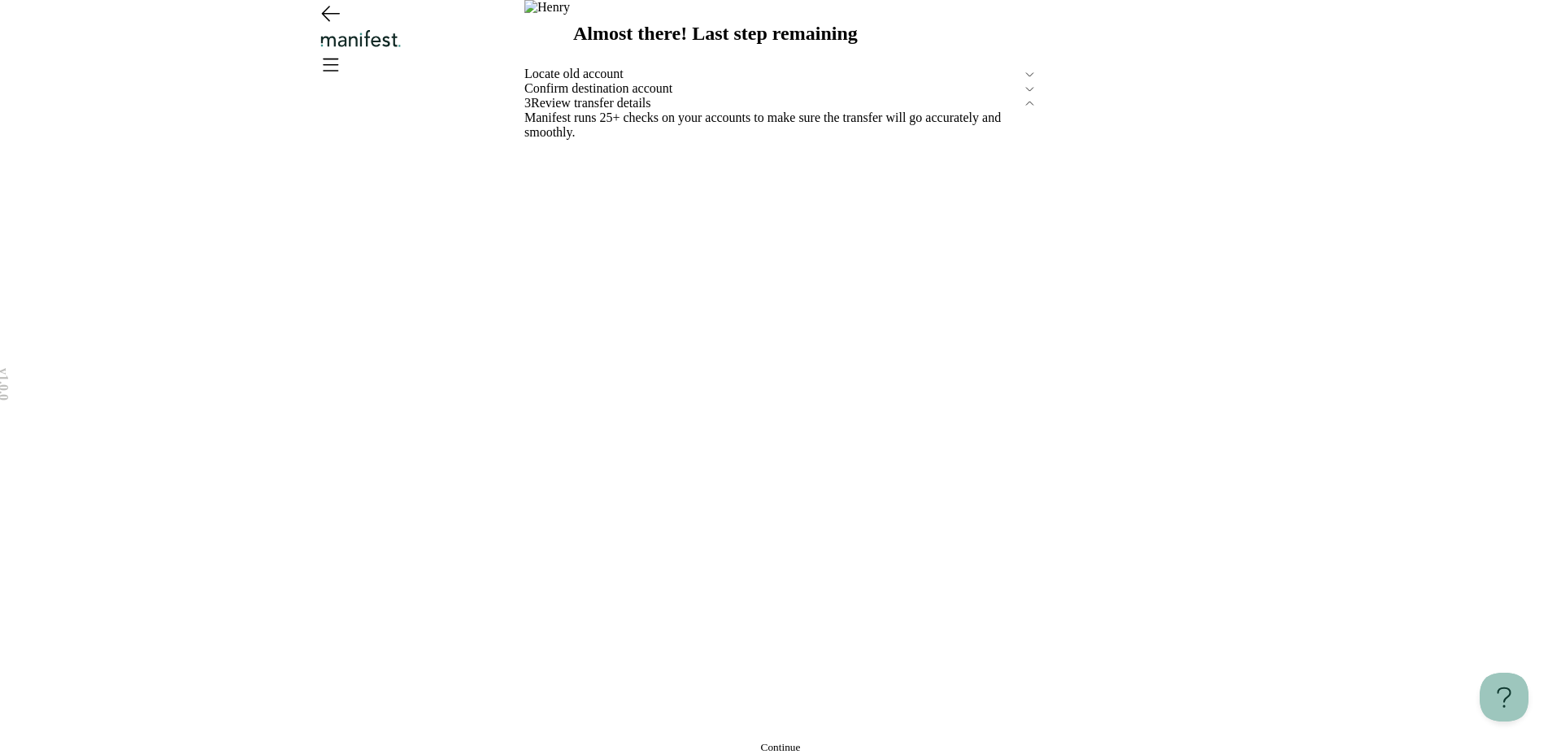
click at [761, 741] on span "Continue" at bounding box center [781, 747] width 40 height 12
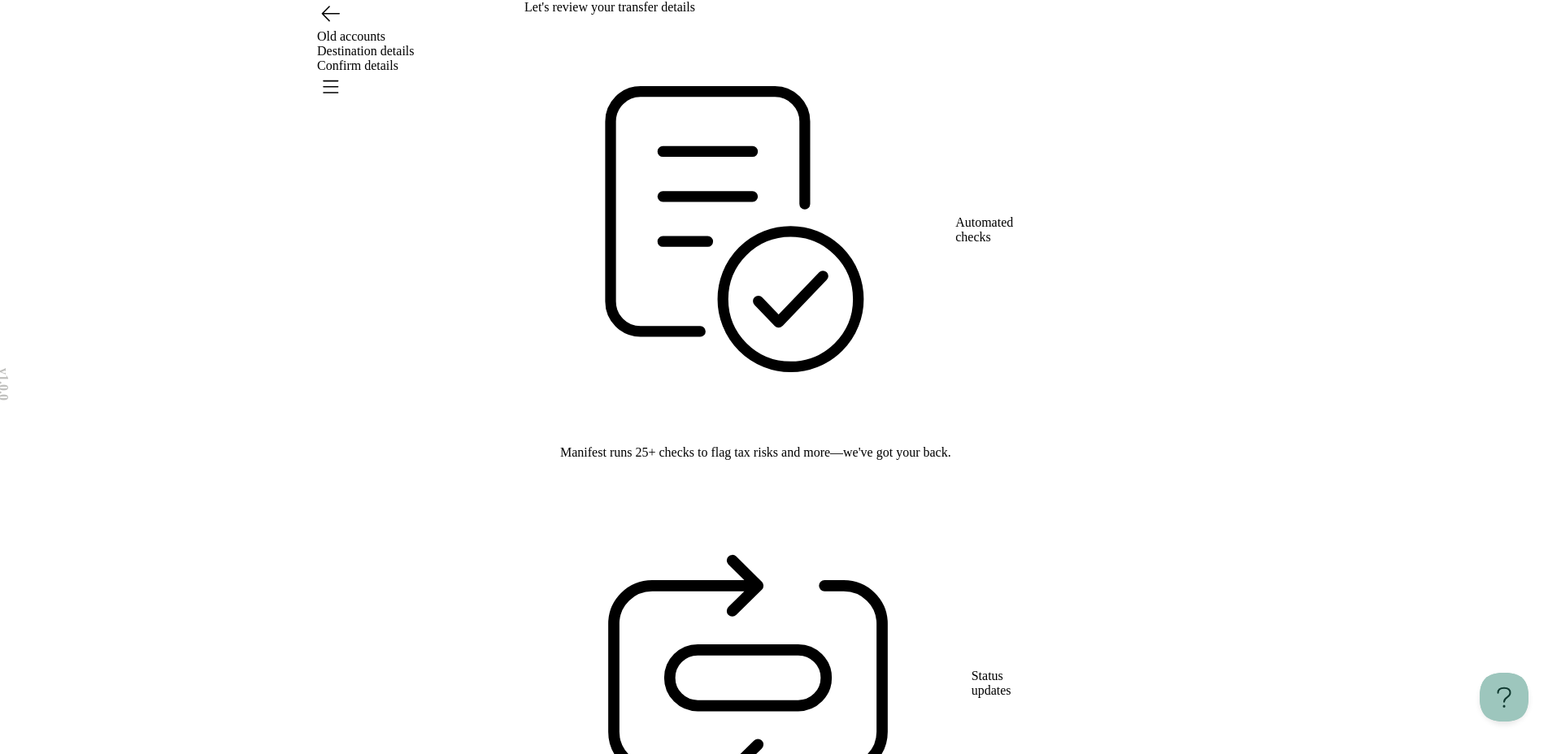
click at [338, 81] on icon "Open menu" at bounding box center [331, 86] width 15 height 11
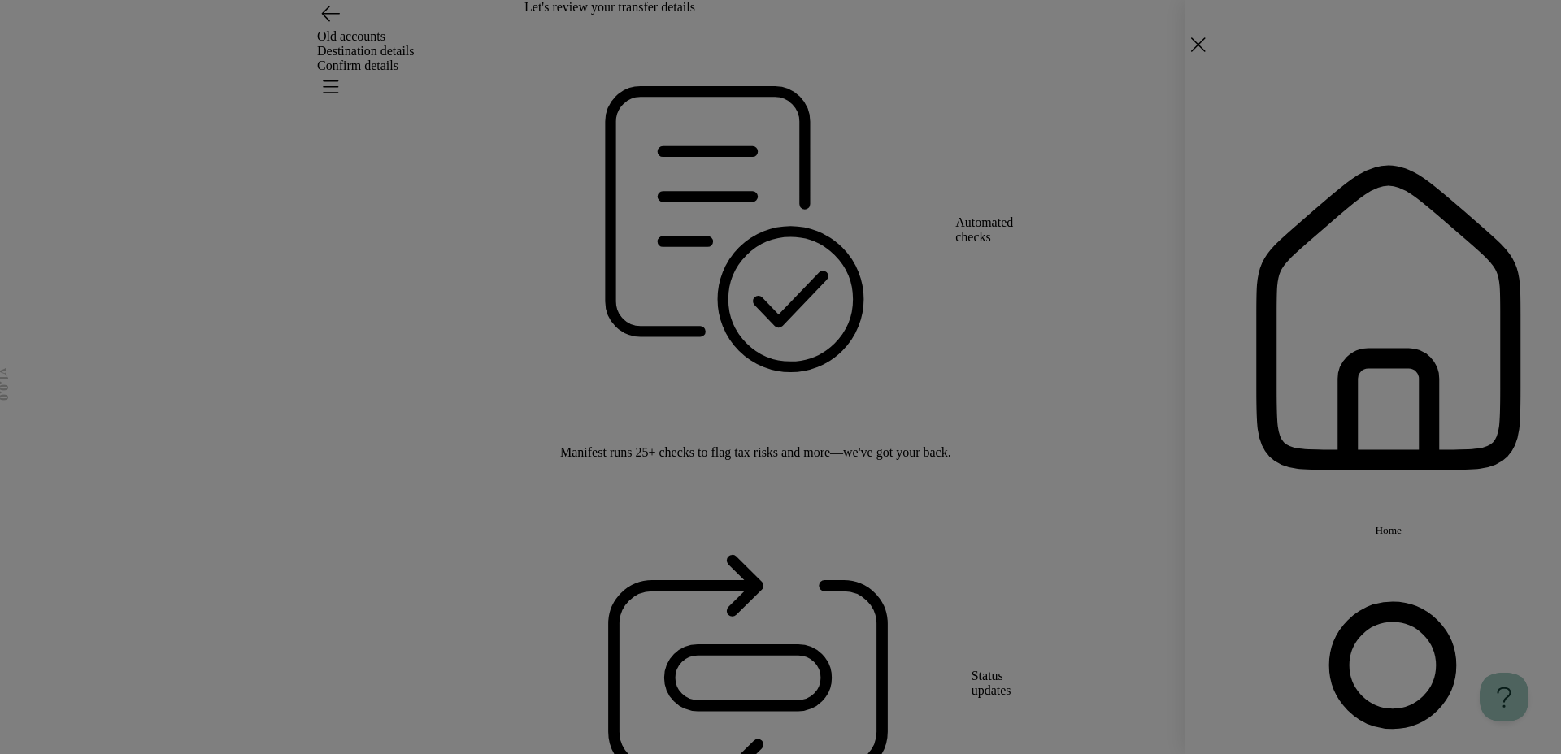
click at [1244, 141] on button "Home" at bounding box center [1357, 326] width 406 height 423
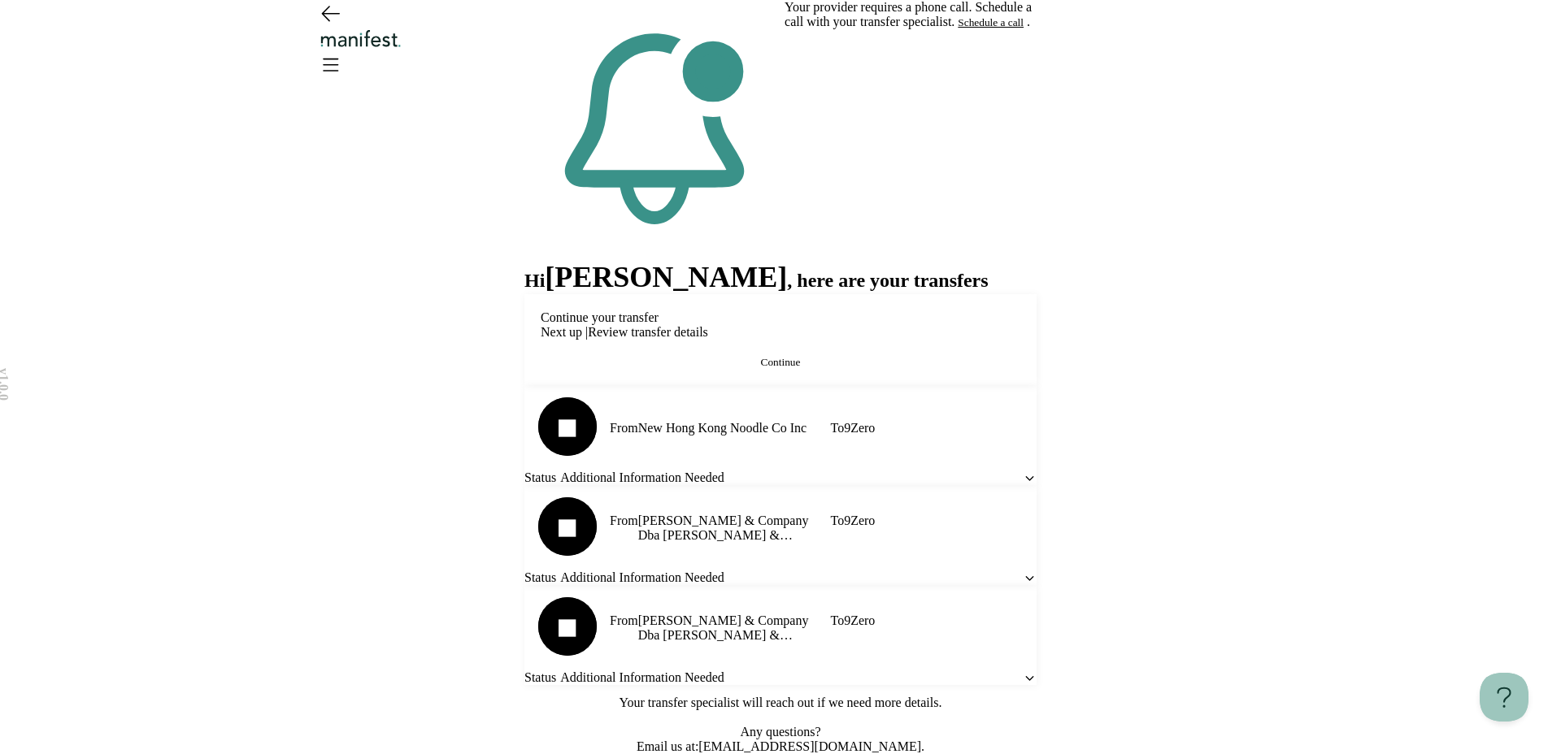
click at [736, 369] on button "Continue" at bounding box center [781, 362] width 480 height 13
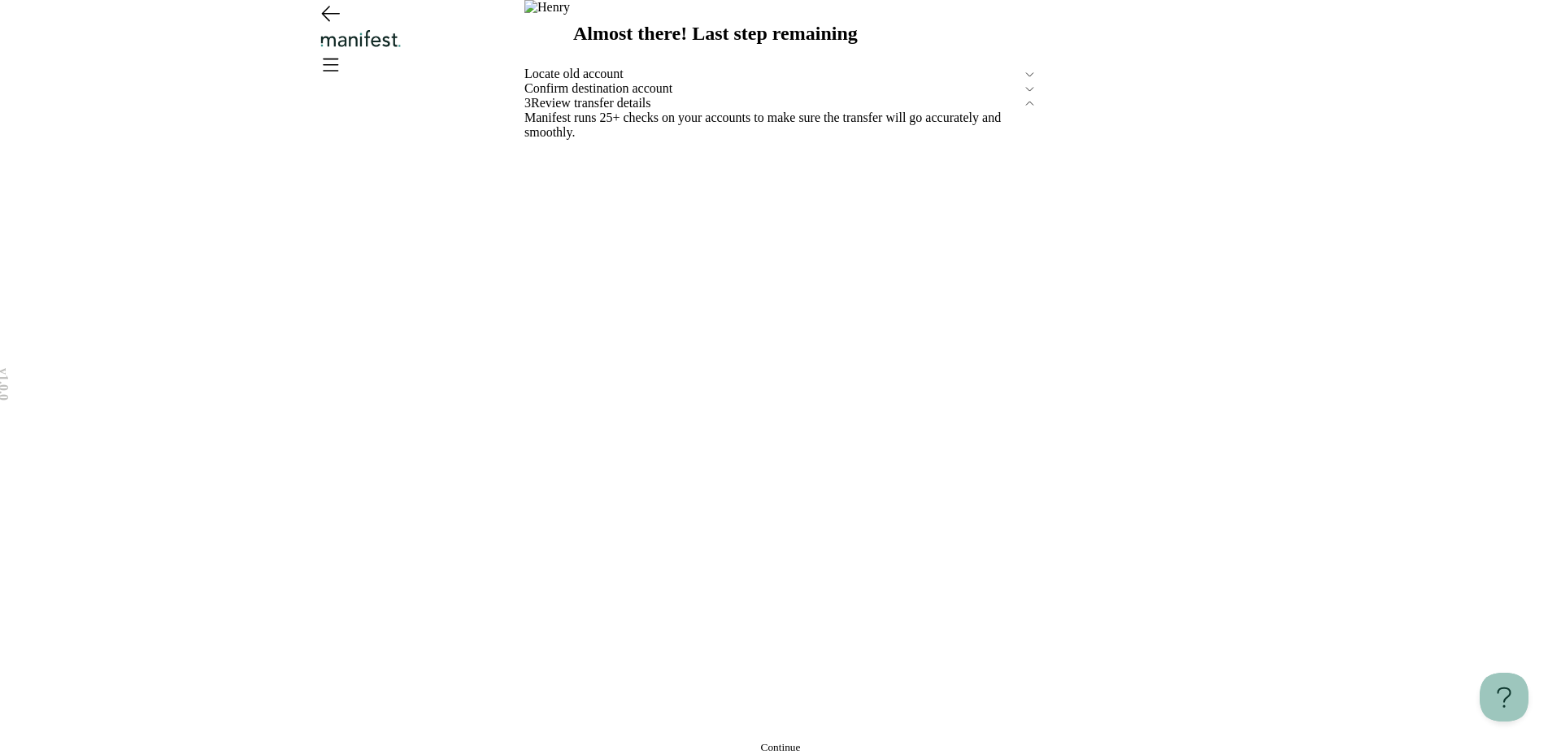
click at [668, 81] on span "Locate old account" at bounding box center [773, 74] width 498 height 15
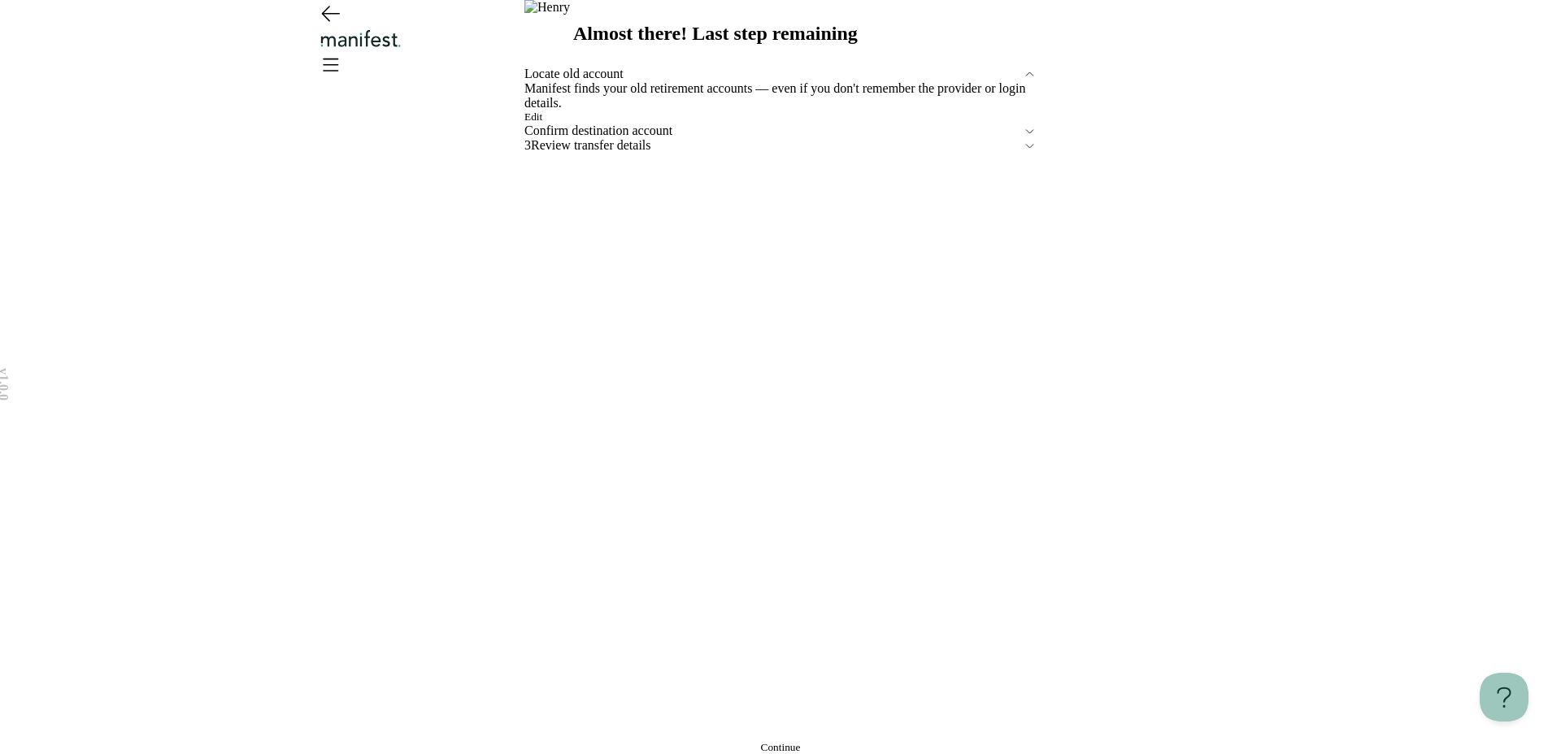
click at [542, 124] on button "Edit" at bounding box center [533, 117] width 18 height 13
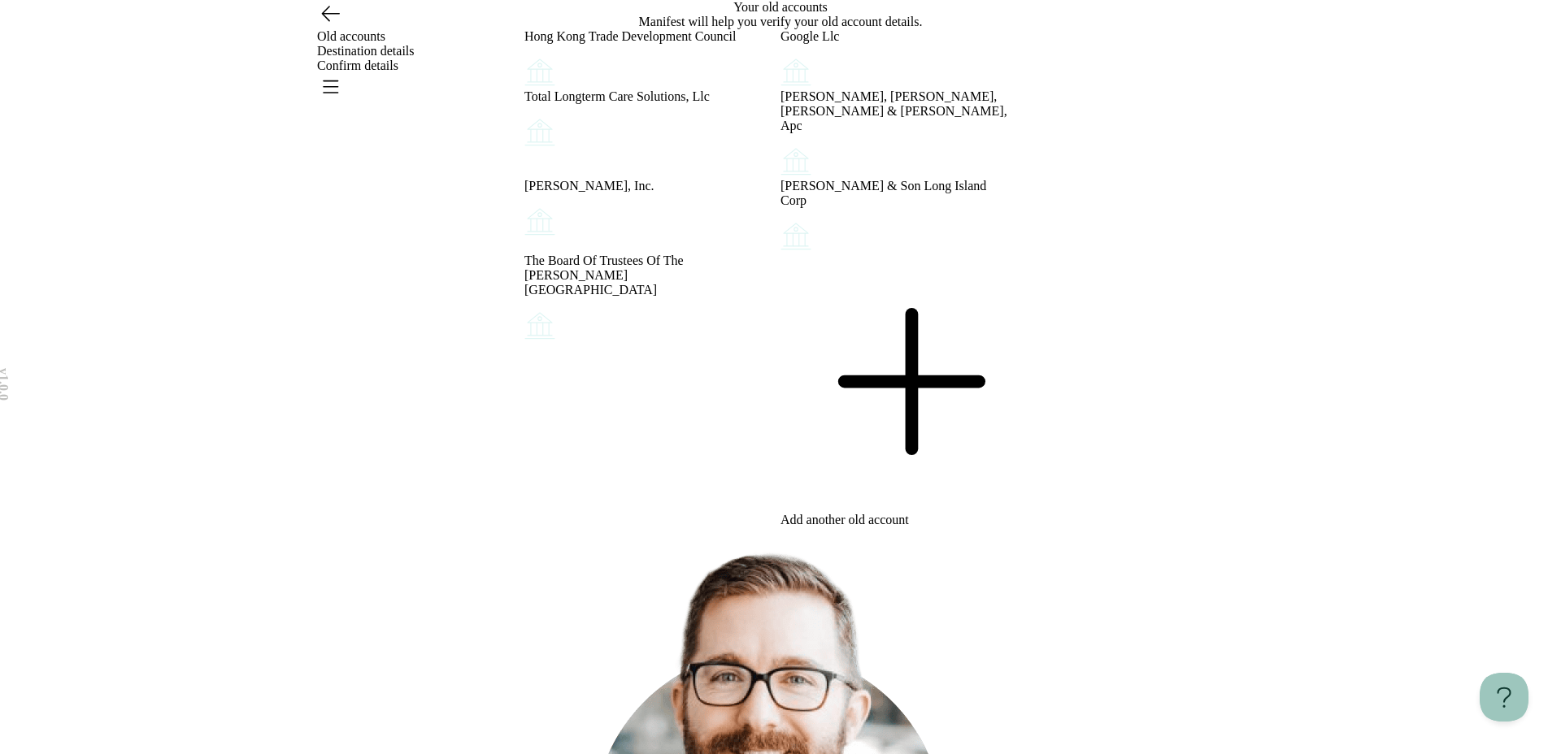
scroll to position [222, 0]
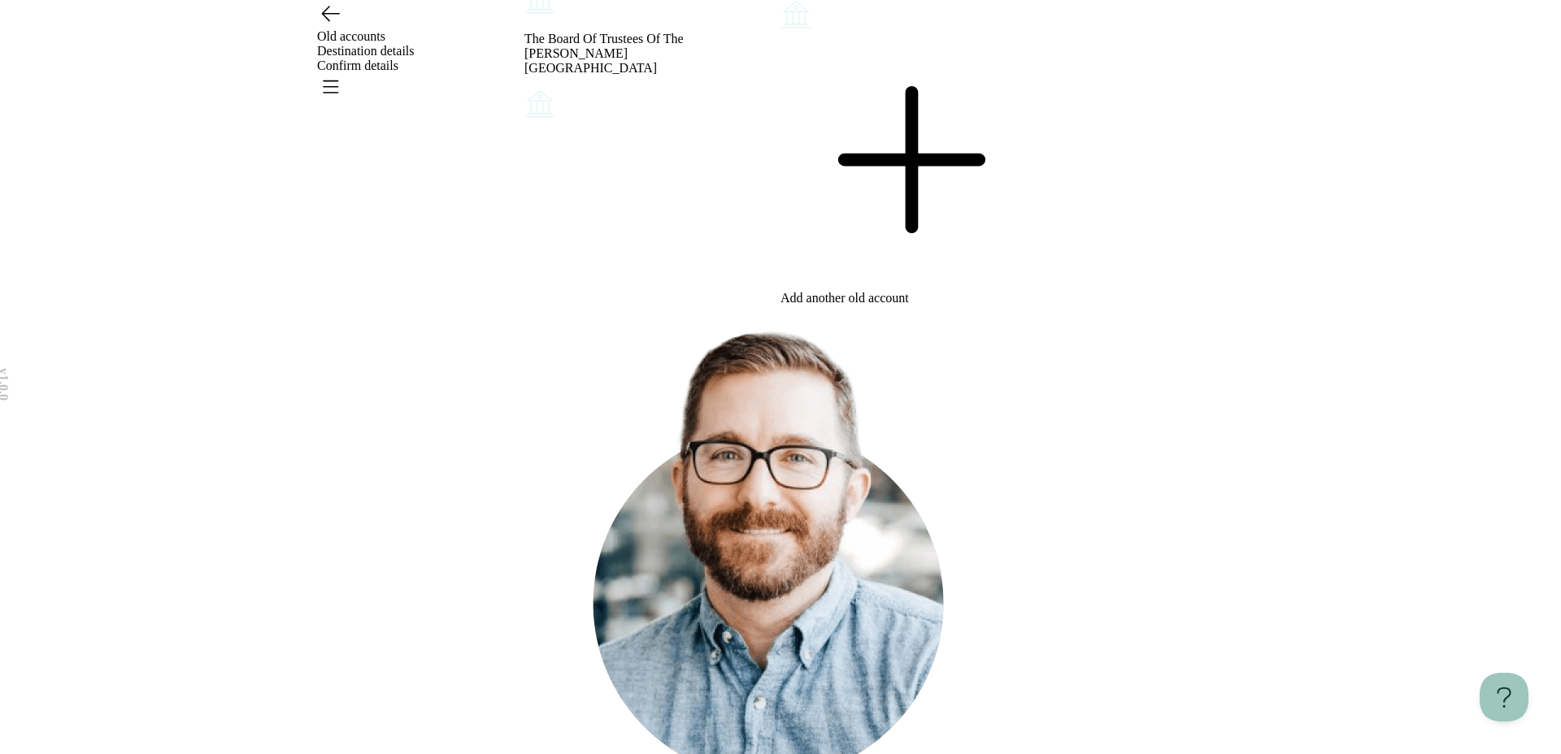
click at [914, 288] on icon at bounding box center [908, 160] width 256 height 256
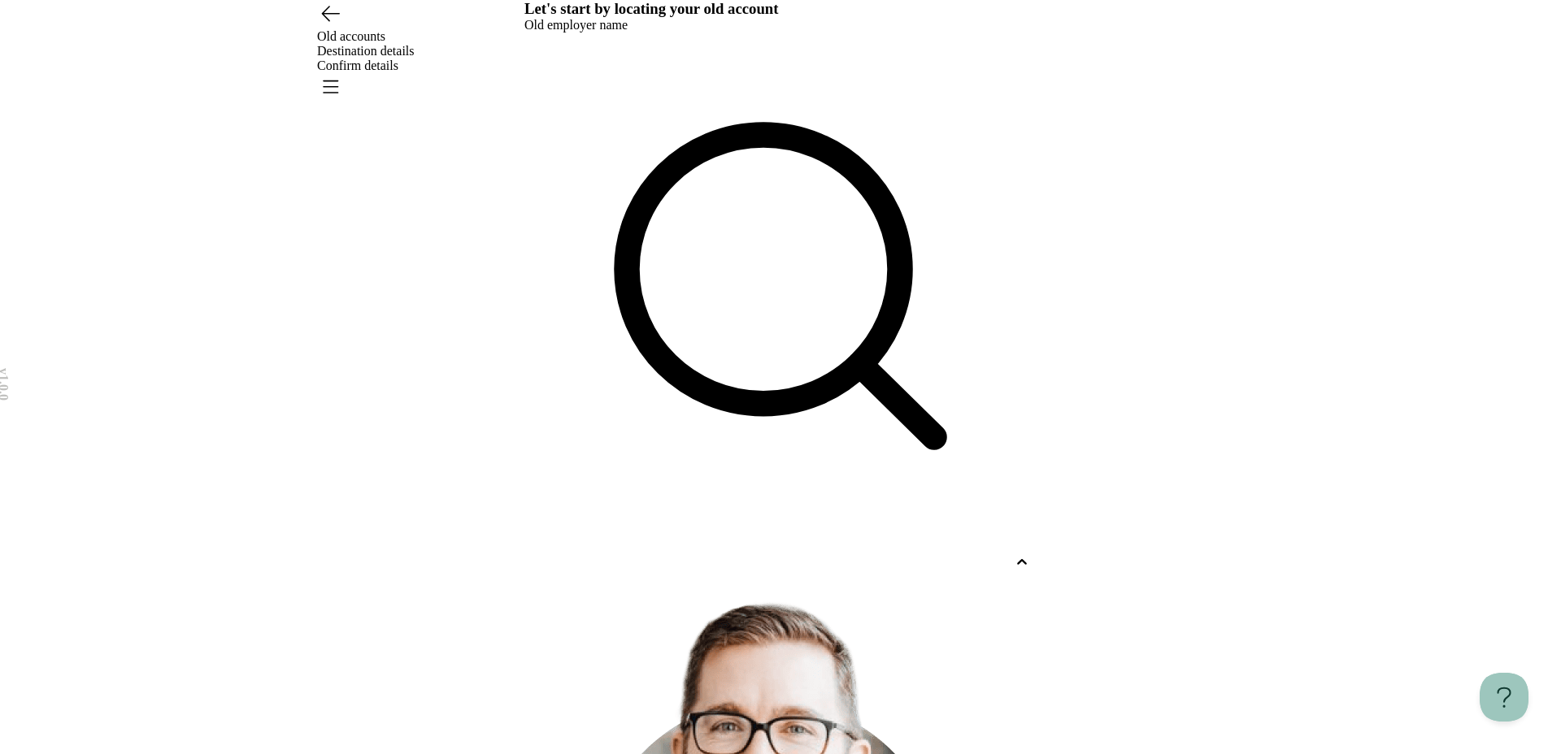
click at [690, 555] on div at bounding box center [765, 562] width 483 height 15
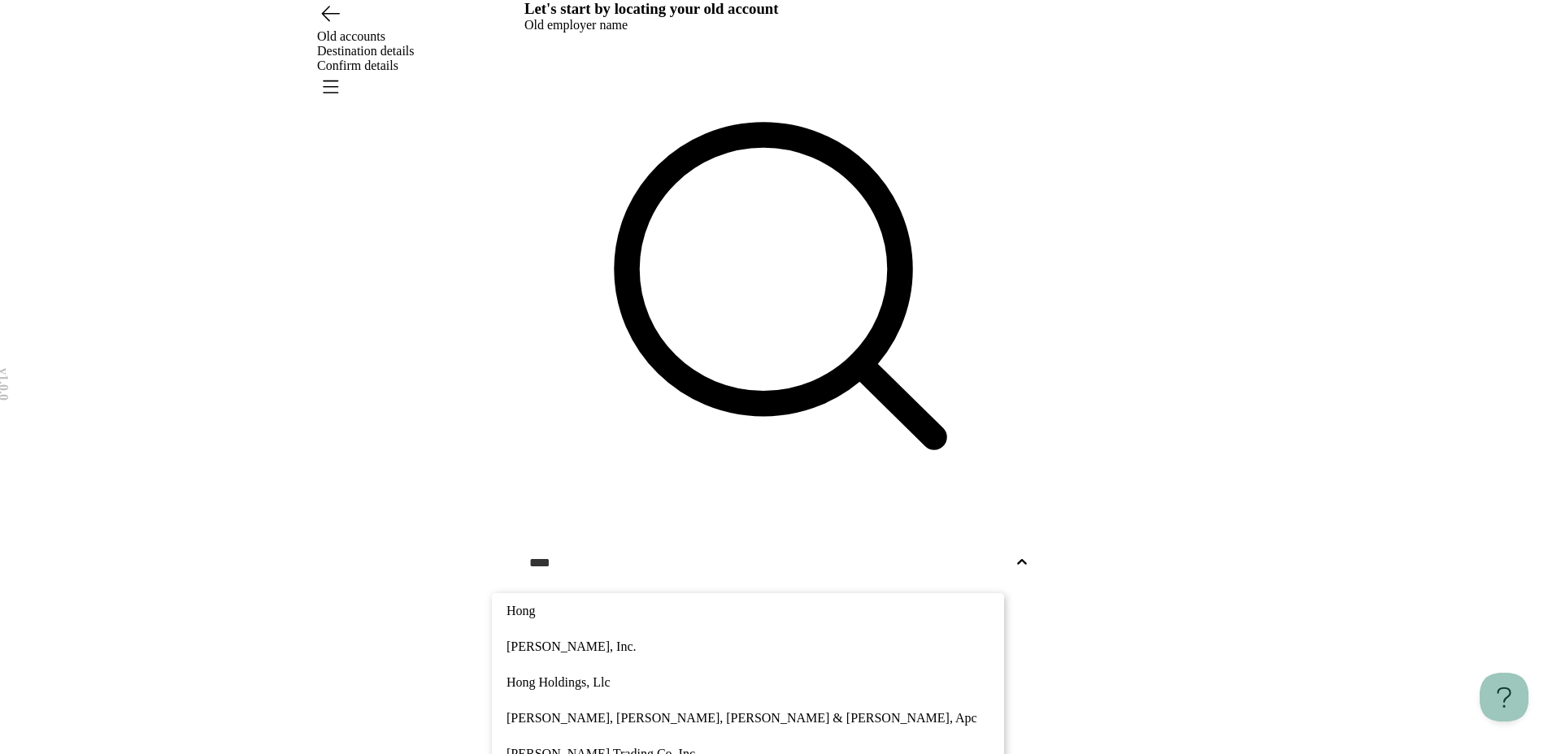
click at [650, 673] on p "Hong Holdings, Llc" at bounding box center [747, 683] width 483 height 20
type input "****"
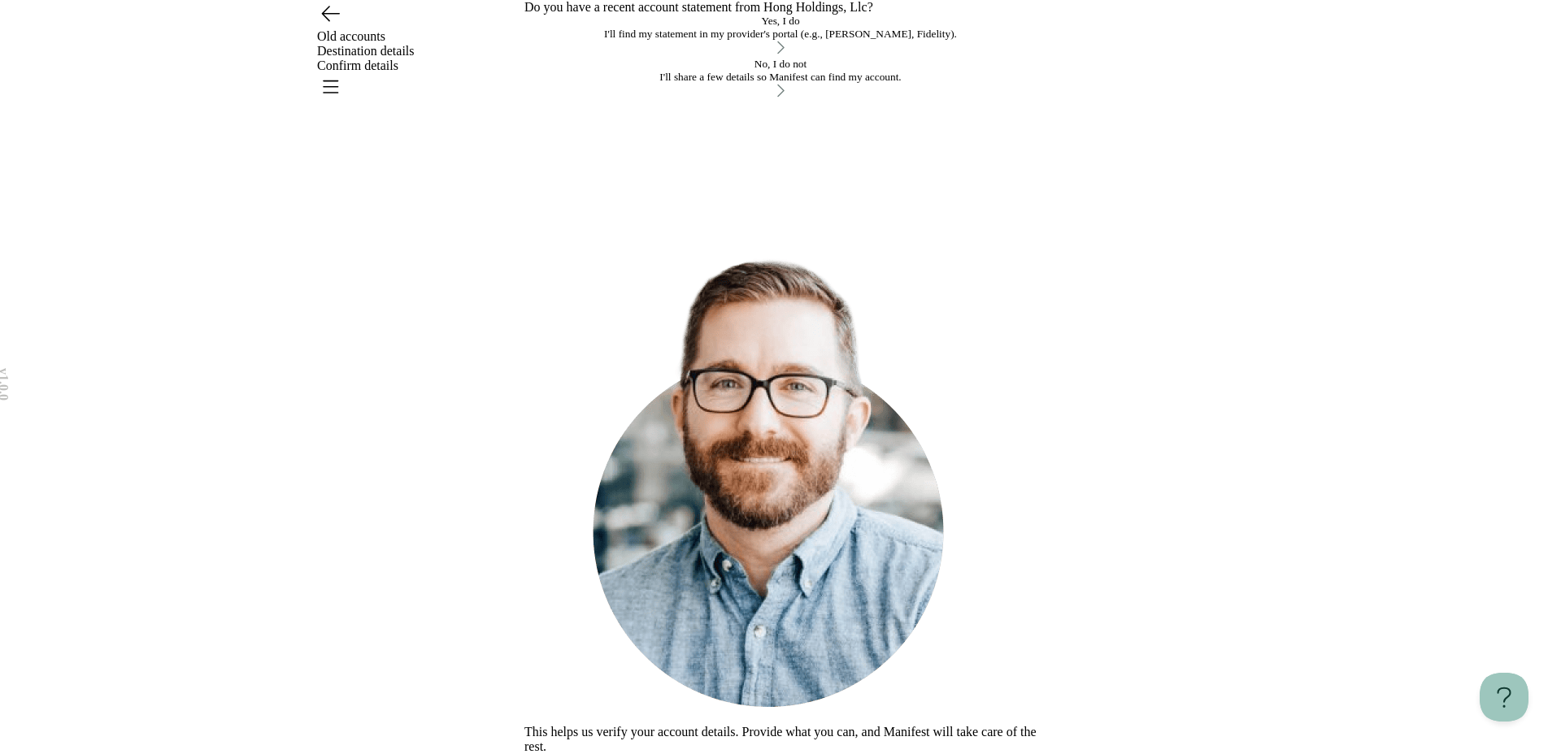
click at [752, 28] on div "Yes, I do" at bounding box center [780, 21] width 512 height 13
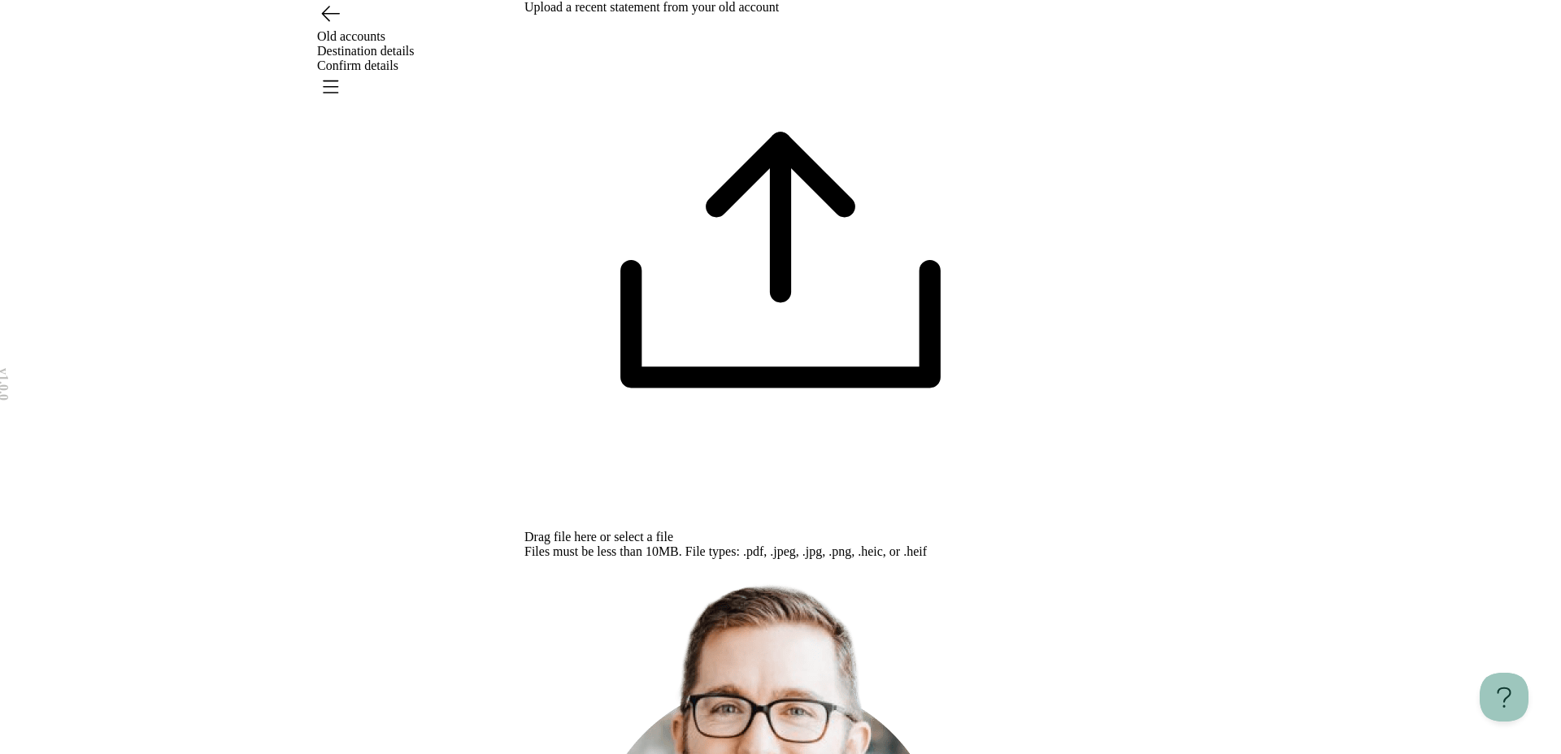
click at [673, 530] on span "select a file" at bounding box center [643, 537] width 59 height 14
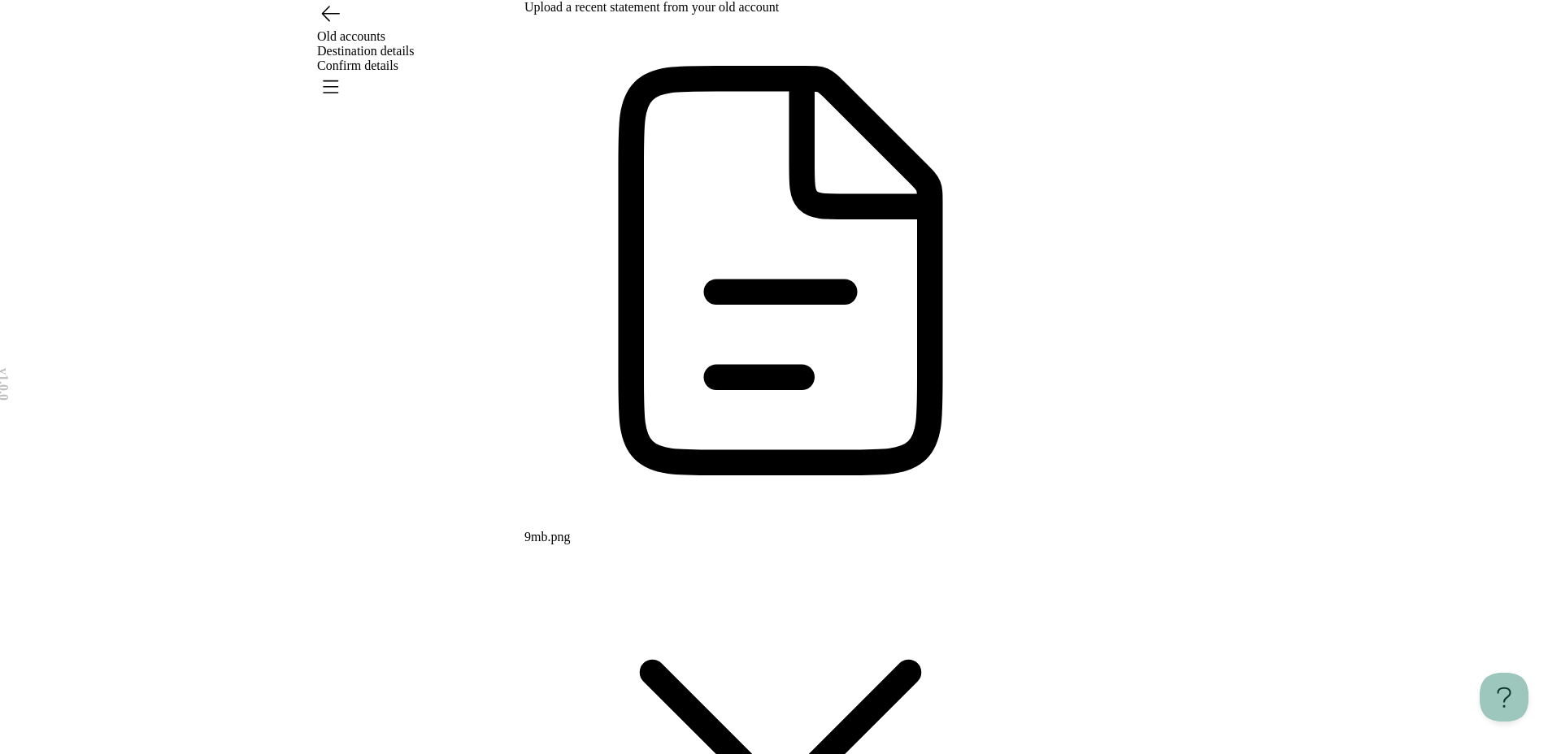
click at [343, 73] on icon "Open menu" at bounding box center [330, 86] width 26 height 26
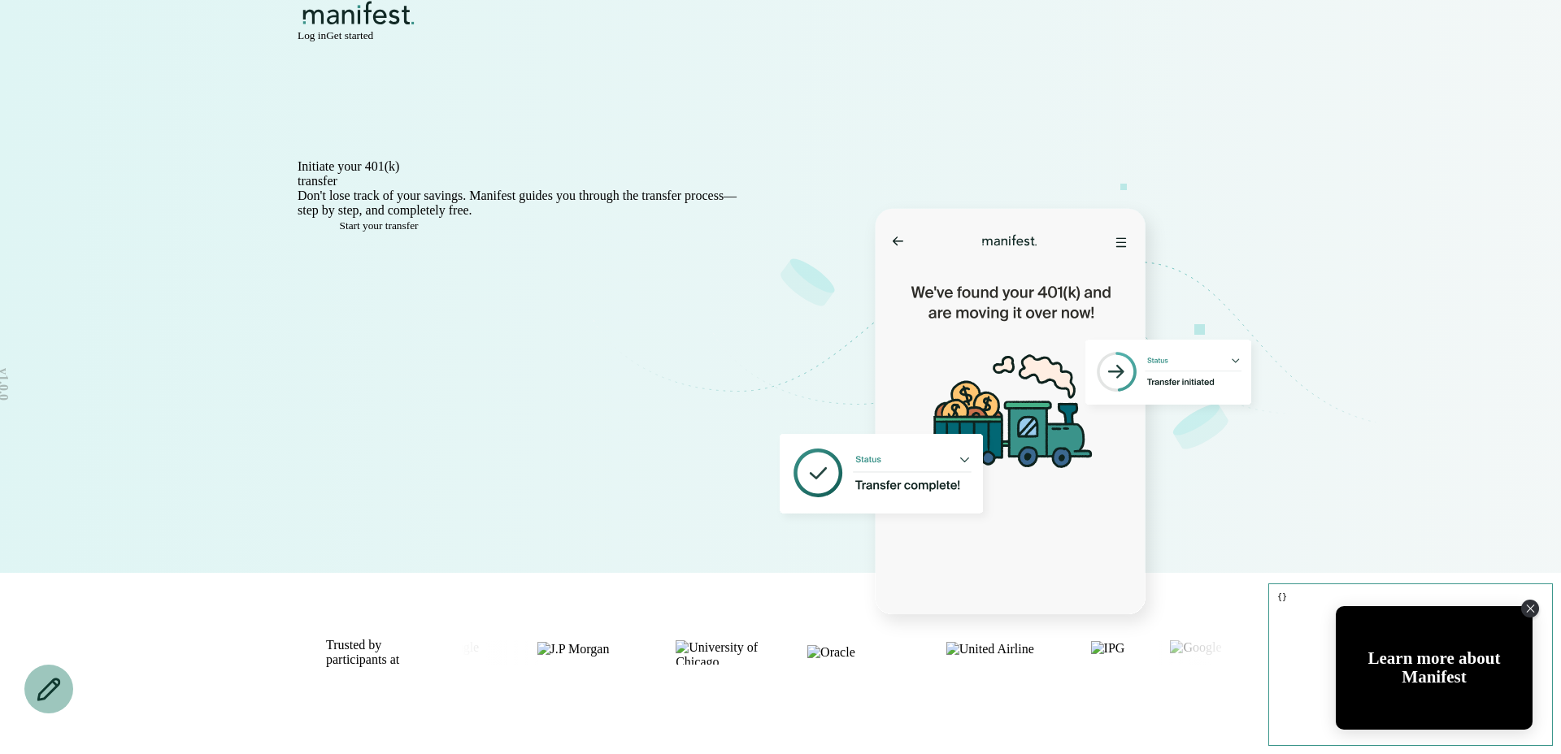
click at [326, 41] on span "Log in" at bounding box center [312, 35] width 28 height 12
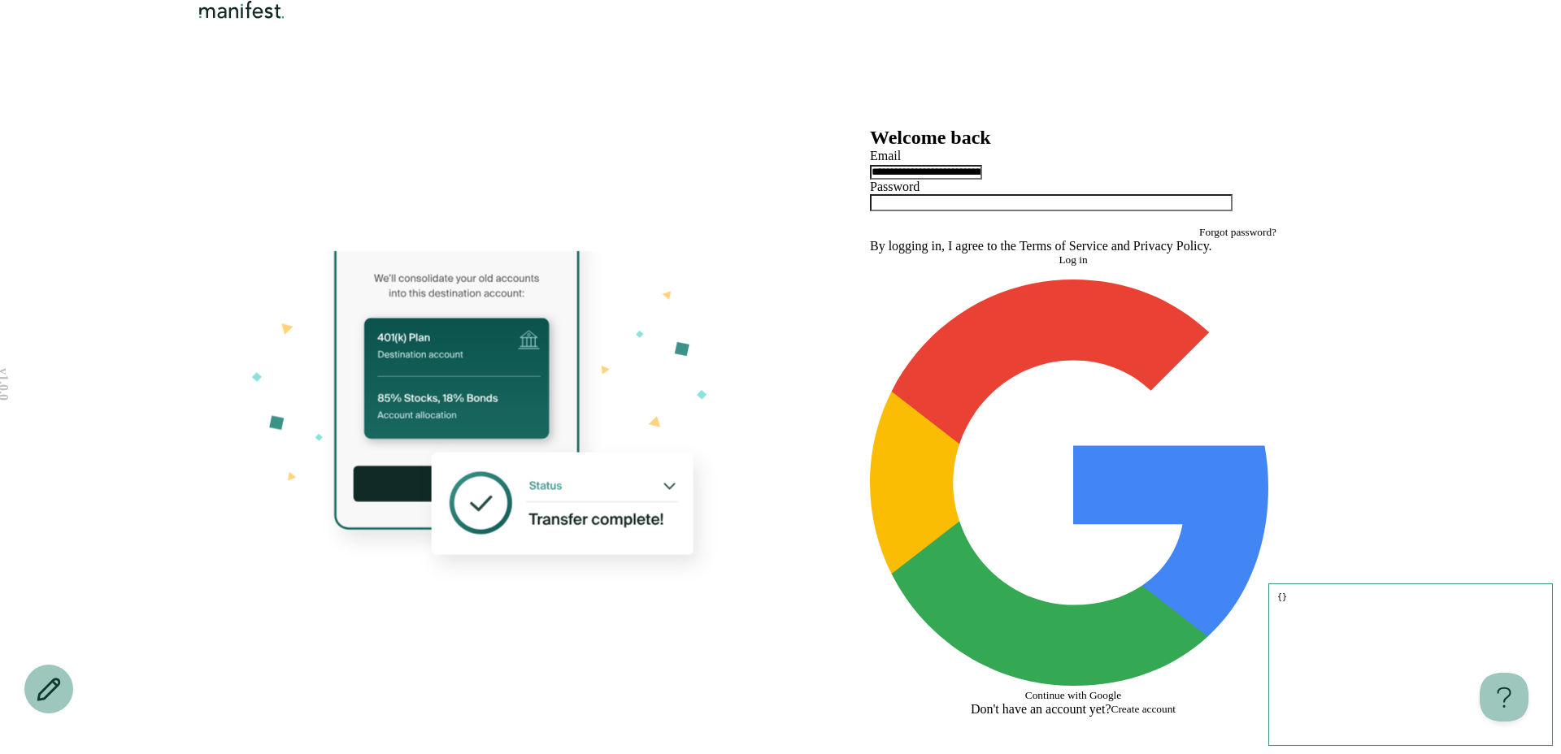
click at [1048, 267] on button "Log in" at bounding box center [1073, 260] width 406 height 13
